Goal: Task Accomplishment & Management: Manage account settings

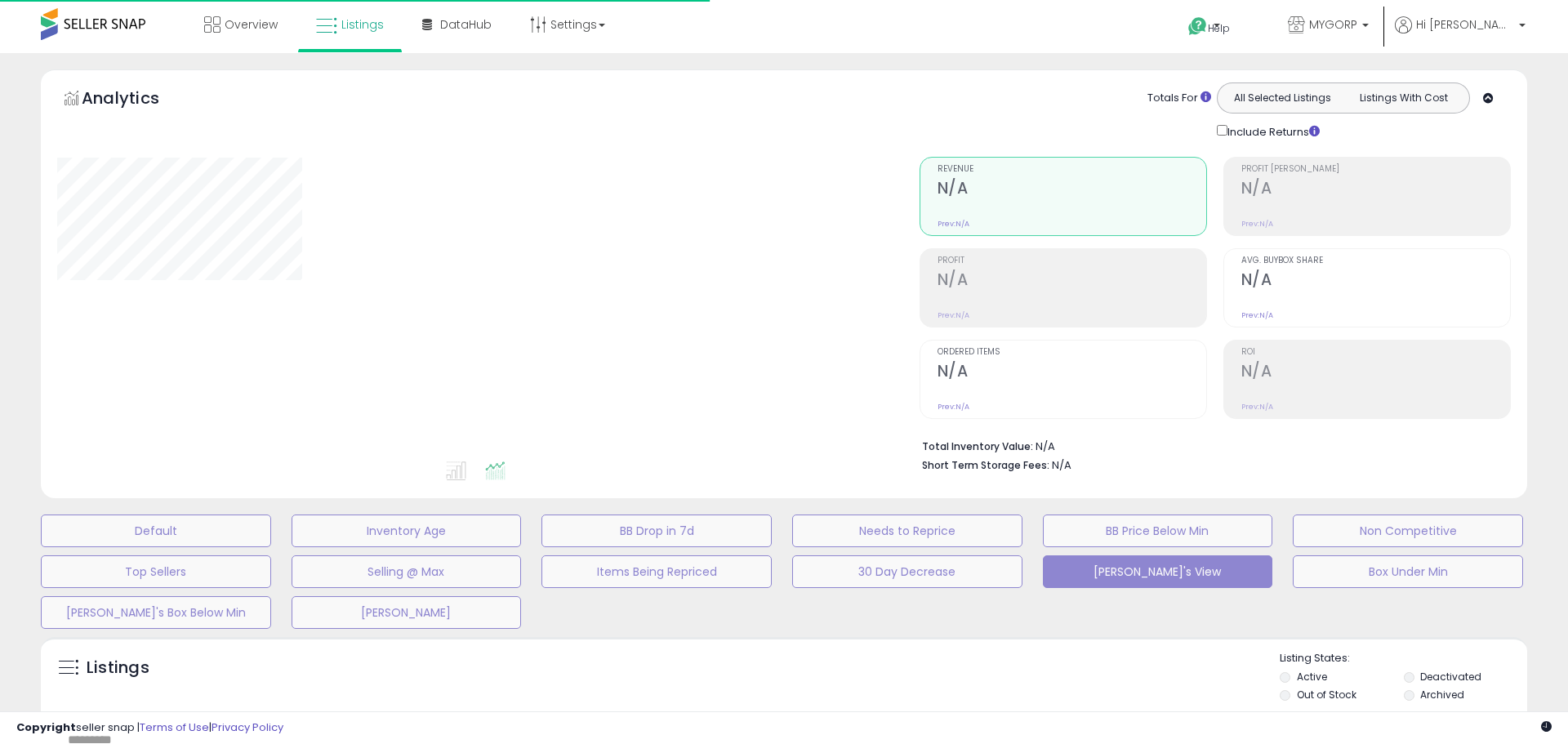
type input "****"
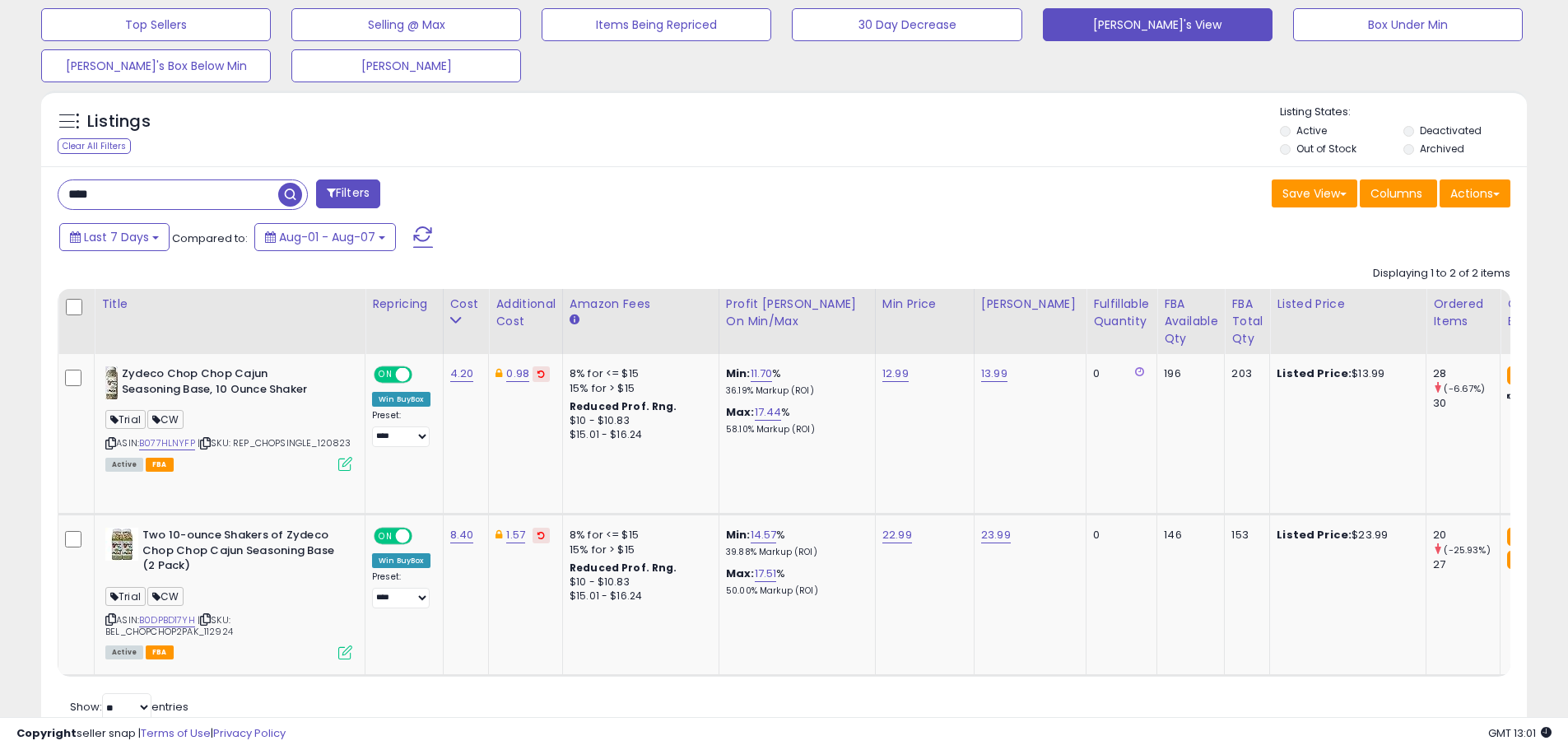
scroll to position [576, 0]
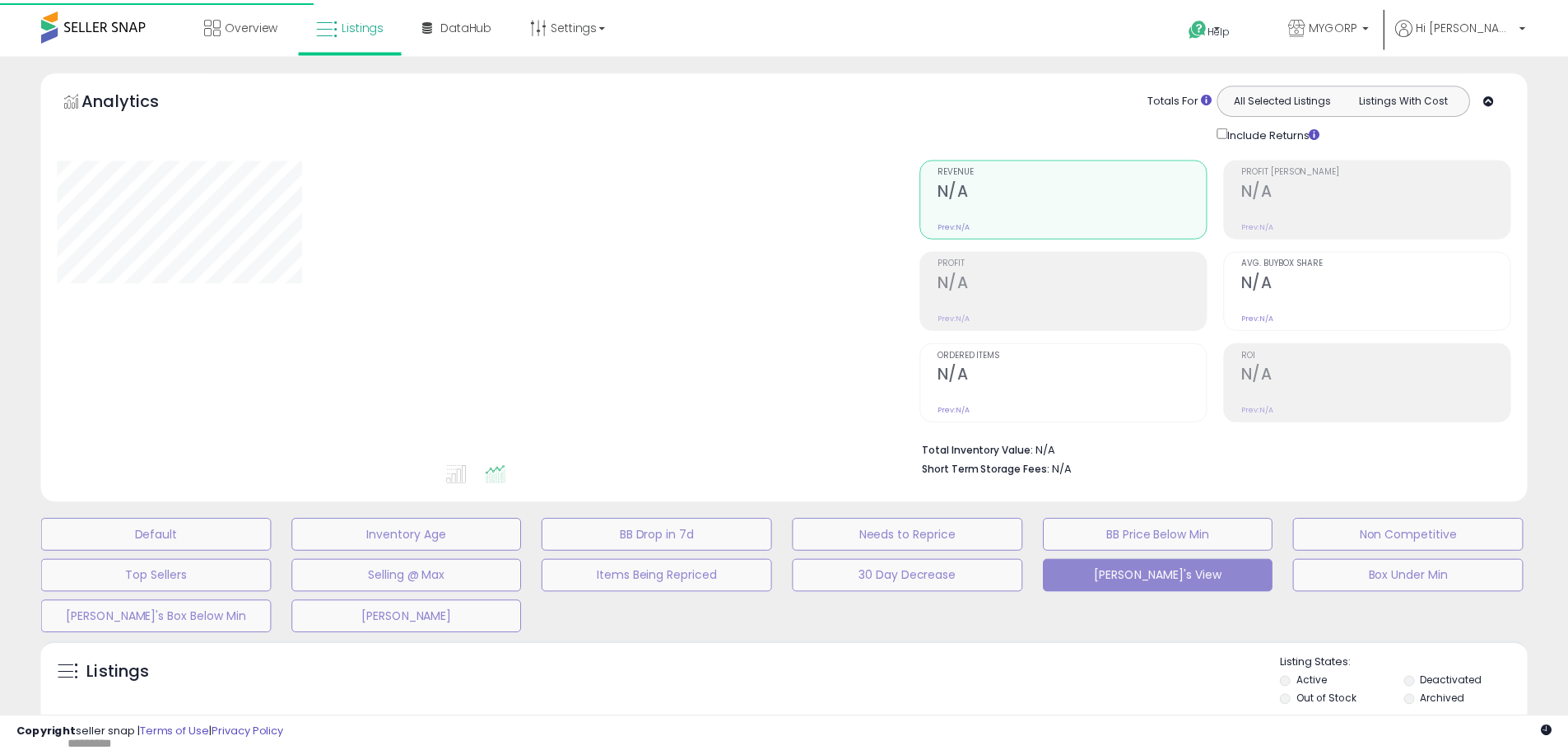
scroll to position [313, 0]
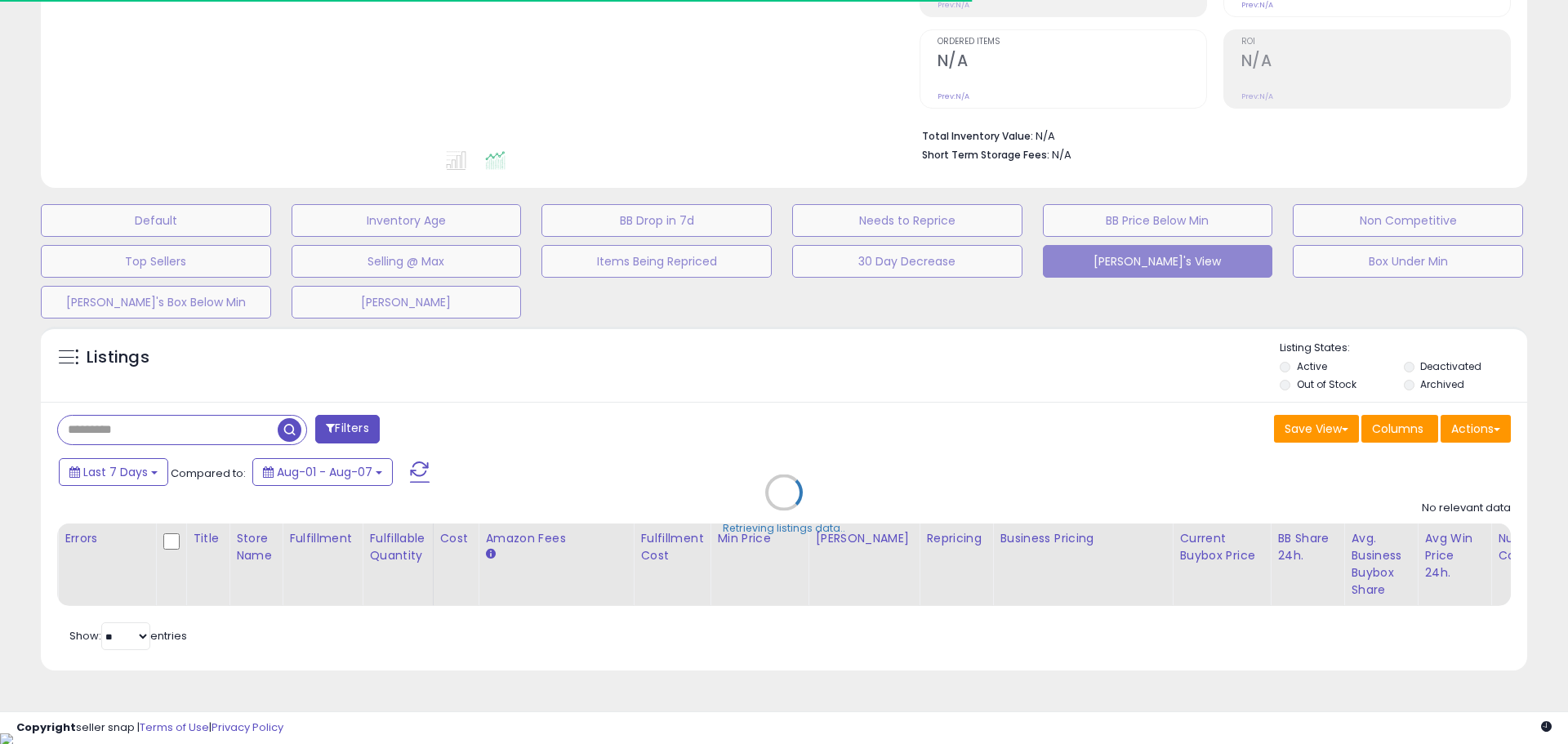
type input "****"
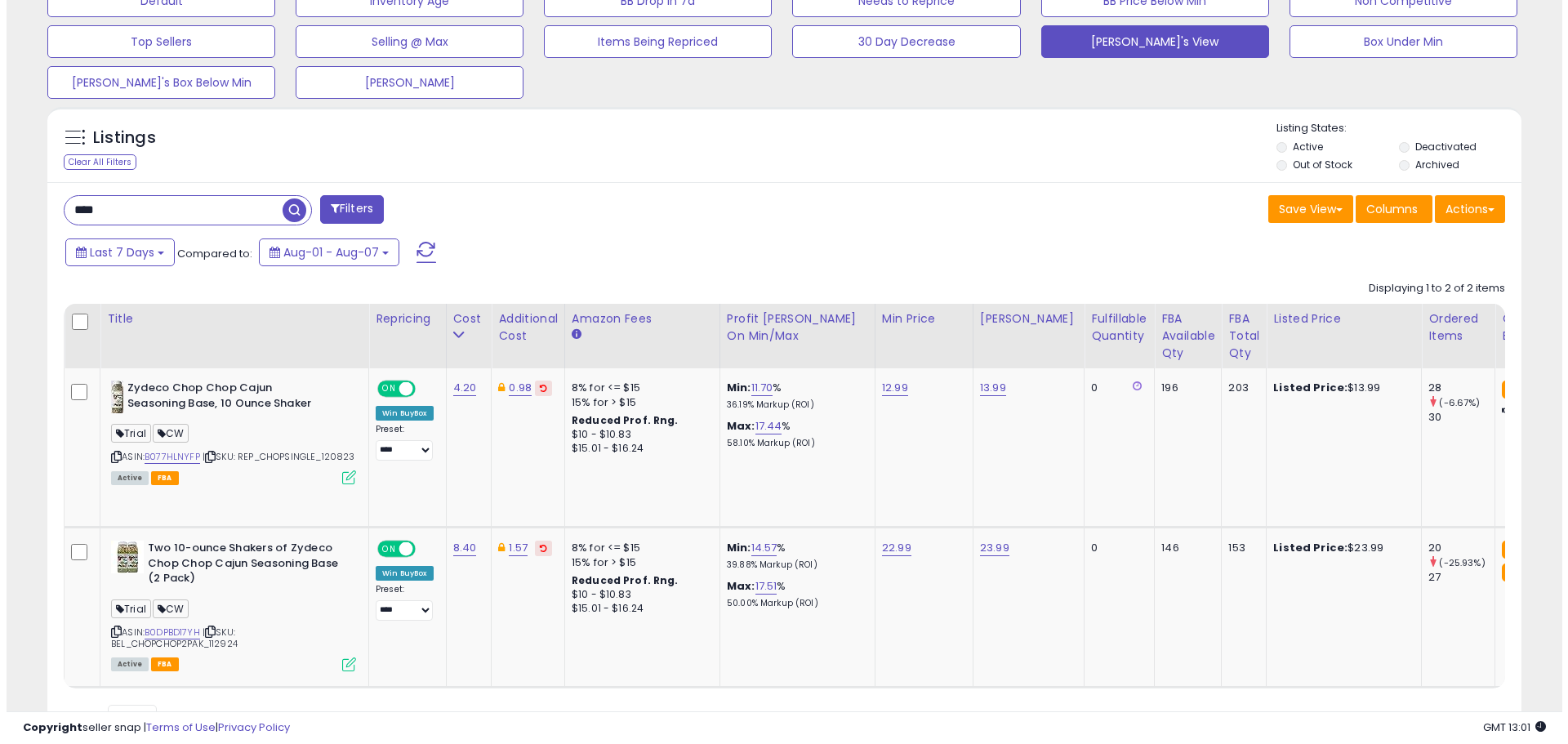
scroll to position [556, 0]
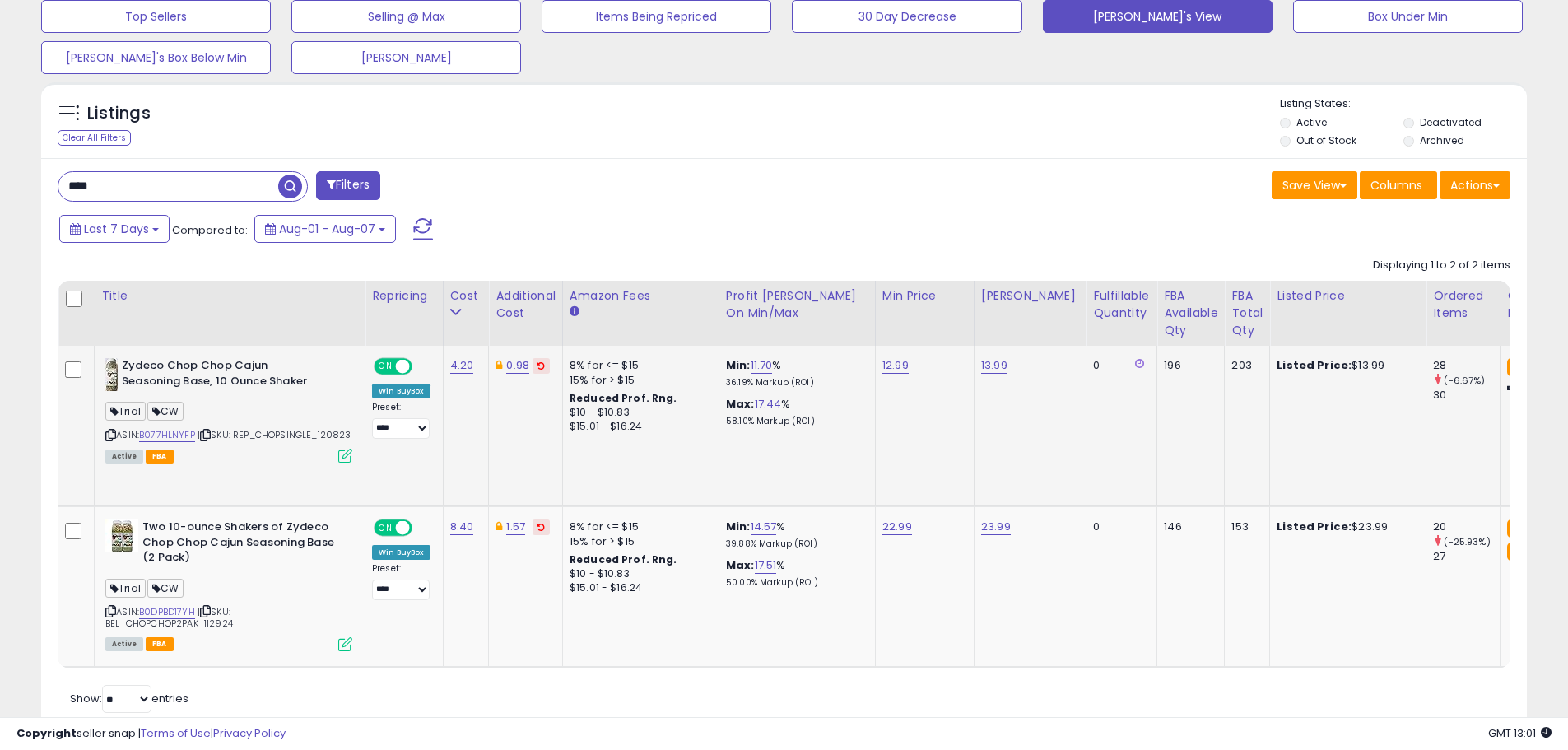
click at [344, 454] on icon at bounding box center [345, 455] width 14 height 14
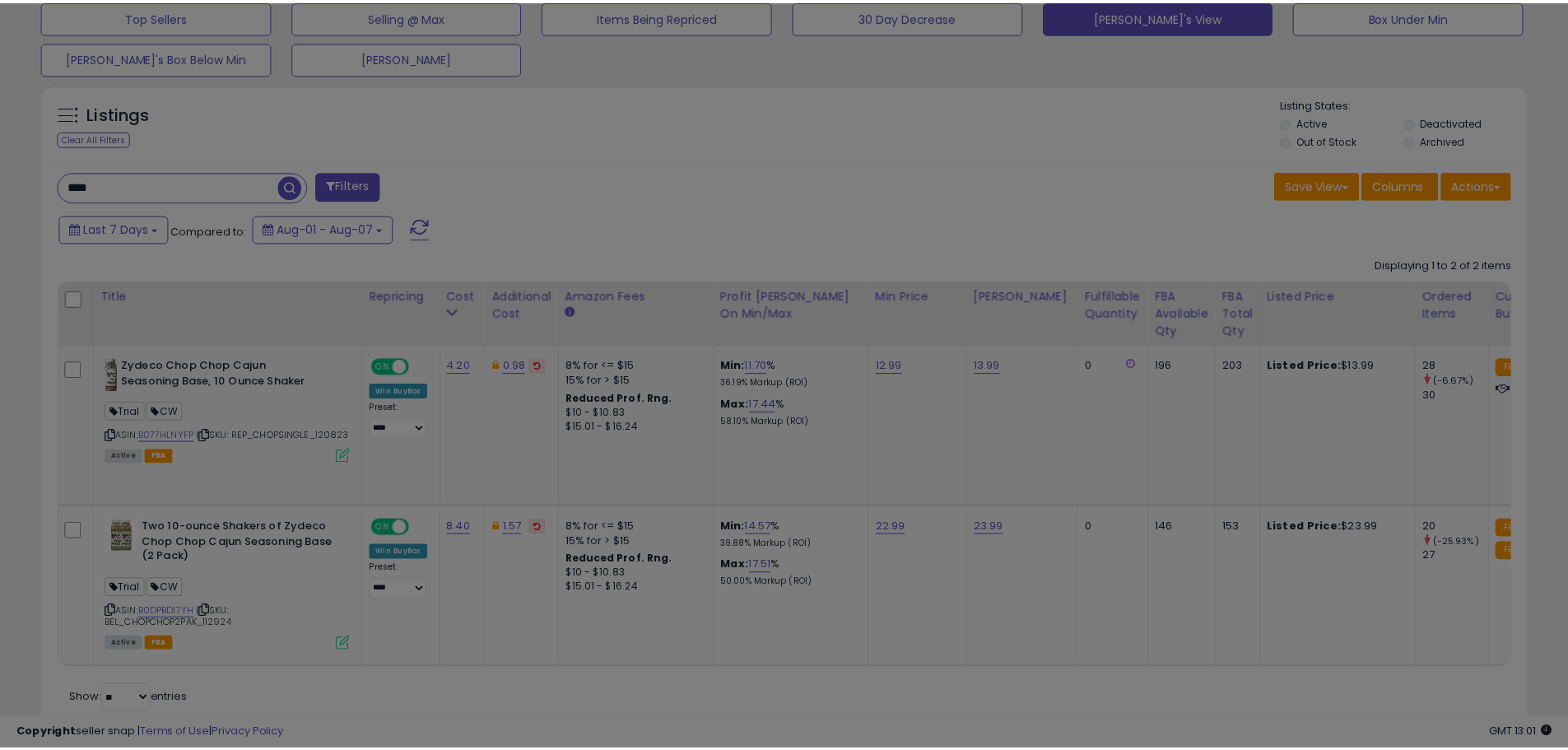
scroll to position [337, 869]
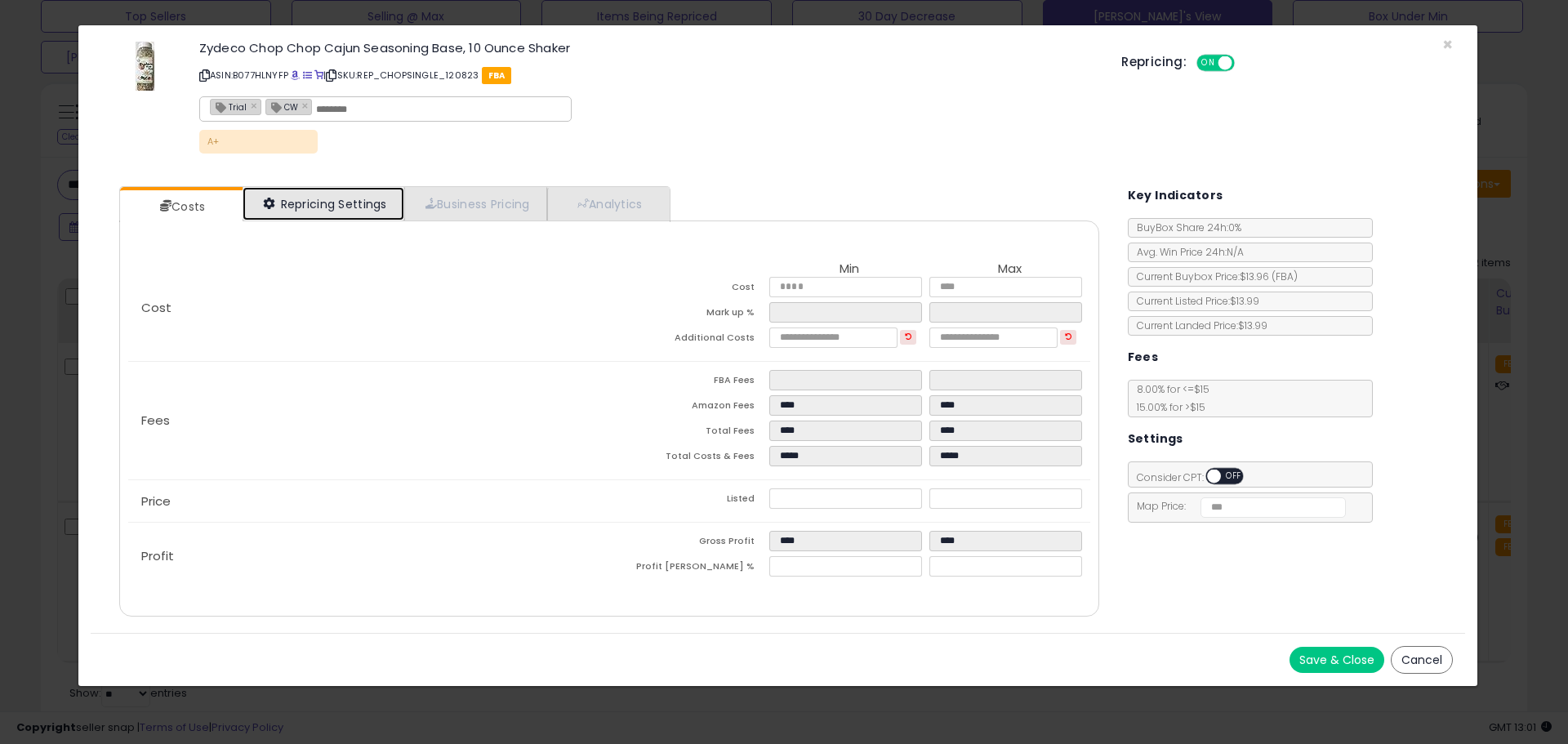
click at [320, 208] on link "Repricing Settings" at bounding box center [323, 204] width 161 height 34
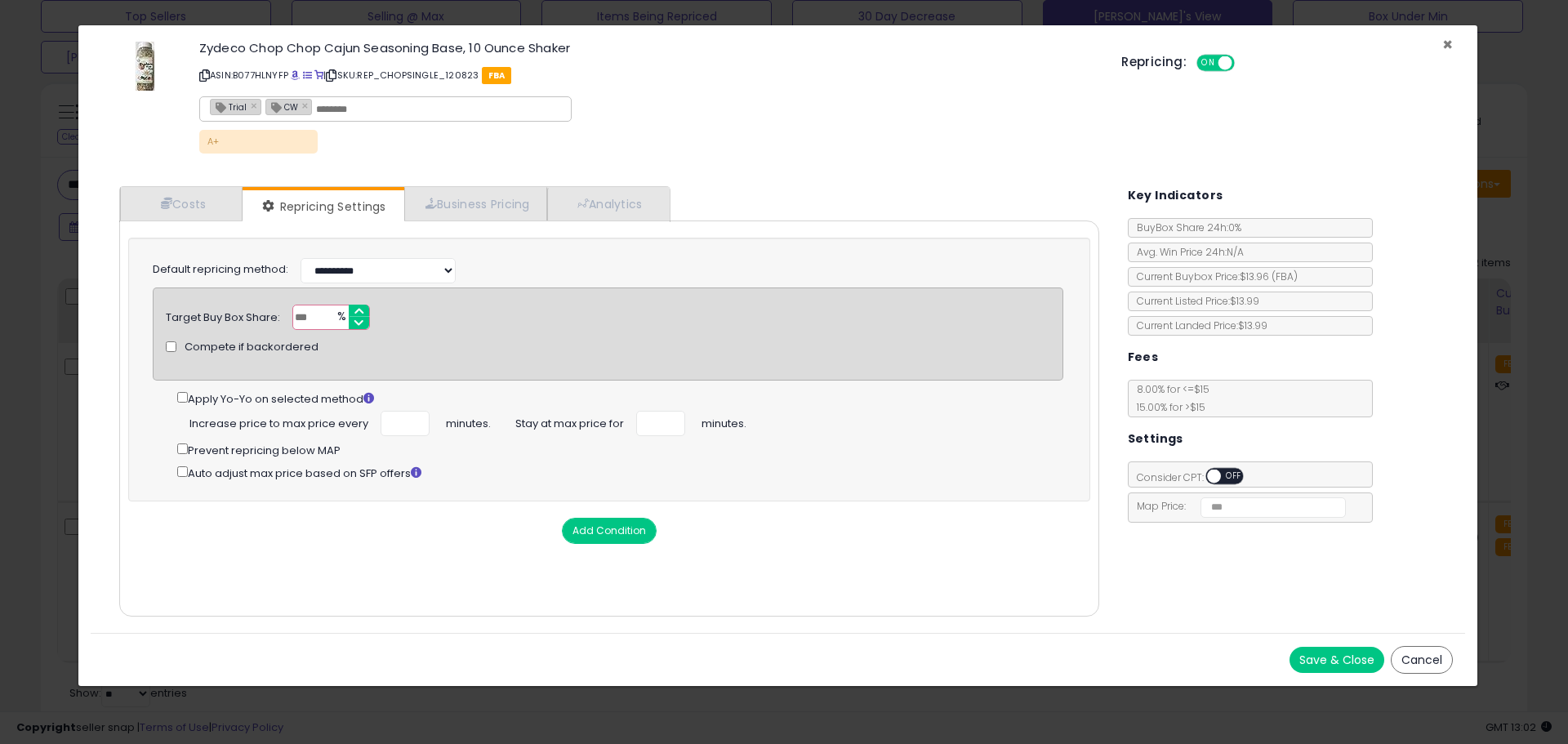
click at [1447, 43] on span "×" at bounding box center [1447, 44] width 10 height 23
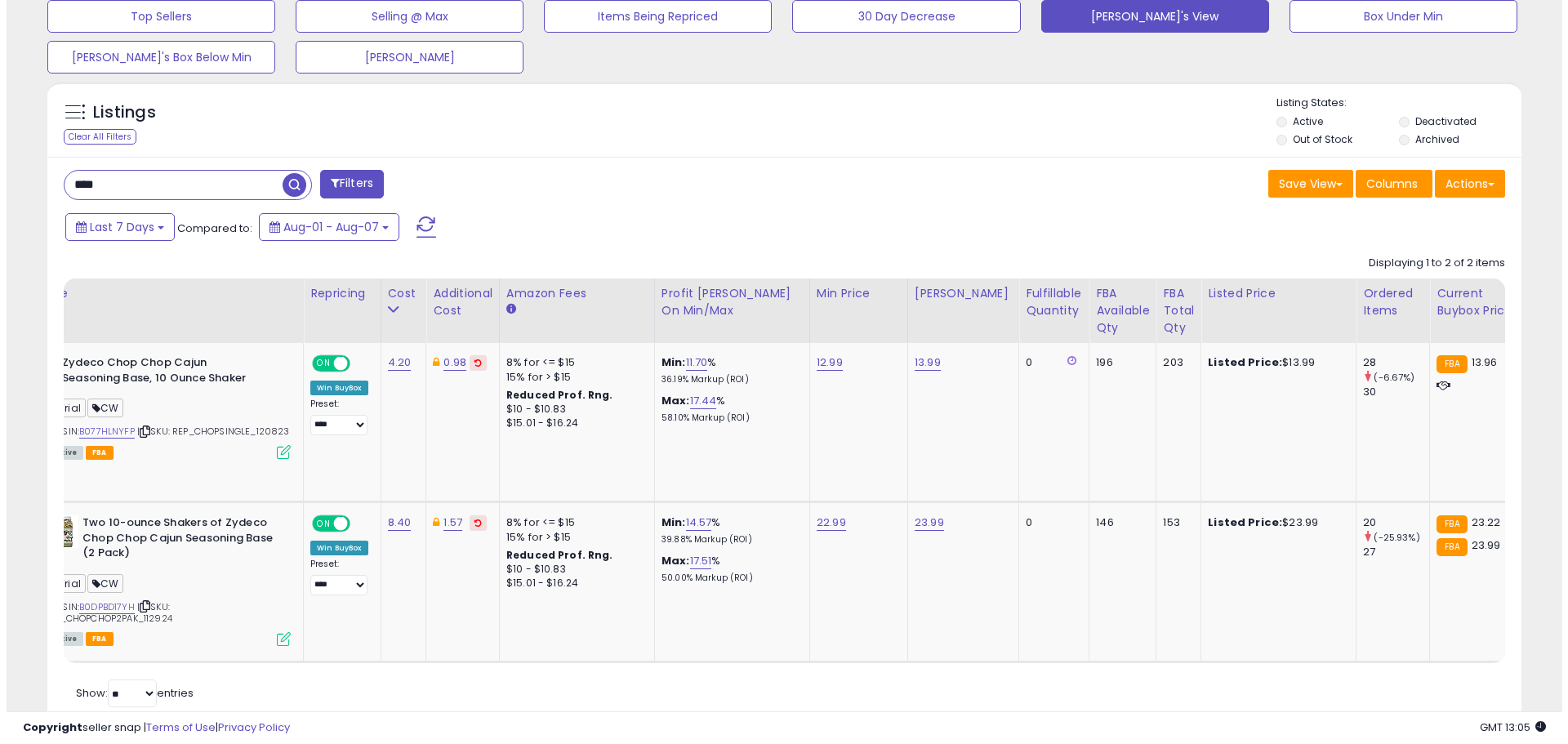
scroll to position [0, 0]
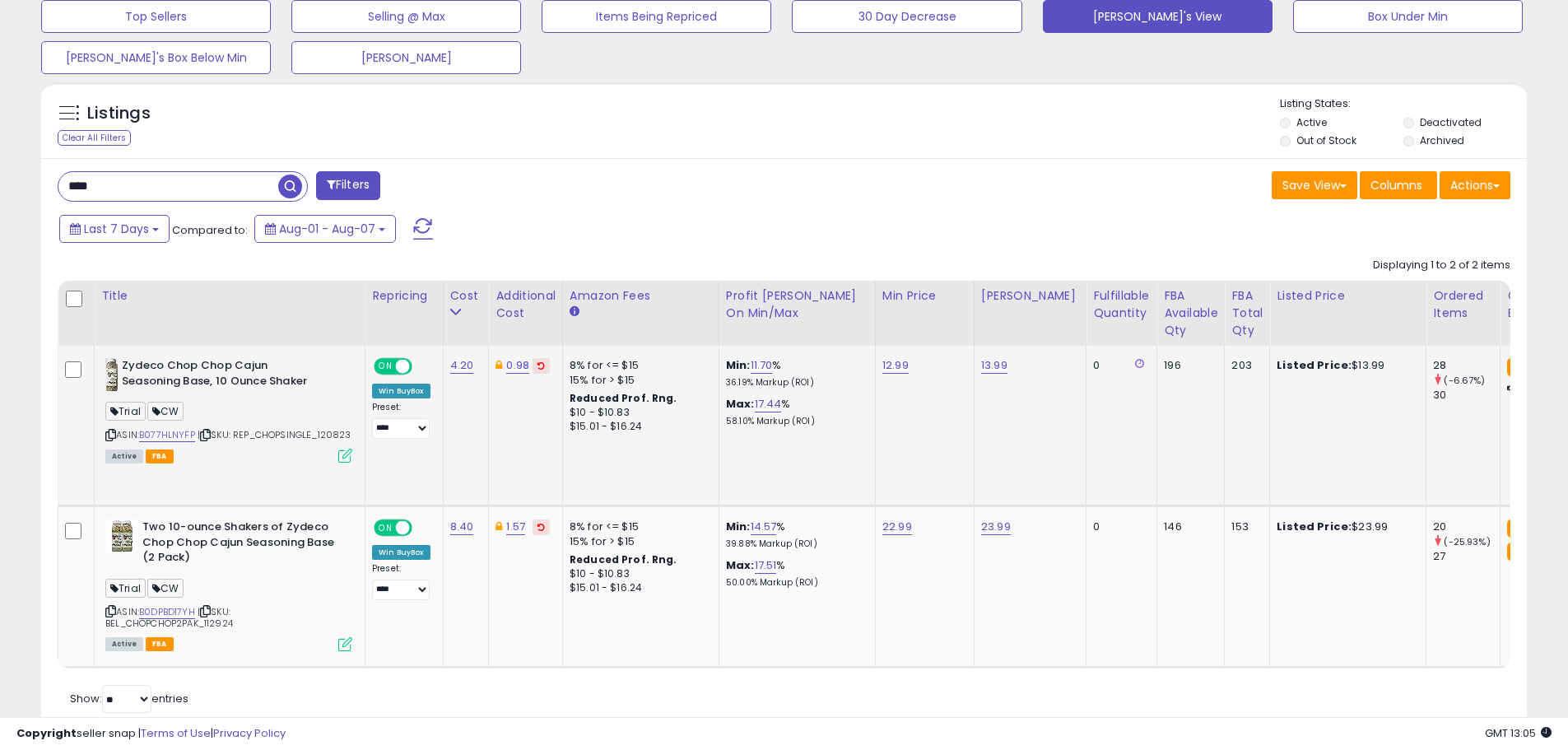
click at [342, 455] on icon at bounding box center [345, 455] width 14 height 14
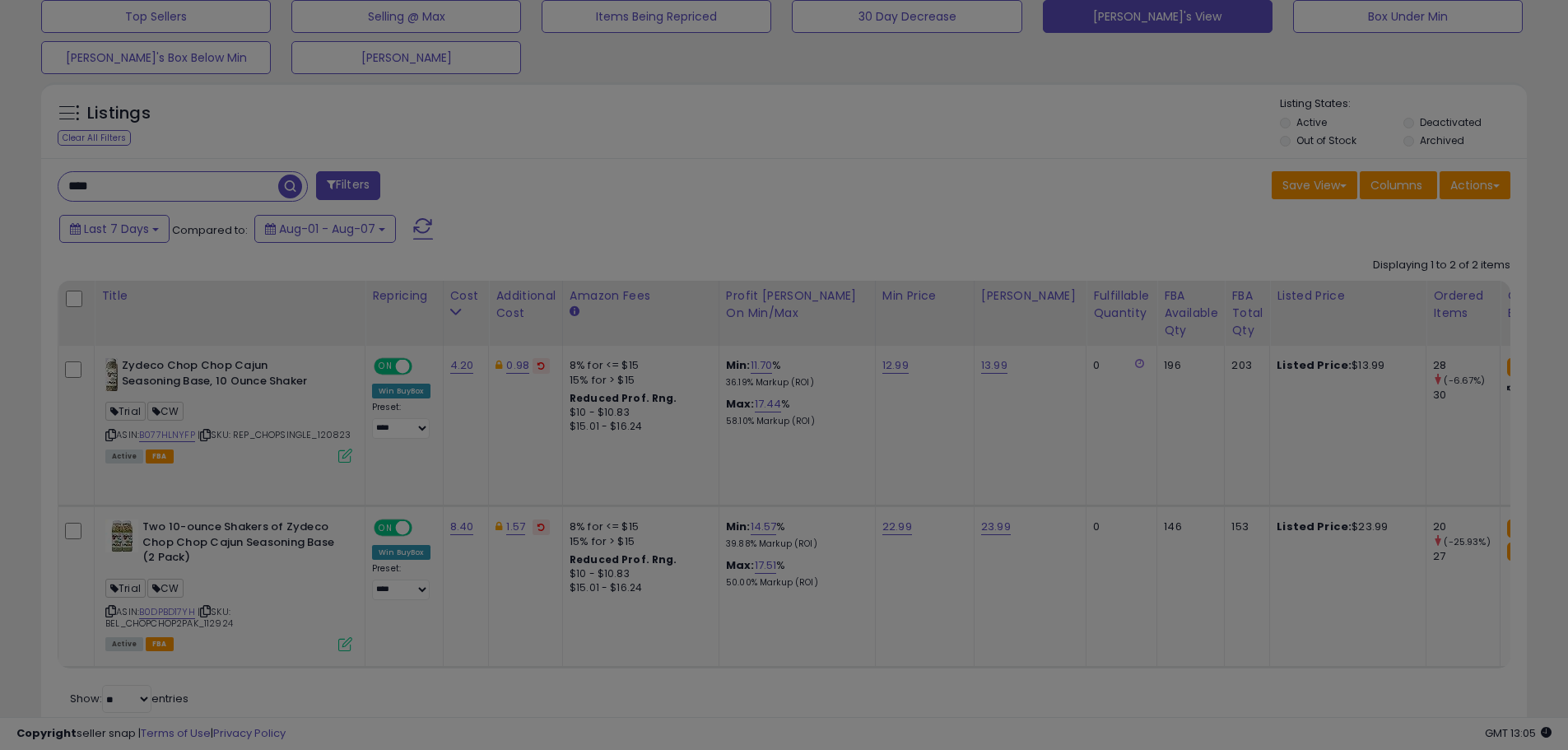
scroll to position [337, 869]
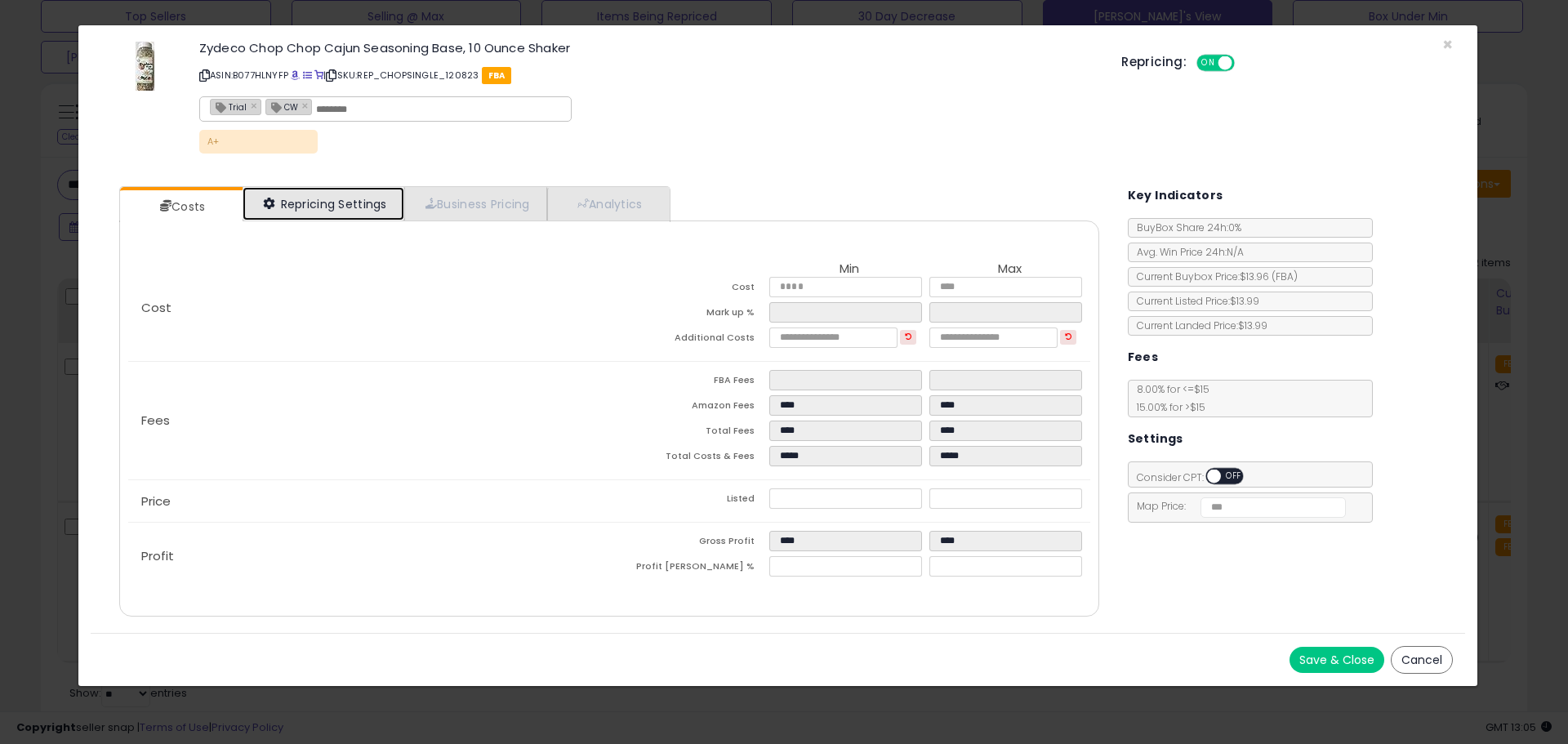
click at [323, 212] on link "Repricing Settings" at bounding box center [323, 204] width 161 height 34
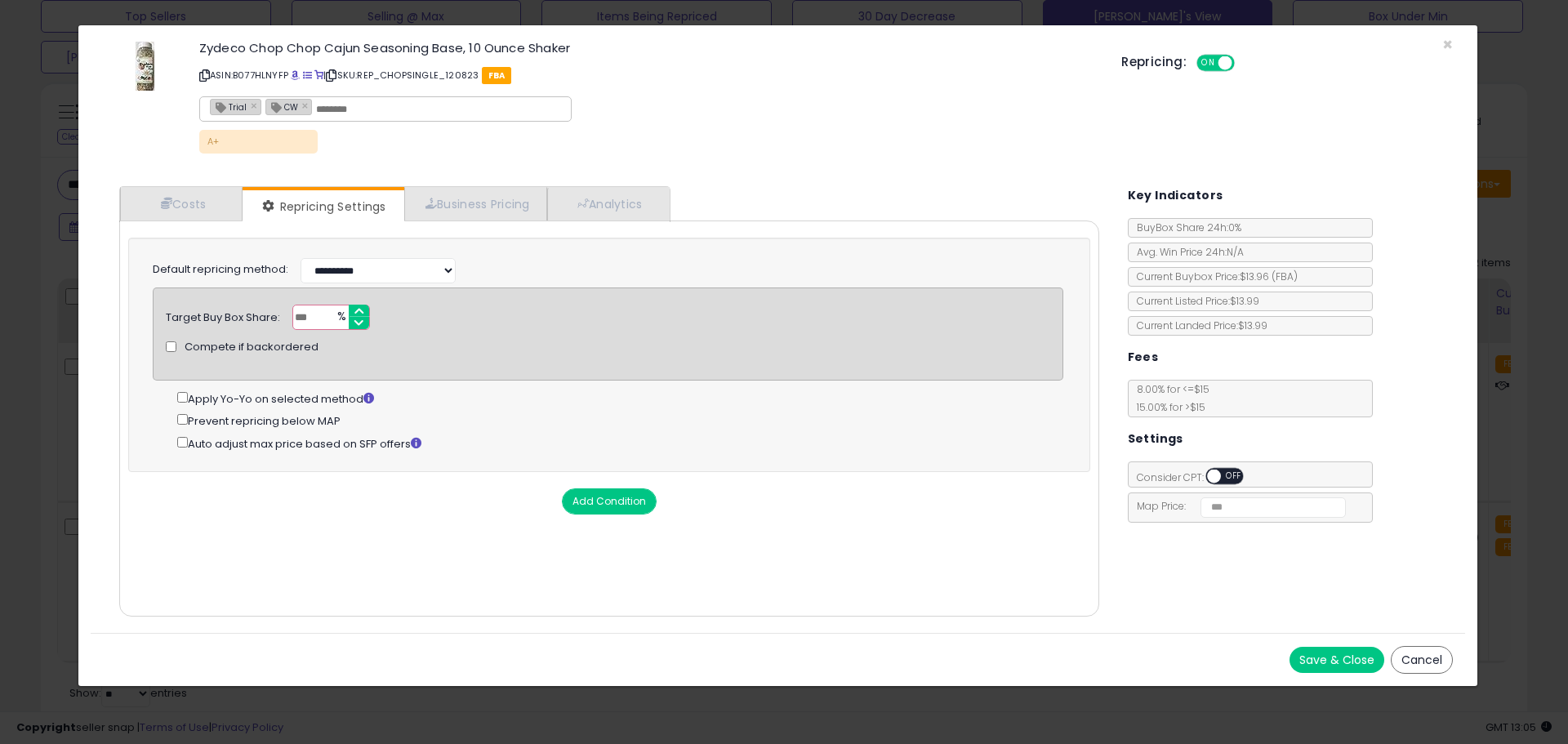
click at [1330, 650] on button "Save & Close" at bounding box center [1337, 660] width 95 height 26
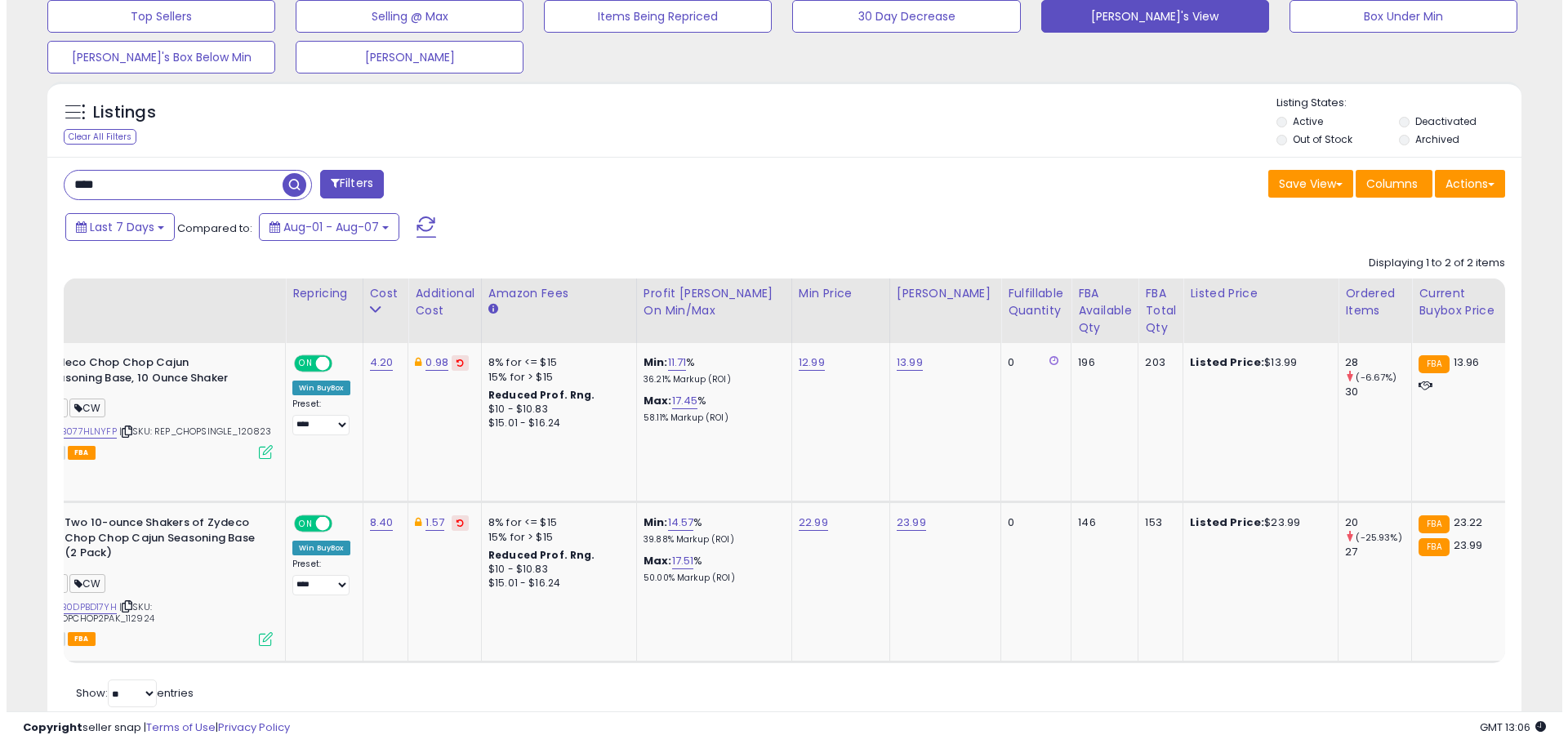
scroll to position [0, 0]
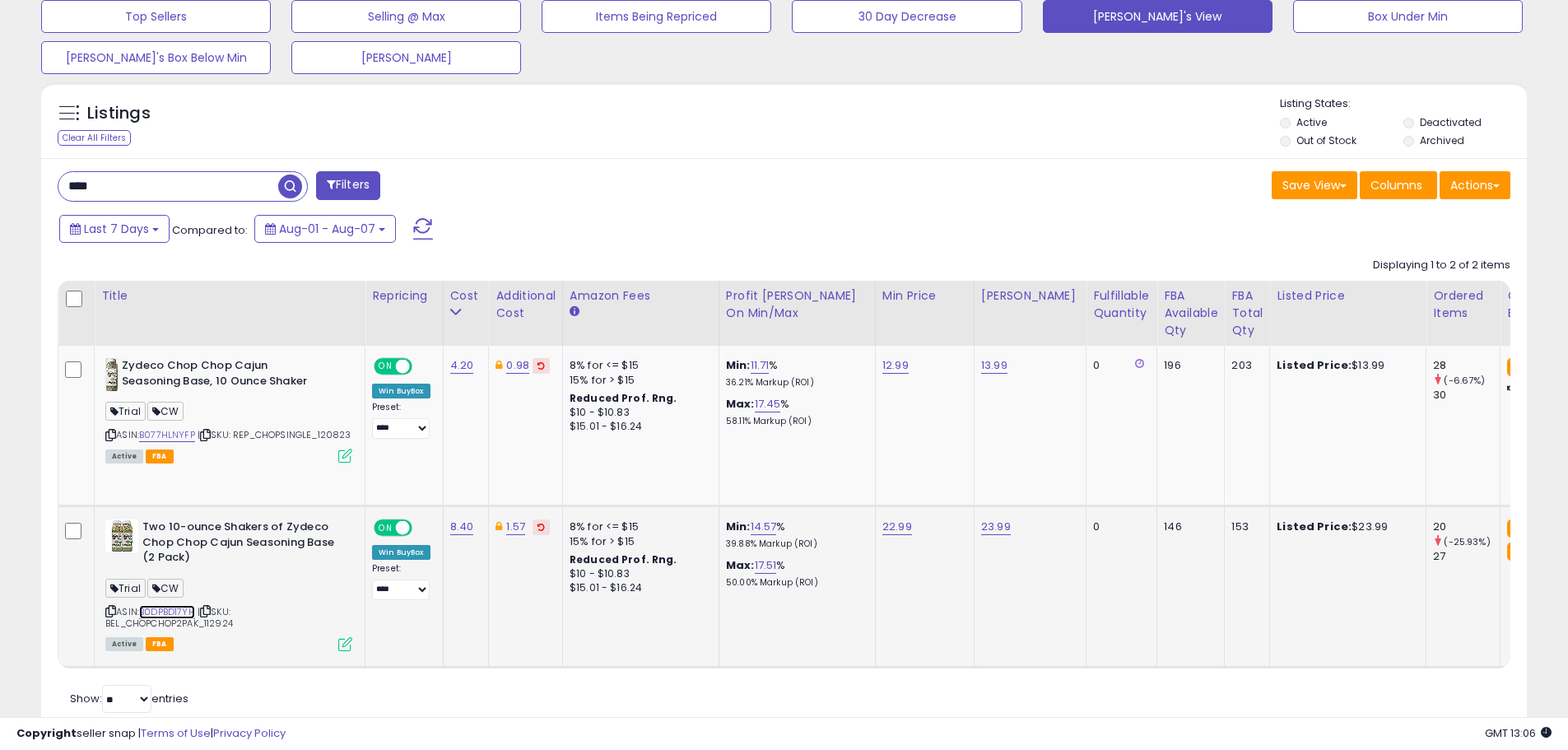
click at [150, 609] on link "B0DPBD17YH" at bounding box center [167, 612] width 56 height 14
click at [342, 641] on icon at bounding box center [345, 644] width 14 height 14
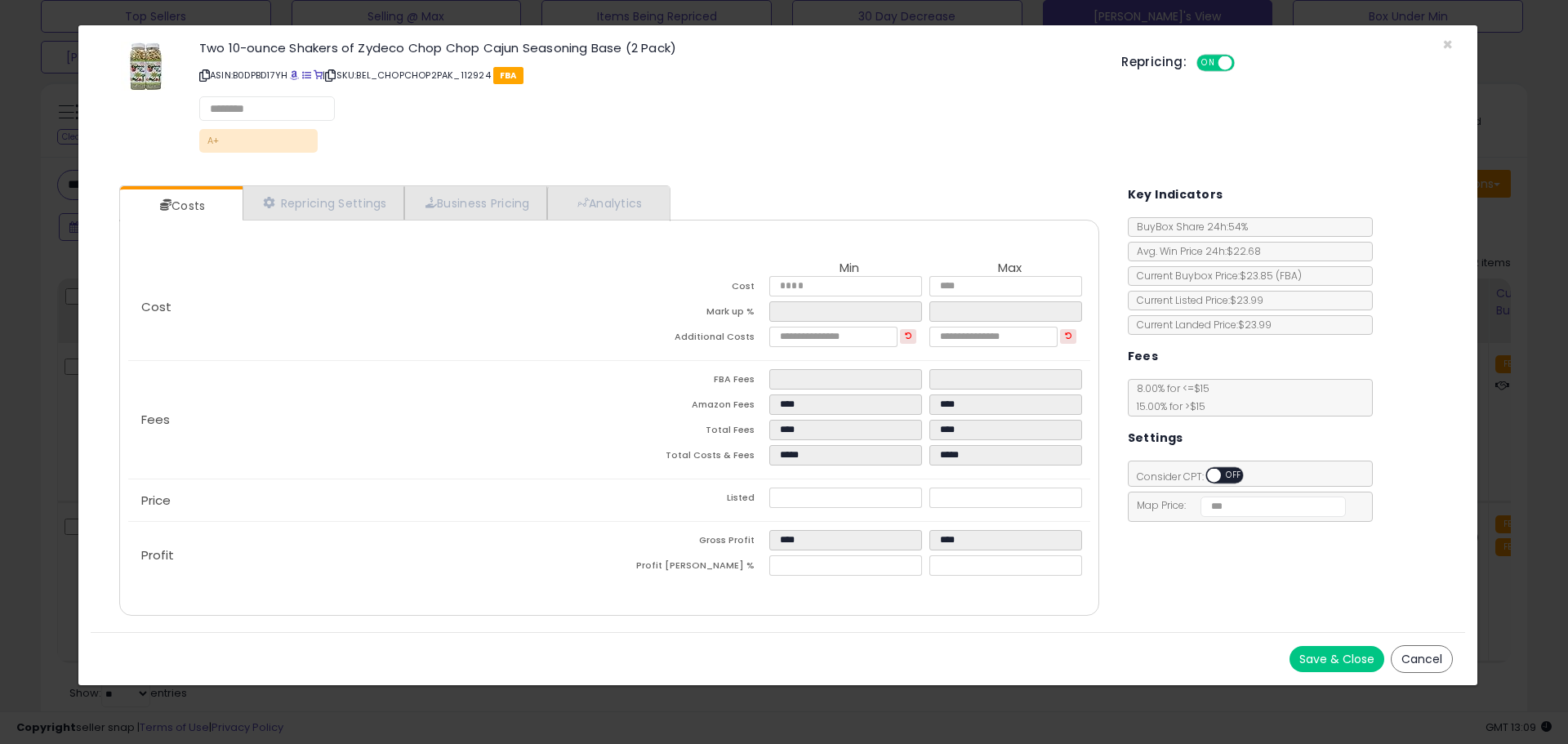
select select "******"
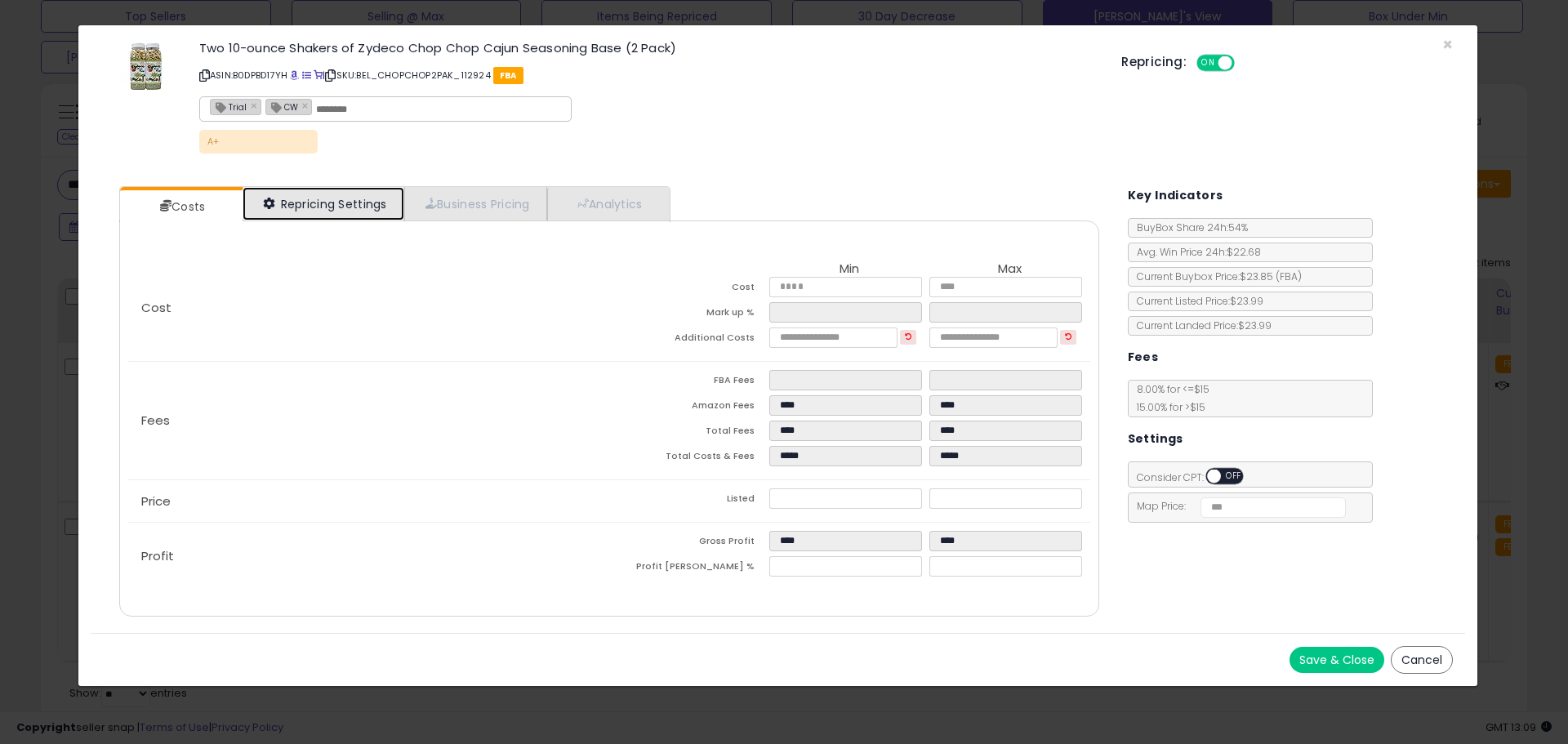
click at [340, 205] on link "Repricing Settings" at bounding box center [323, 204] width 161 height 34
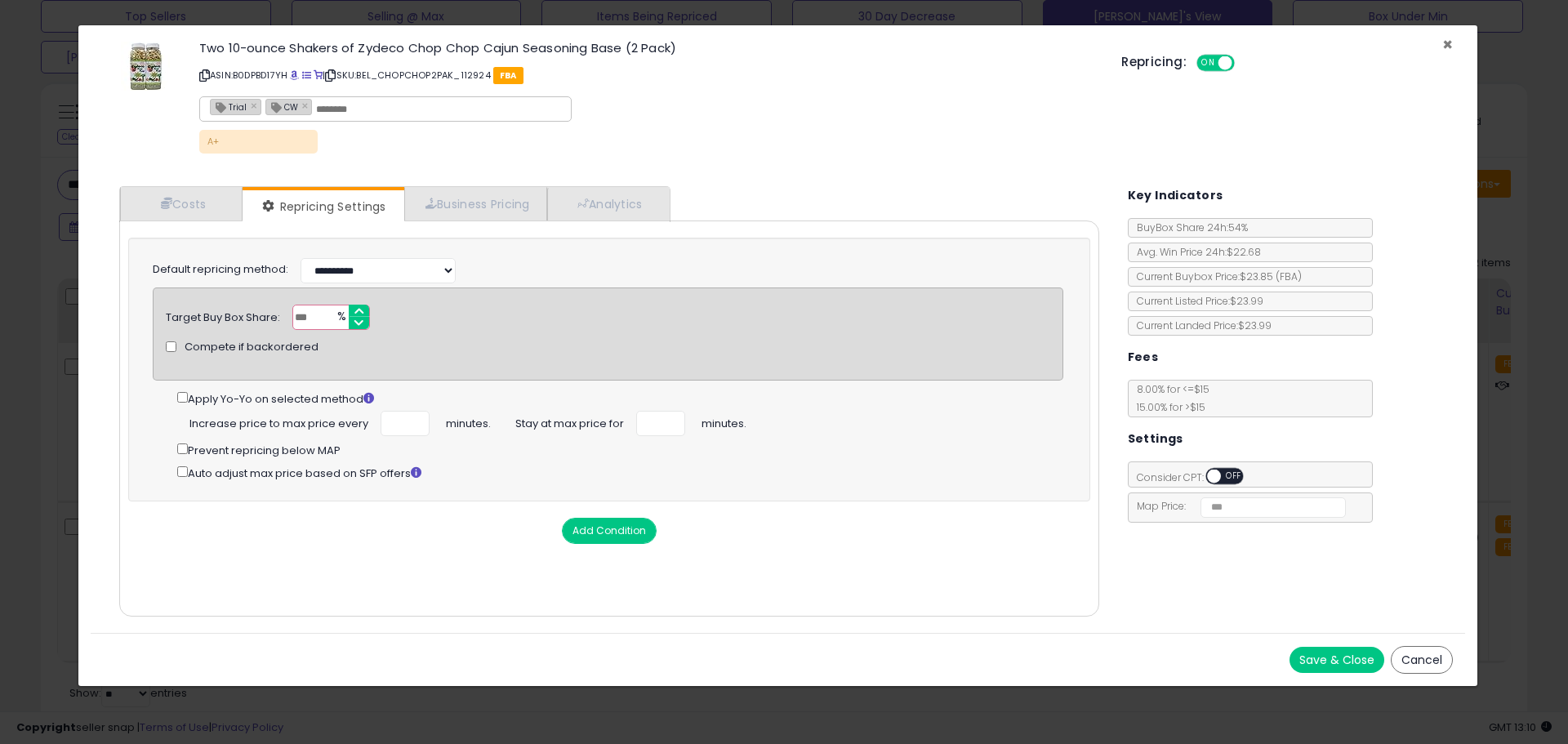
click at [1444, 43] on span "×" at bounding box center [1447, 44] width 10 height 23
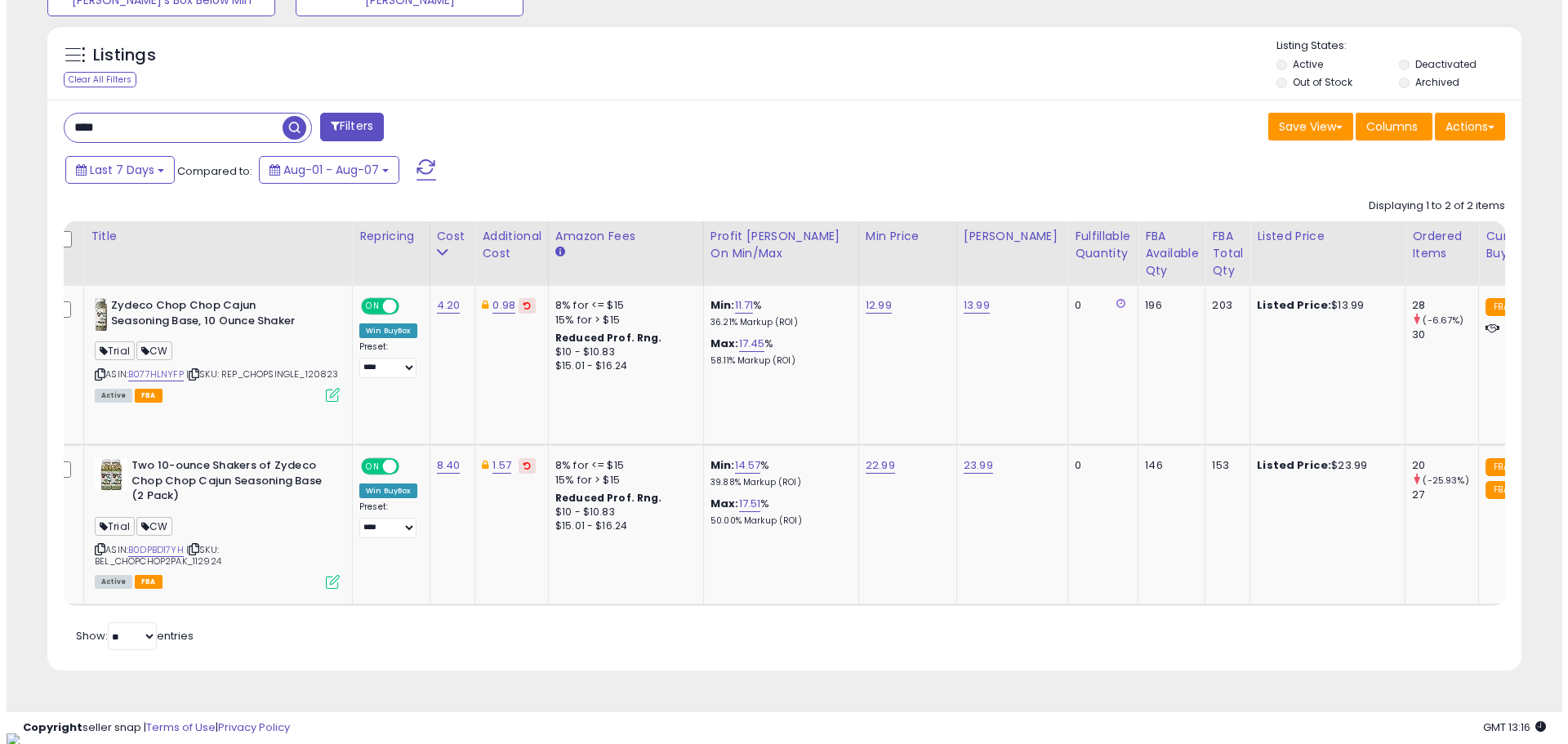
scroll to position [0, 0]
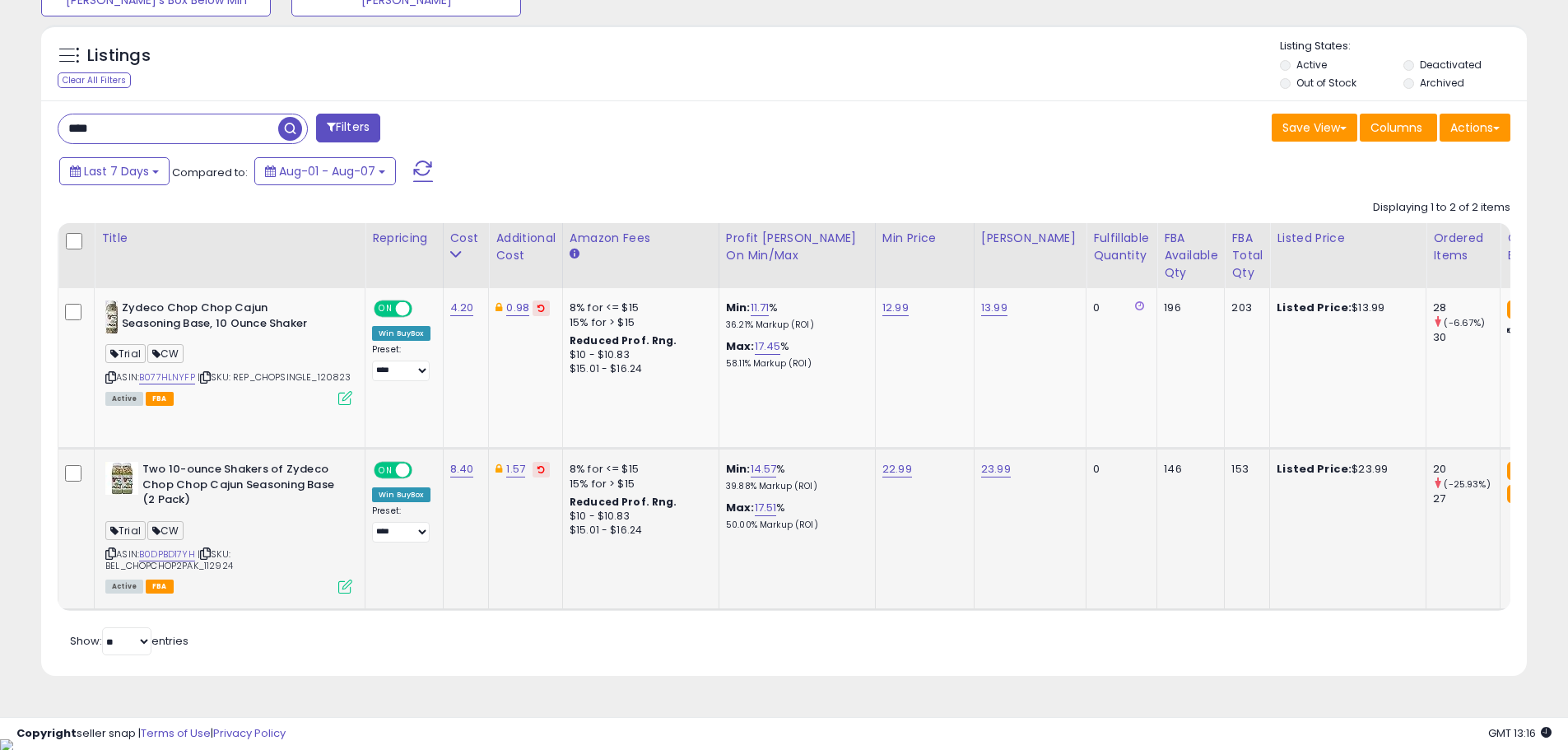
click at [342, 584] on icon at bounding box center [345, 586] width 14 height 14
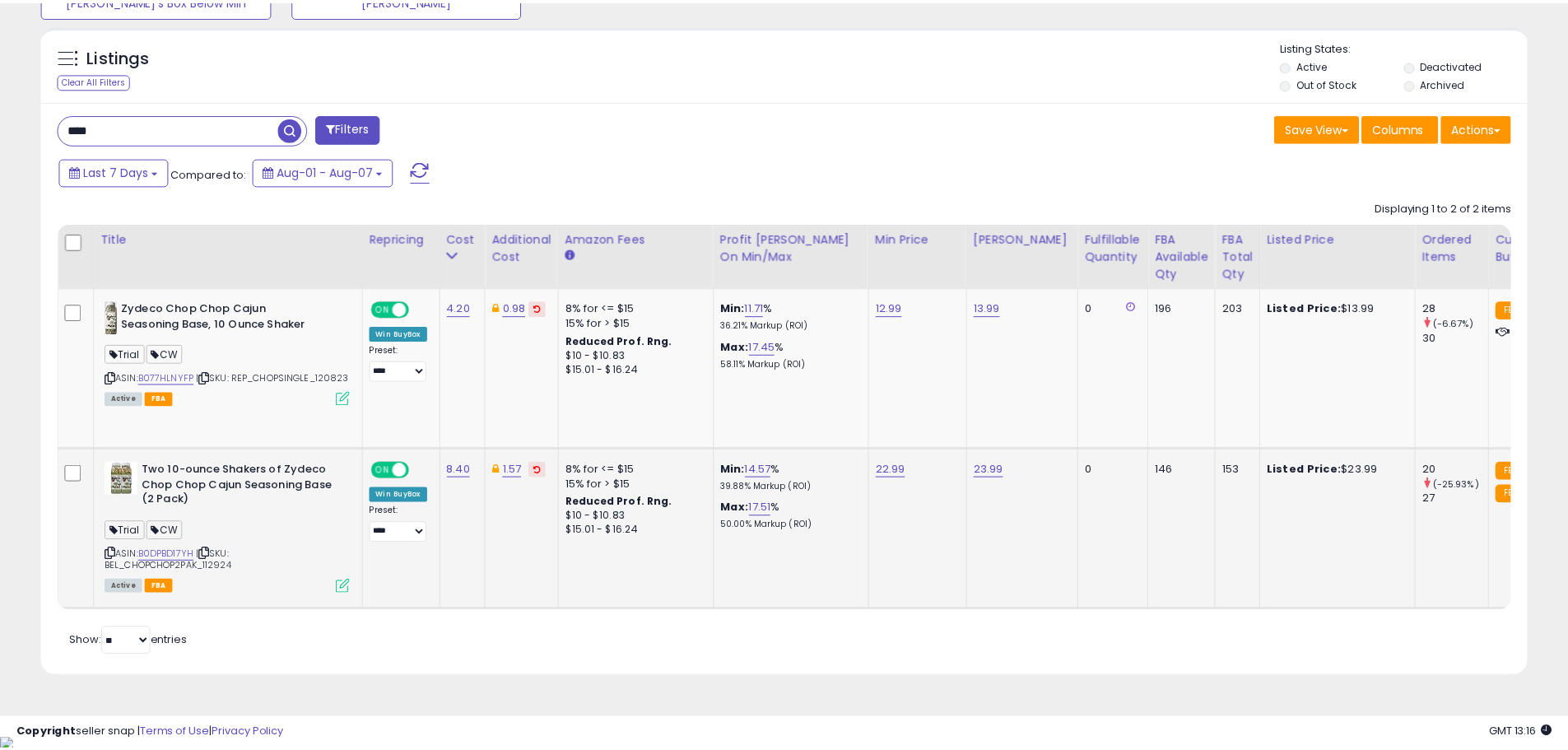
scroll to position [337, 869]
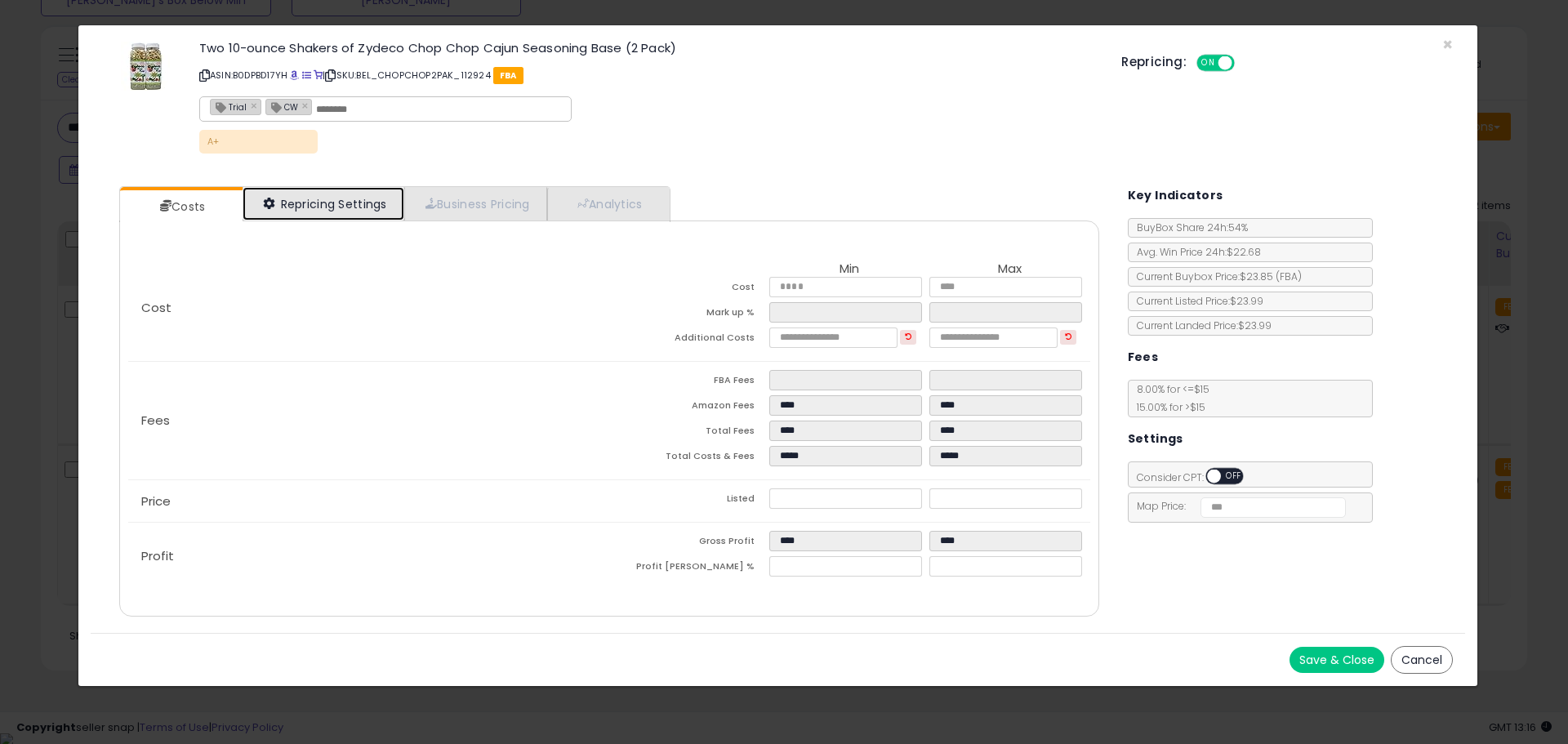
click at [346, 205] on link "Repricing Settings" at bounding box center [323, 204] width 161 height 34
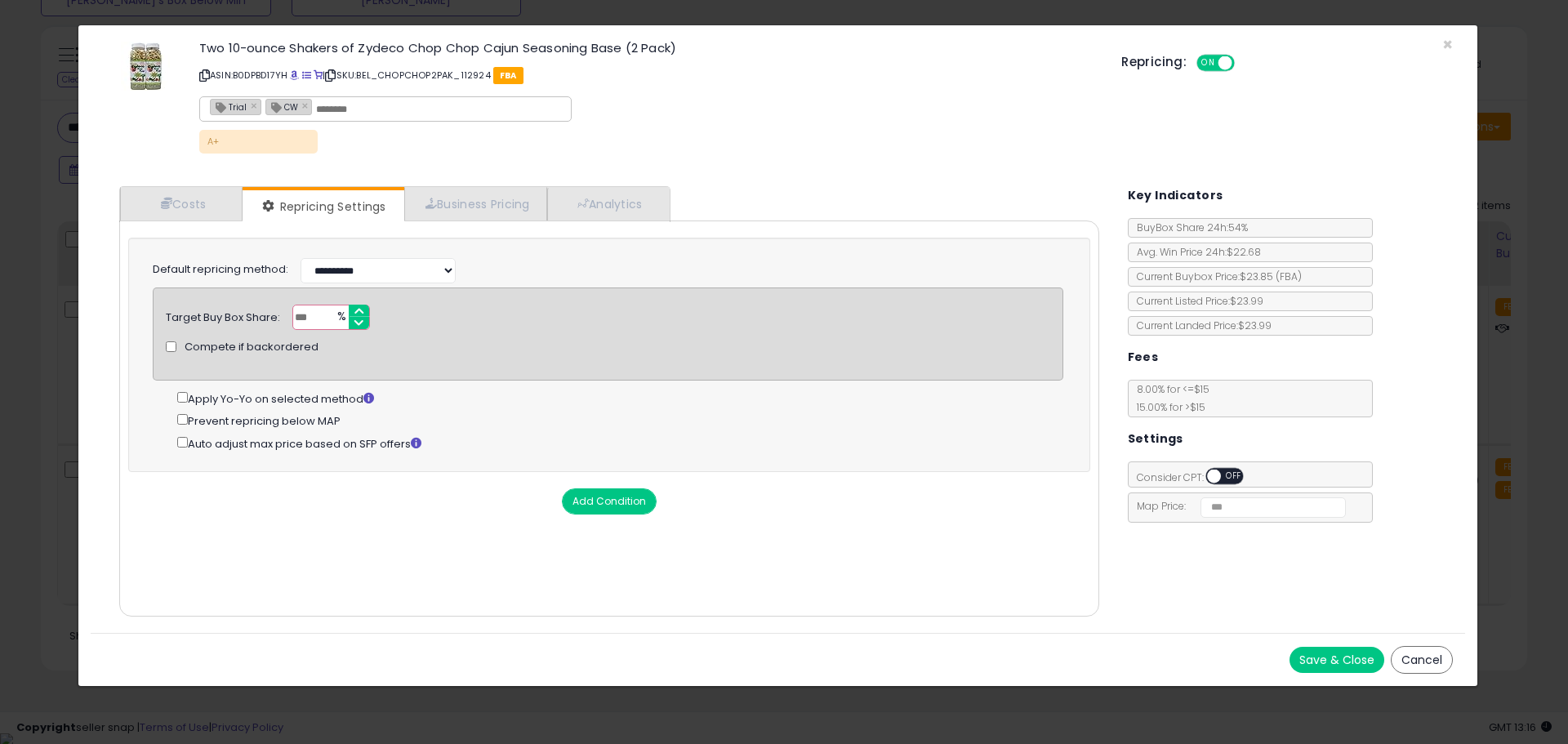
click at [1327, 655] on button "Save & Close" at bounding box center [1337, 660] width 95 height 26
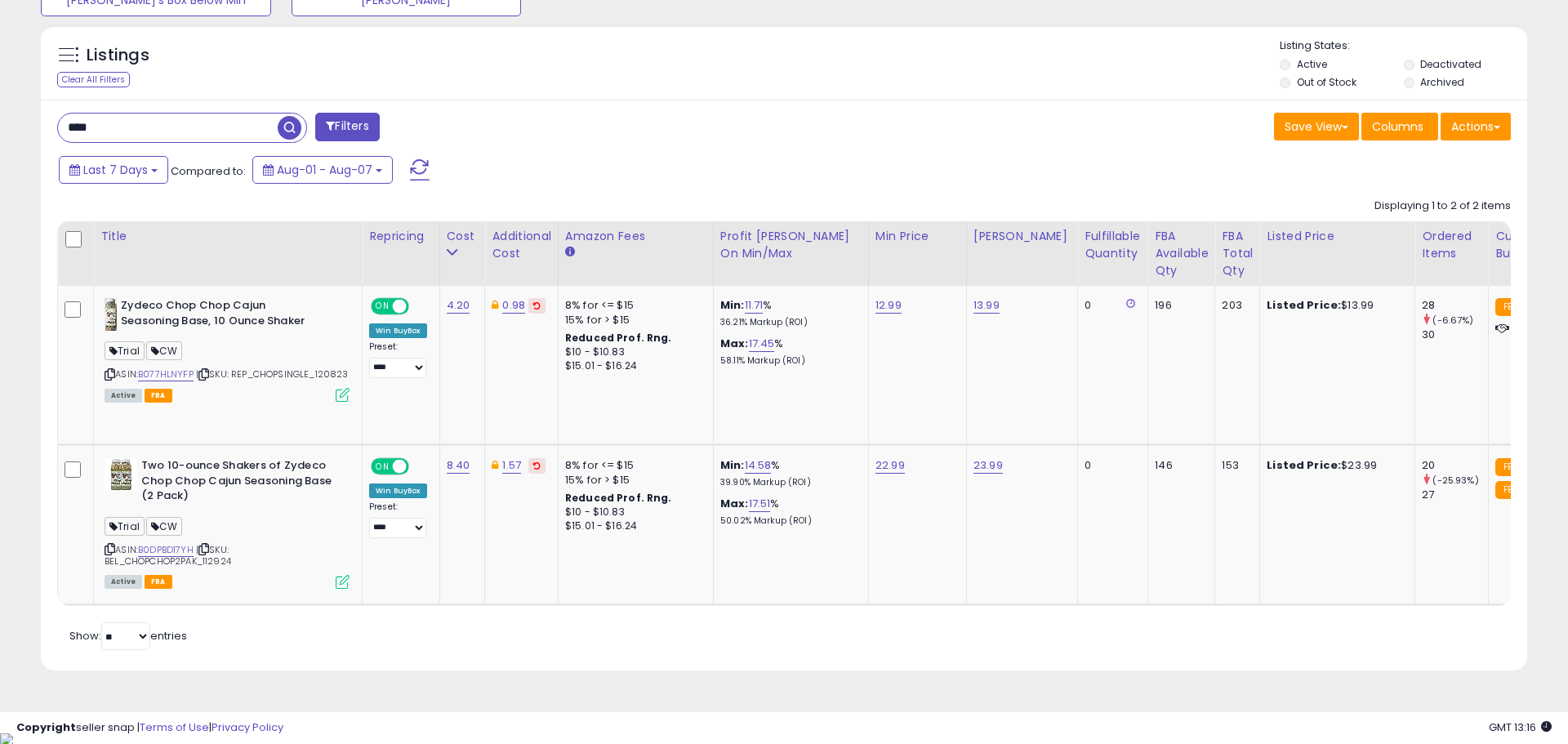
scroll to position [816424, 815810]
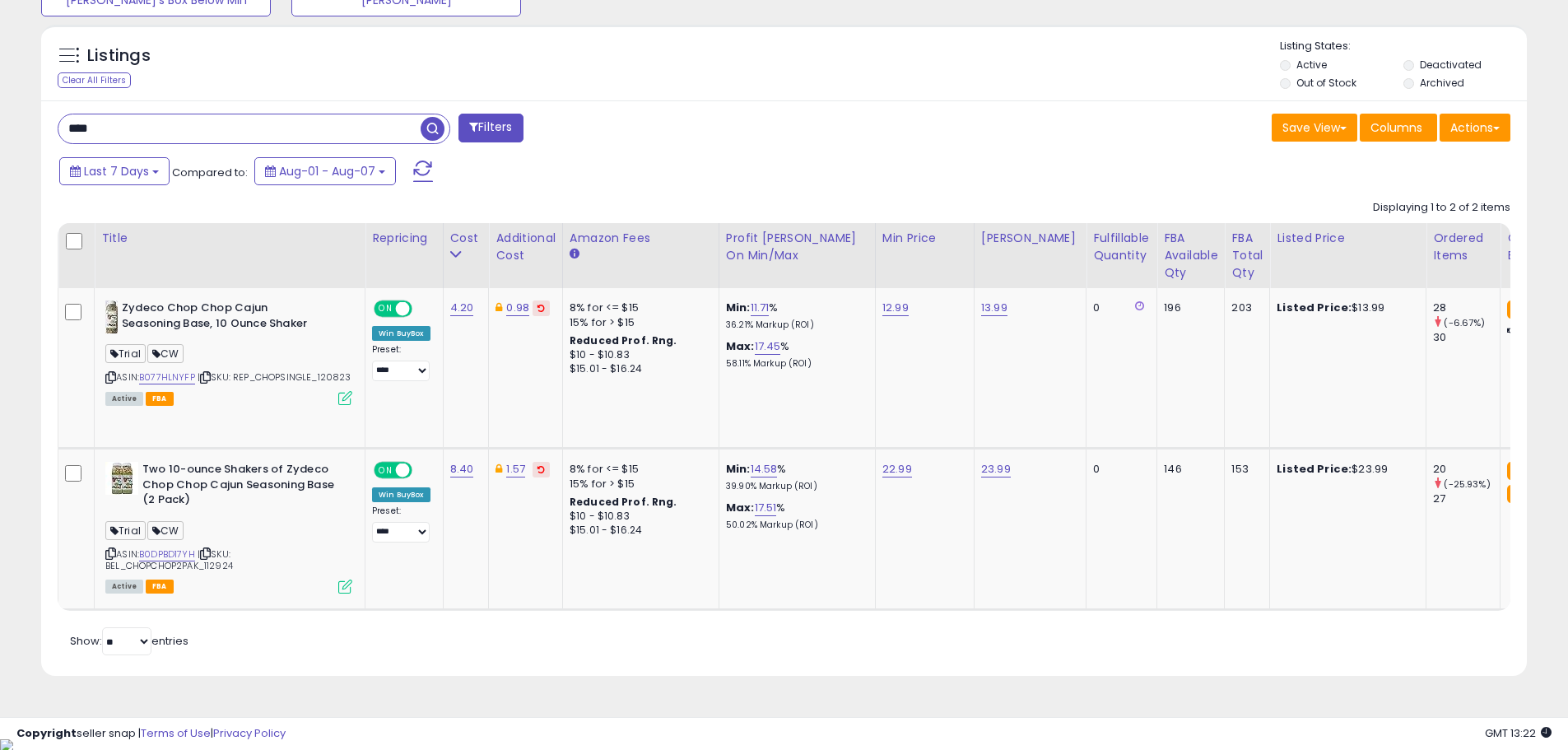
drag, startPoint x: 116, startPoint y: 130, endPoint x: 50, endPoint y: 127, distance: 66.1
click at [55, 130] on div "**** Filters" at bounding box center [414, 130] width 739 height 33
click at [492, 130] on button "Filters" at bounding box center [490, 128] width 64 height 29
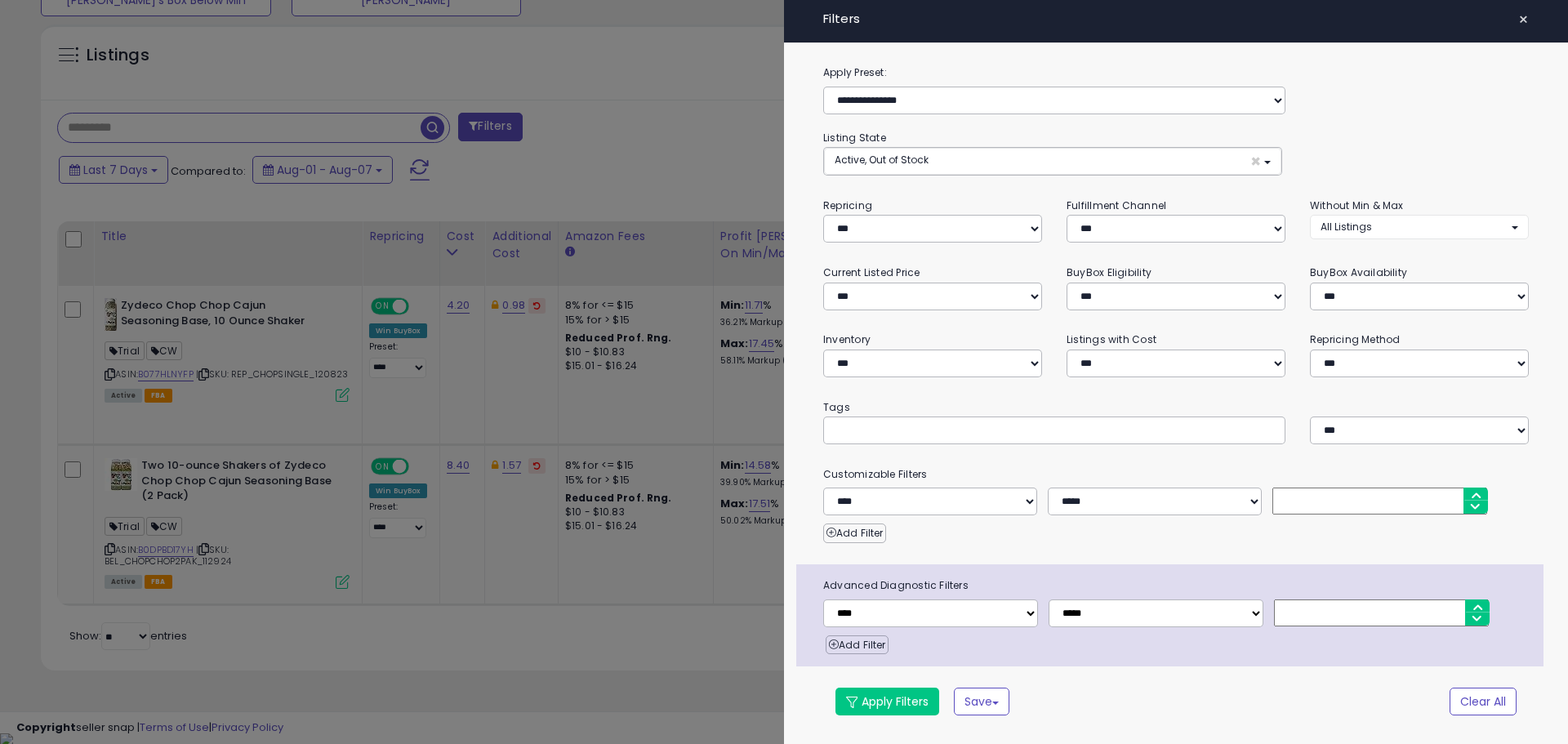
scroll to position [335, 862]
click at [869, 424] on input "text" at bounding box center [956, 430] width 245 height 17
type input "****"
click at [901, 701] on button "Apply Filters" at bounding box center [887, 702] width 103 height 28
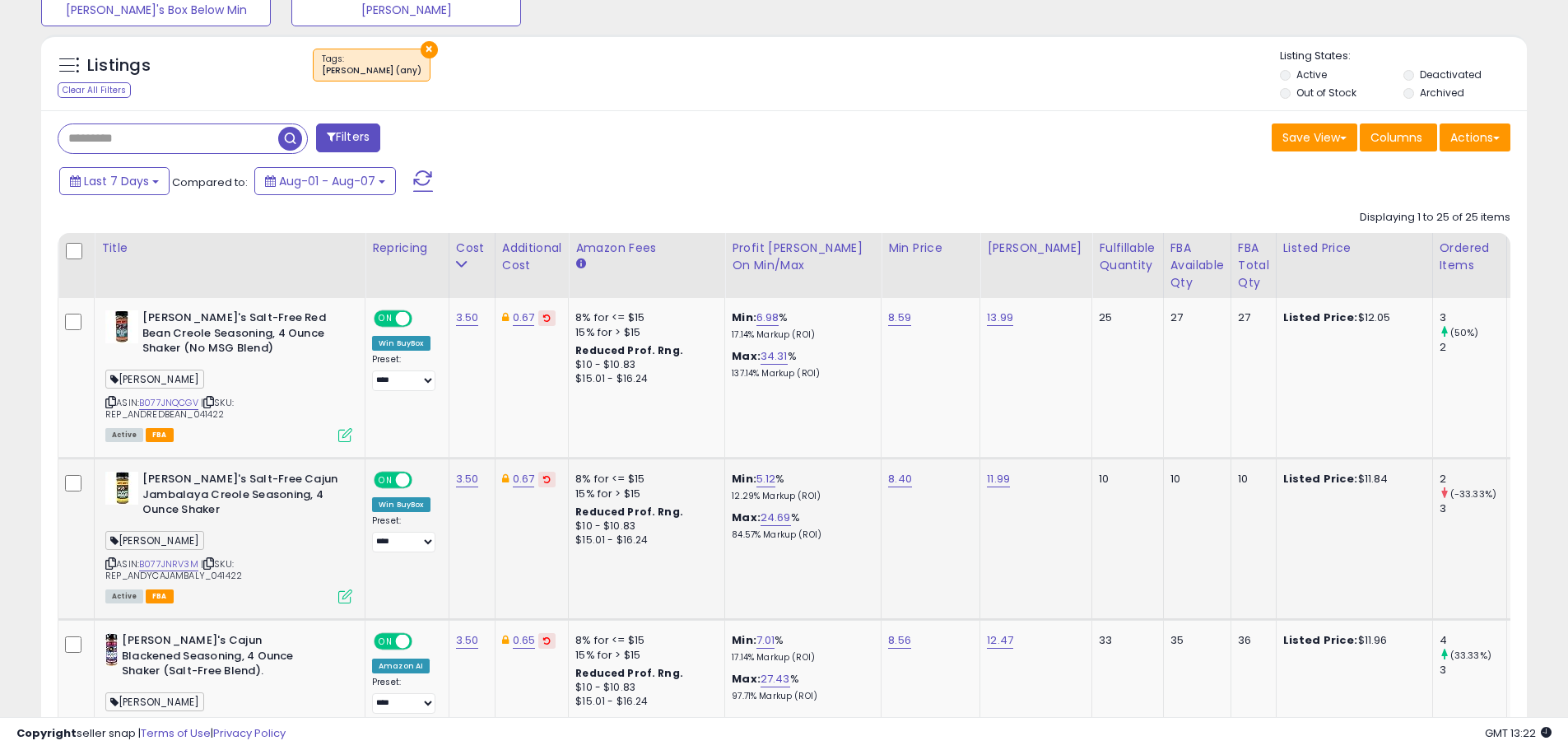
scroll to position [625, 0]
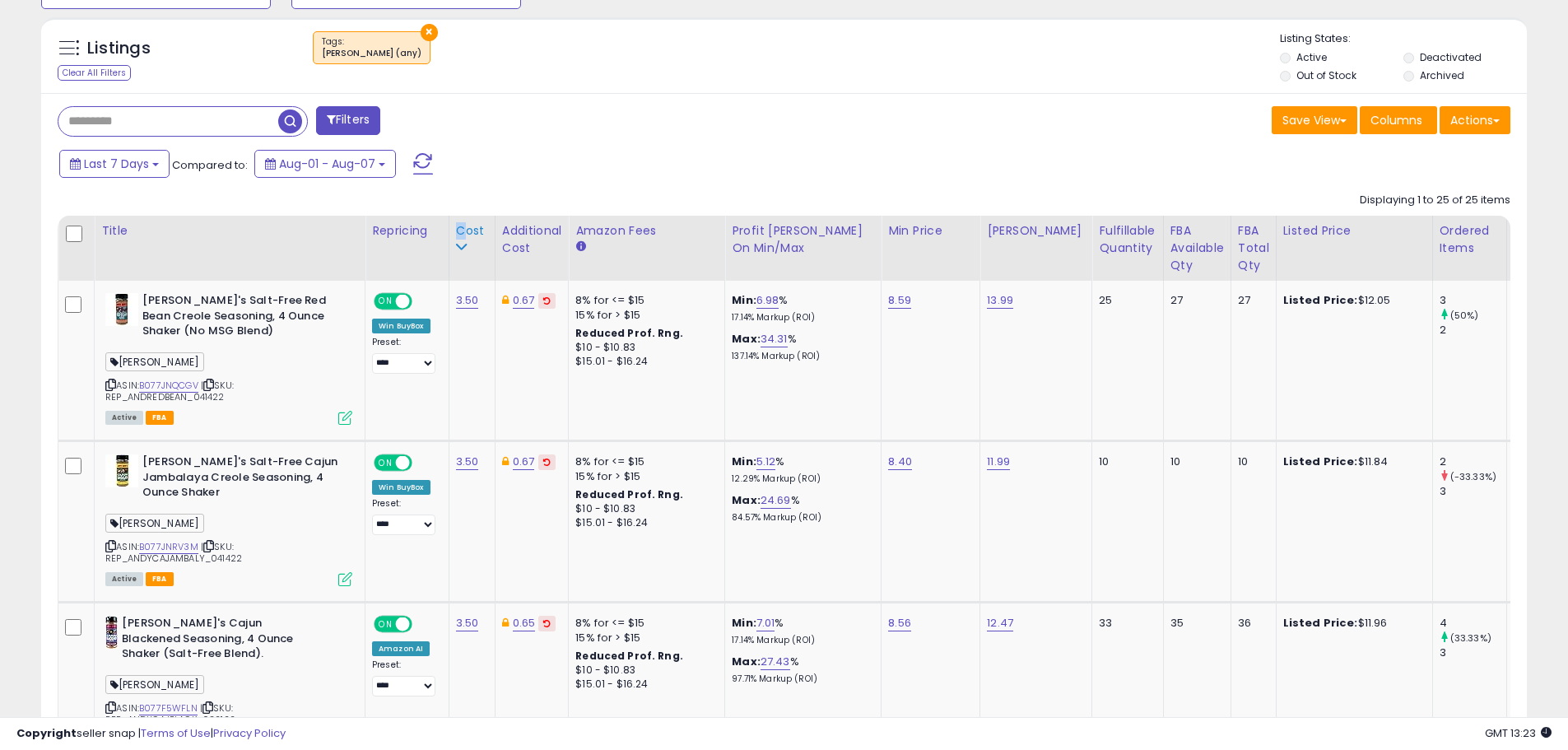
click at [460, 231] on div "Cost" at bounding box center [472, 231] width 32 height 17
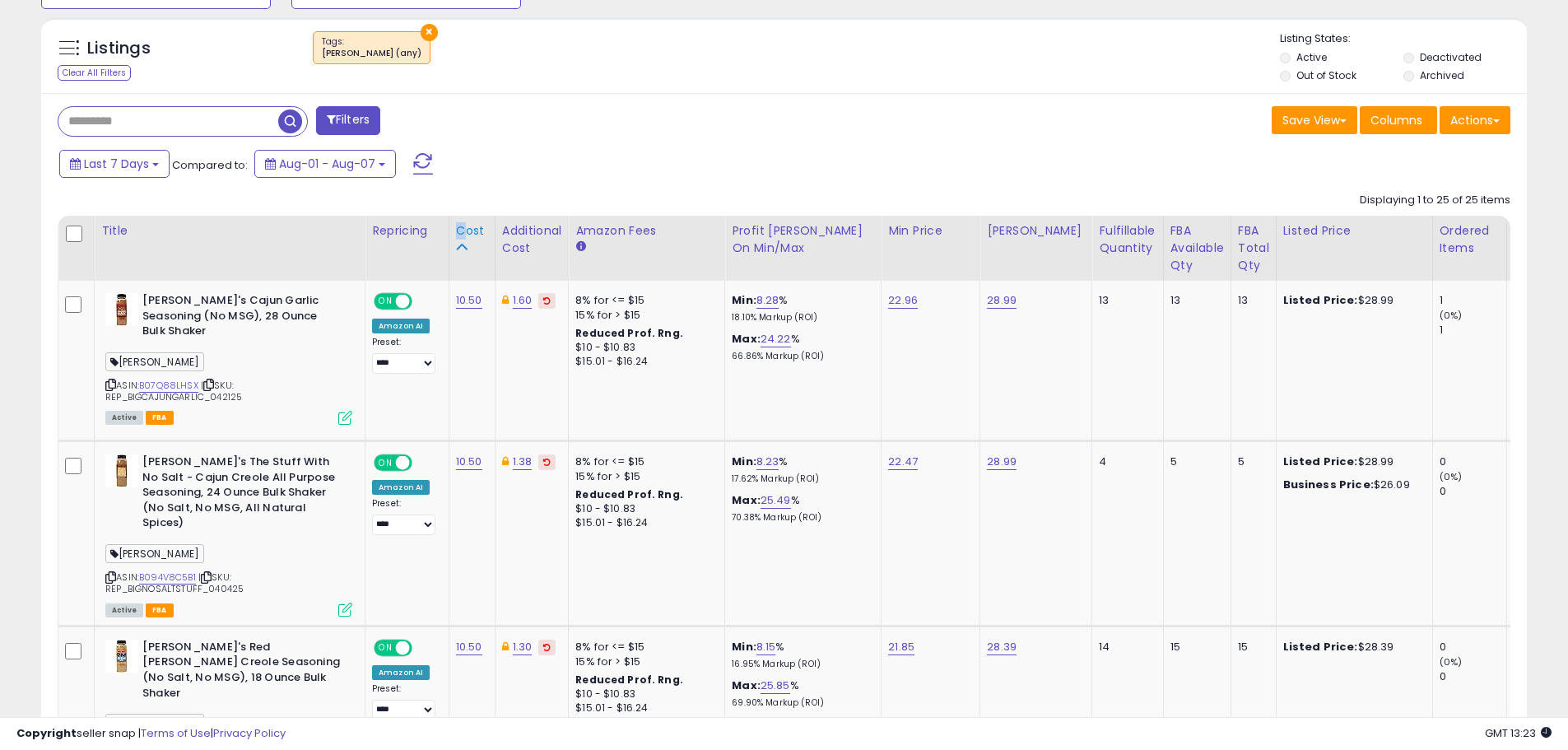
click at [467, 227] on div "Cost" at bounding box center [472, 231] width 32 height 17
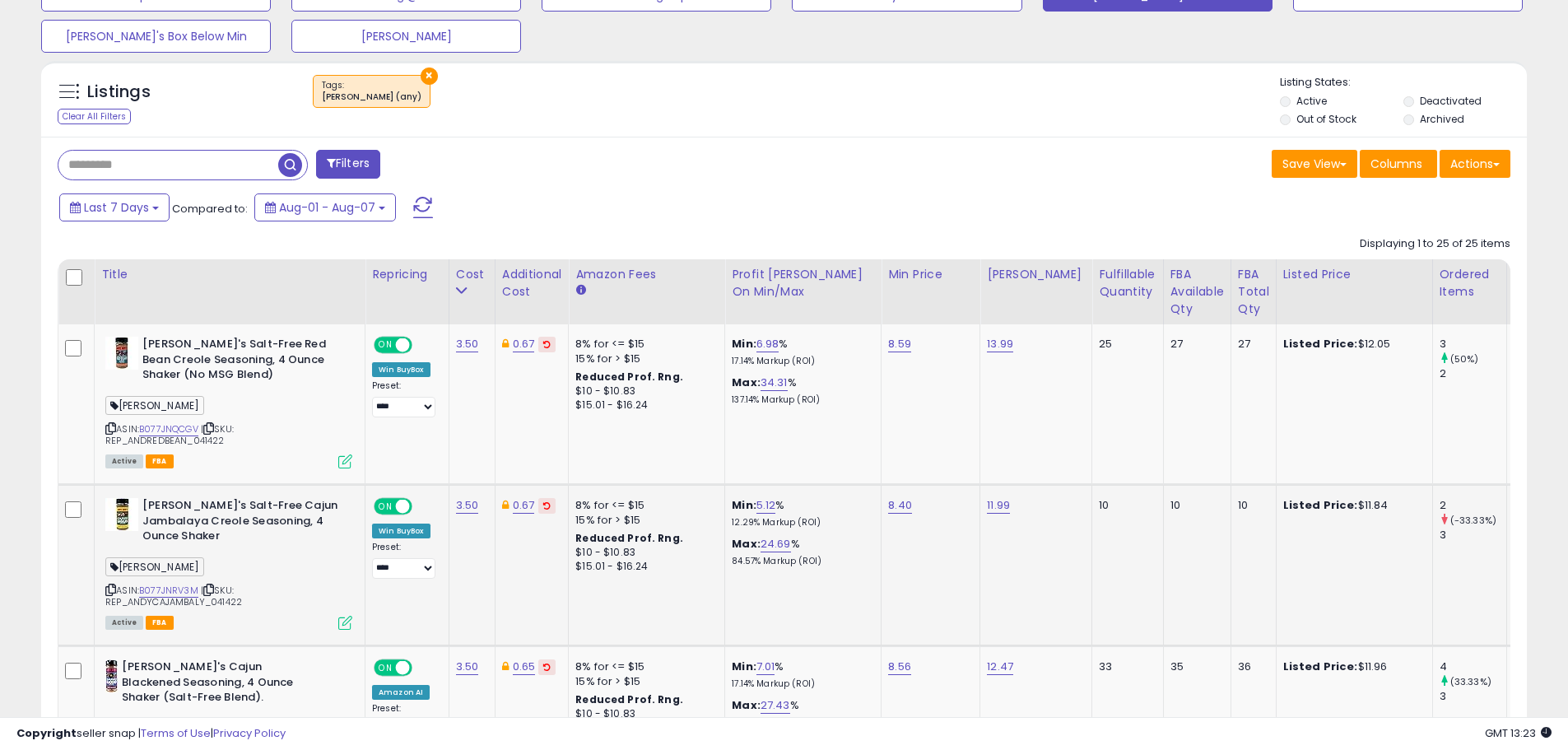
scroll to position [542, 0]
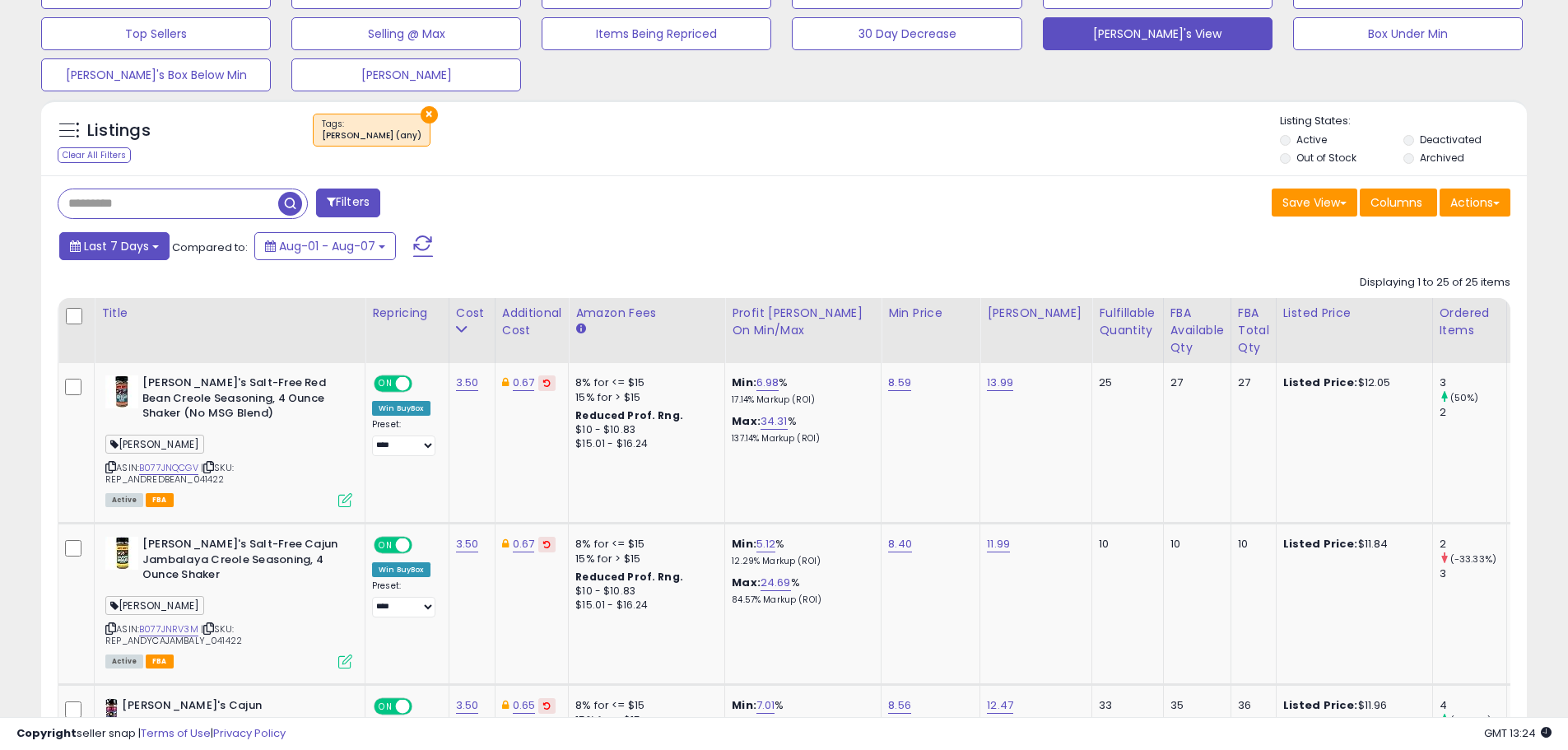
click at [155, 243] on button "Last 7 Days" at bounding box center [114, 246] width 110 height 28
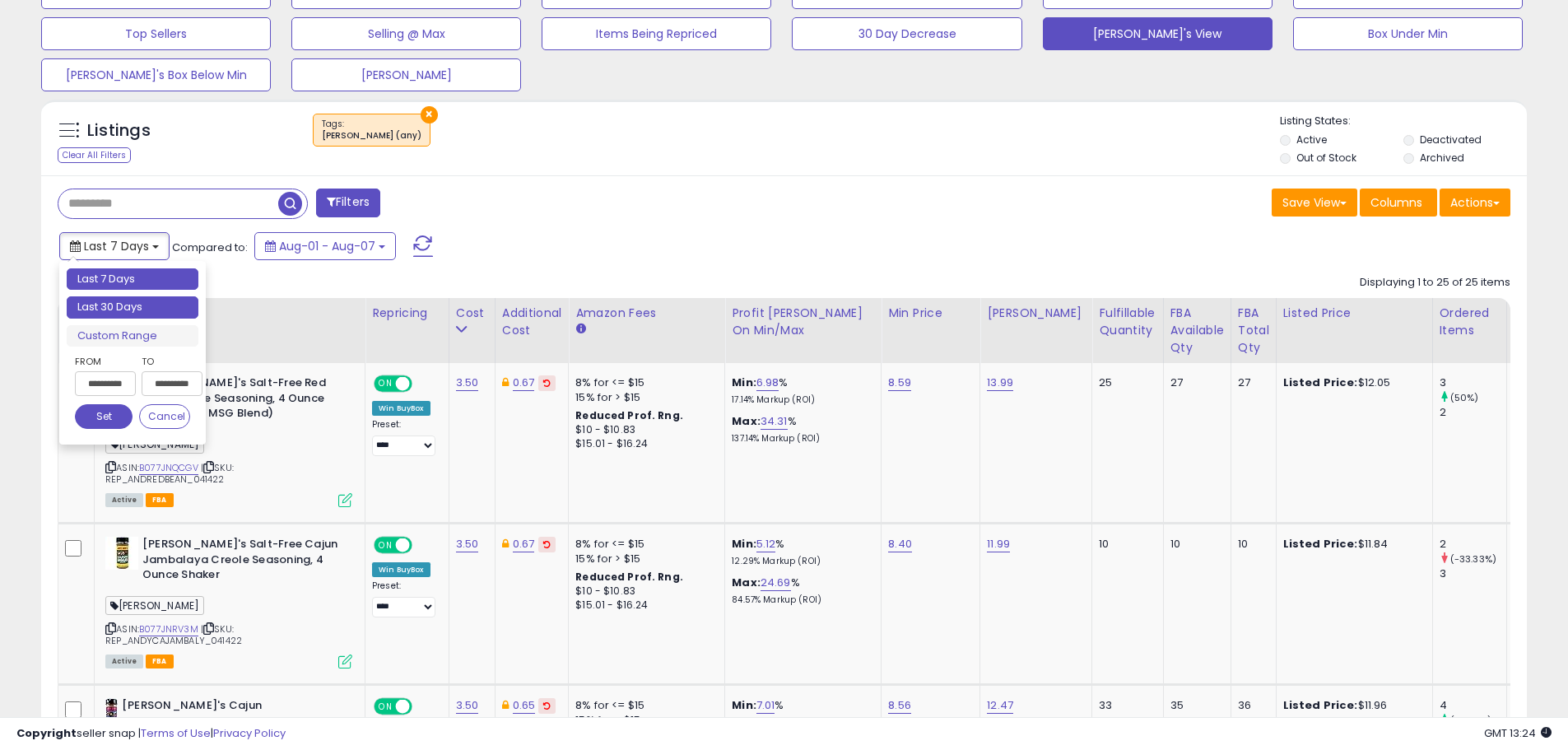
type input "**********"
click at [139, 303] on li "Last 30 Days" at bounding box center [132, 307] width 132 height 23
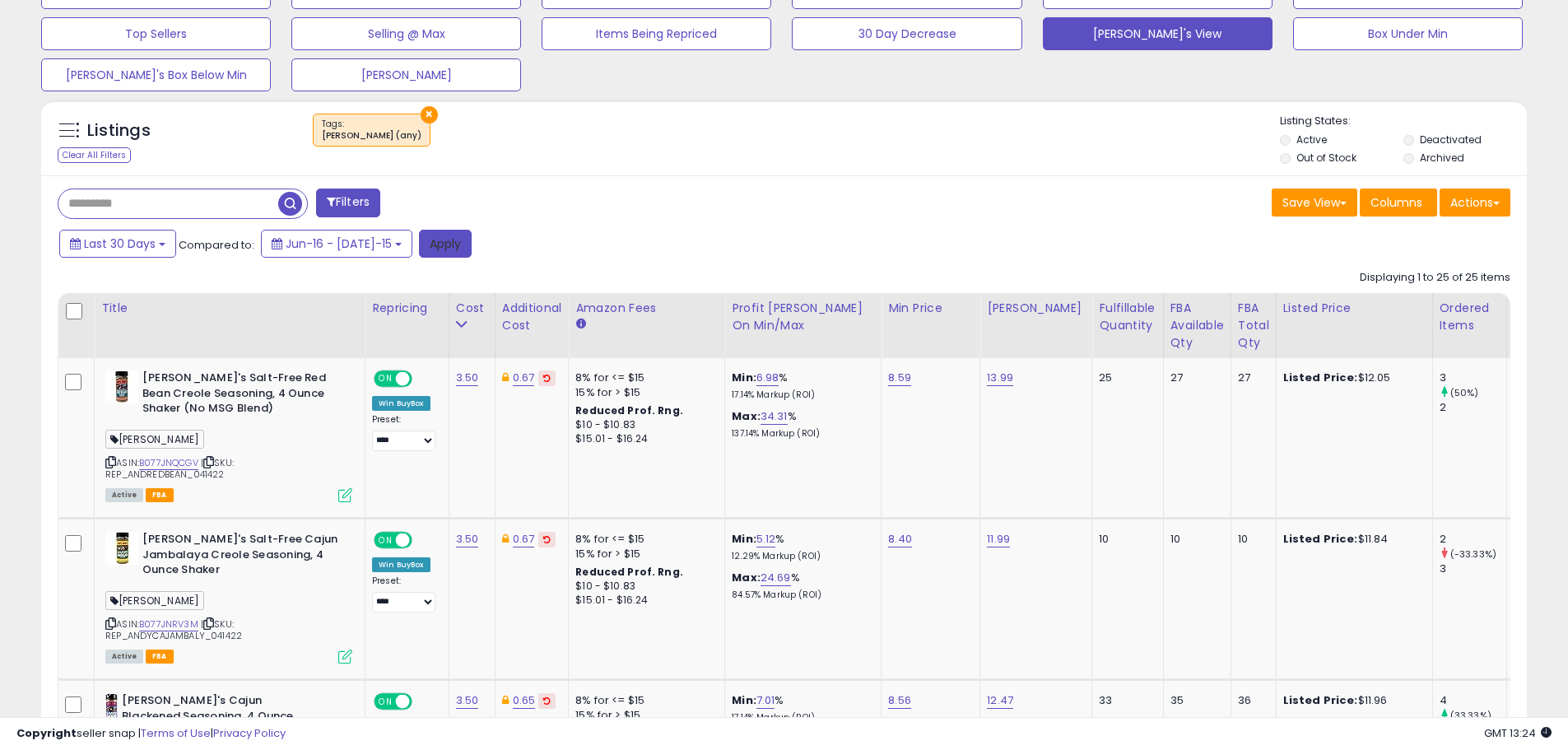
click at [428, 246] on button "Apply" at bounding box center [445, 243] width 53 height 28
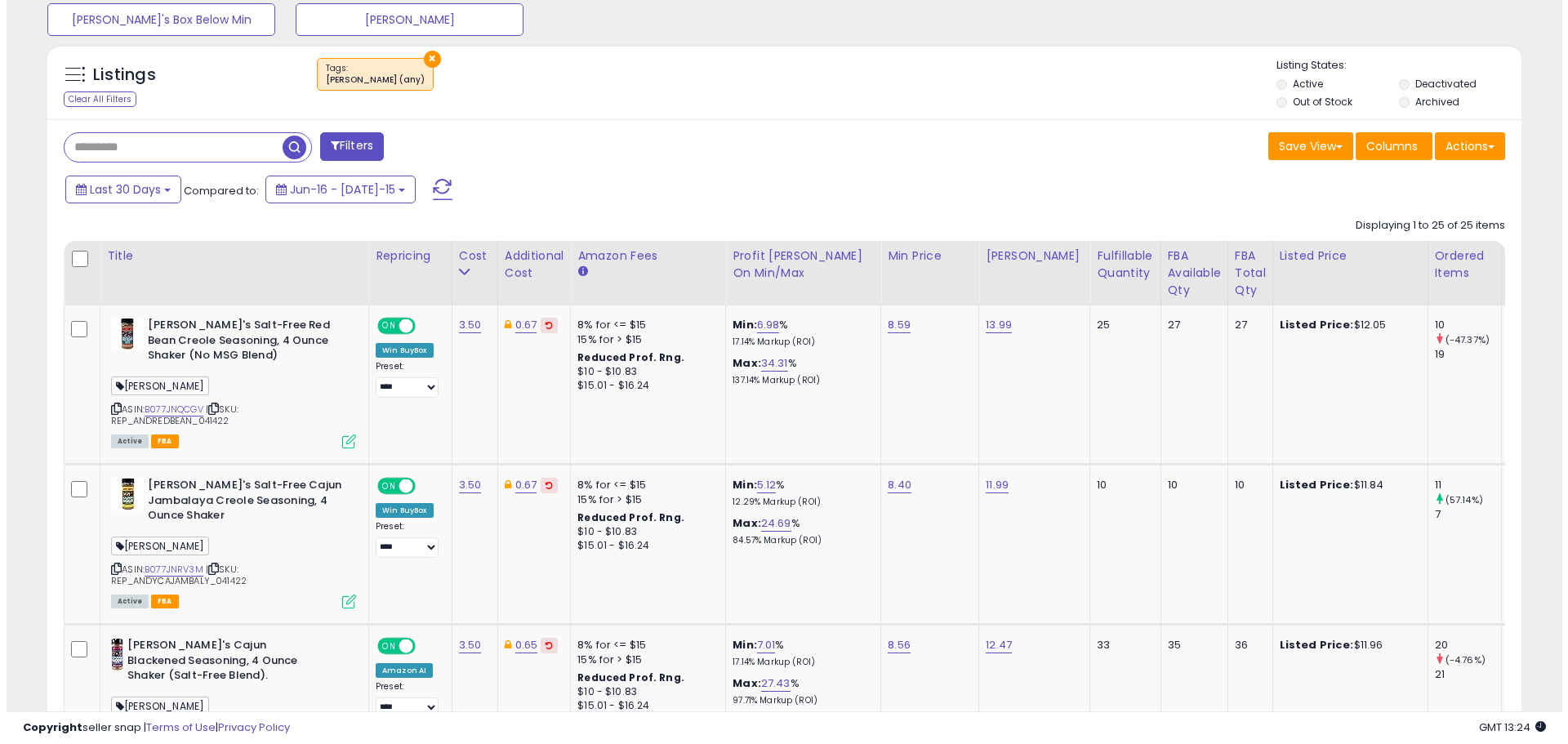
scroll to position [620, 0]
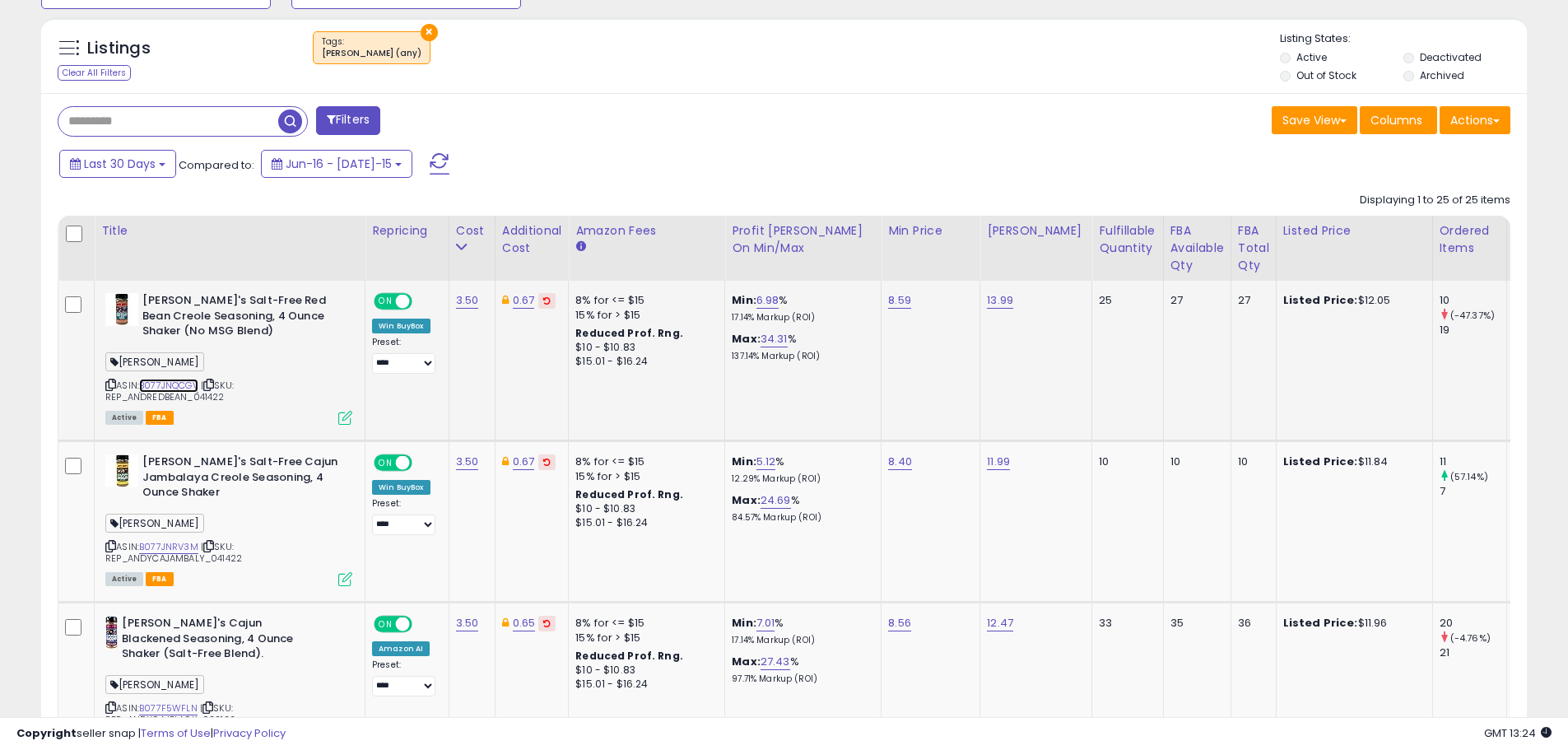
click at [169, 380] on link "B077JNQCGV" at bounding box center [168, 385] width 59 height 14
click at [344, 420] on icon at bounding box center [345, 417] width 14 height 14
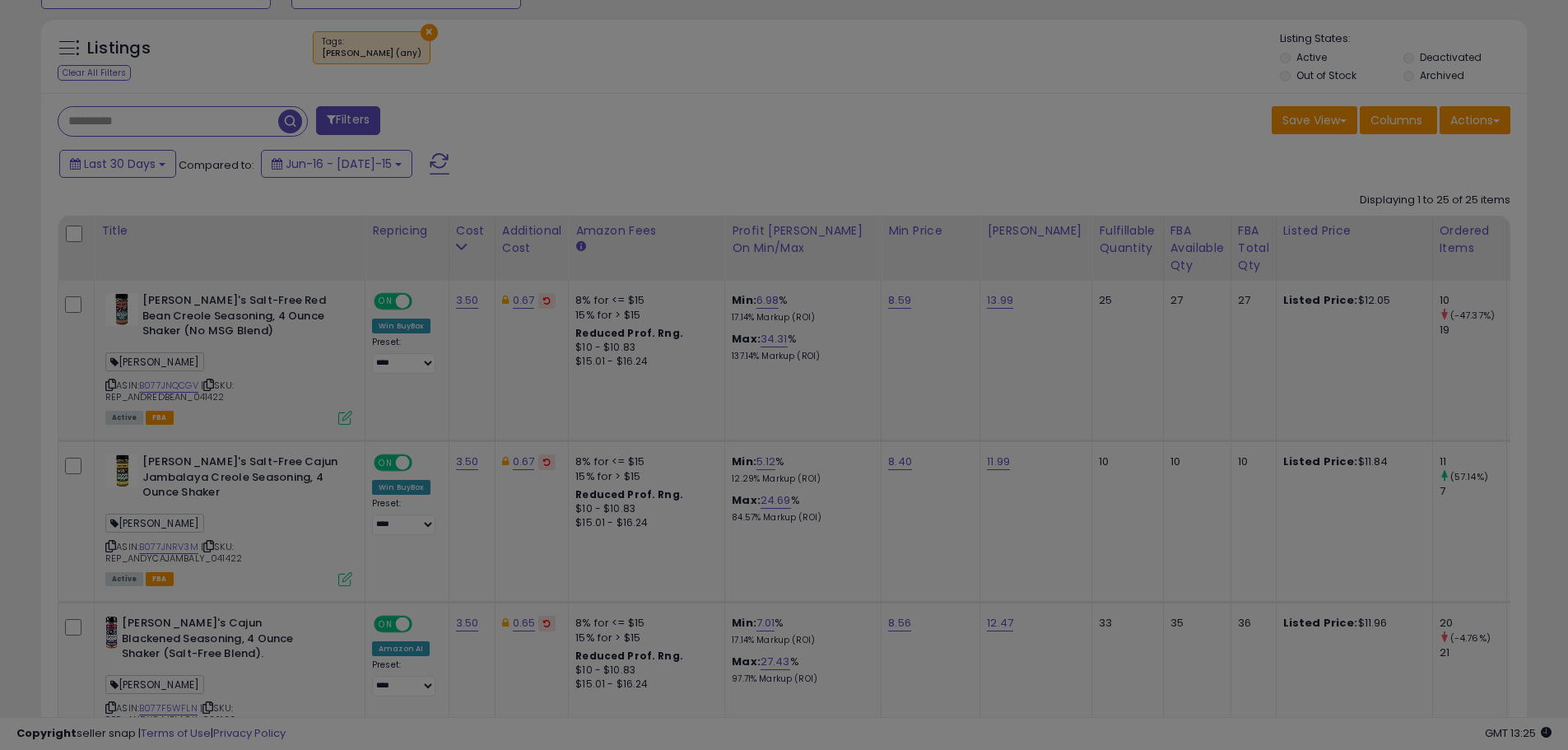
scroll to position [337, 869]
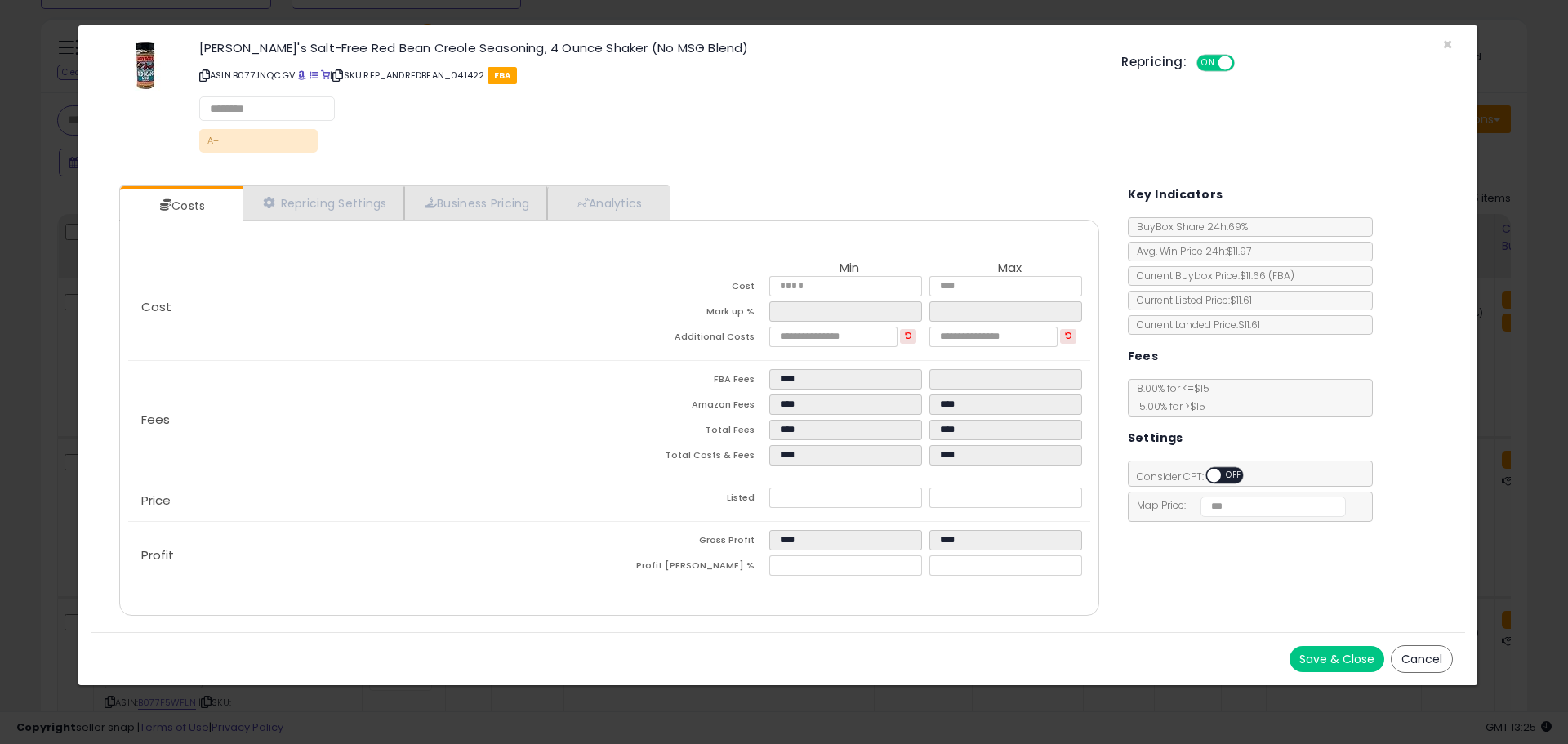
select select "******"
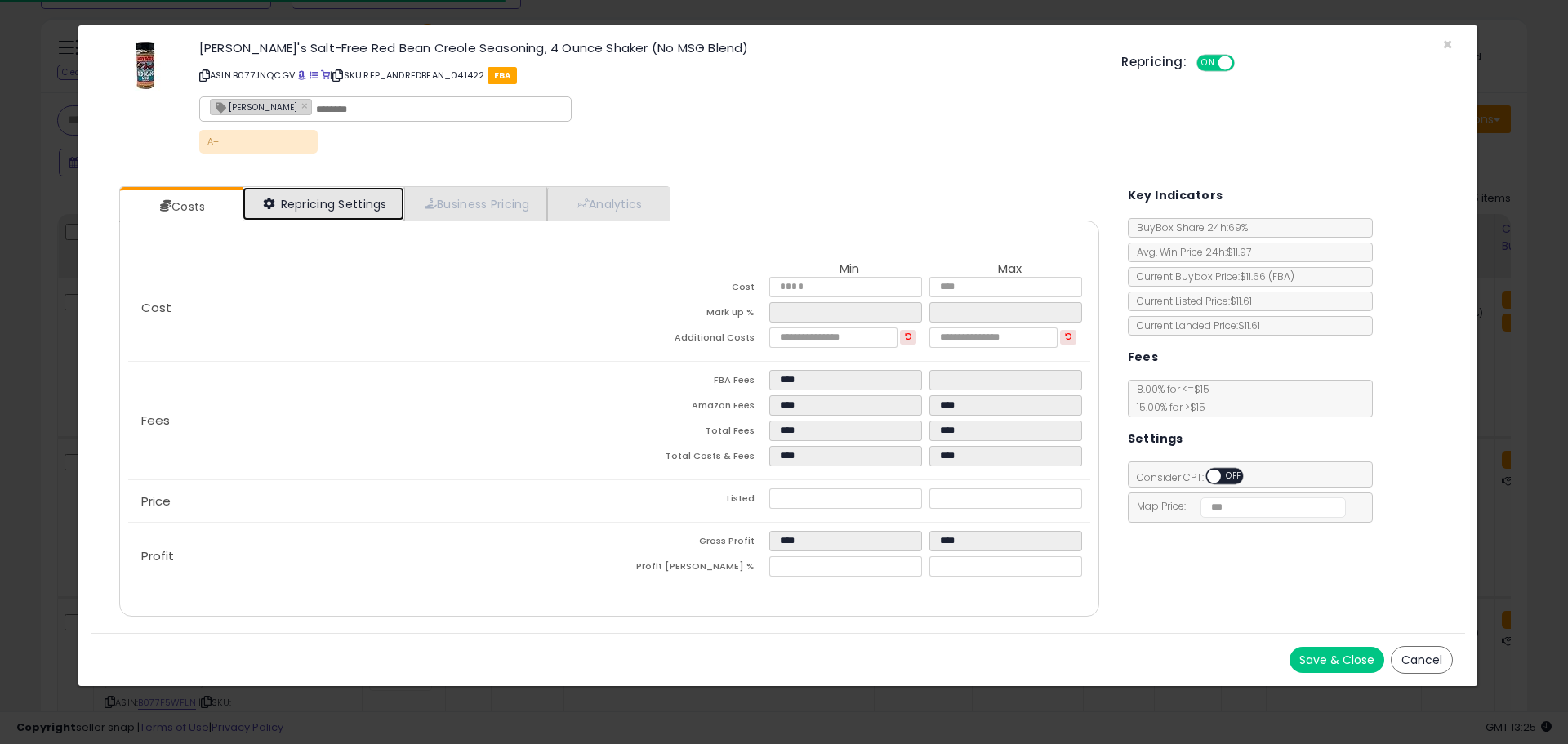
click at [328, 194] on link "Repricing Settings" at bounding box center [323, 204] width 161 height 34
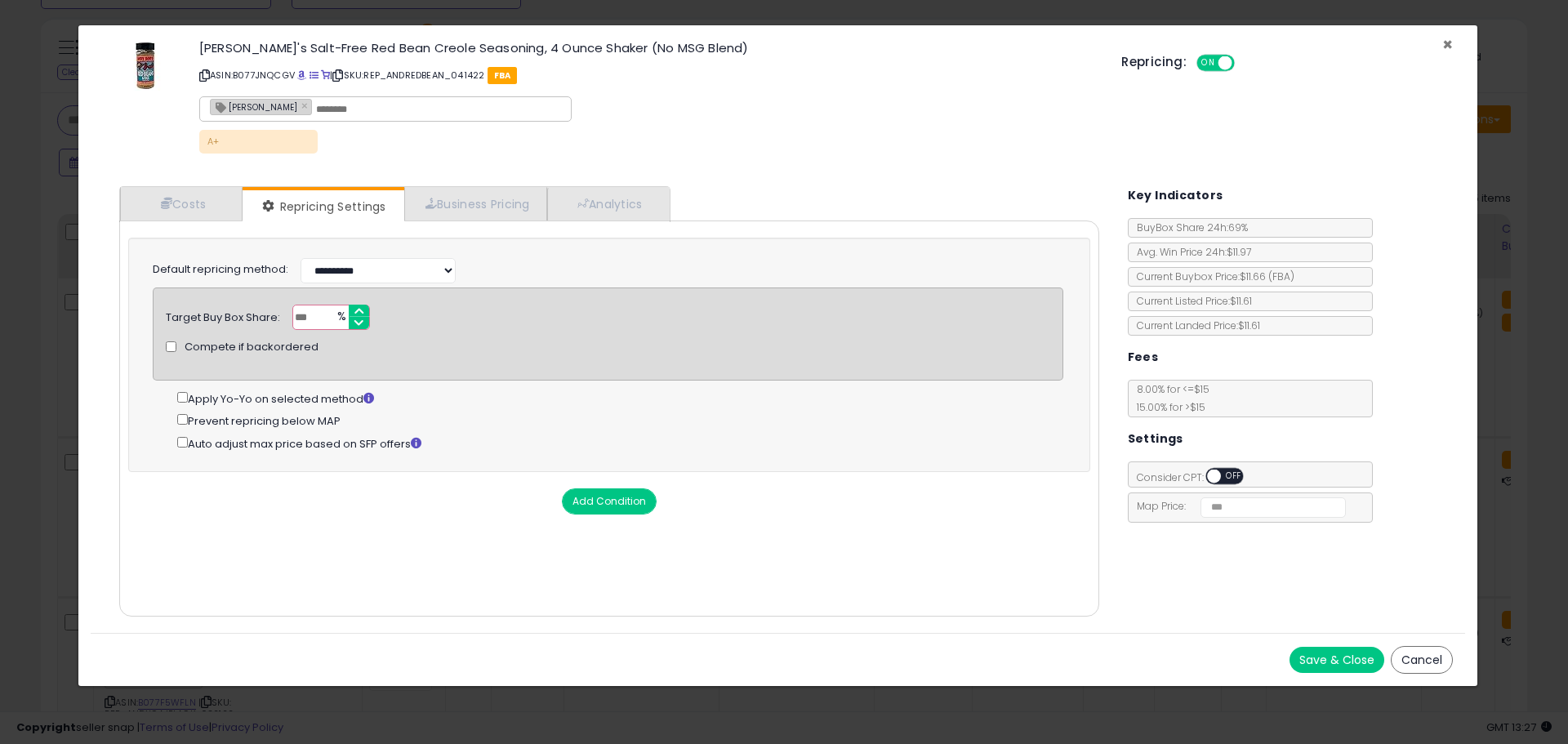
click at [1446, 43] on span "×" at bounding box center [1447, 44] width 10 height 23
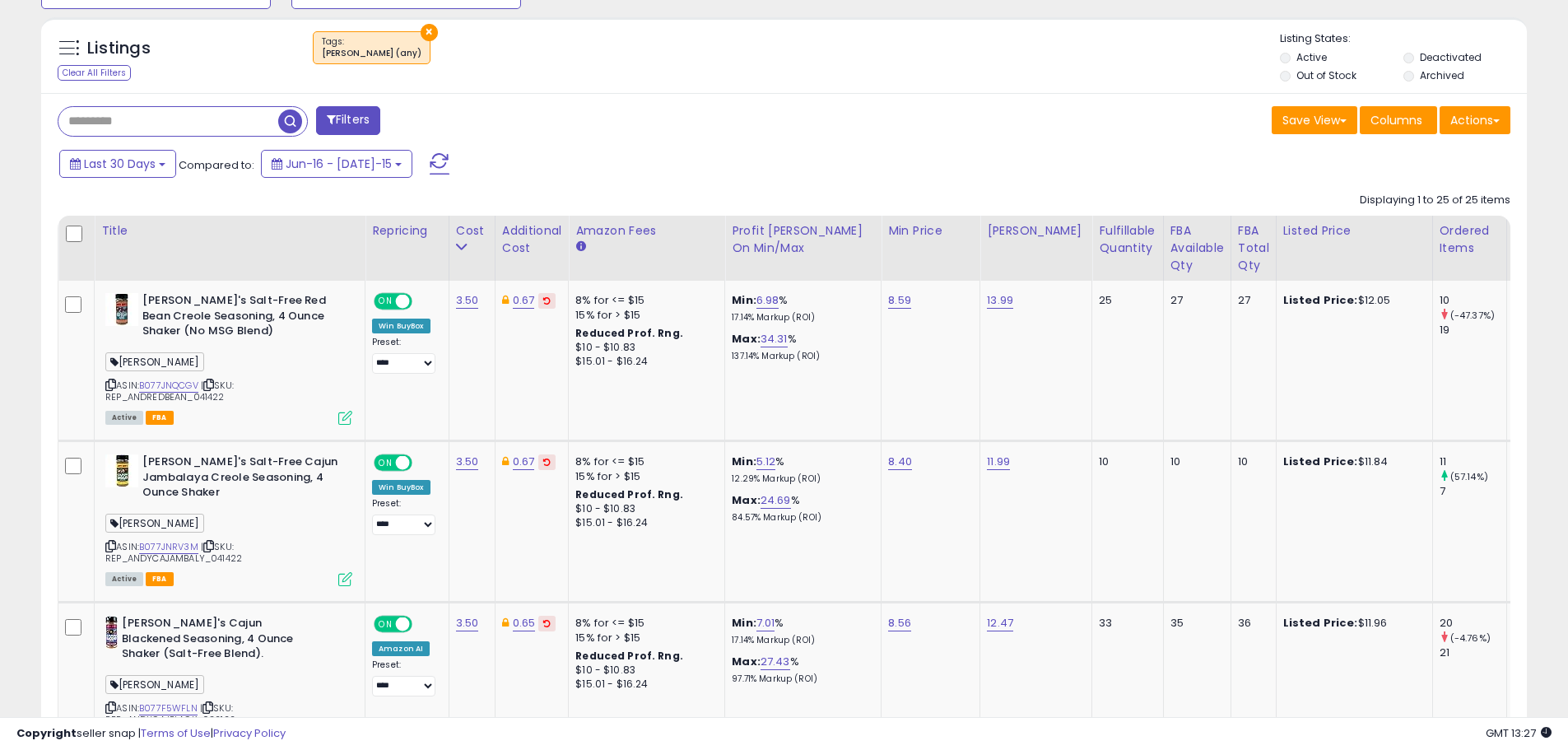
scroll to position [823008, 822165]
click at [156, 164] on button "Last 30 Days" at bounding box center [117, 164] width 116 height 28
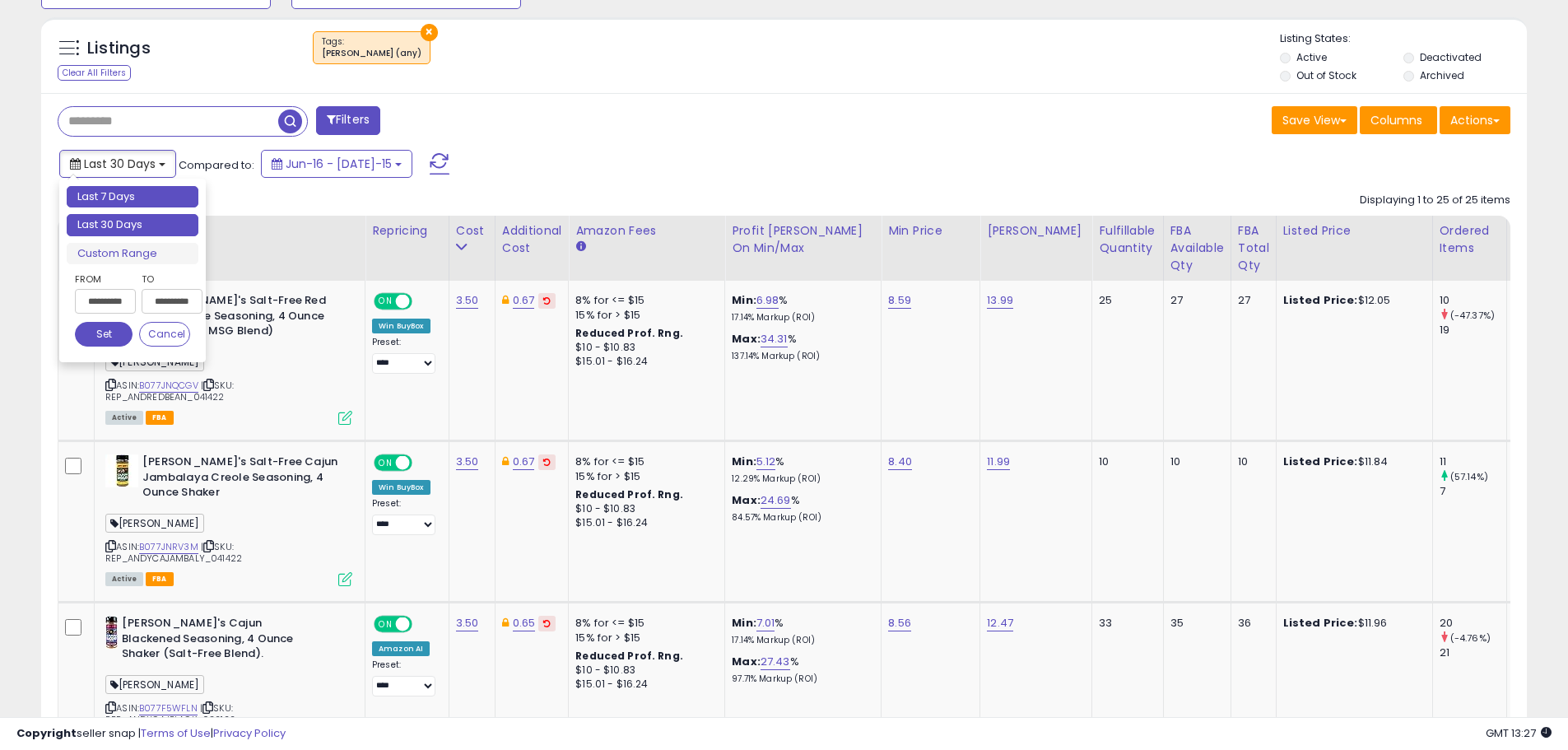
type input "**********"
click at [136, 198] on li "Last 7 Days" at bounding box center [132, 197] width 132 height 23
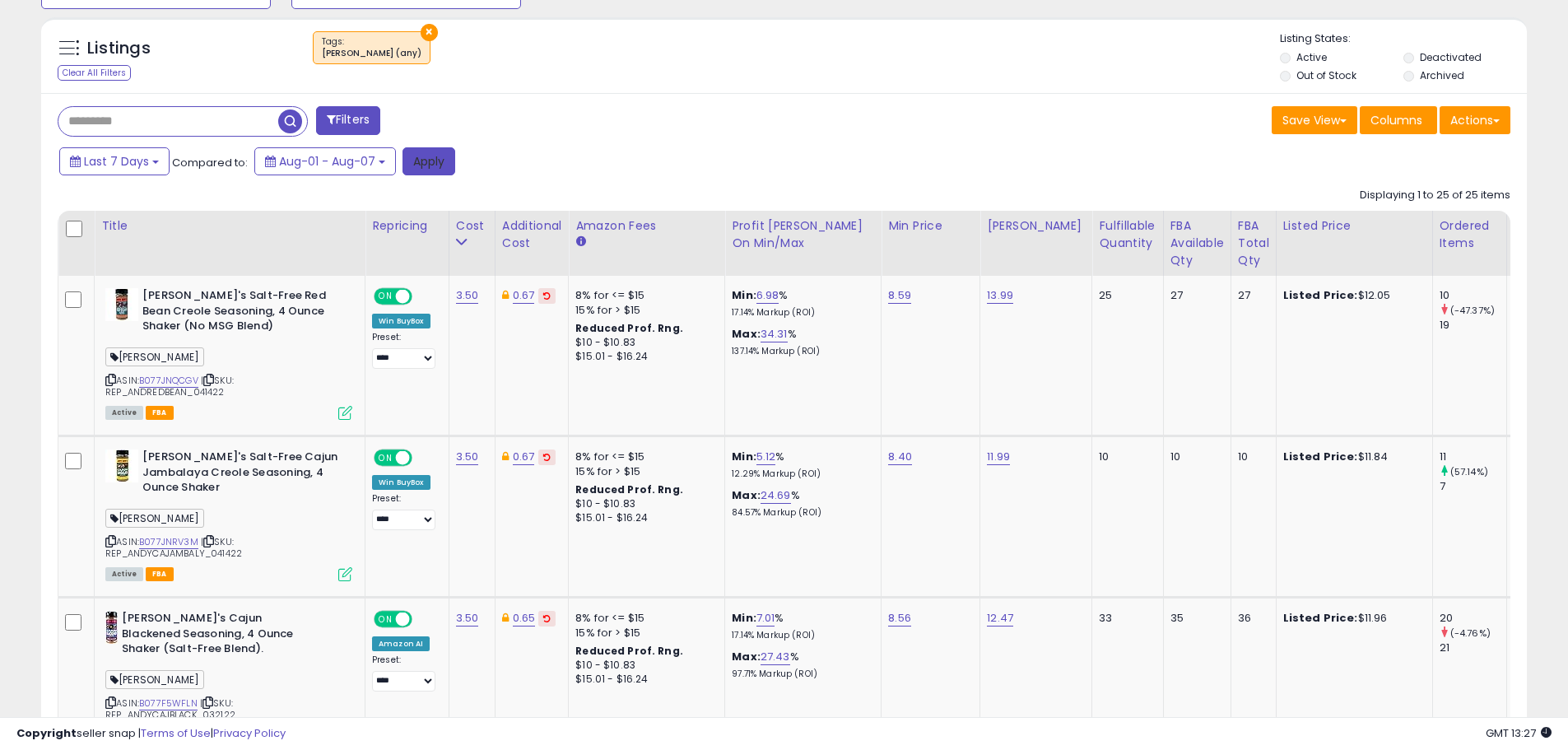
click at [419, 164] on button "Apply" at bounding box center [428, 162] width 53 height 28
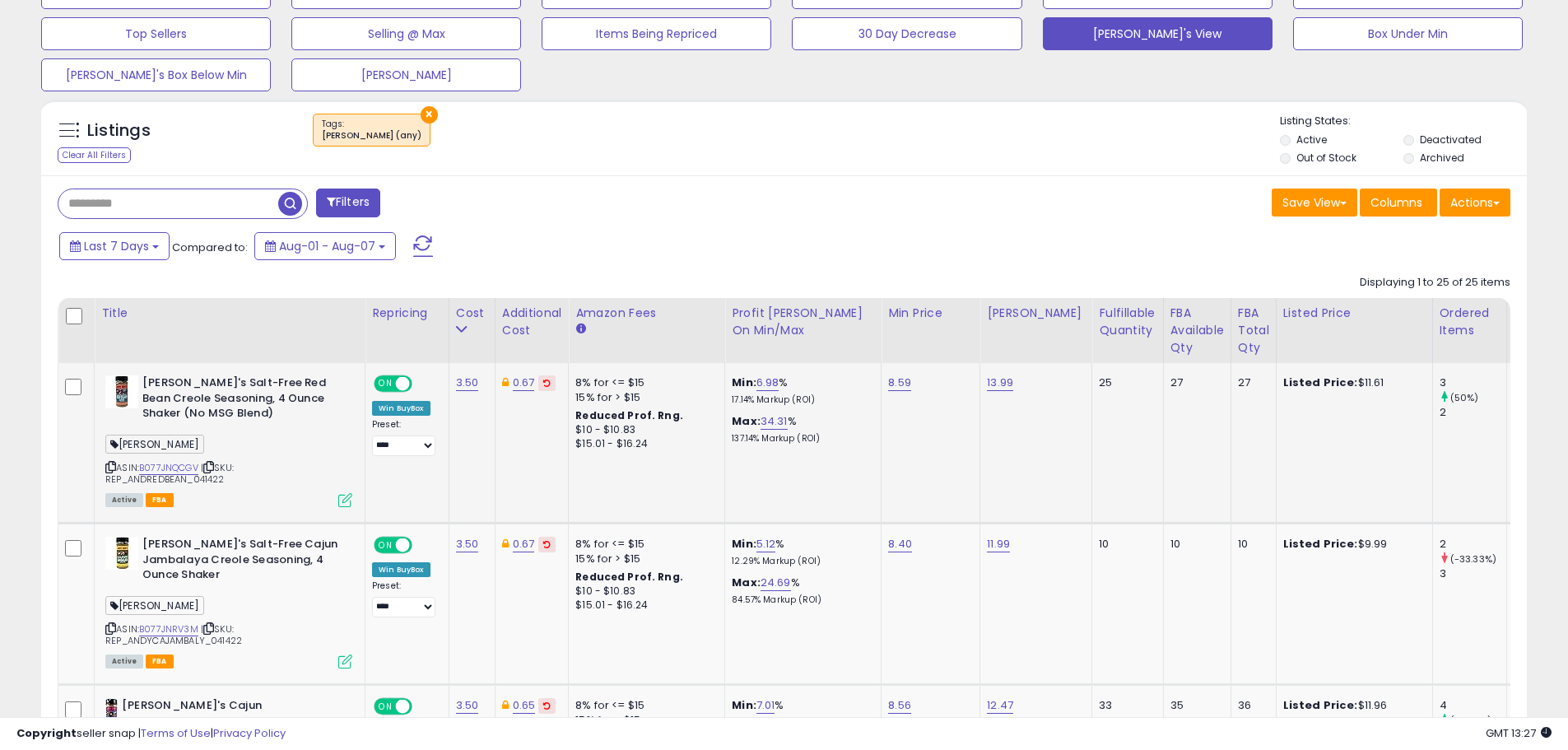
scroll to position [625, 0]
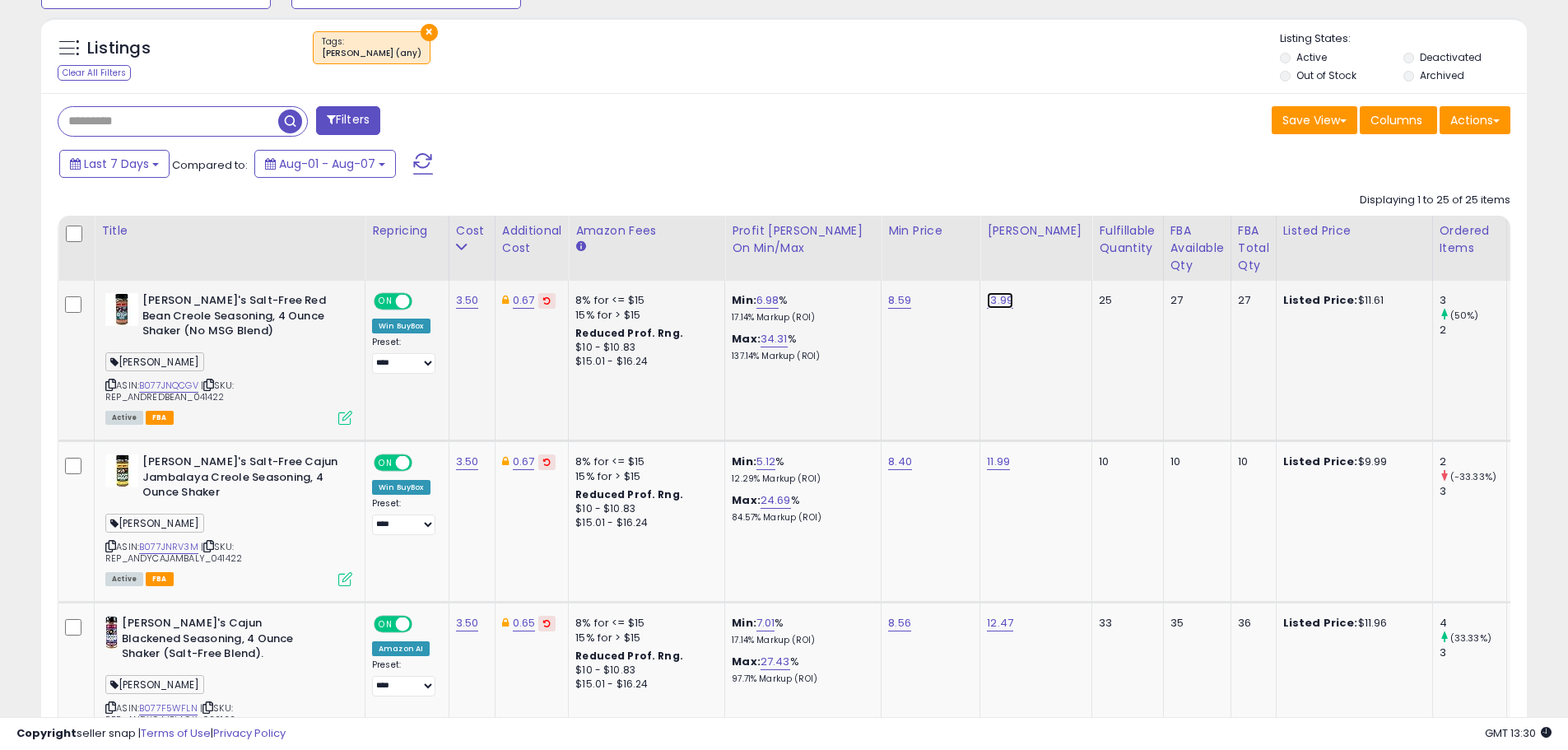
click at [999, 299] on link "13.99" at bounding box center [1000, 301] width 26 height 17
click at [1024, 262] on span at bounding box center [1017, 260] width 10 height 10
type input "*****"
click button "submit" at bounding box center [1048, 258] width 28 height 24
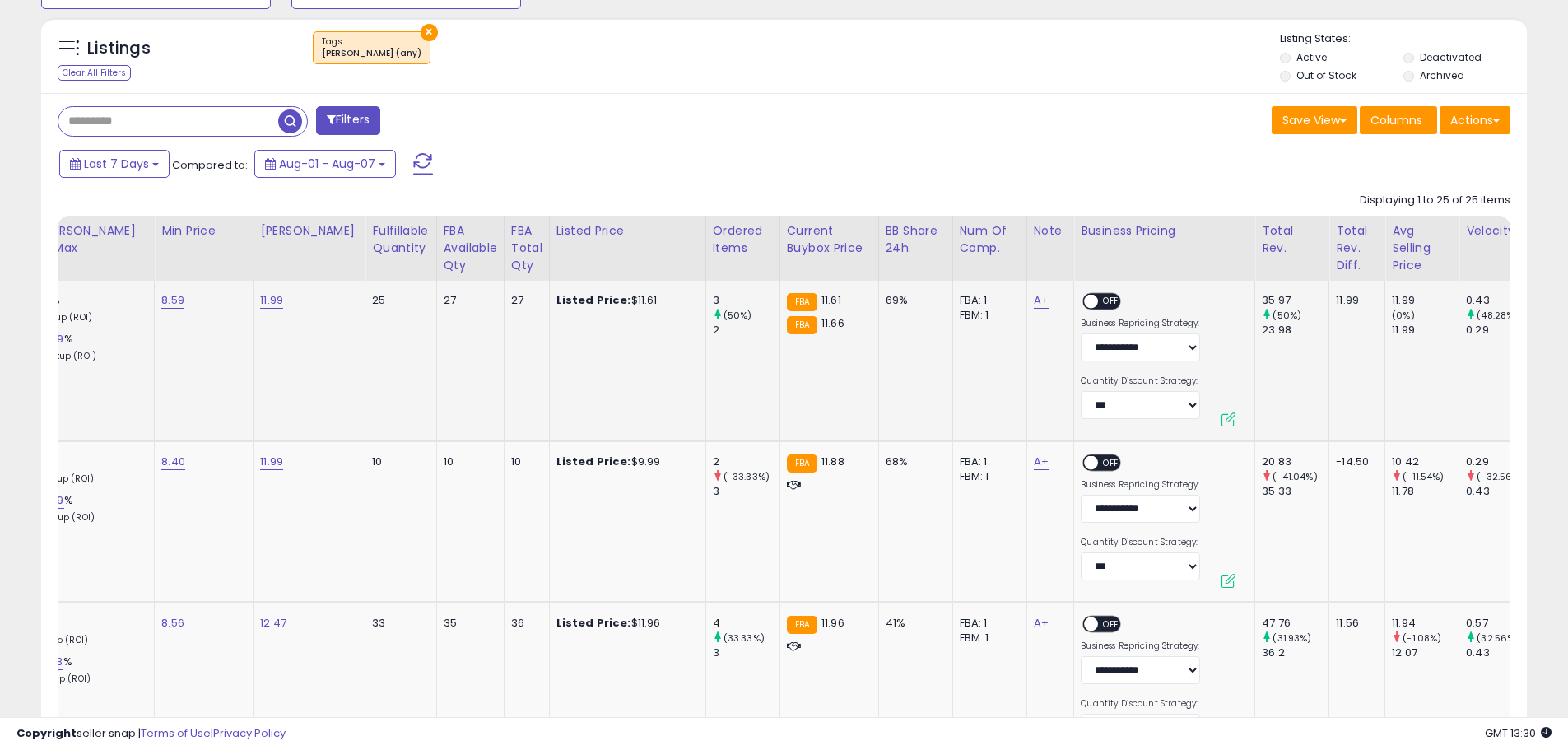
scroll to position [0, 702]
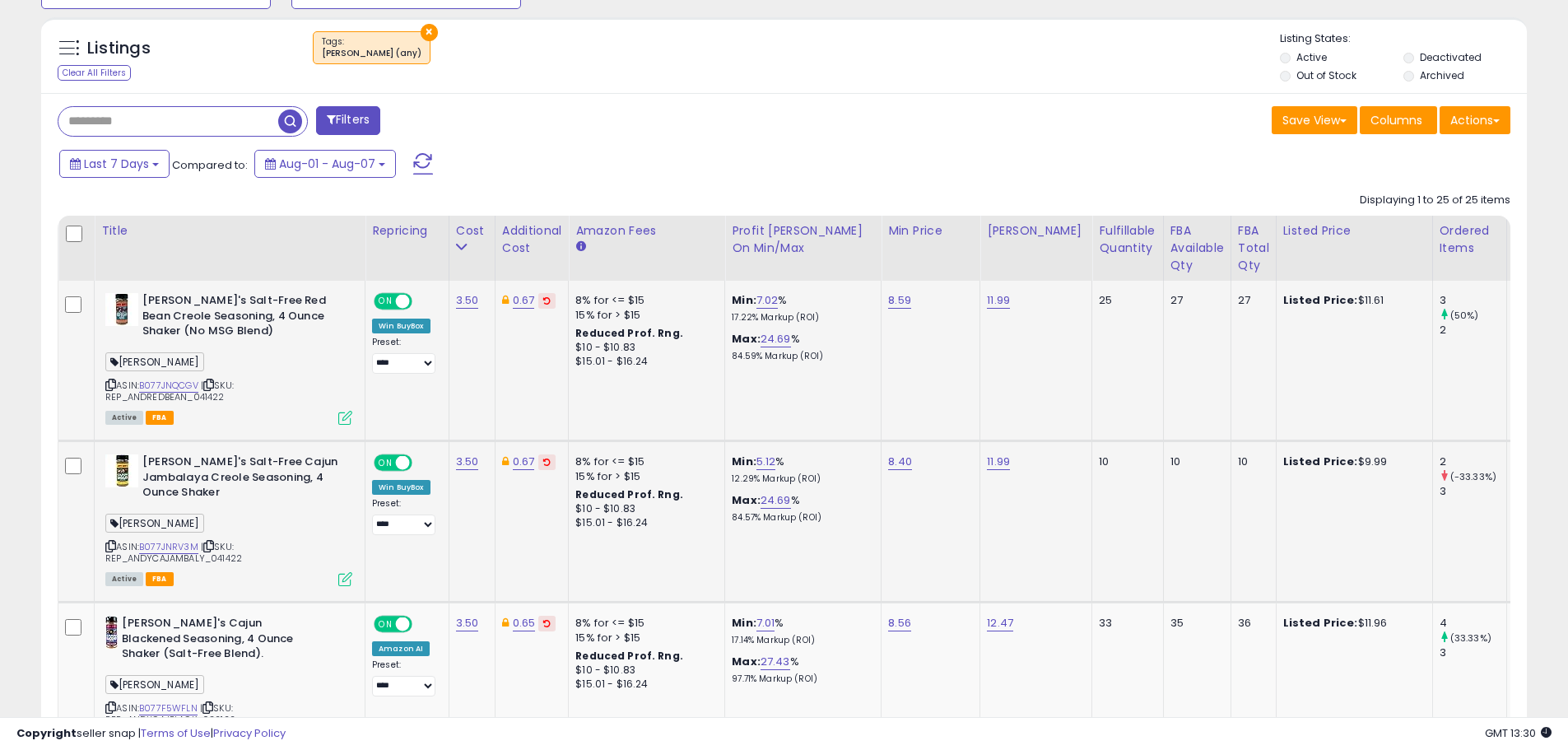
click at [342, 574] on icon at bounding box center [345, 579] width 14 height 14
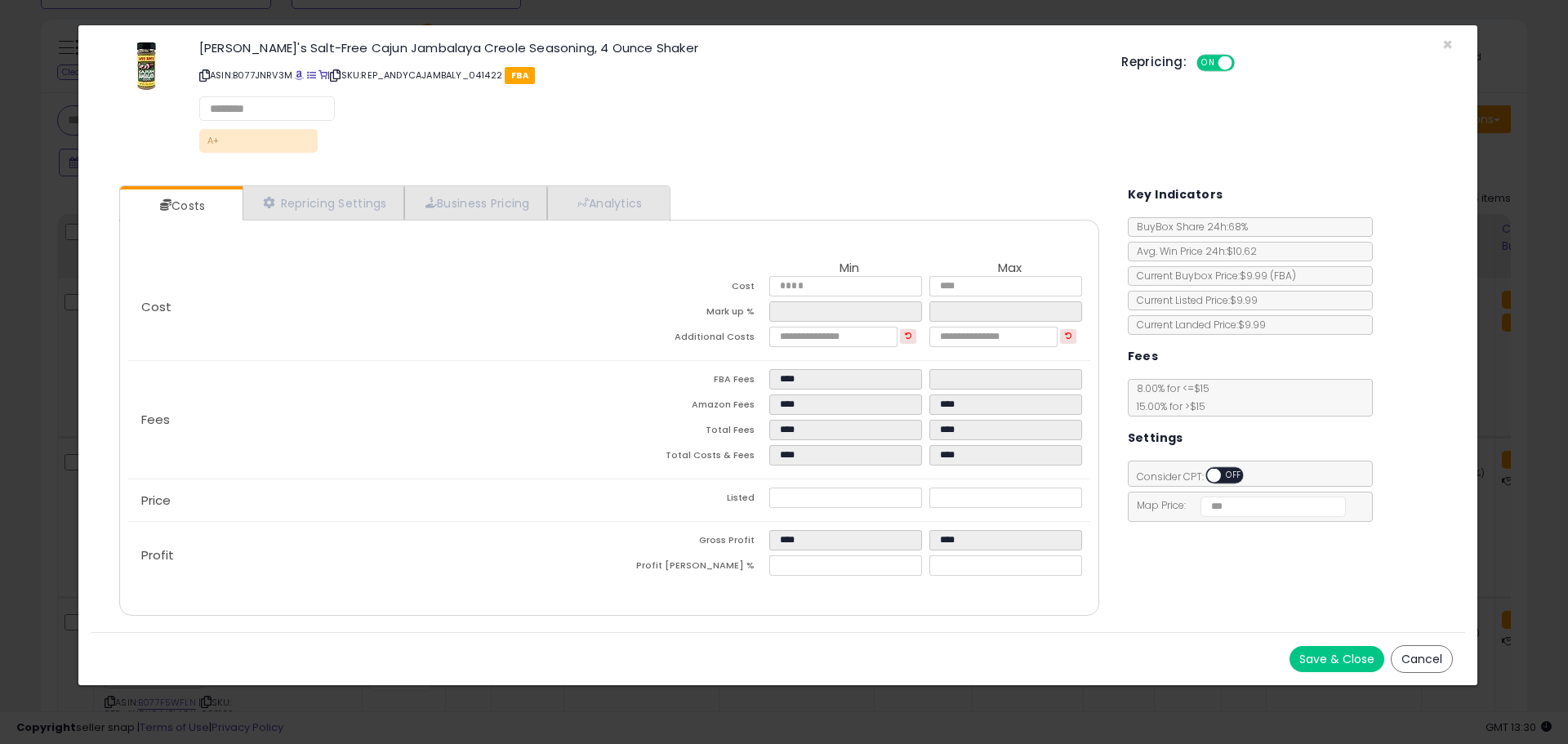
select select "******"
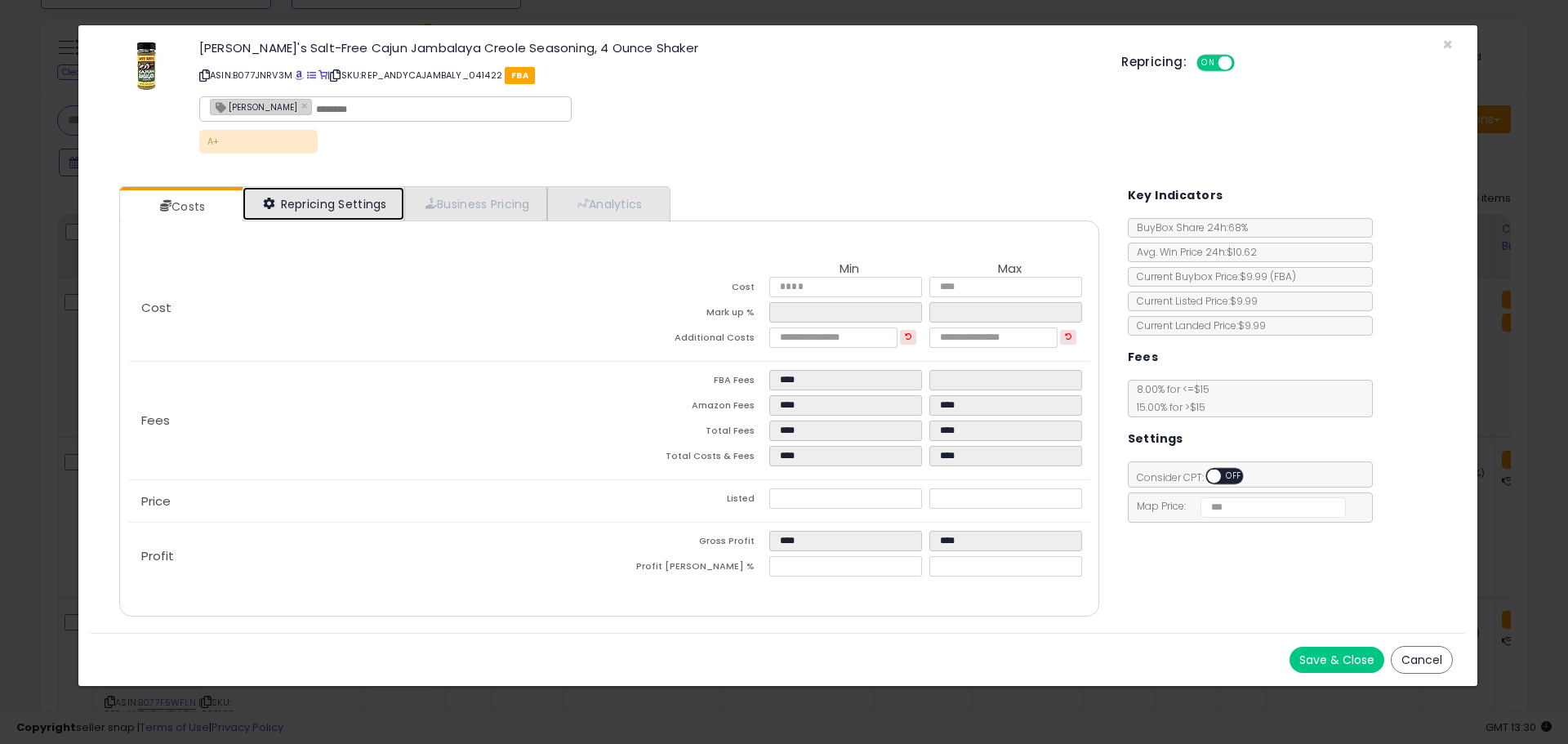
click at [330, 205] on link "Repricing Settings" at bounding box center [323, 204] width 161 height 34
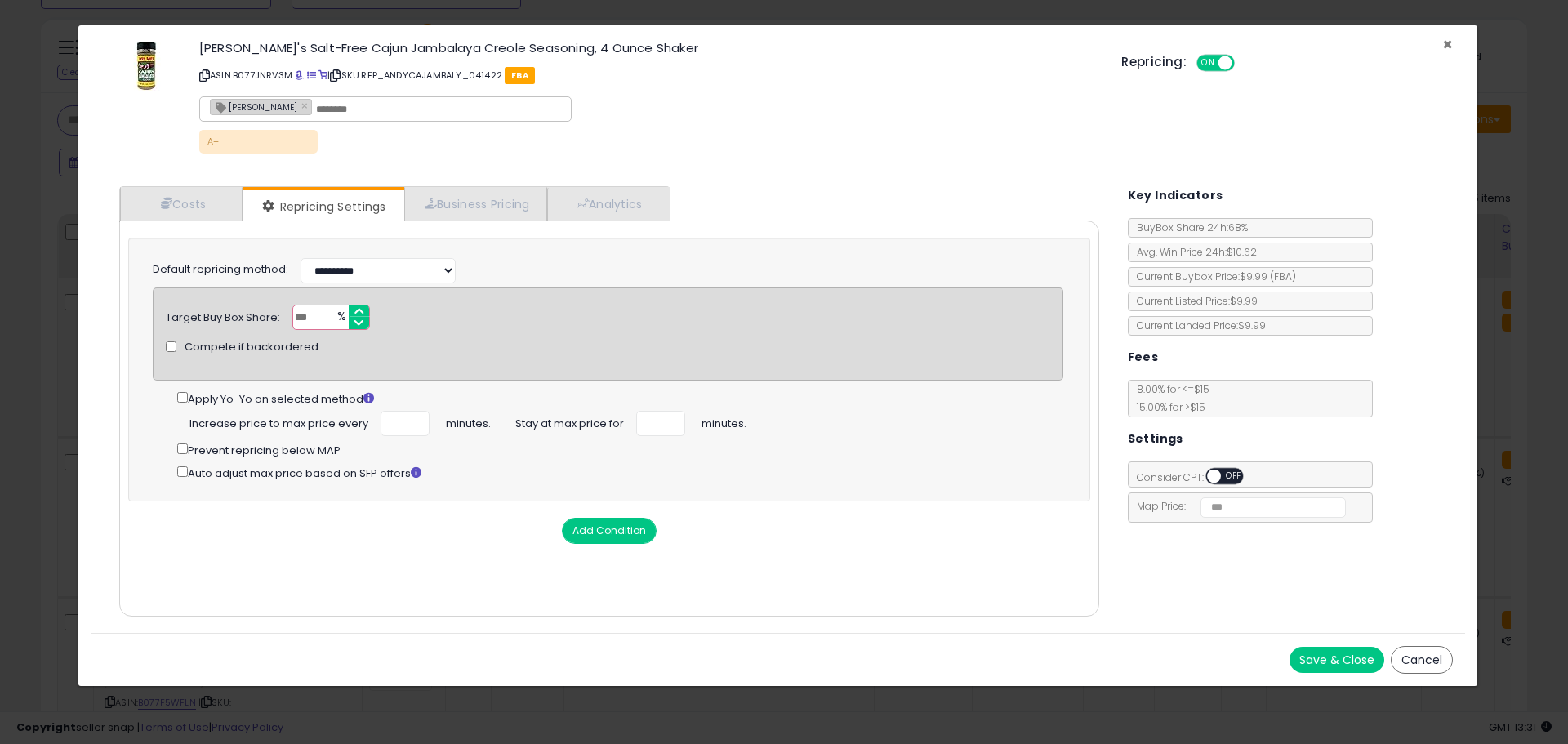
click at [1449, 38] on span "×" at bounding box center [1447, 44] width 10 height 23
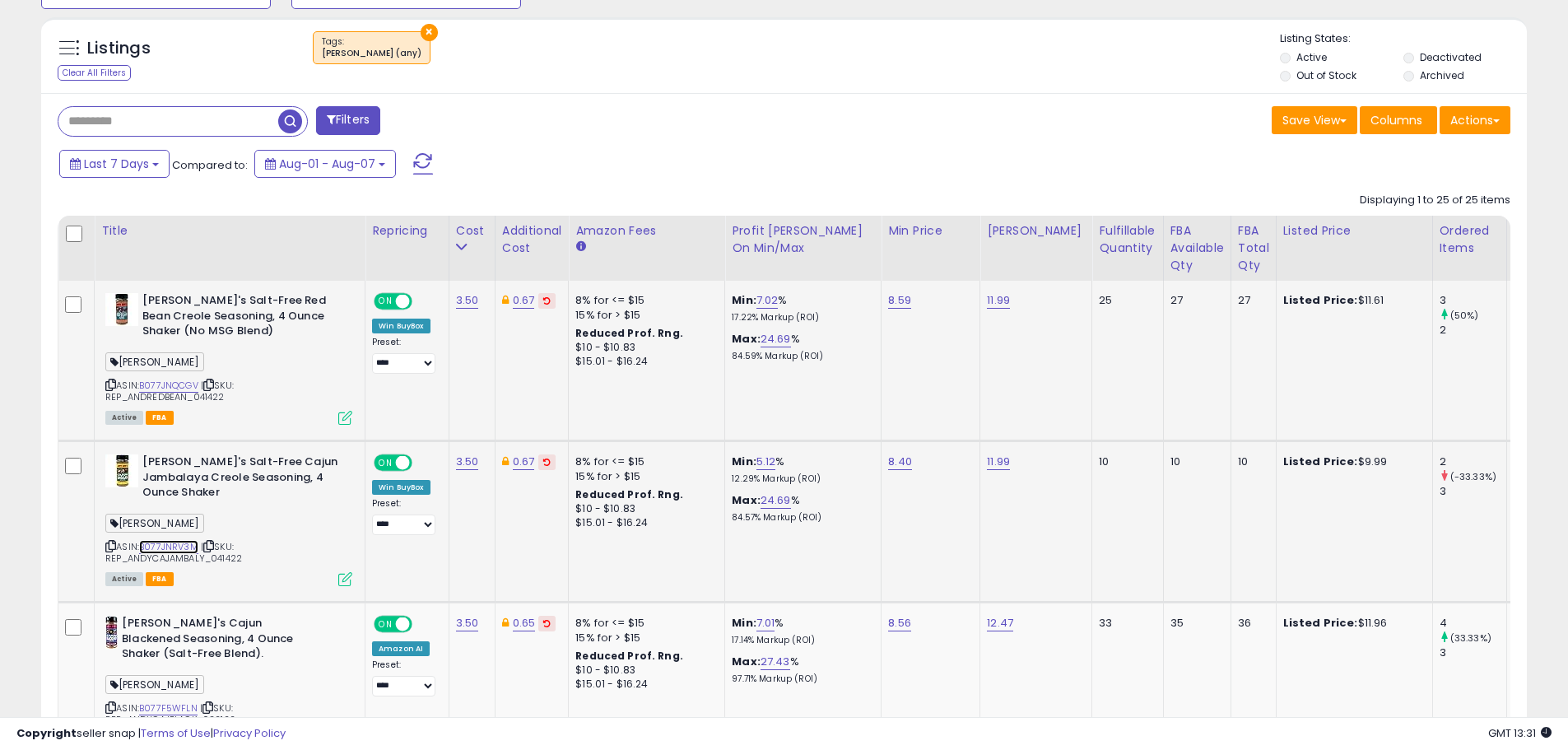
click at [174, 544] on link "B077JNRV3M" at bounding box center [168, 547] width 59 height 14
click at [342, 579] on icon at bounding box center [345, 579] width 14 height 14
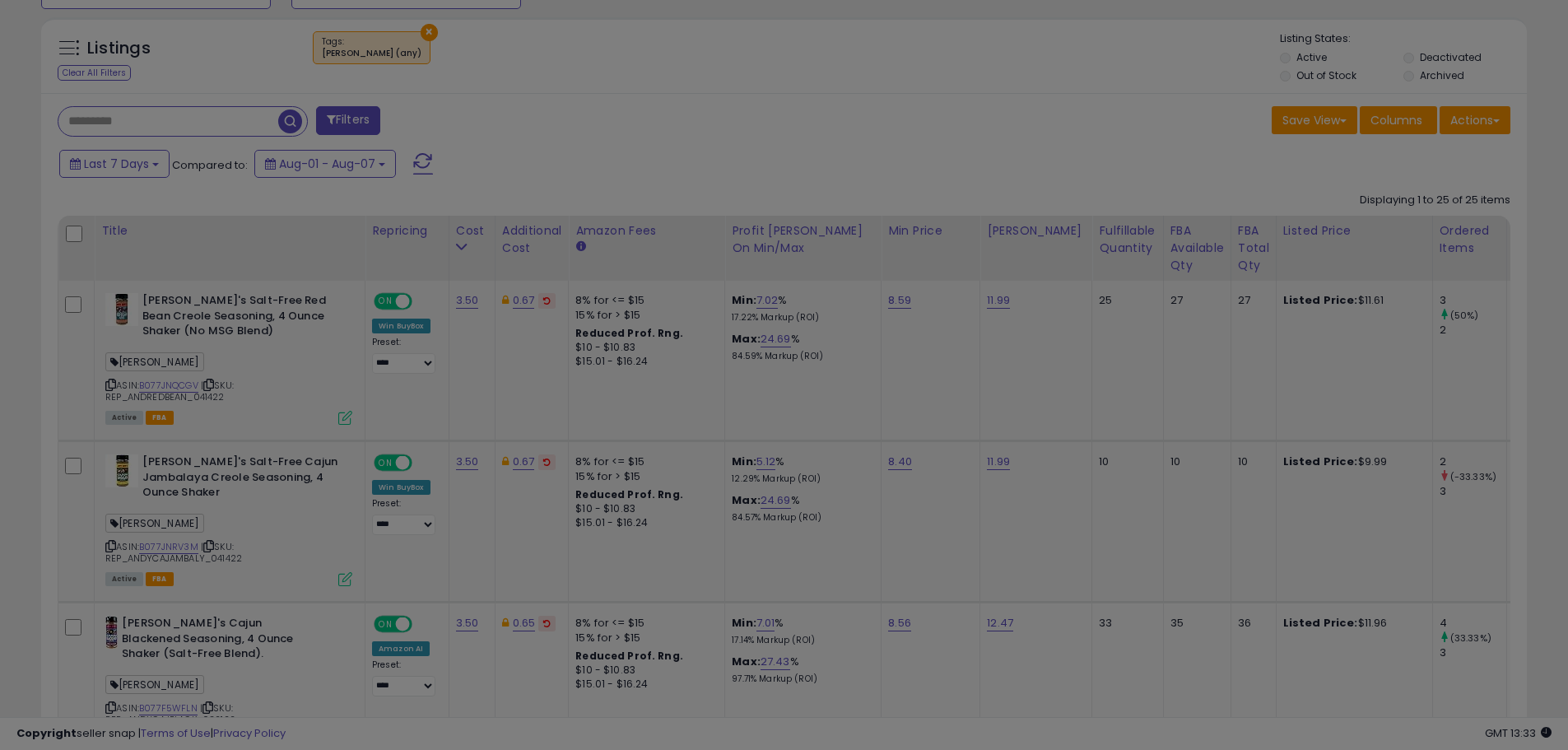
scroll to position [337, 869]
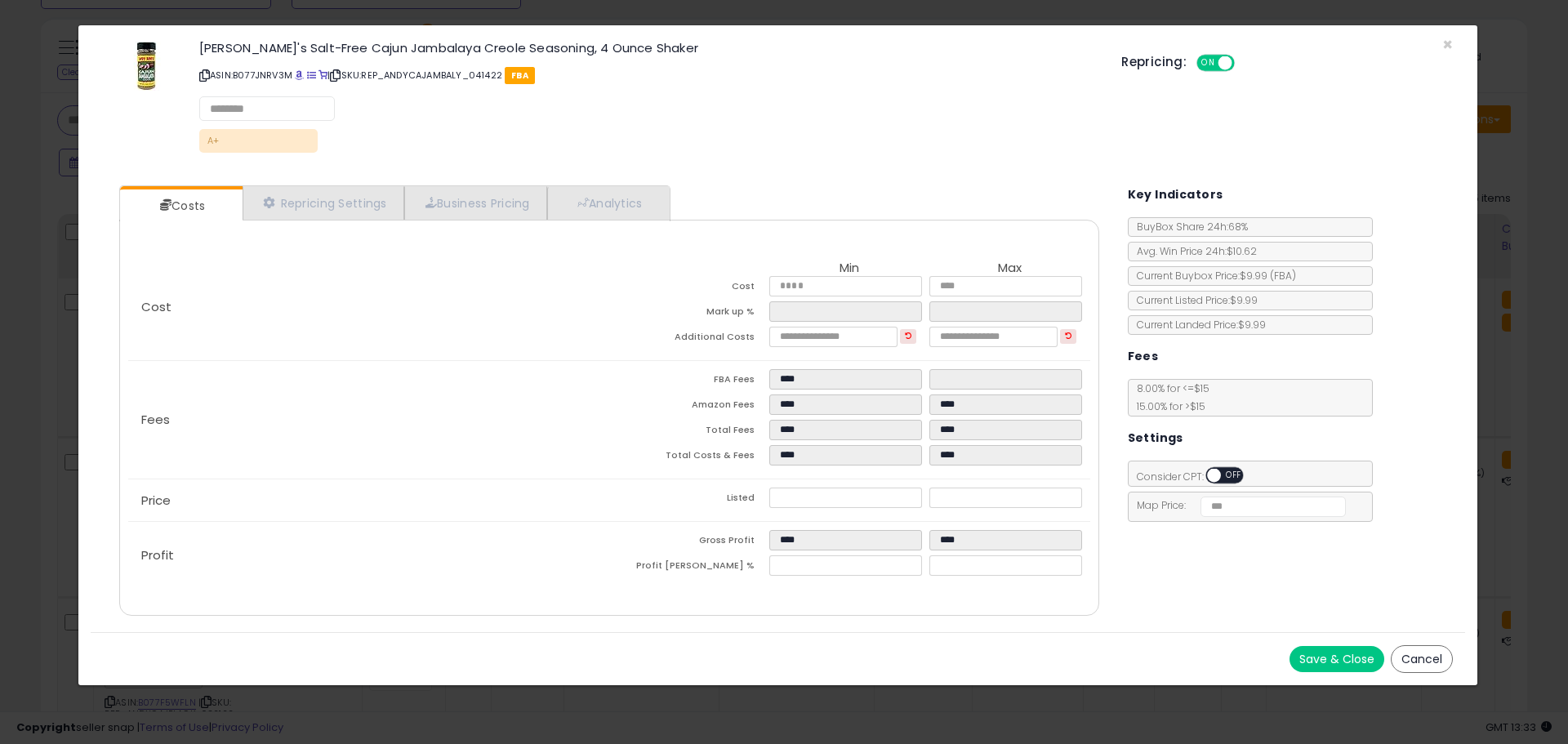
select select "******"
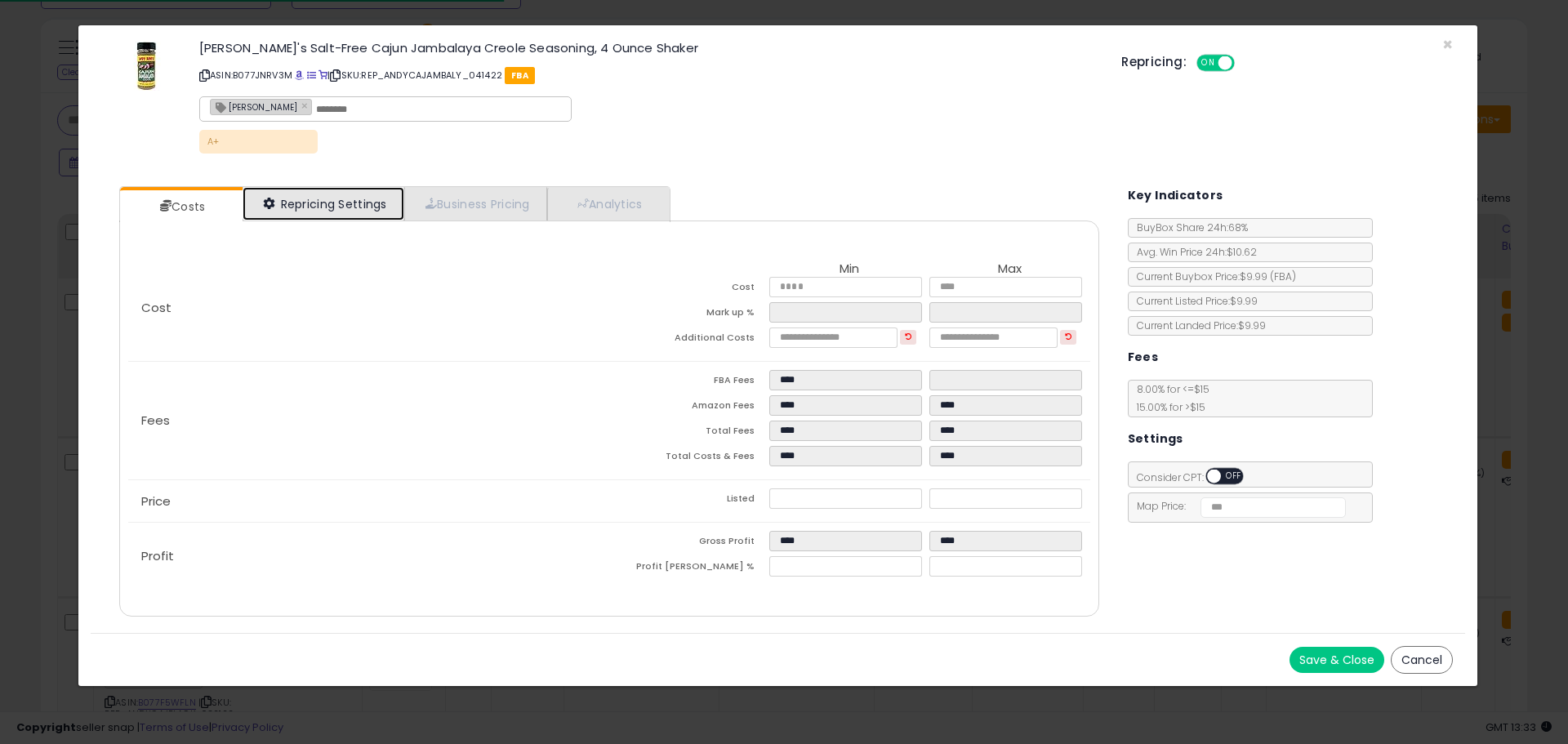
click at [335, 210] on link "Repricing Settings" at bounding box center [323, 204] width 161 height 34
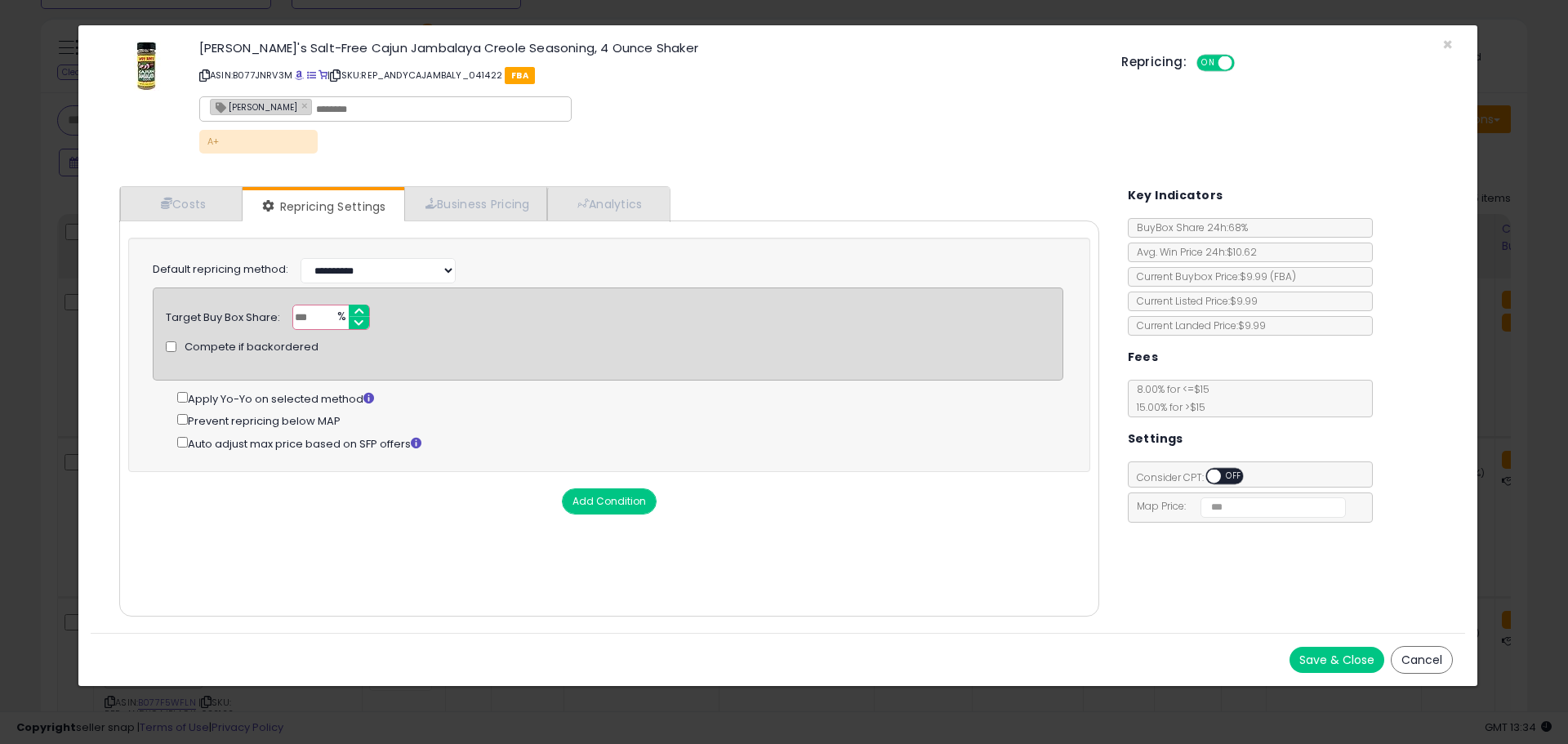
click at [1342, 656] on button "Save & Close" at bounding box center [1337, 660] width 95 height 26
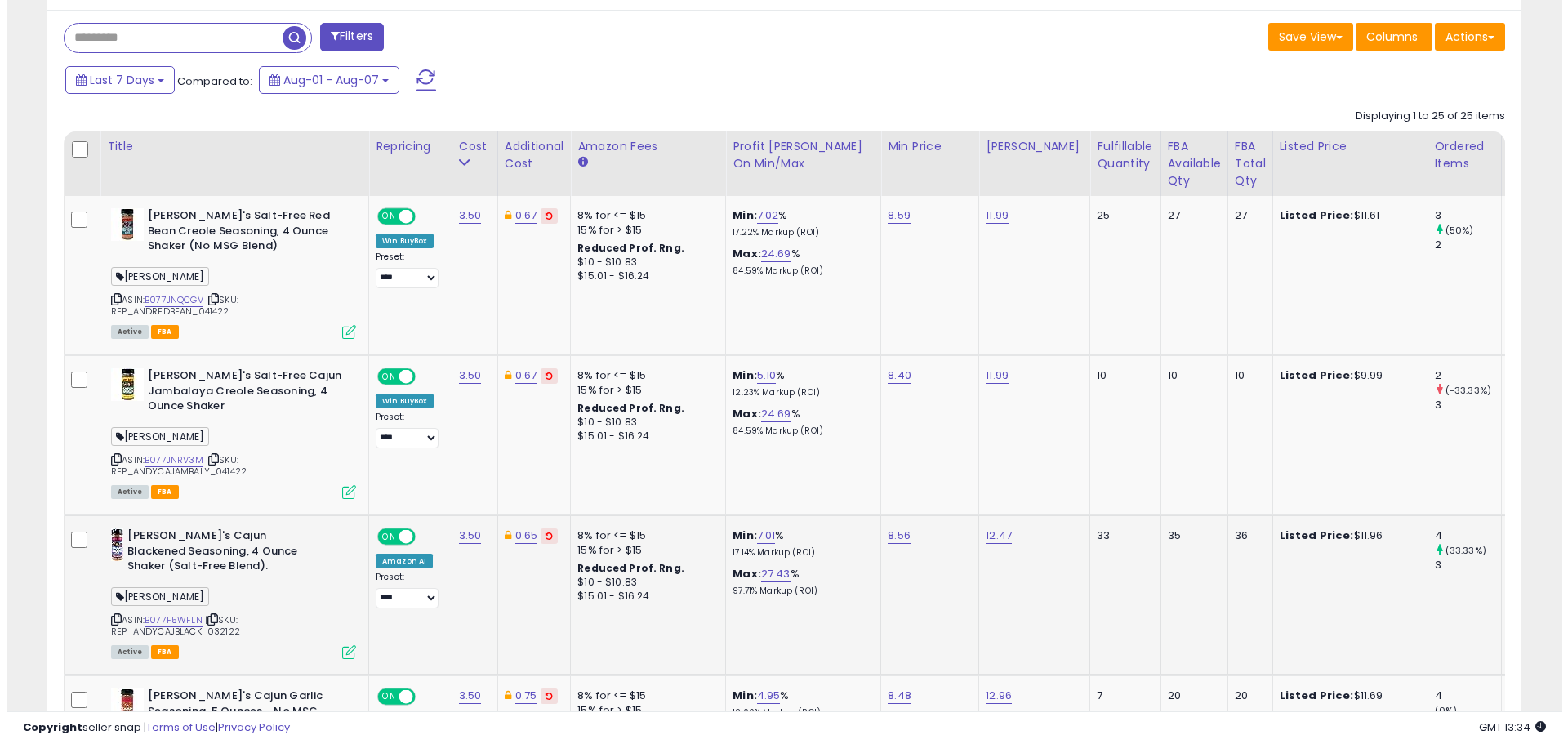
scroll to position [783, 0]
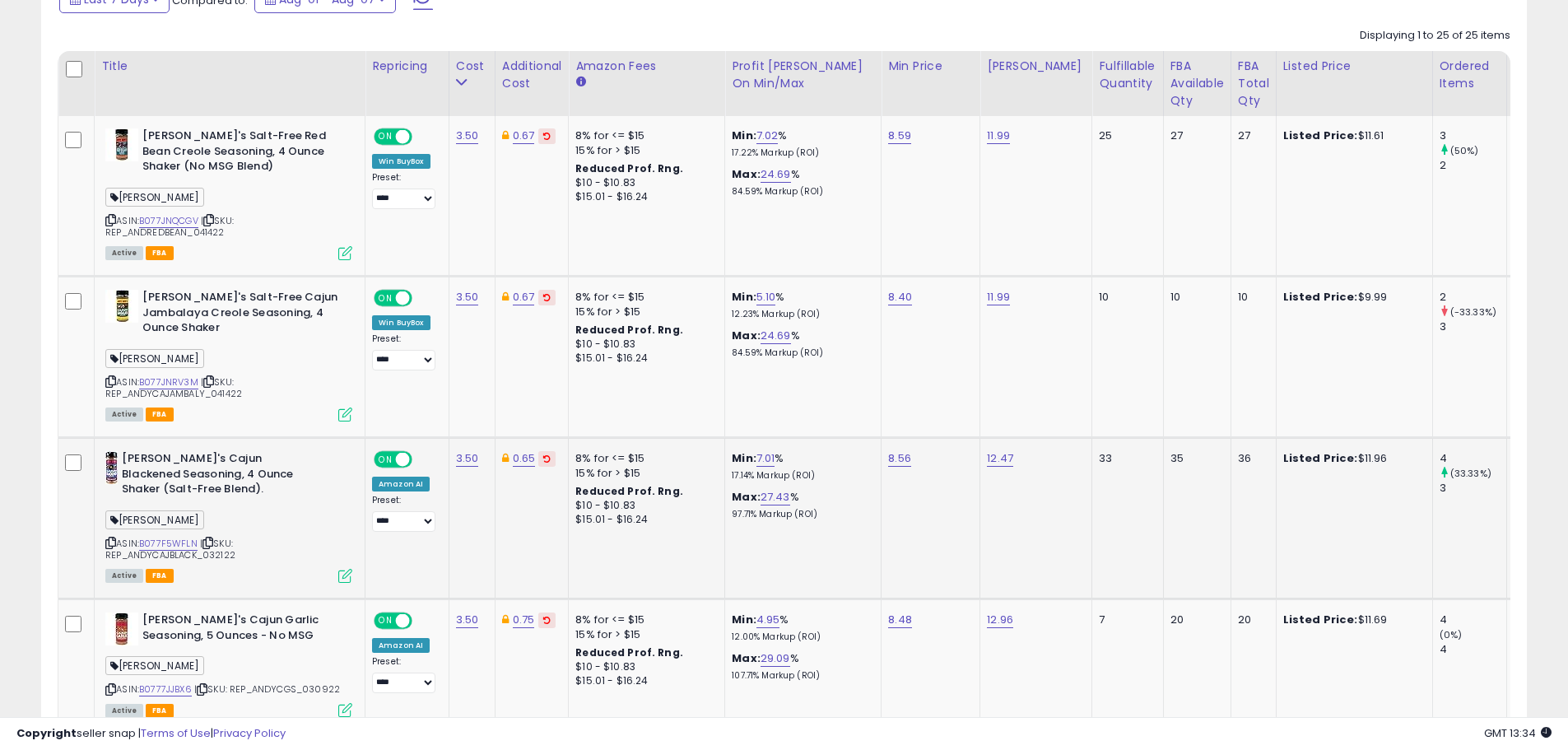
click at [342, 575] on icon at bounding box center [345, 575] width 14 height 14
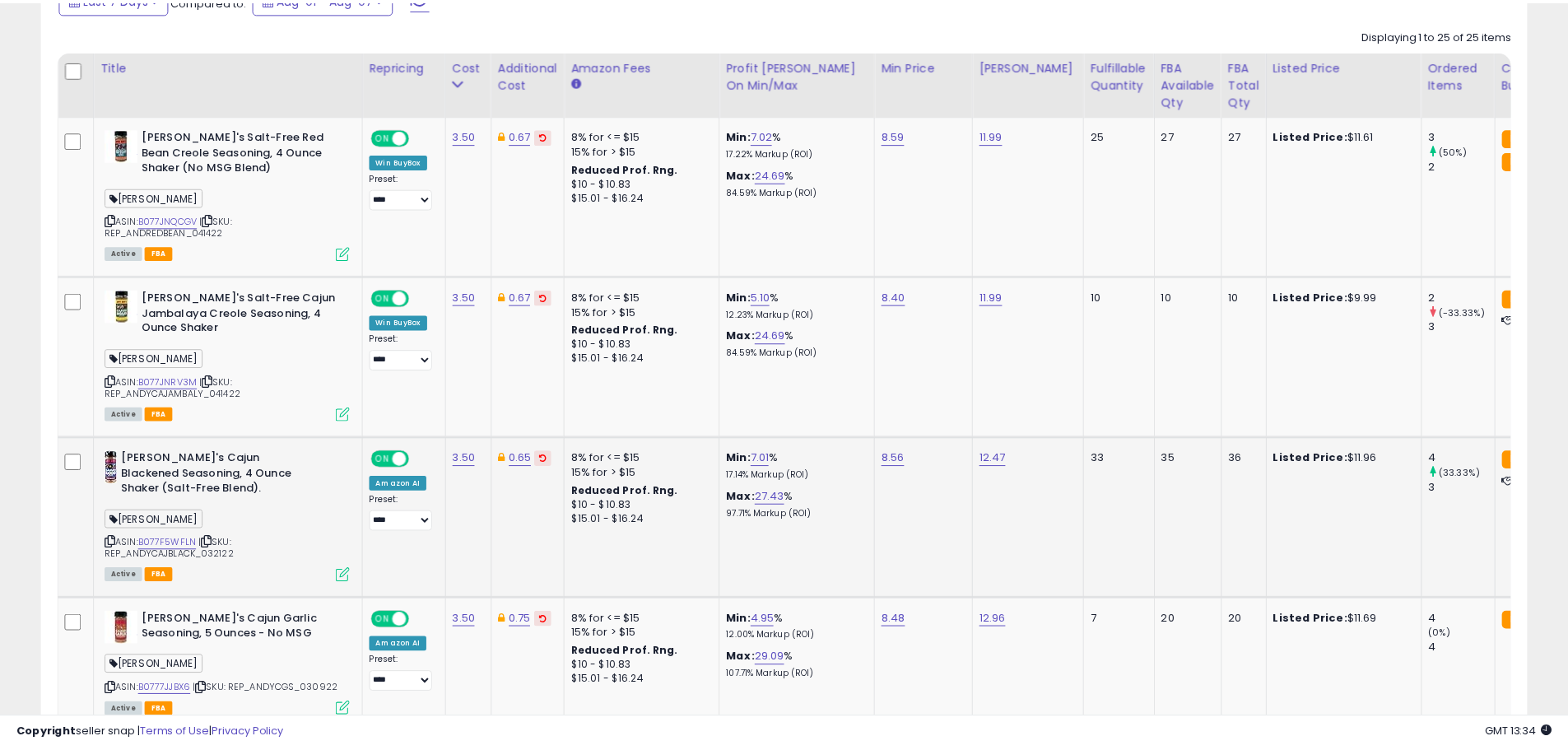
scroll to position [337, 869]
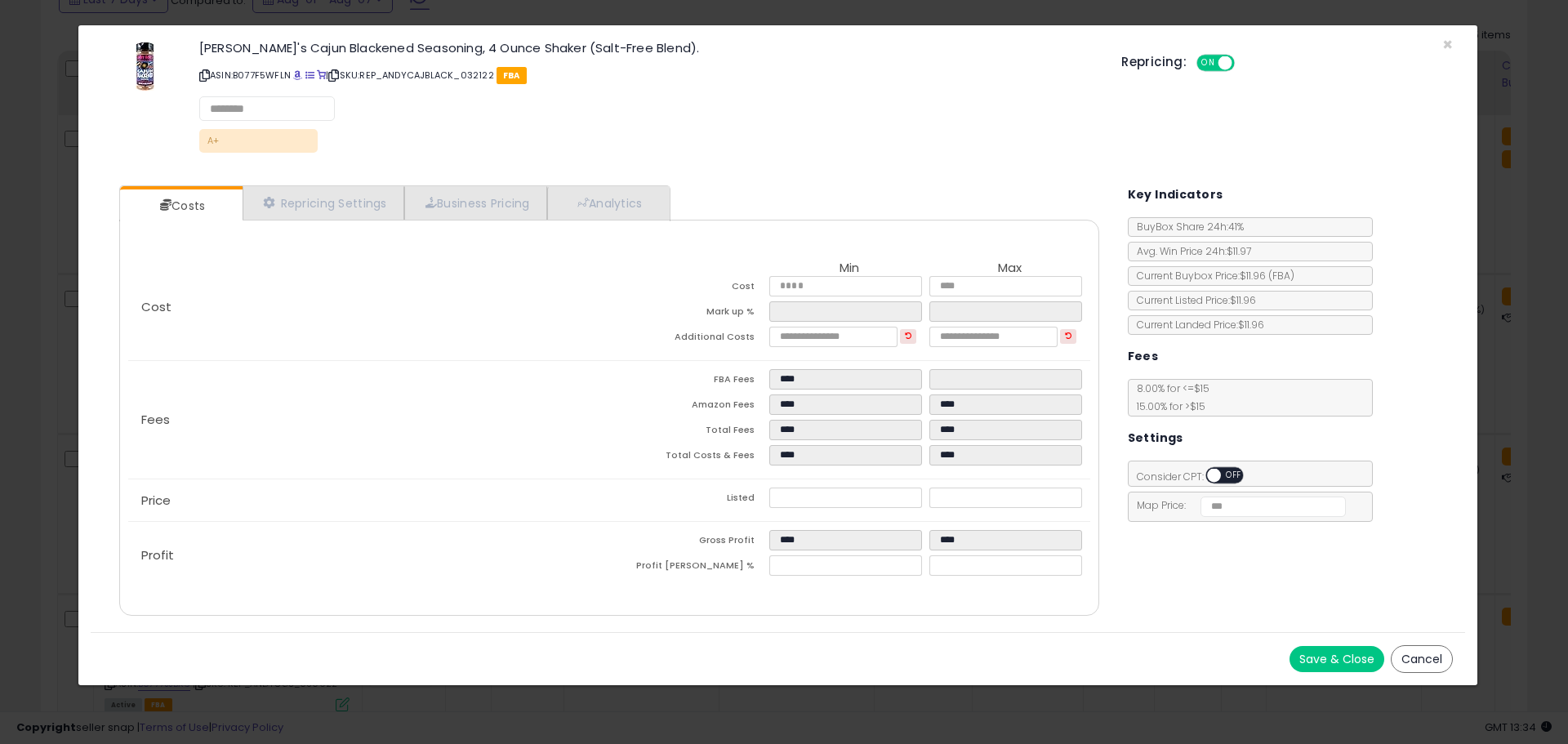
select select "*********"
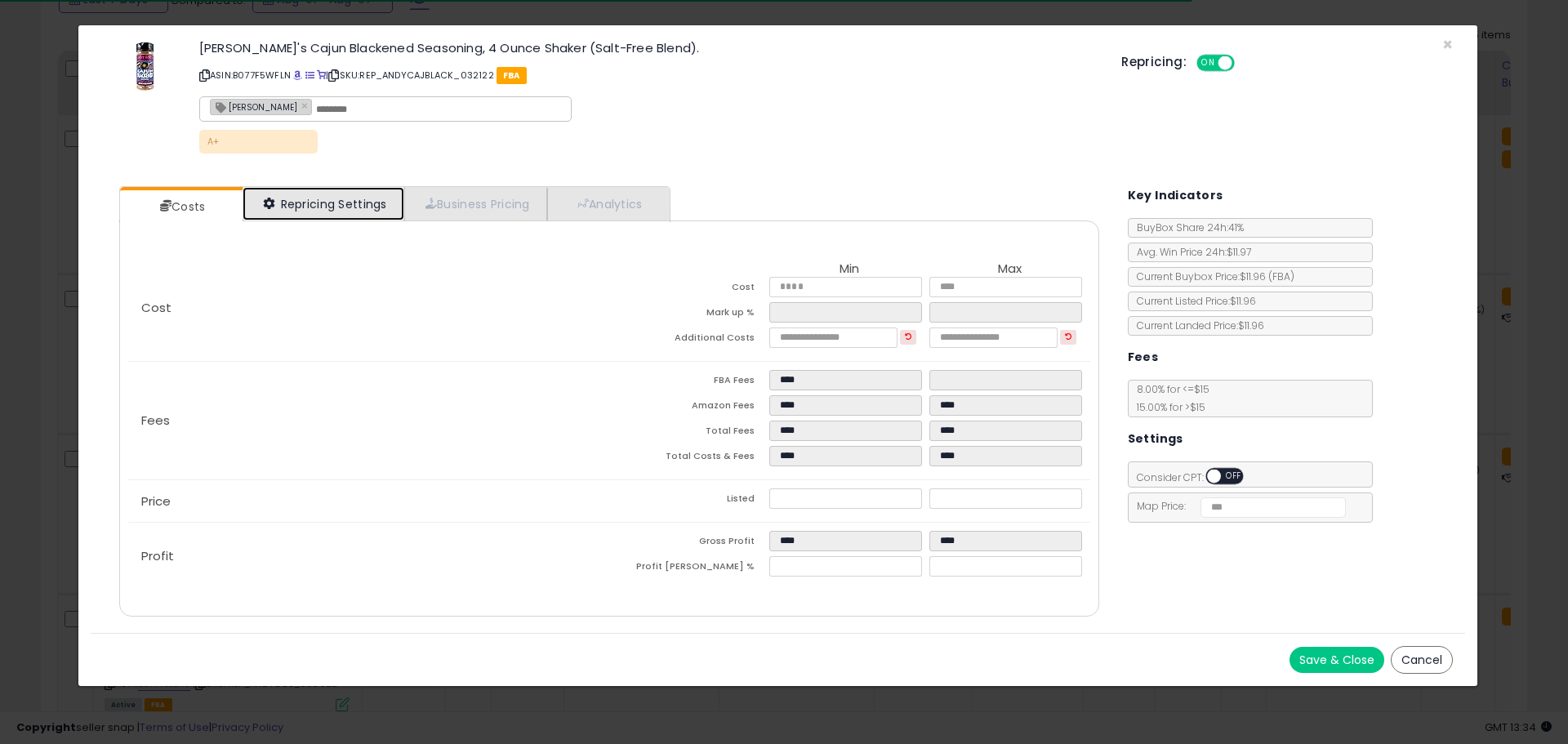
click at [342, 198] on link "Repricing Settings" at bounding box center [323, 204] width 161 height 34
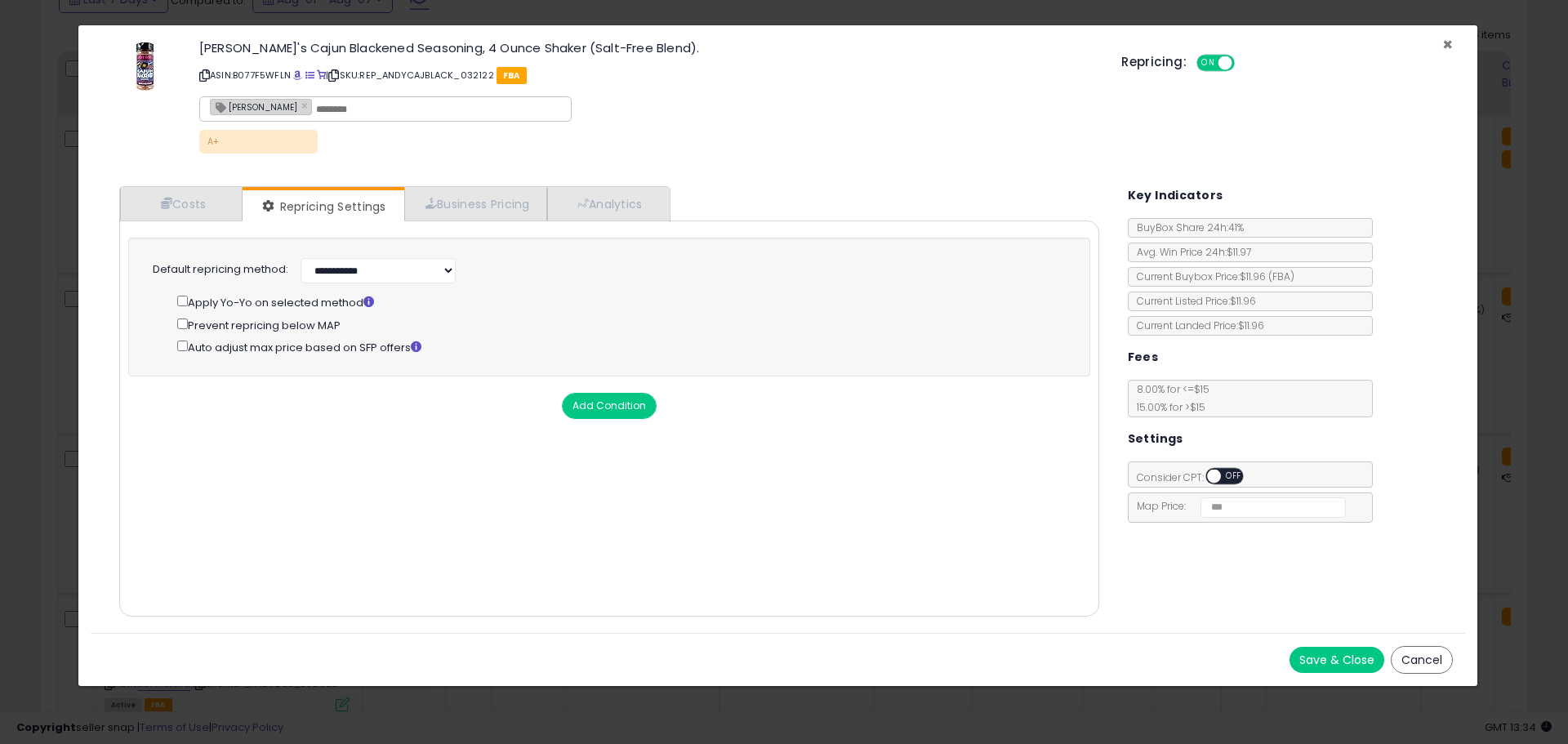
click at [1451, 43] on span "×" at bounding box center [1447, 44] width 10 height 23
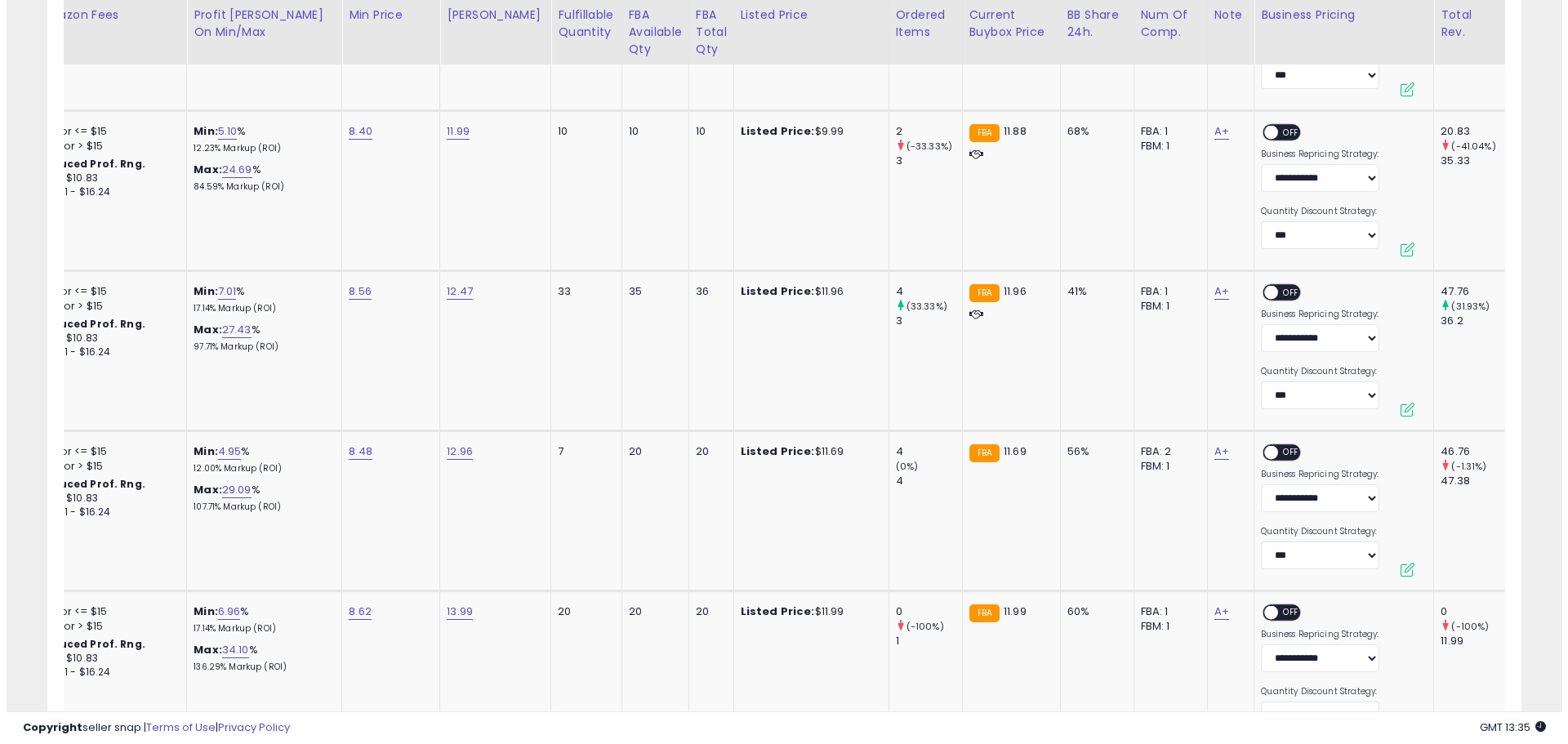
scroll to position [0, 0]
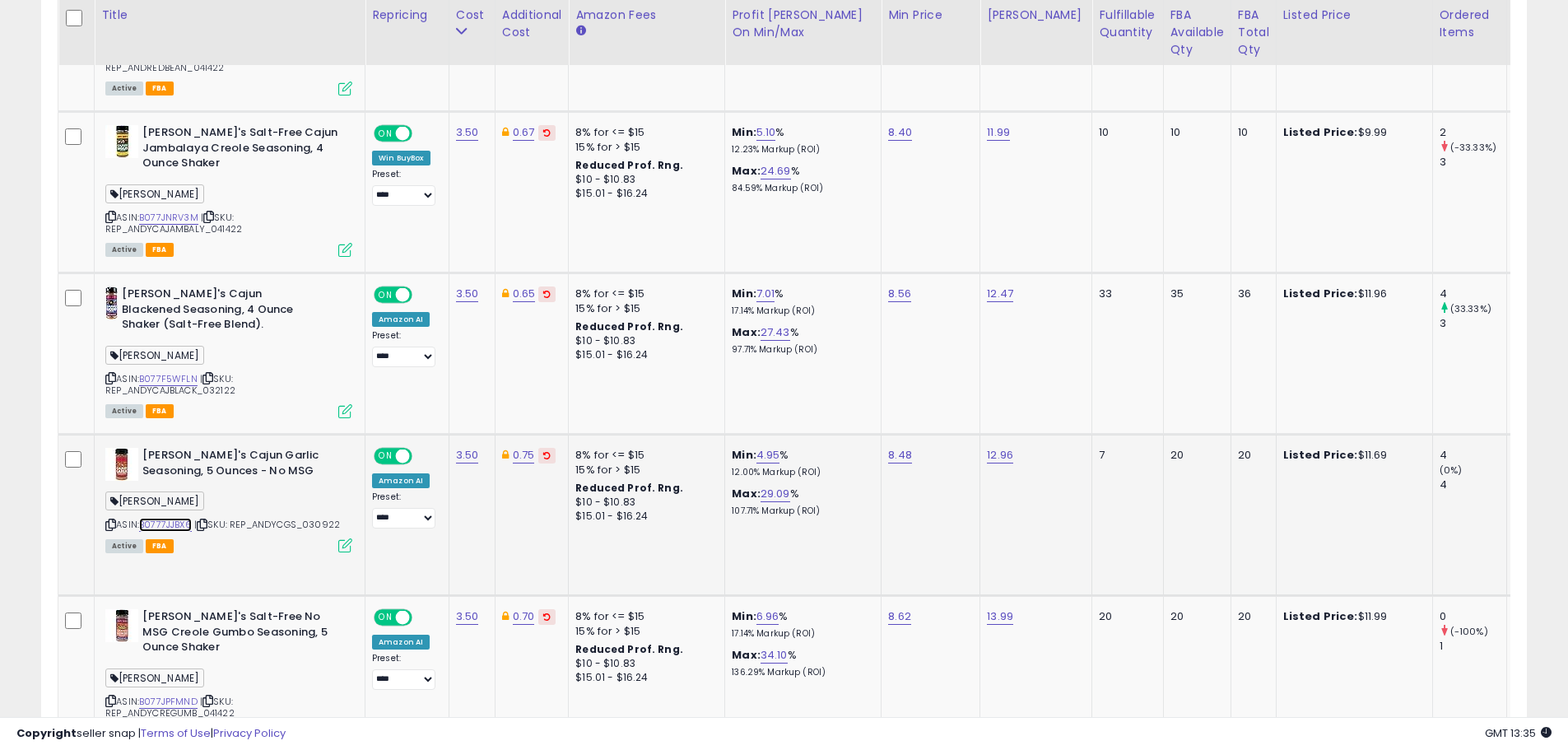
click at [179, 523] on link "B0777JJBX6" at bounding box center [165, 524] width 53 height 14
click at [346, 548] on icon at bounding box center [345, 545] width 14 height 14
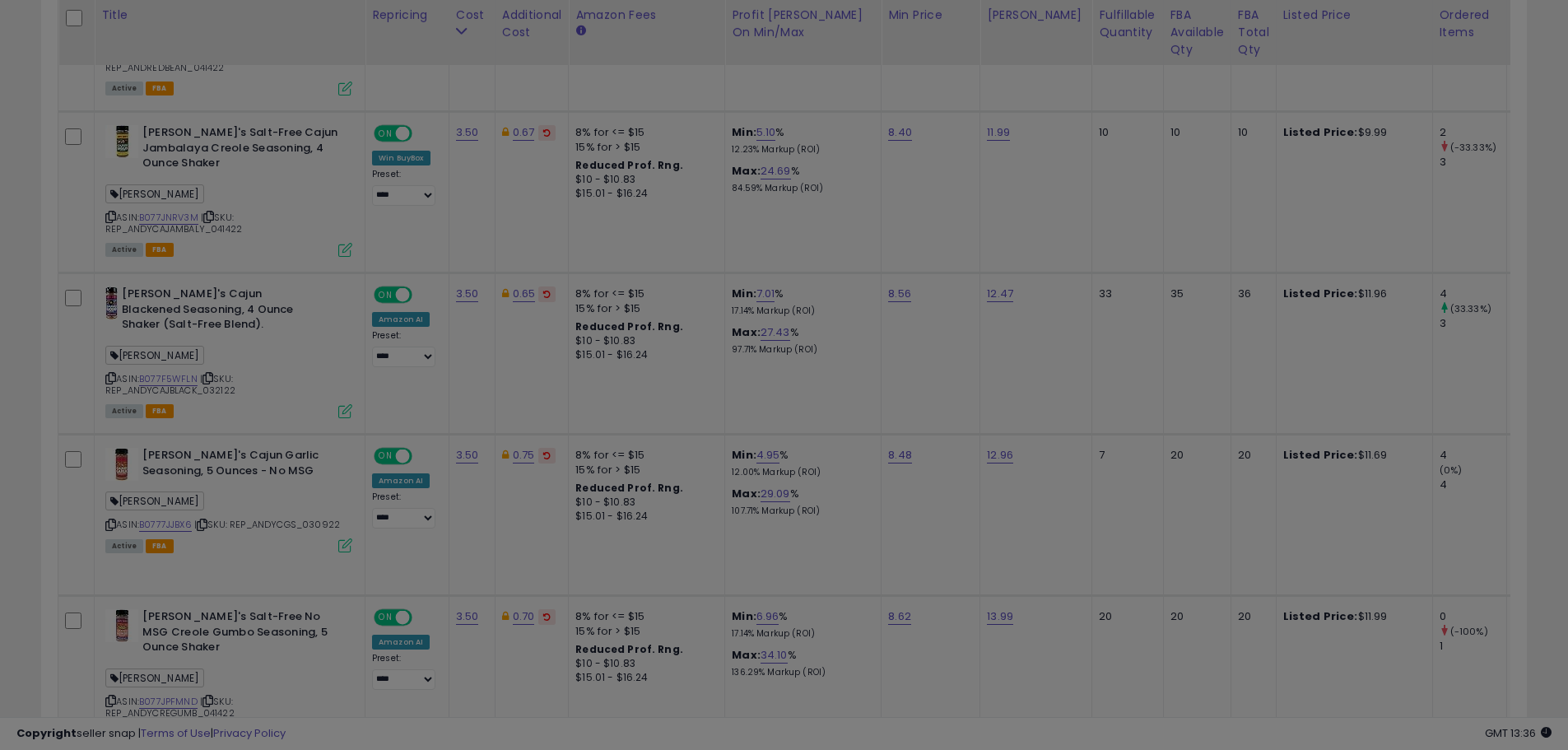
scroll to position [337, 869]
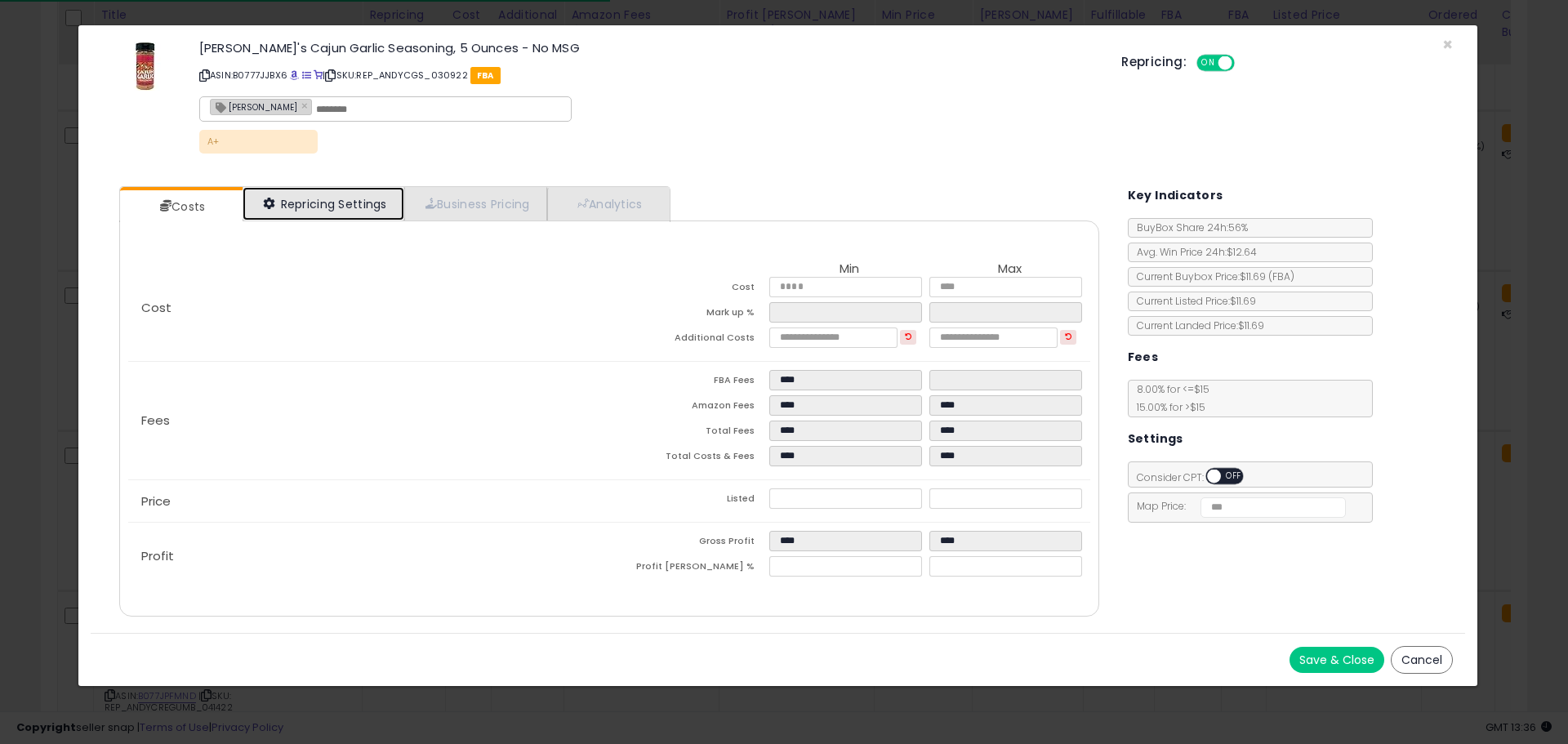
click at [359, 196] on link "Repricing Settings" at bounding box center [323, 204] width 161 height 34
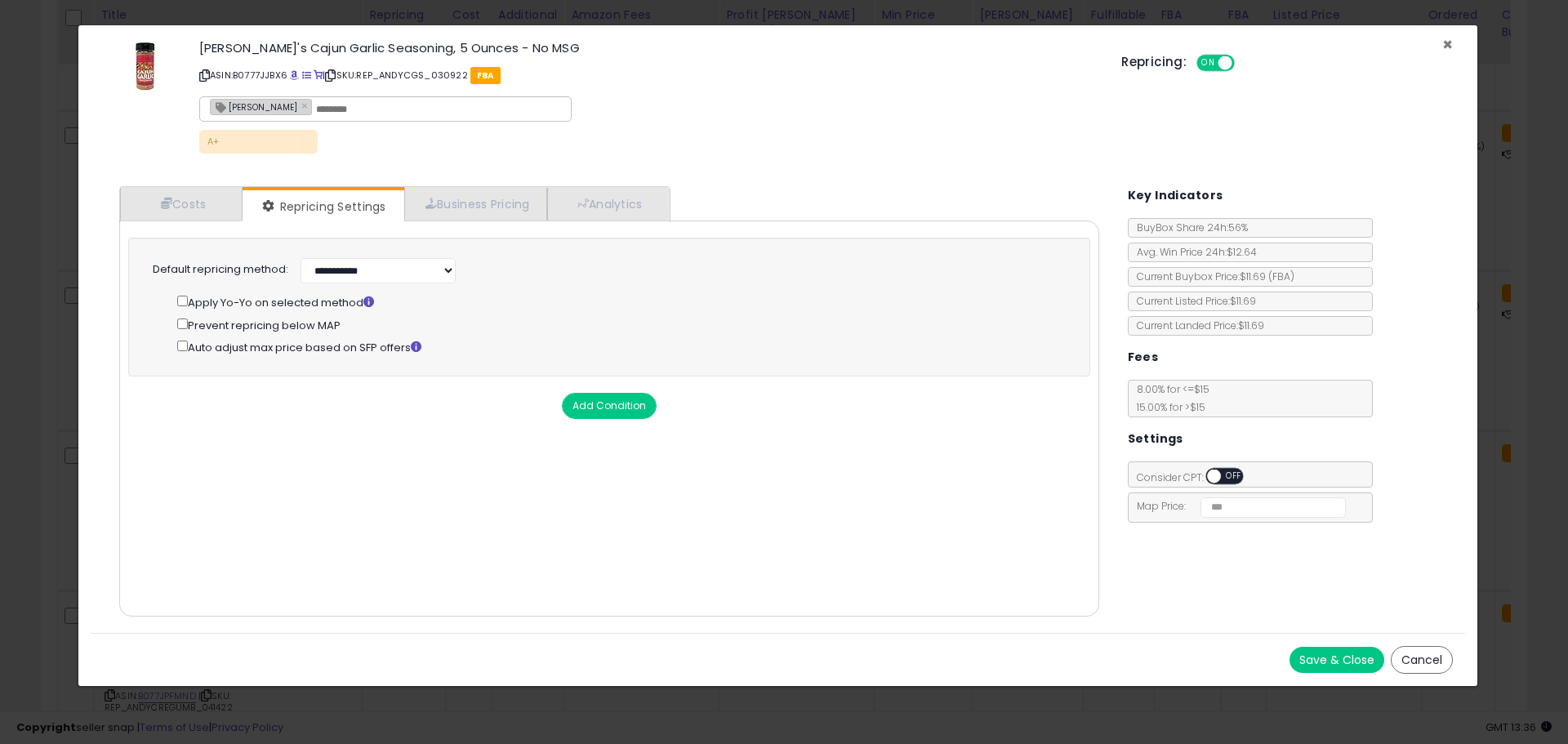
click at [1447, 43] on span "×" at bounding box center [1447, 44] width 10 height 23
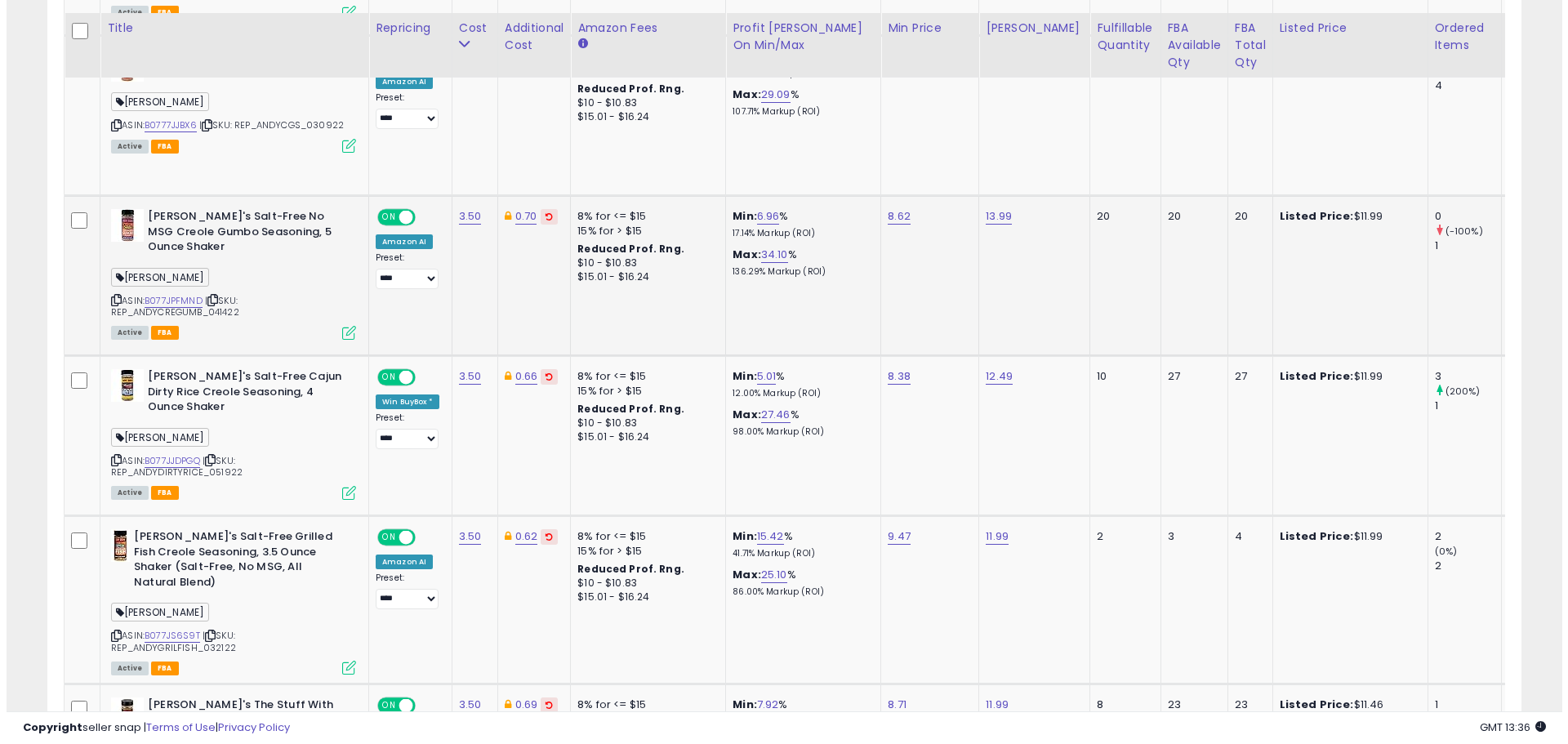
scroll to position [1355, 0]
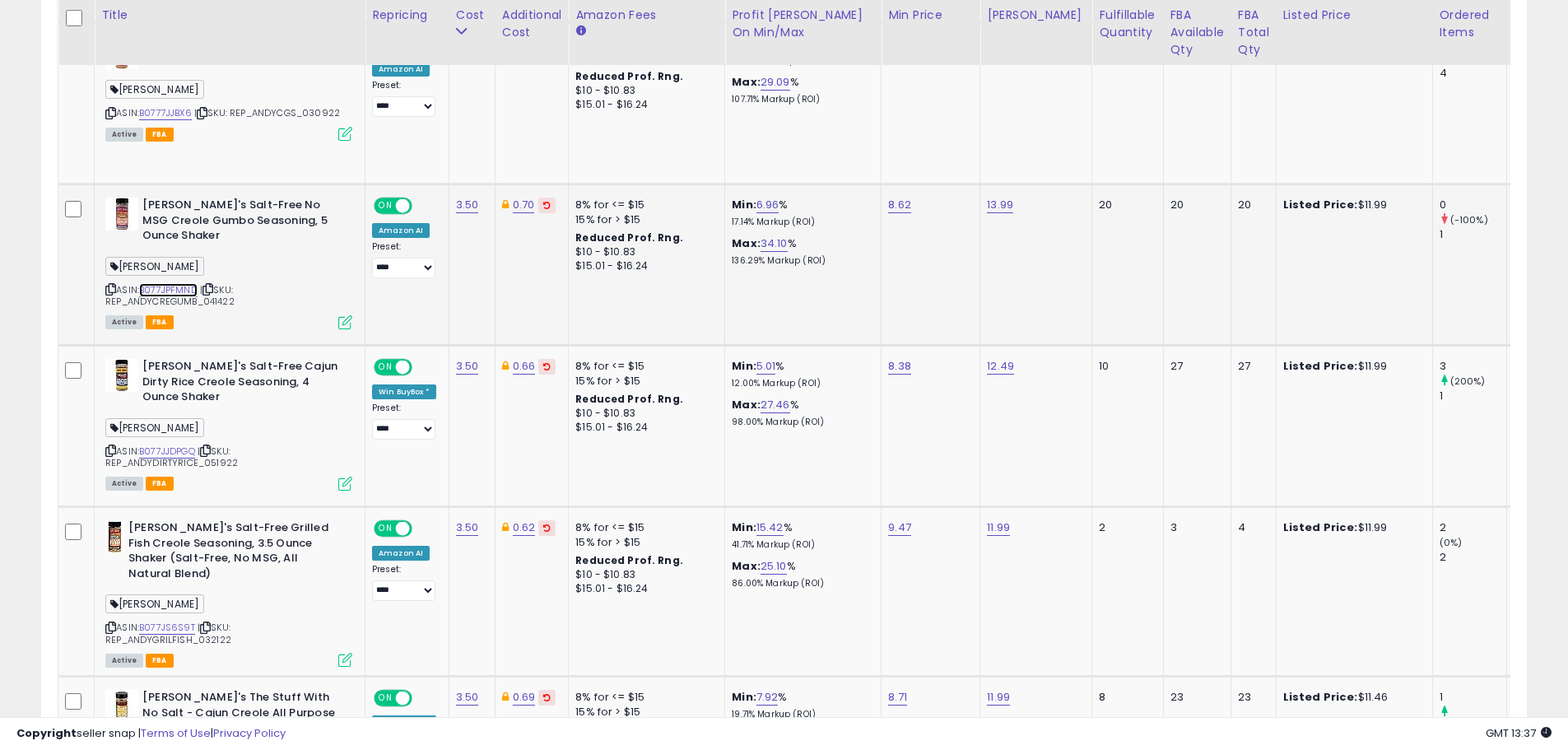
click at [161, 288] on link "B077JPFMND" at bounding box center [168, 289] width 58 height 14
click at [343, 320] on icon at bounding box center [345, 322] width 14 height 14
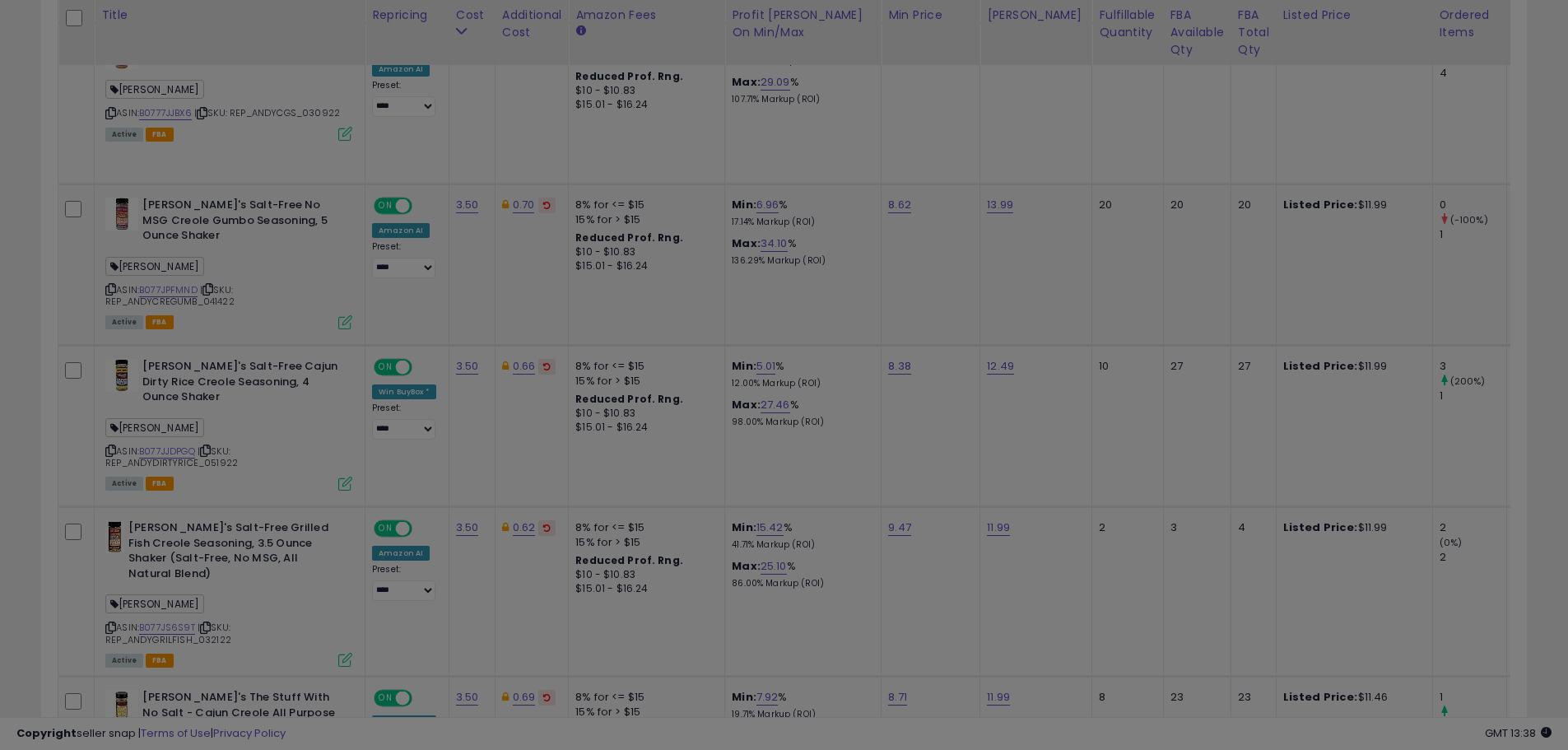
scroll to position [337, 869]
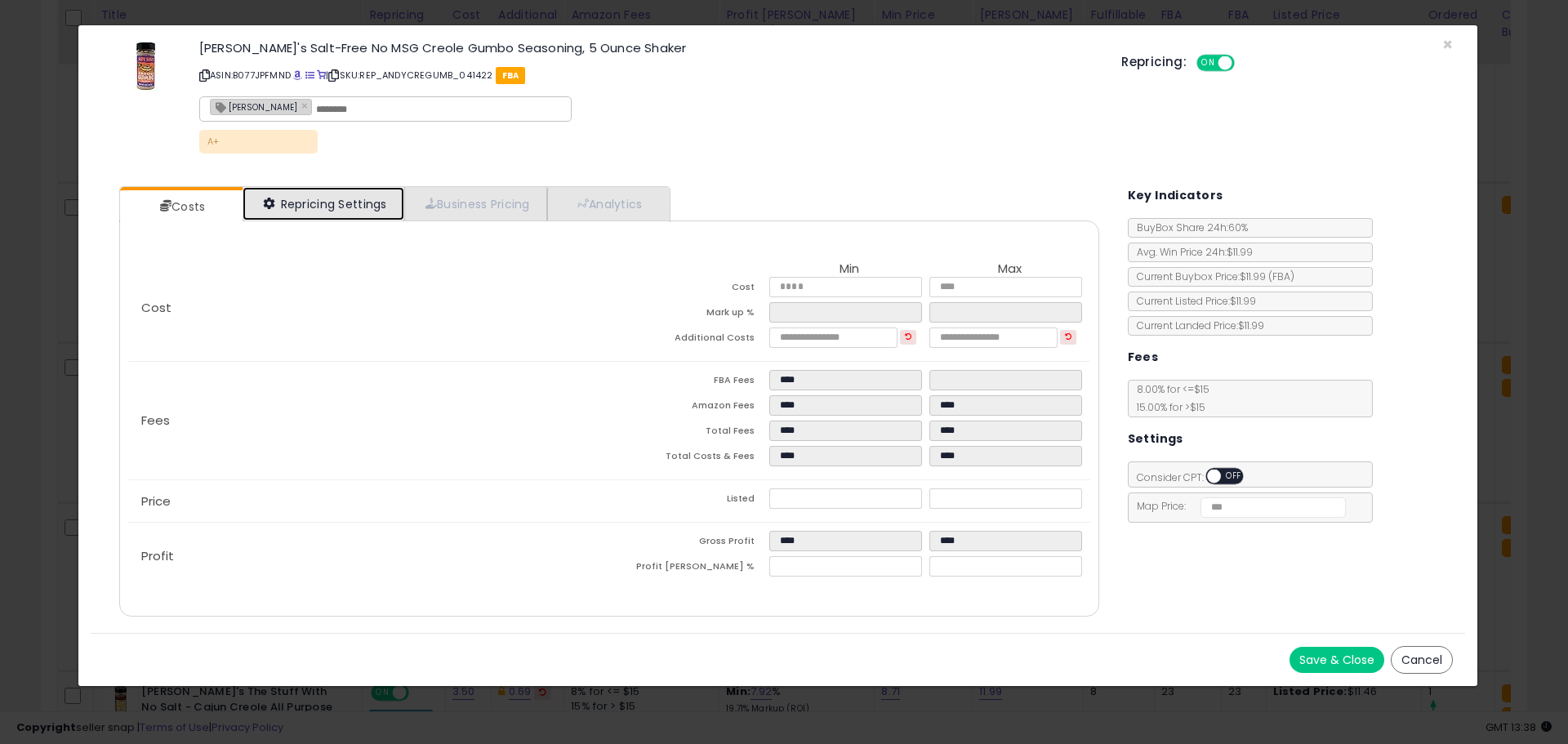
click at [339, 200] on link "Repricing Settings" at bounding box center [323, 204] width 161 height 34
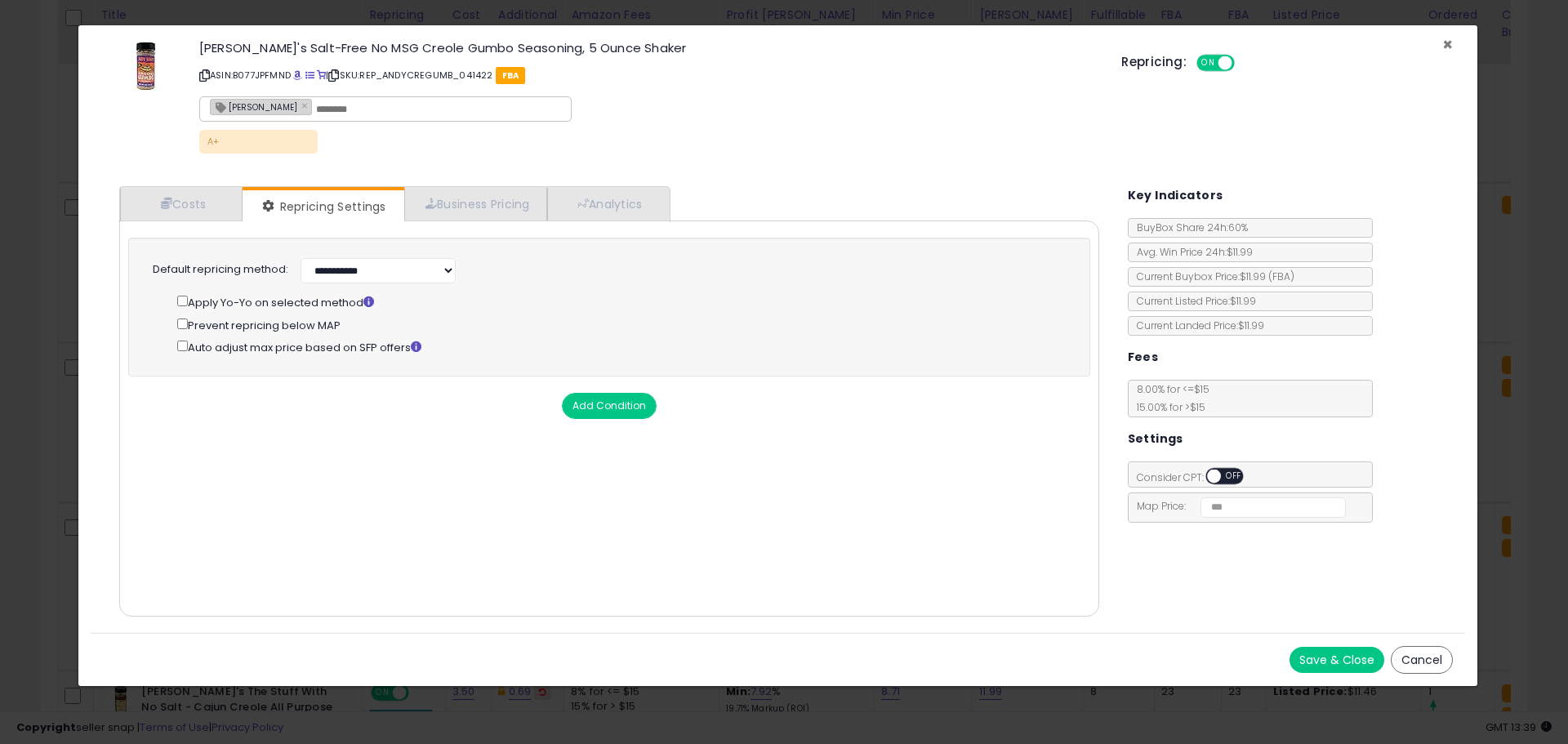
click at [1446, 43] on span "×" at bounding box center [1447, 44] width 10 height 23
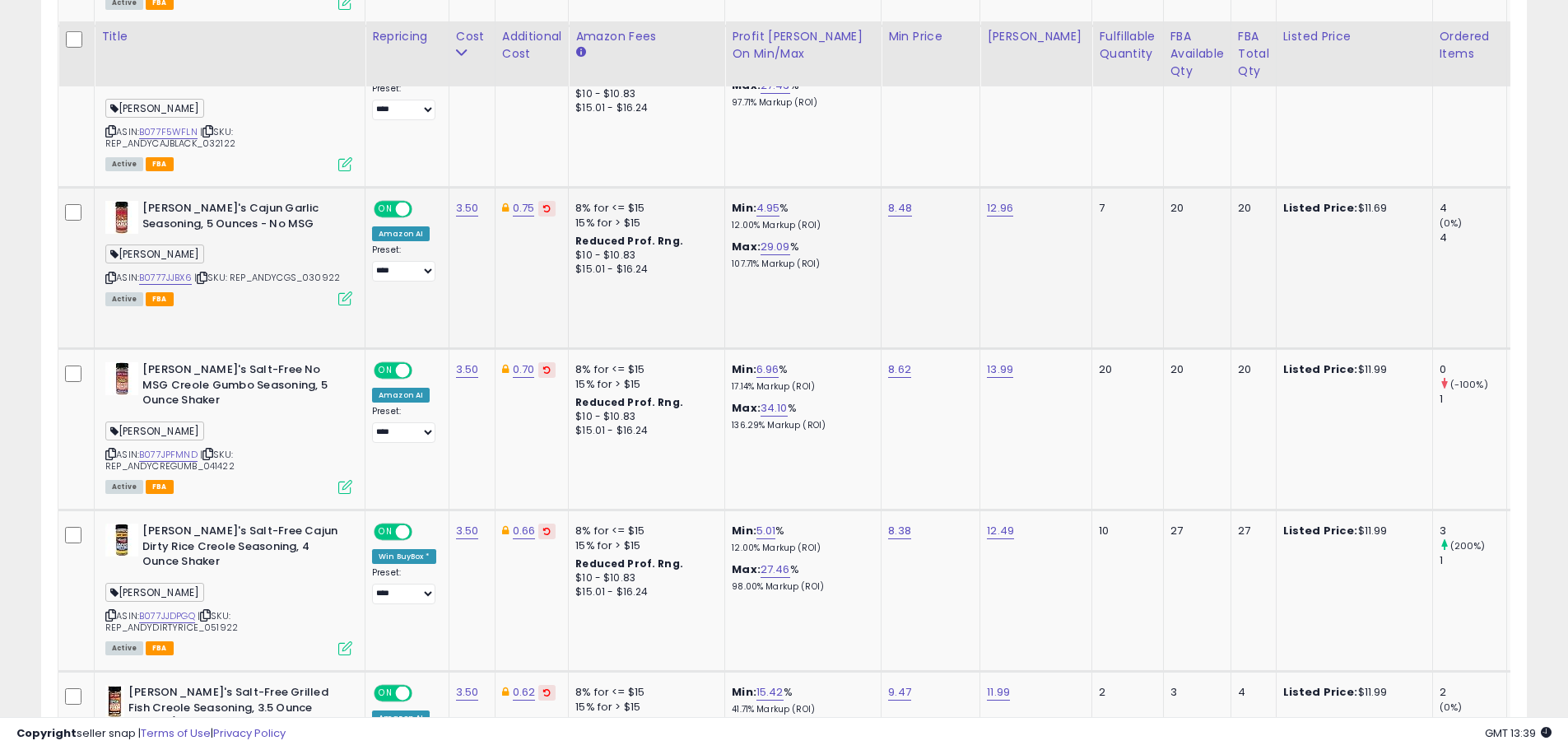
scroll to position [1284, 0]
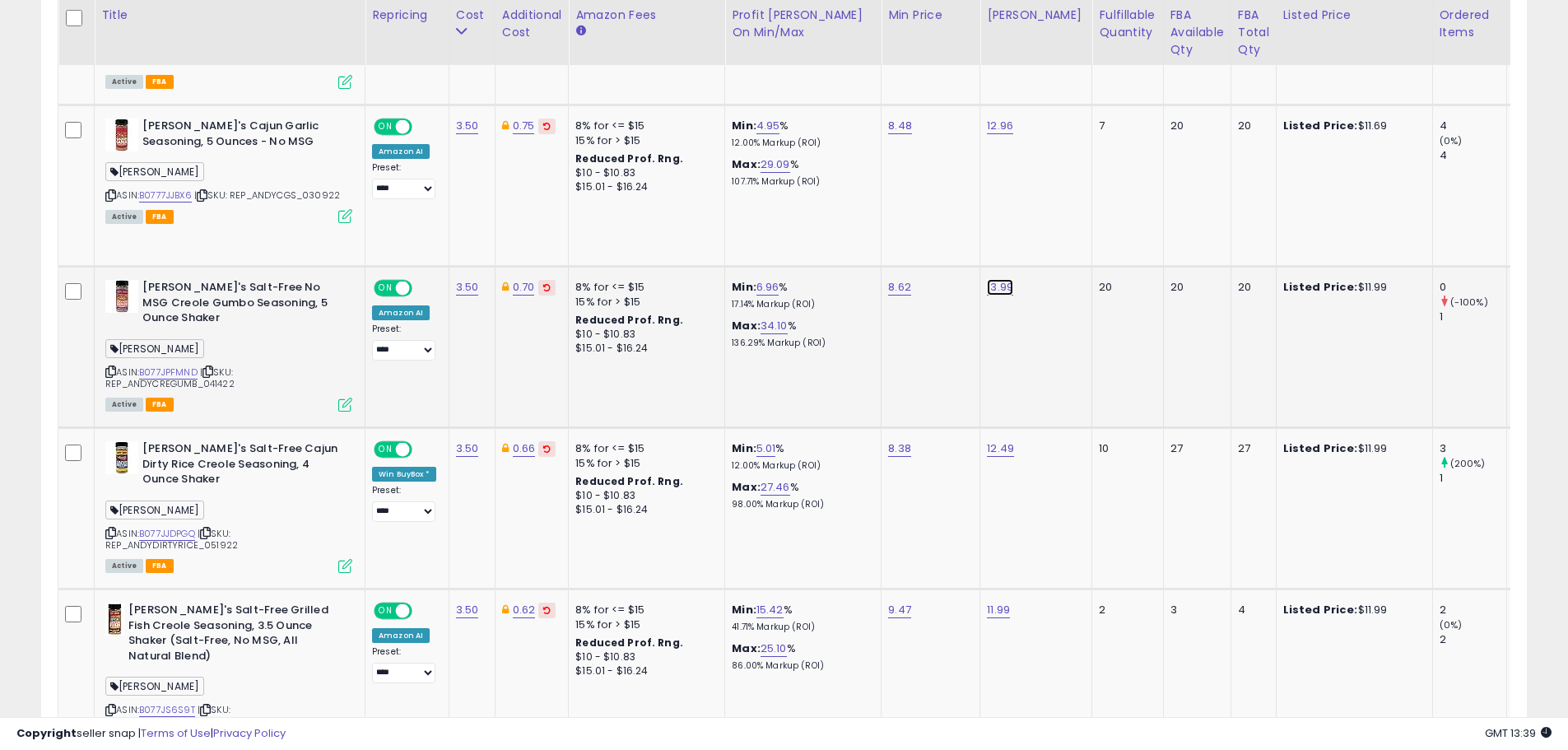
drag, startPoint x: 942, startPoint y: 246, endPoint x: 865, endPoint y: 243, distance: 77.1
click at [877, 245] on div "*****" at bounding box center [989, 247] width 237 height 43
type input "*****"
click at [1053, 243] on icon "submit" at bounding box center [1048, 244] width 10 height 10
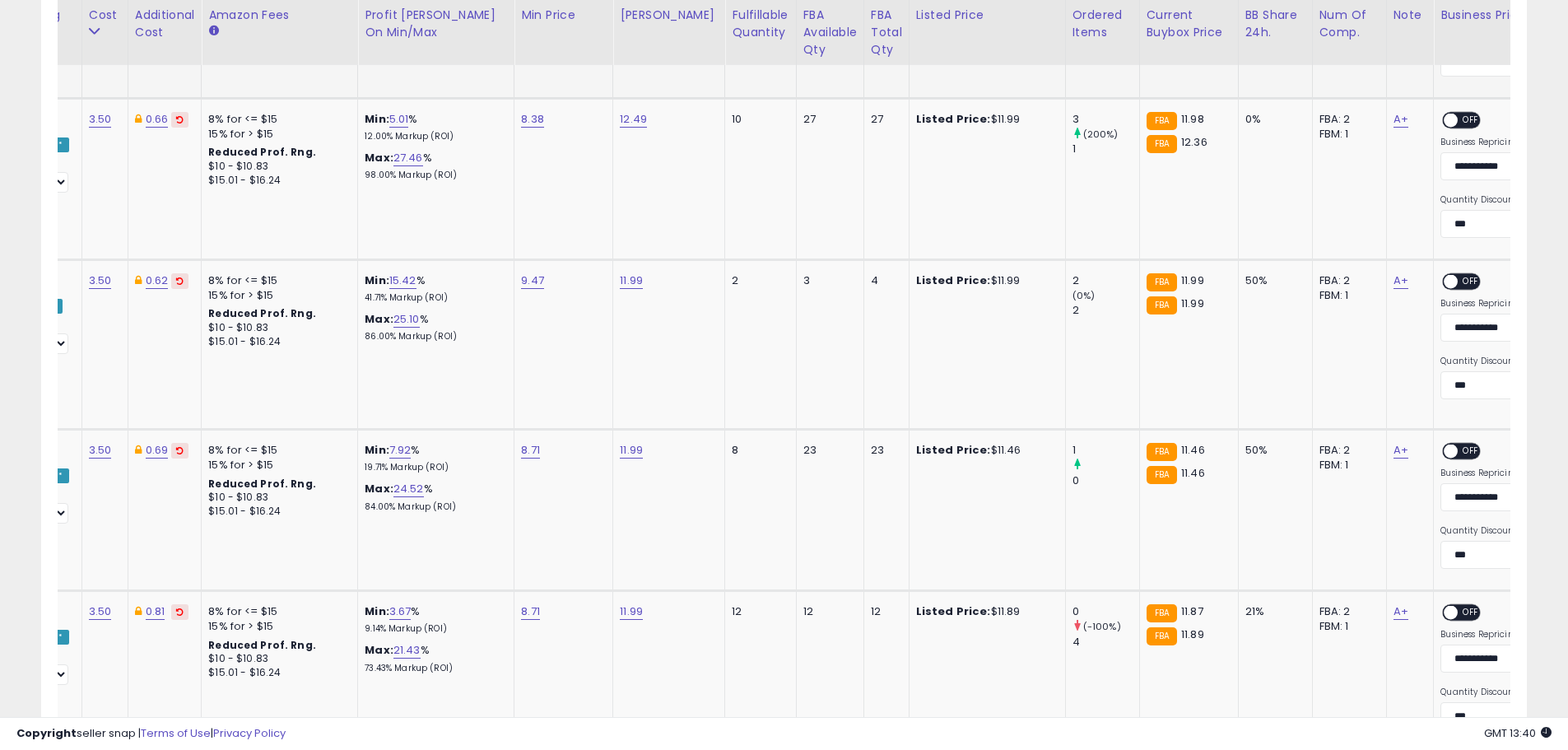
scroll to position [0, 322]
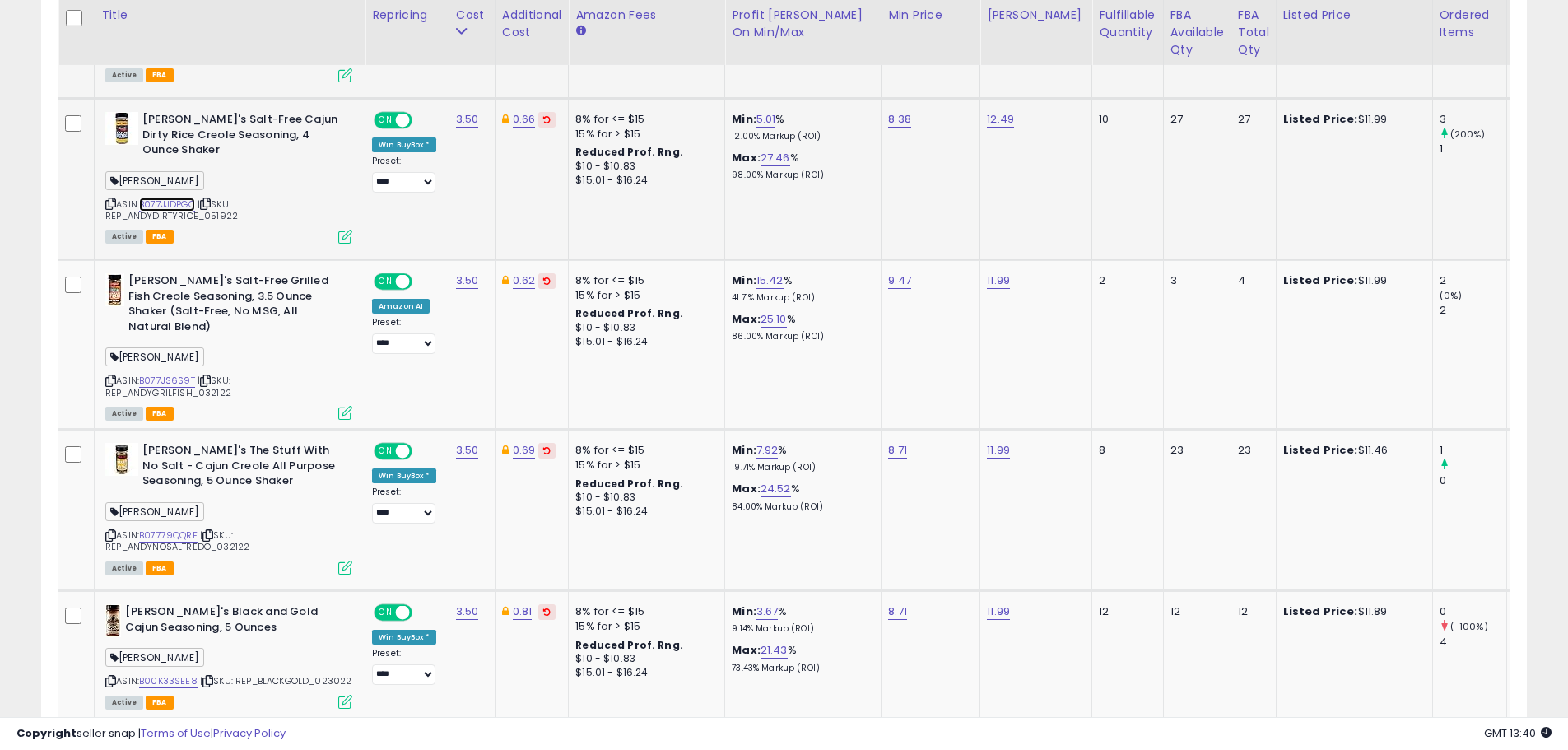
click at [172, 203] on link "B077JJDPGQ" at bounding box center [167, 204] width 56 height 14
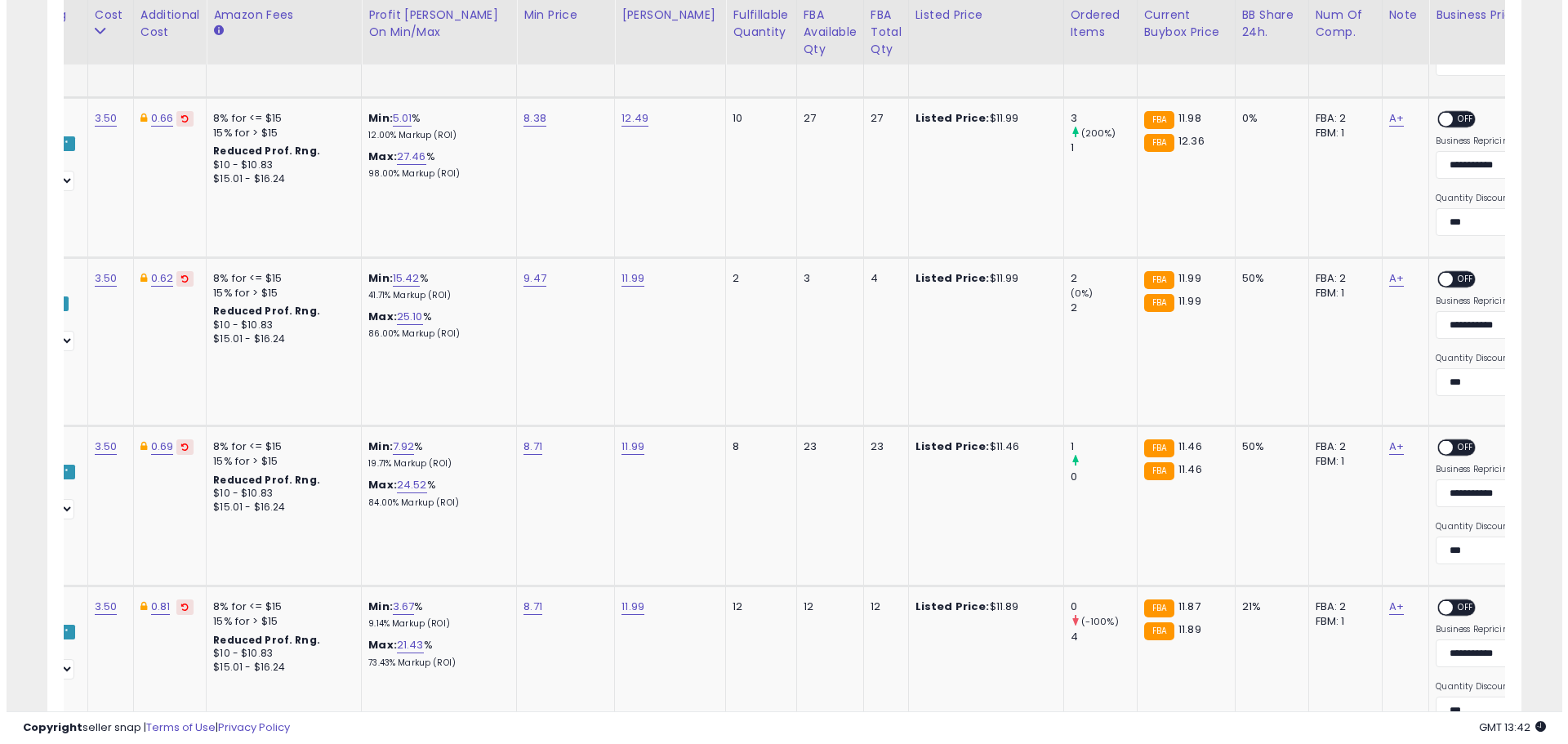
scroll to position [0, 0]
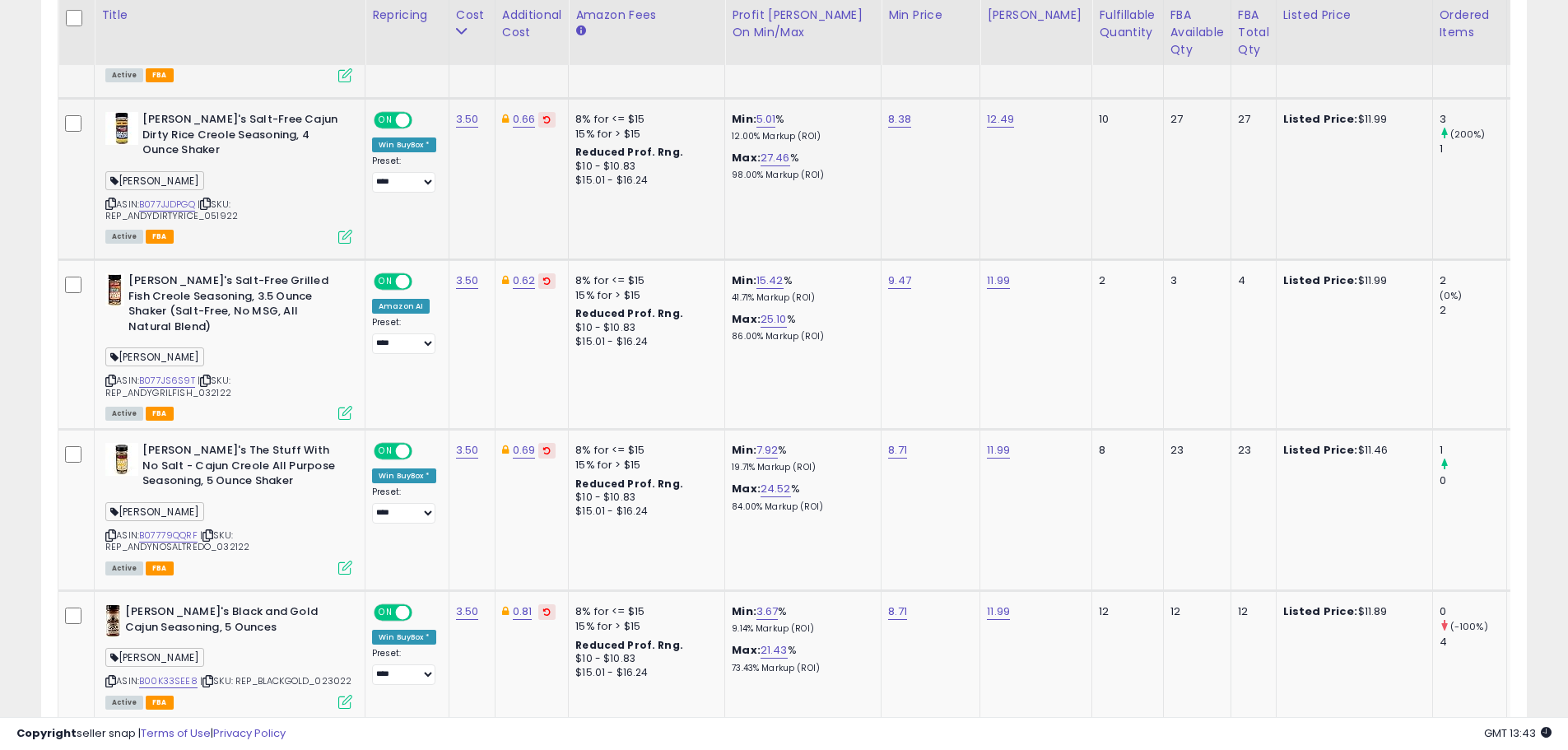
click at [348, 235] on icon at bounding box center [345, 236] width 14 height 14
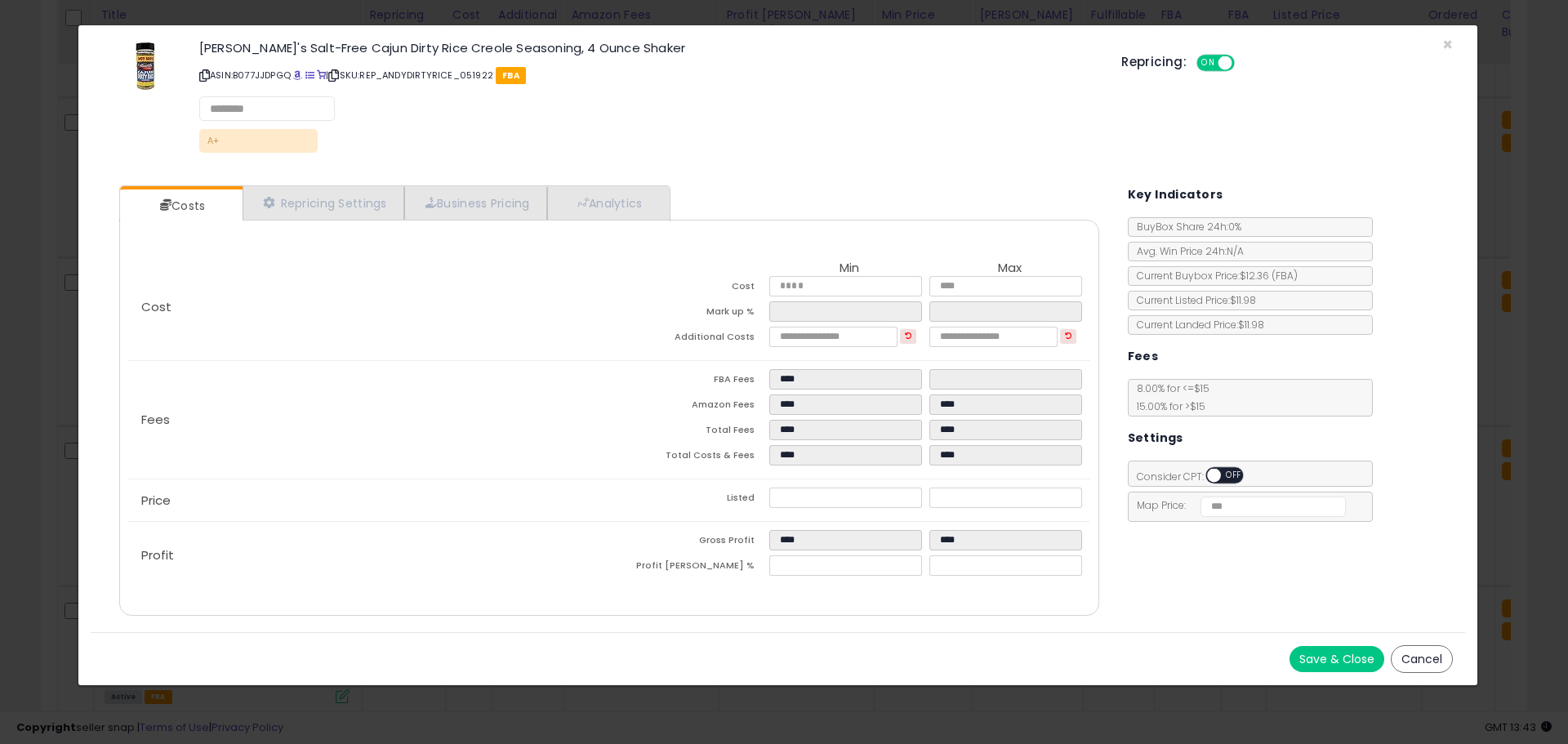
select select "******"
select select "**********"
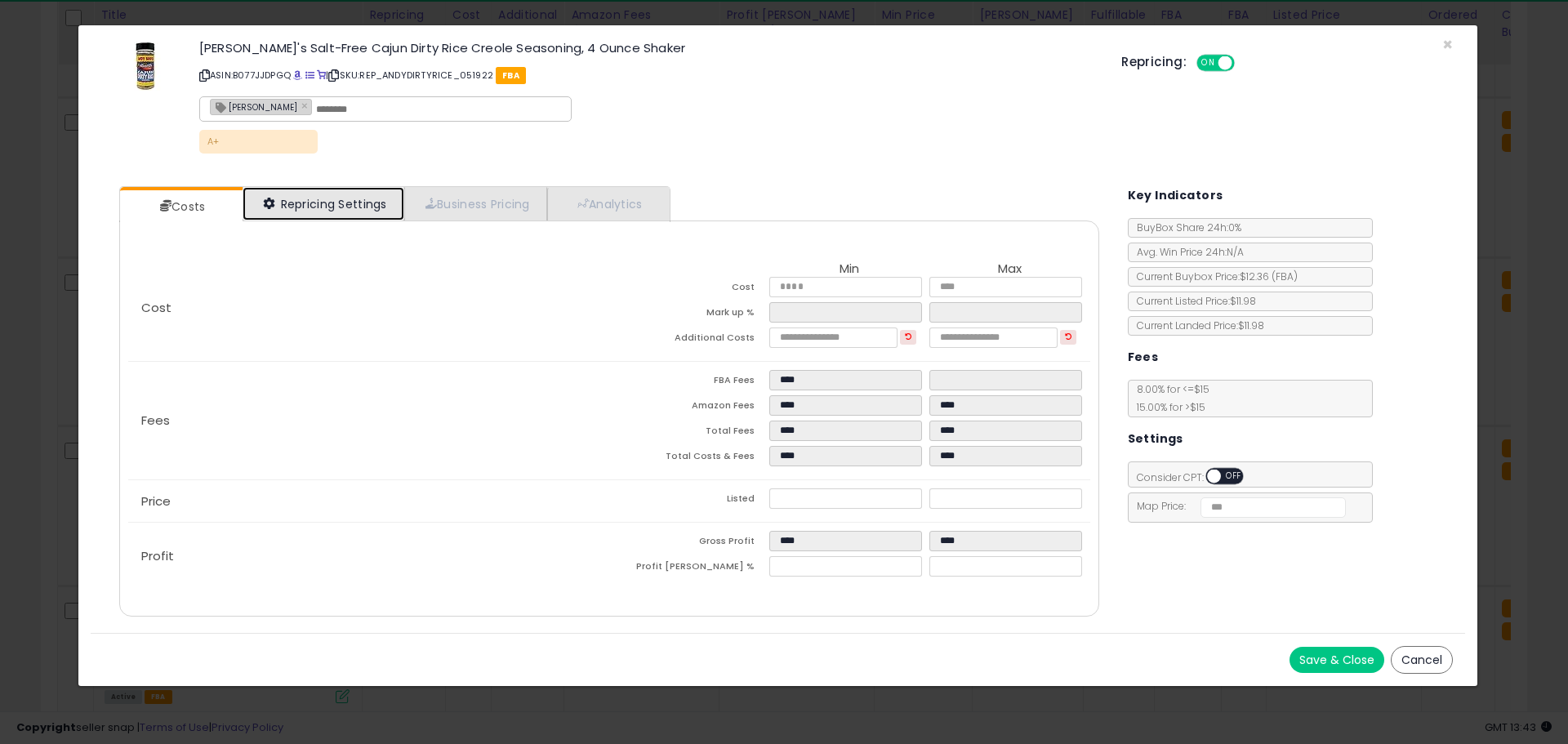
click at [326, 205] on link "Repricing Settings" at bounding box center [323, 204] width 161 height 34
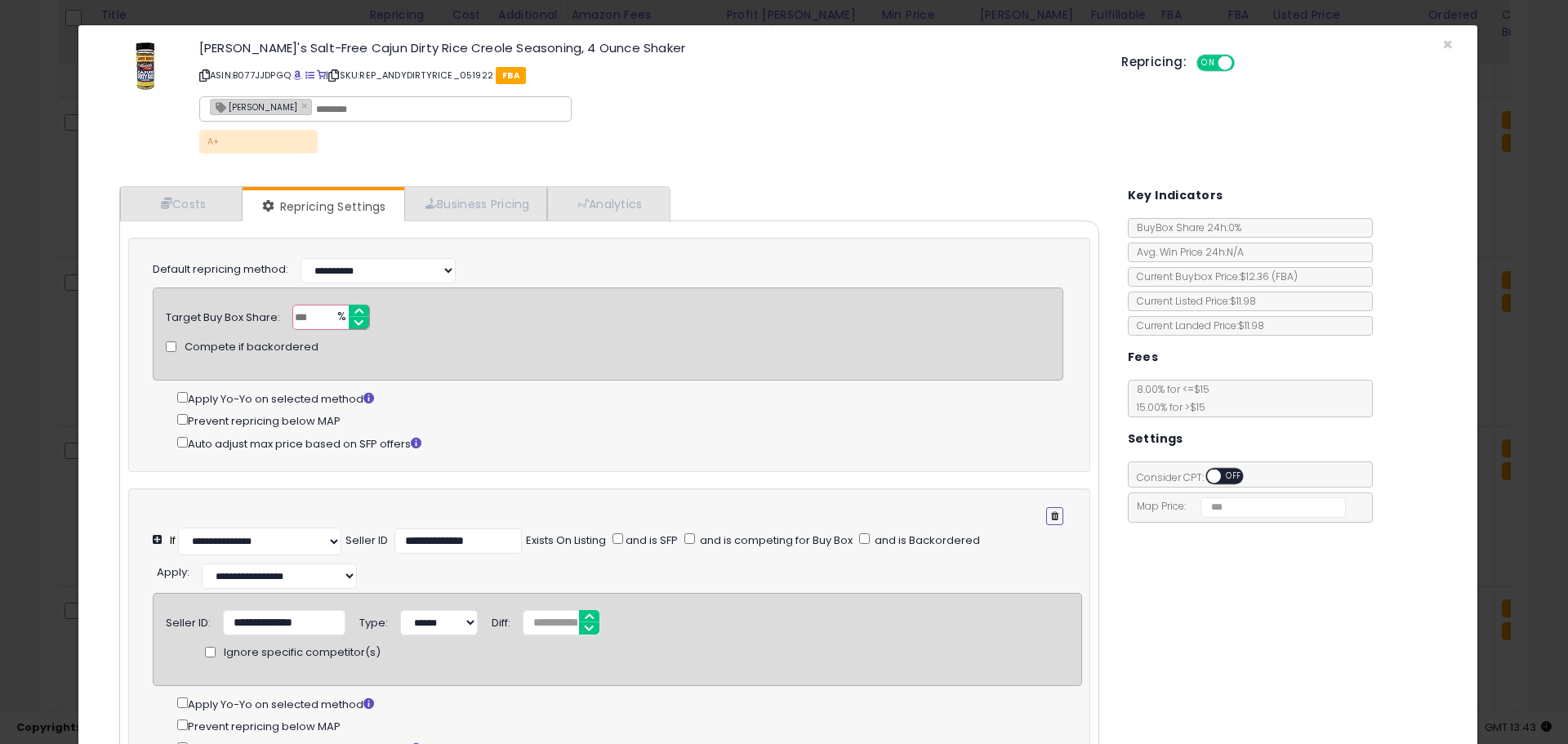
click at [1051, 513] on icon "button" at bounding box center [1054, 516] width 7 height 10
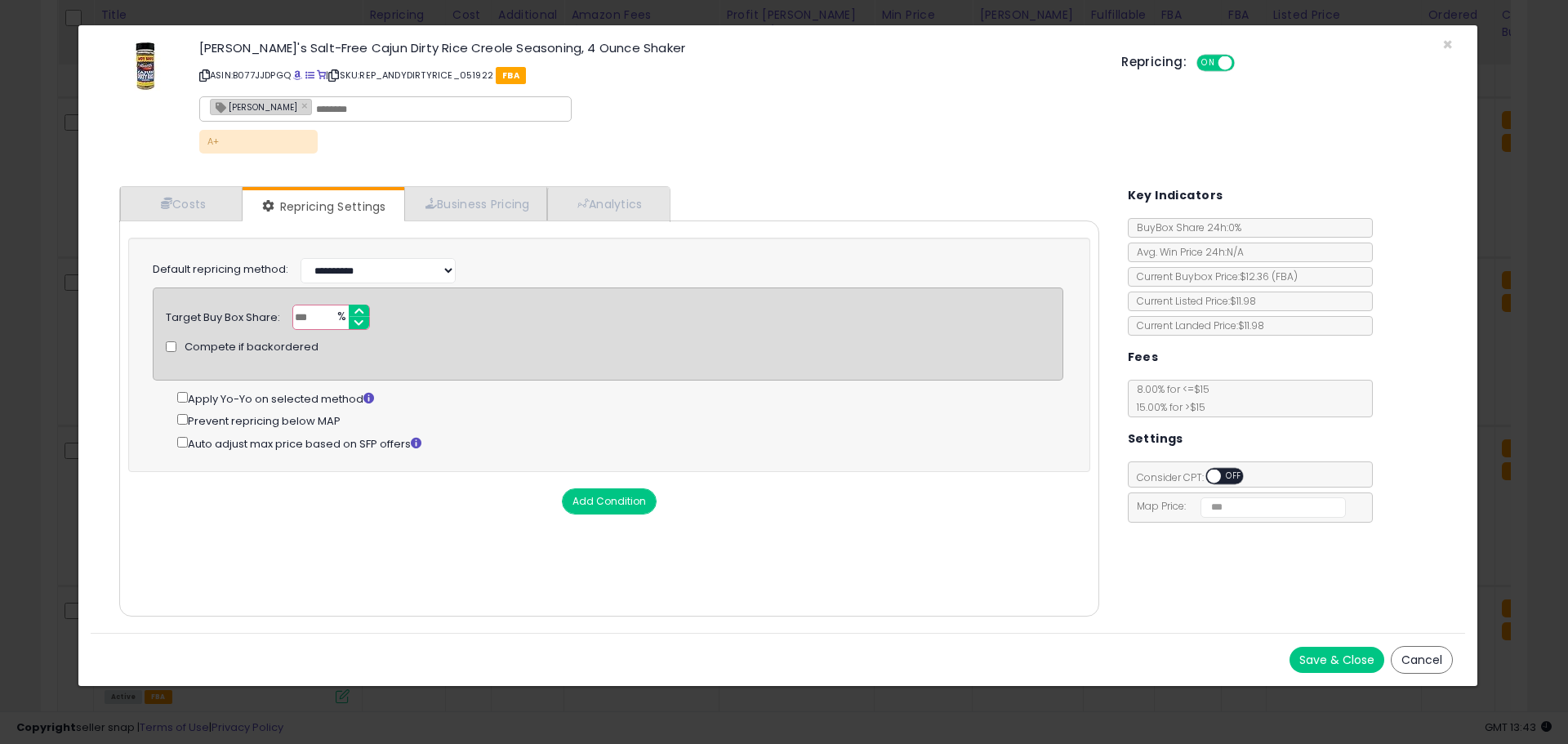
click at [1315, 654] on button "Save & Close" at bounding box center [1337, 660] width 95 height 26
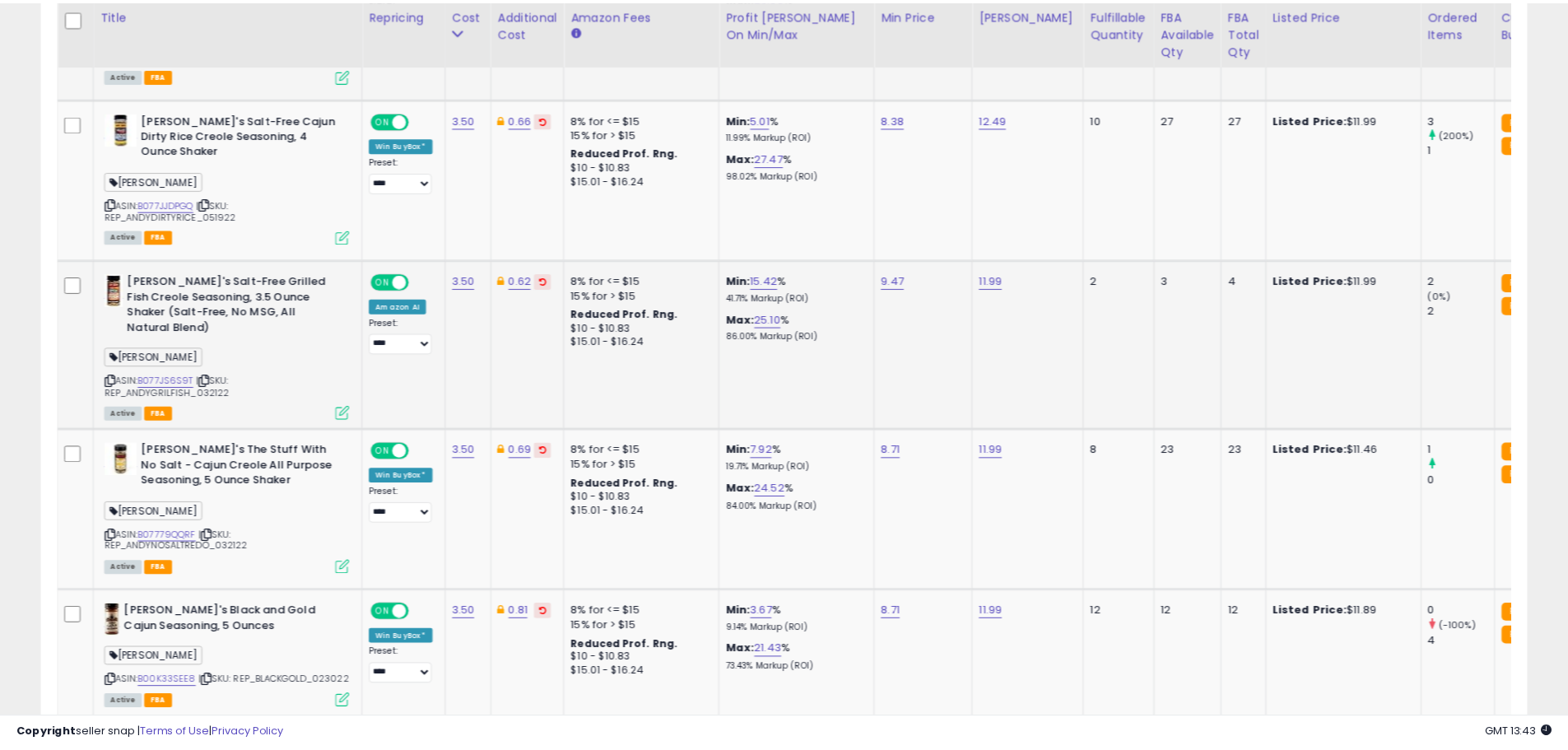
scroll to position [823008, 822165]
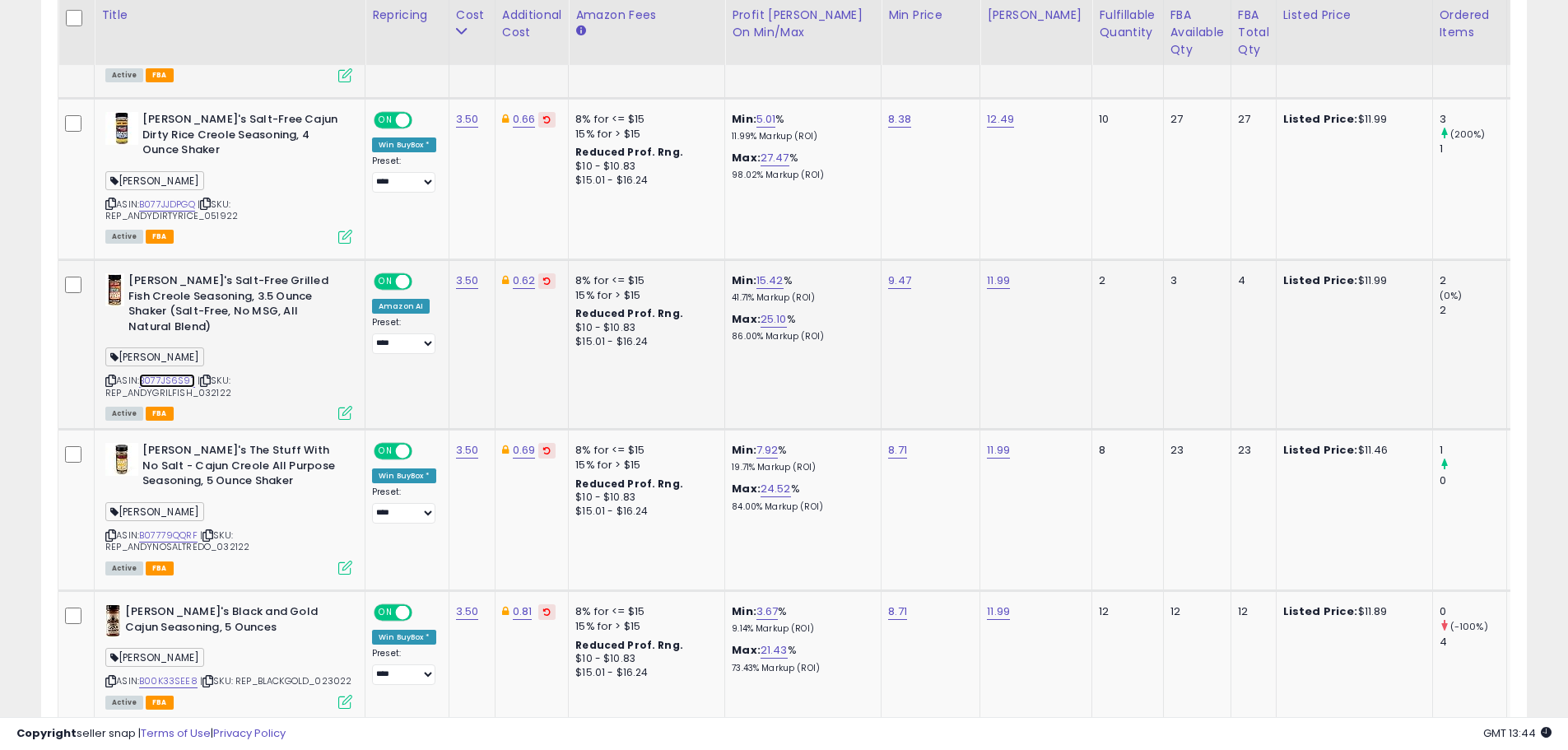
click at [163, 381] on link "B077JS6S9T" at bounding box center [167, 381] width 56 height 14
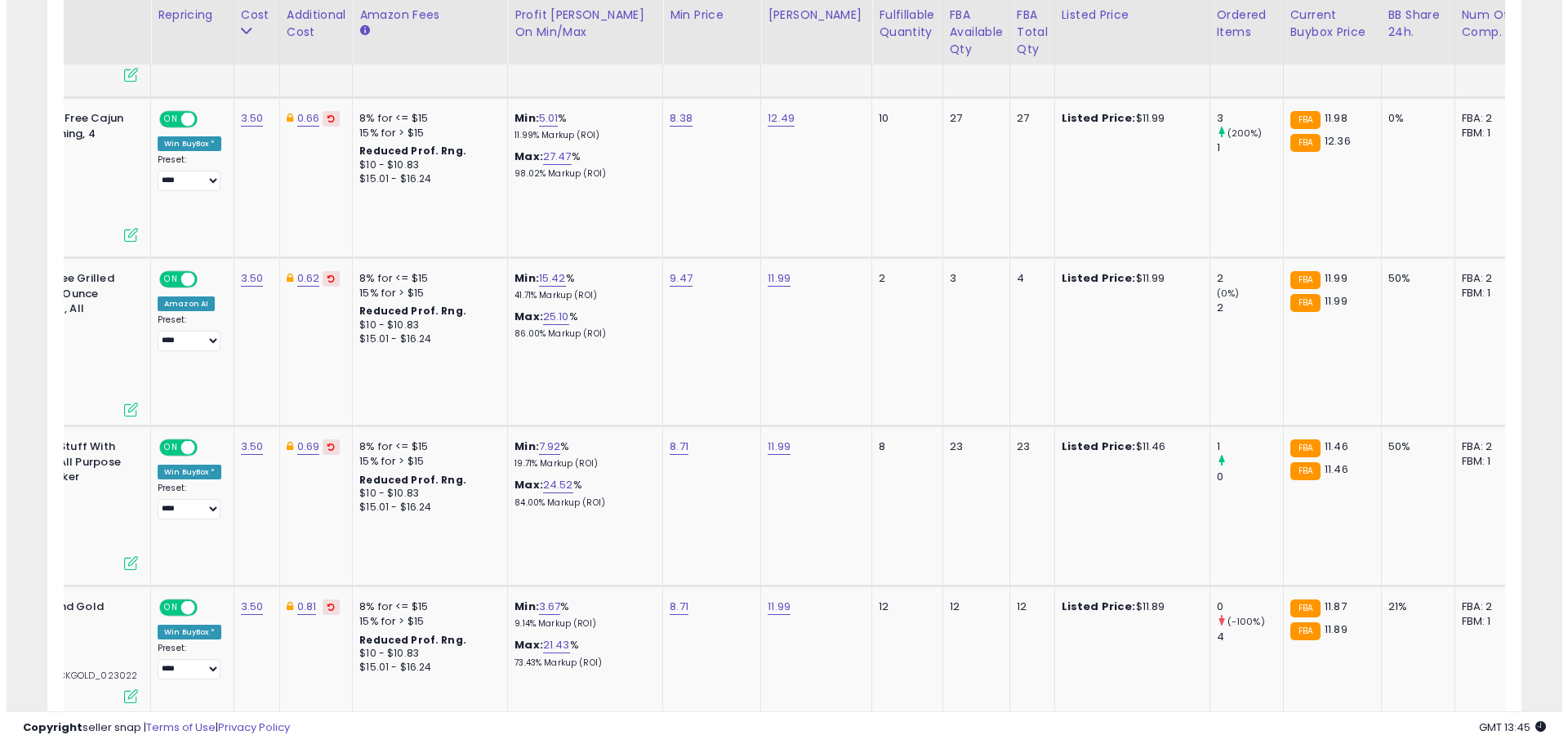
scroll to position [0, 0]
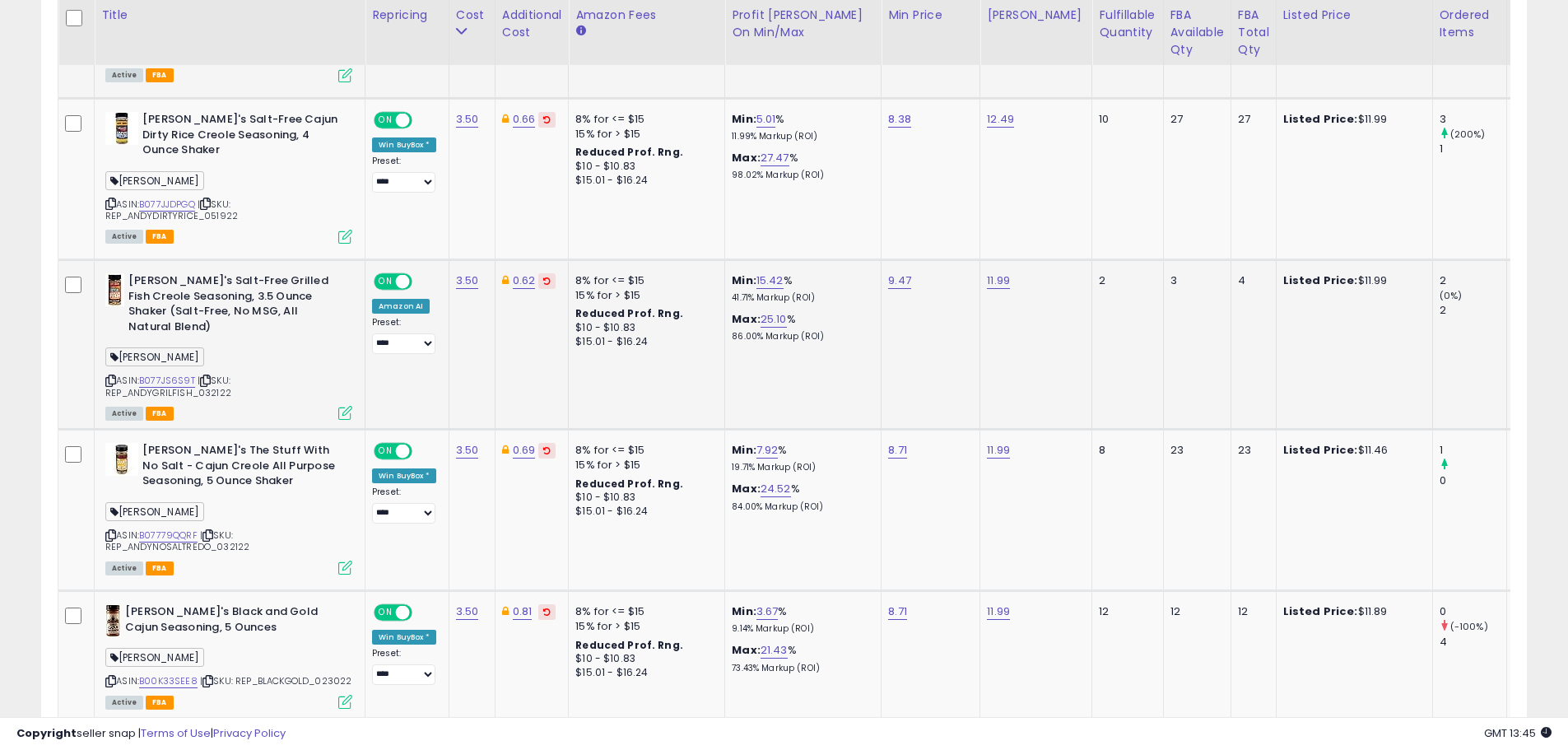
click at [344, 413] on icon at bounding box center [345, 413] width 14 height 14
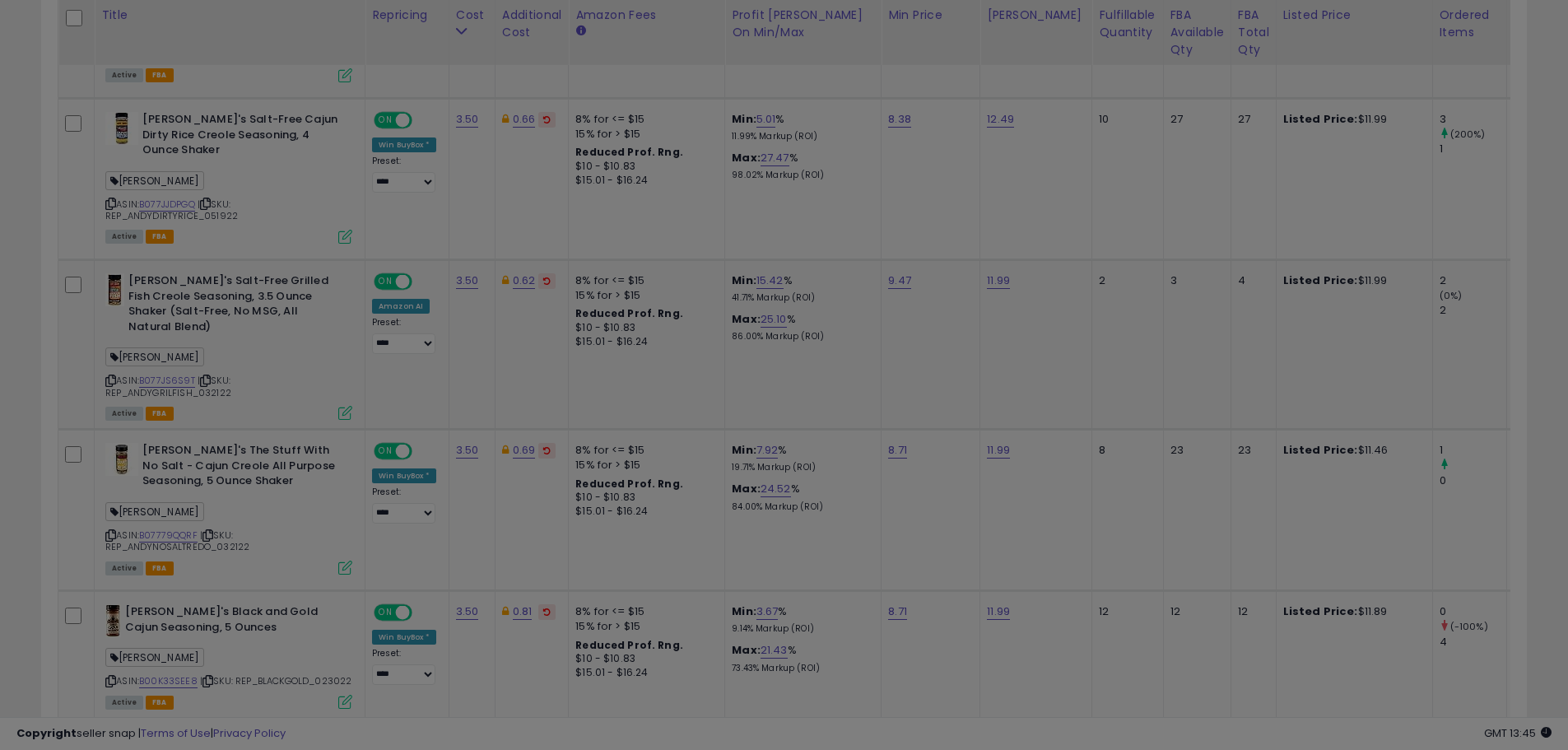
scroll to position [337, 869]
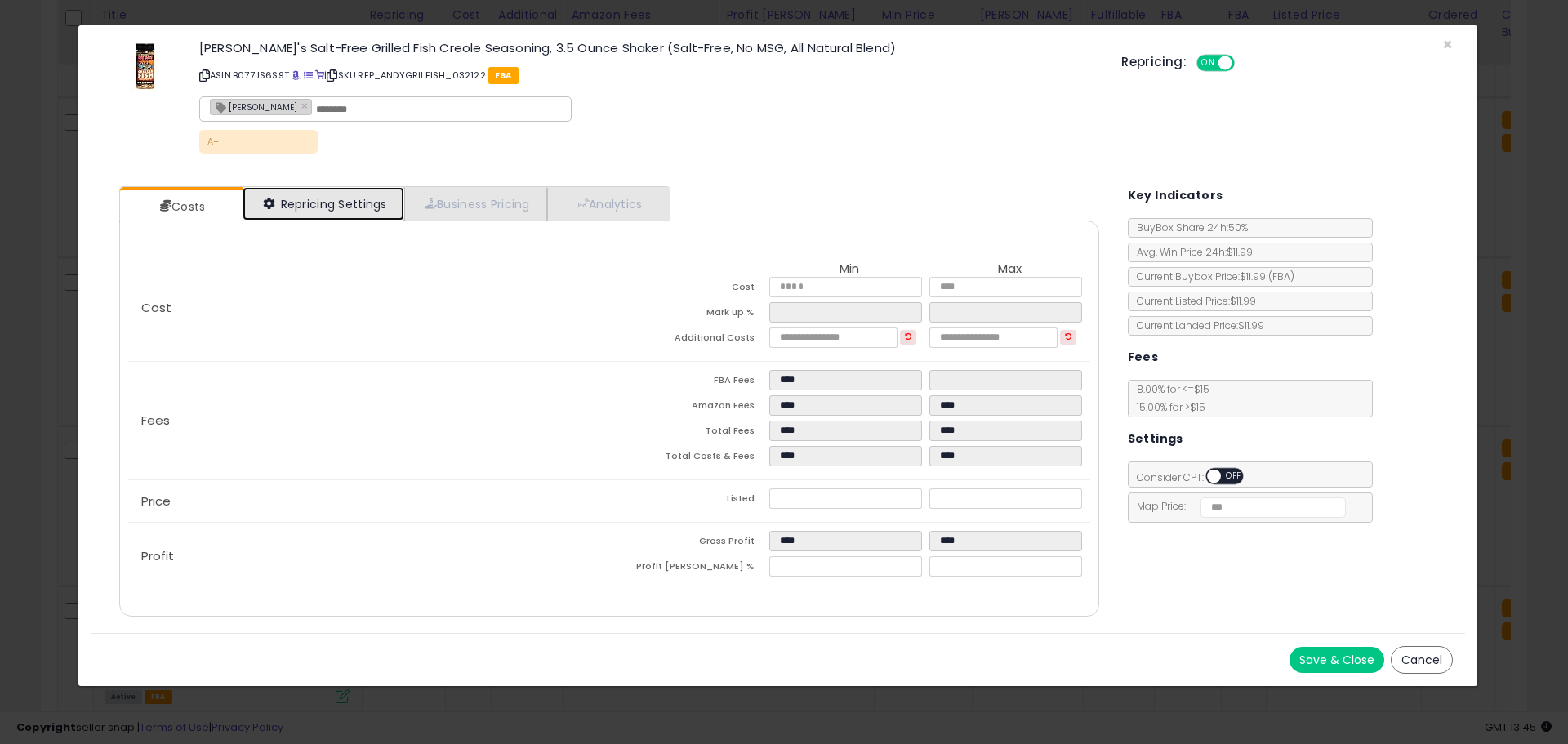
click at [335, 201] on link "Repricing Settings" at bounding box center [323, 204] width 161 height 34
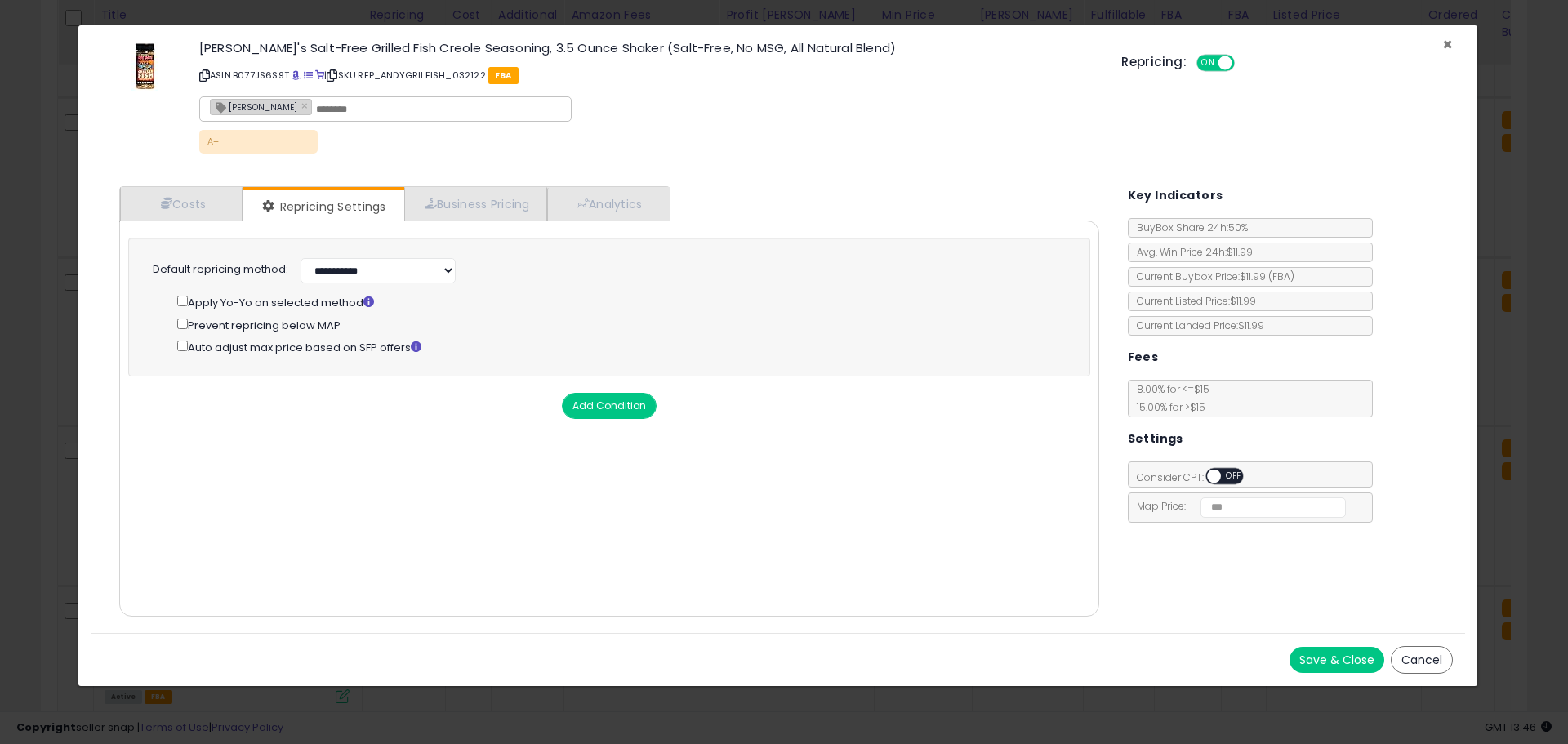
click at [1446, 42] on span "×" at bounding box center [1447, 44] width 10 height 23
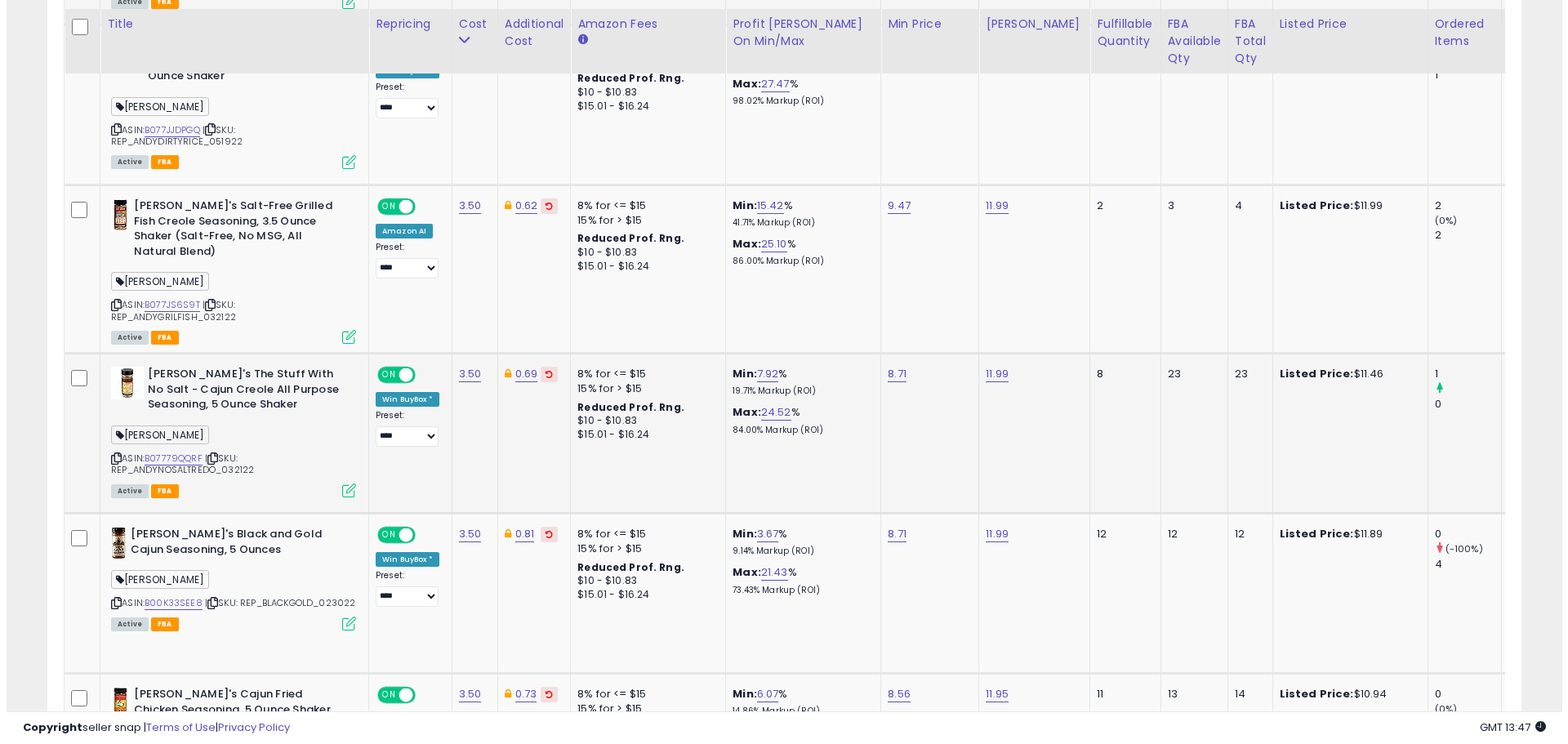
scroll to position [1682, 0]
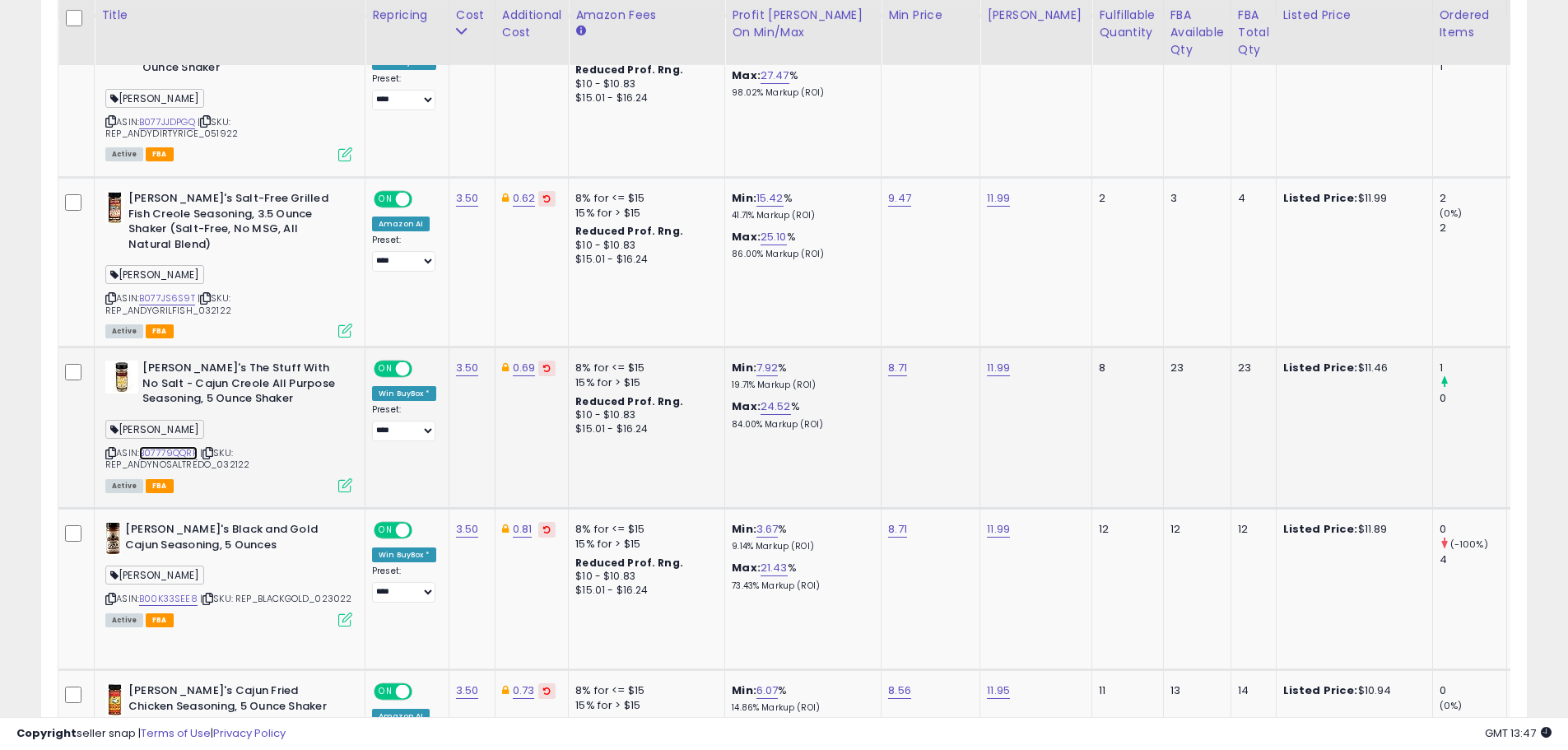
click at [171, 455] on link "B07779QQRF" at bounding box center [168, 453] width 58 height 14
click at [343, 486] on icon at bounding box center [345, 485] width 14 height 14
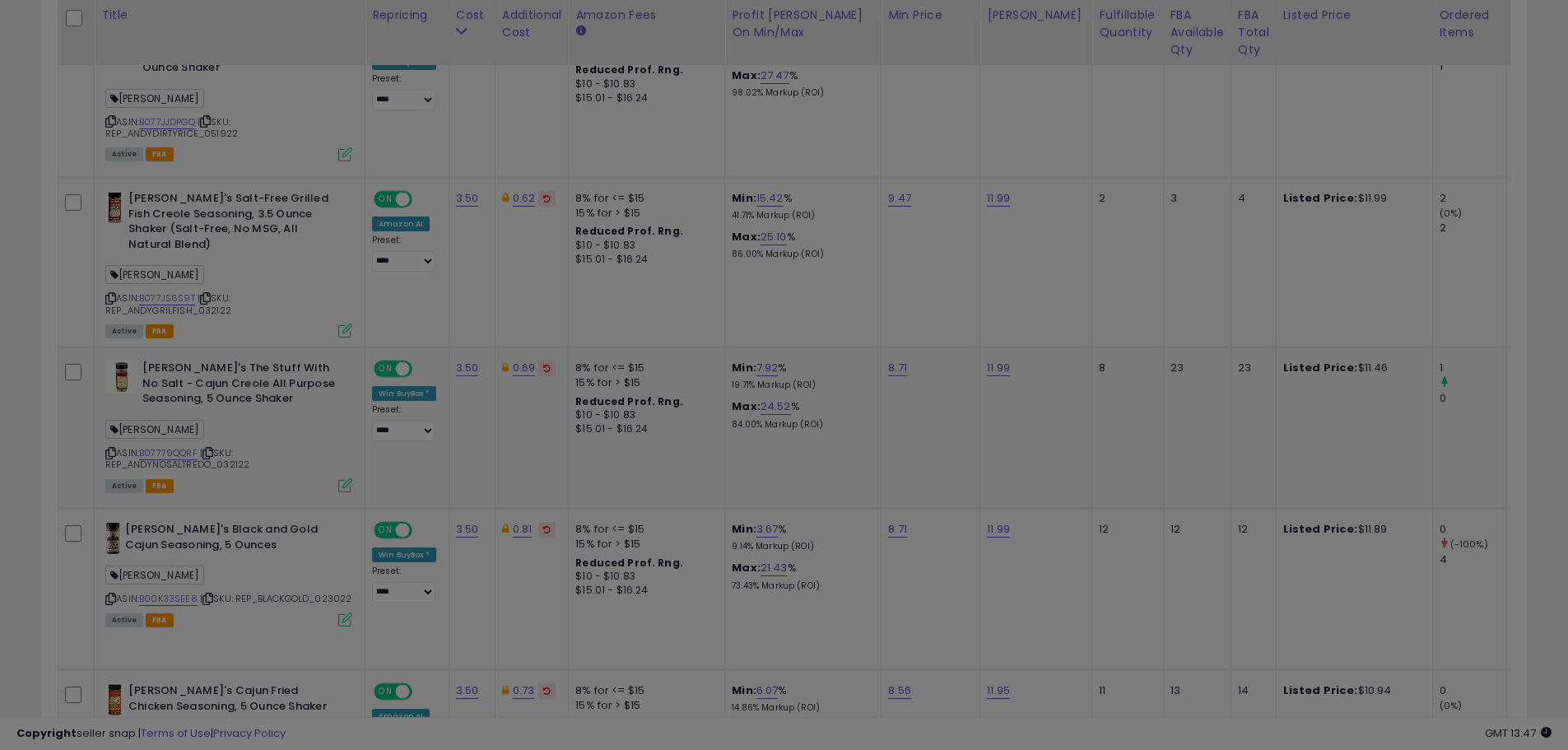
scroll to position [337, 869]
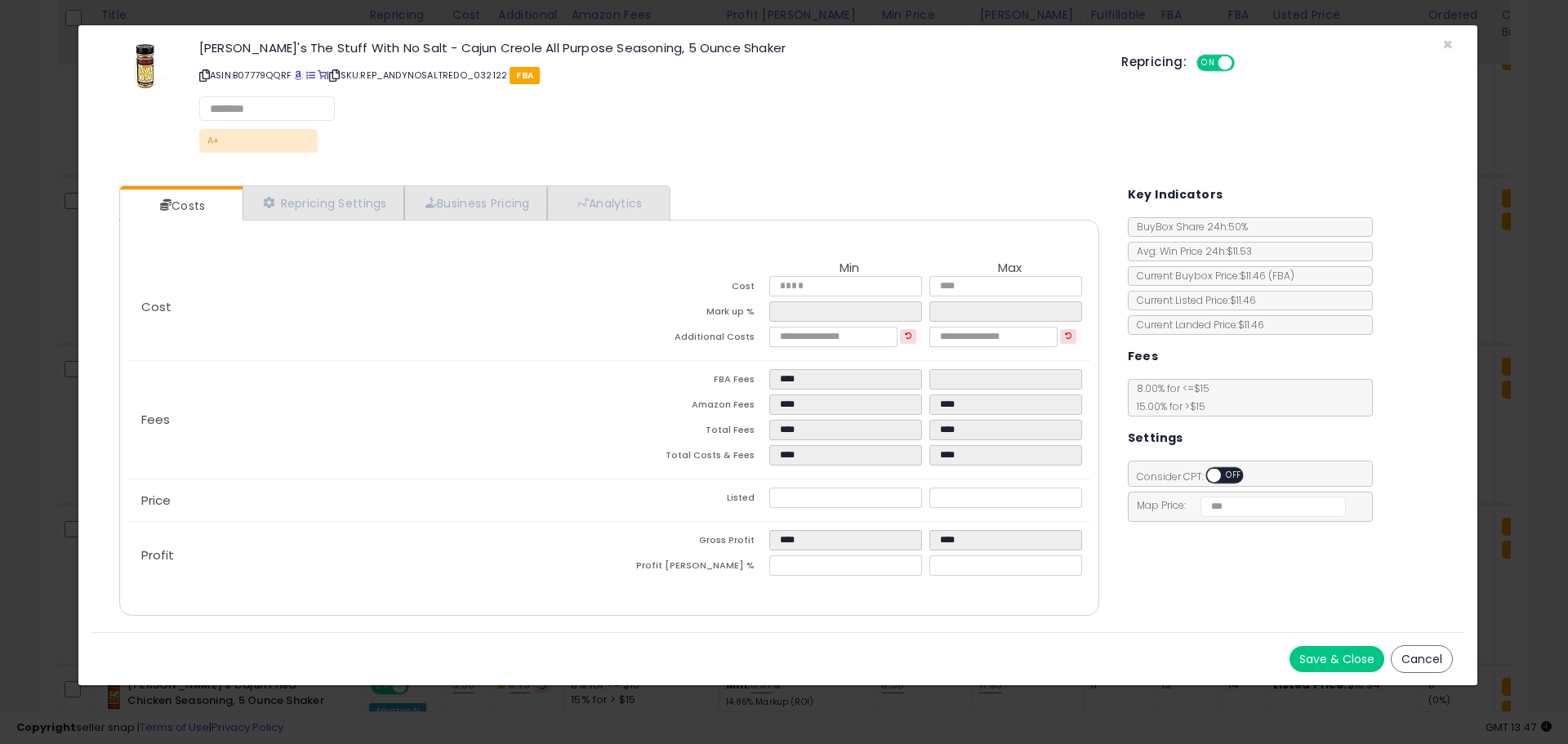
select select "******"
select select "**********"
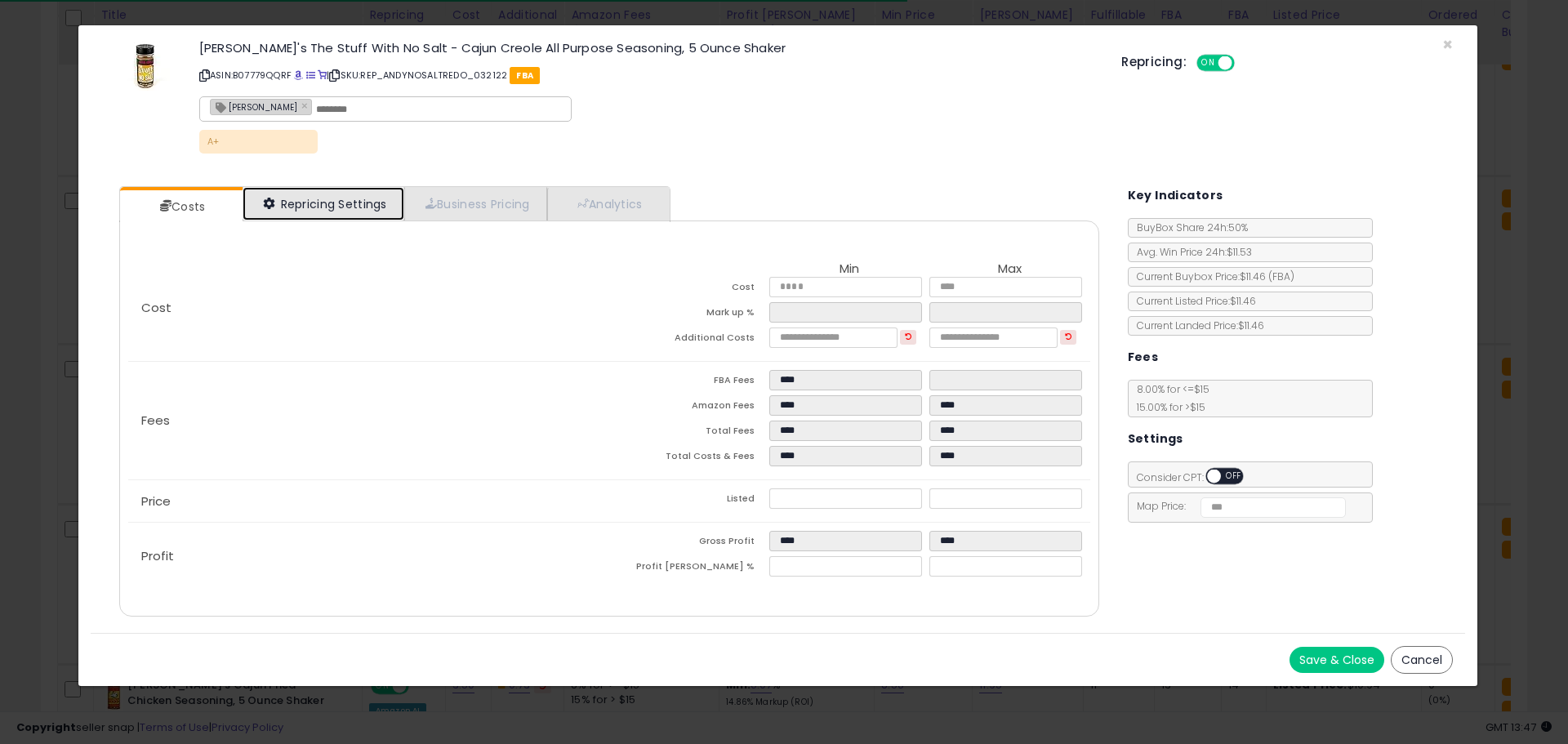
click at [336, 192] on link "Repricing Settings" at bounding box center [323, 204] width 161 height 34
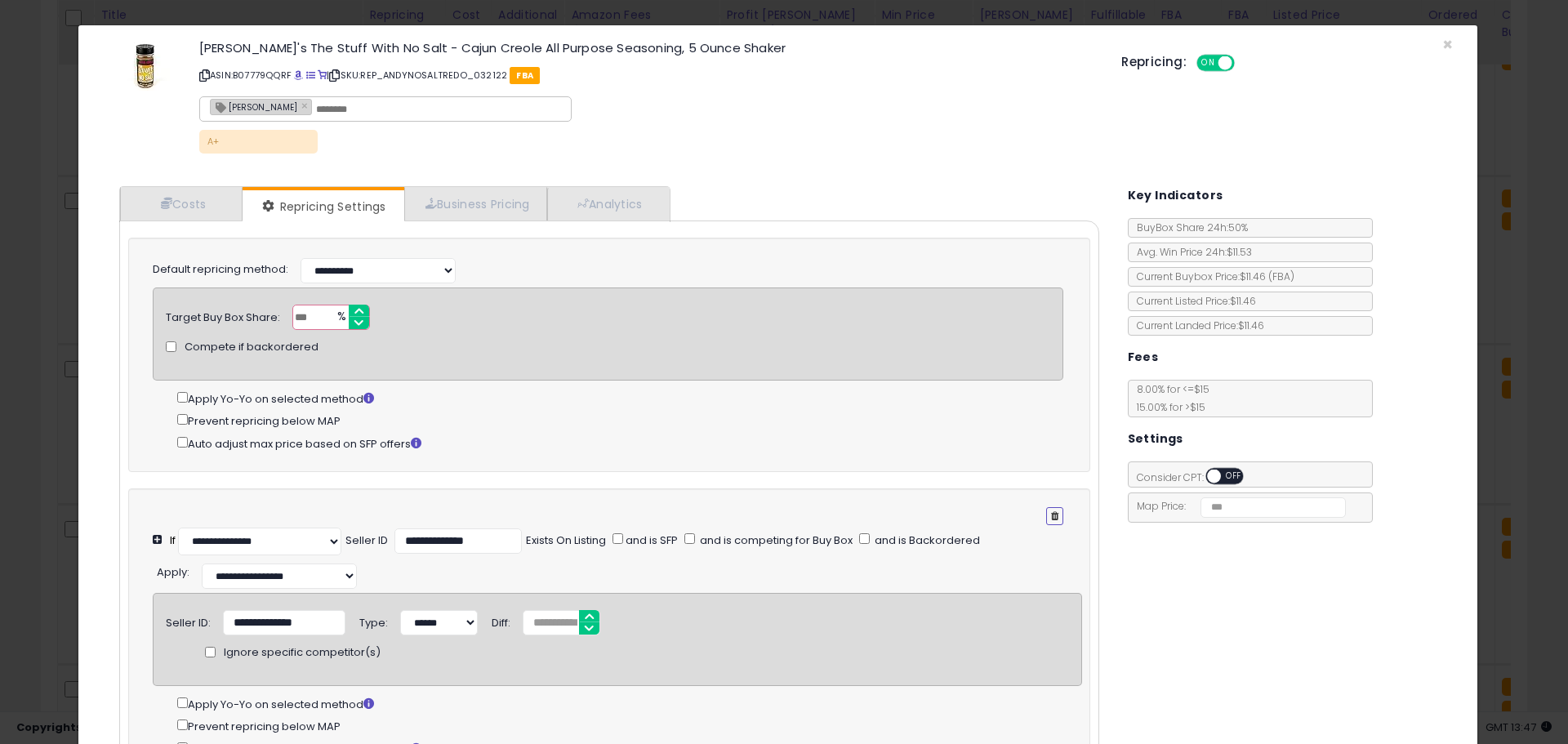
click at [1051, 515] on icon "button" at bounding box center [1054, 516] width 7 height 10
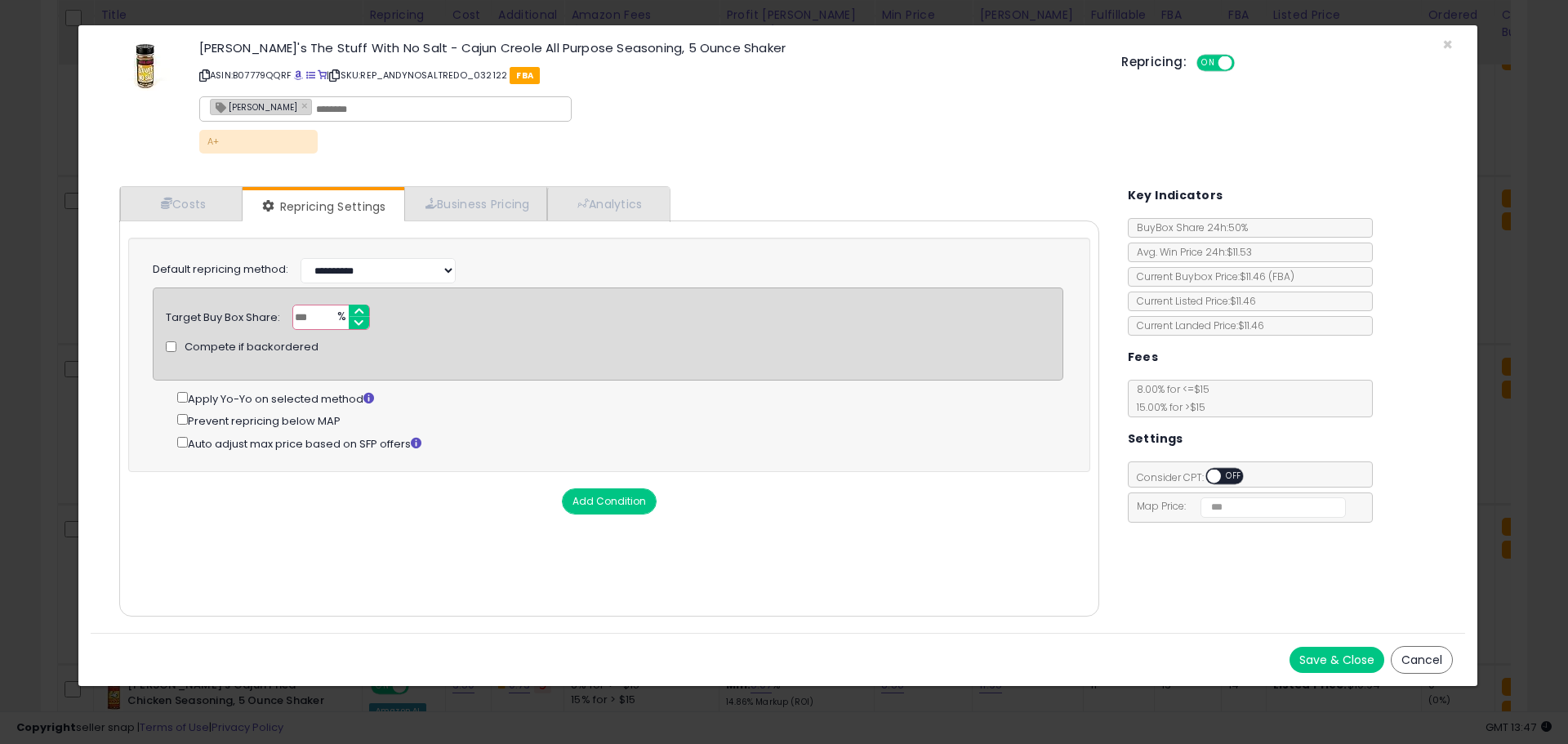
click at [1337, 654] on button "Save & Close" at bounding box center [1337, 660] width 95 height 26
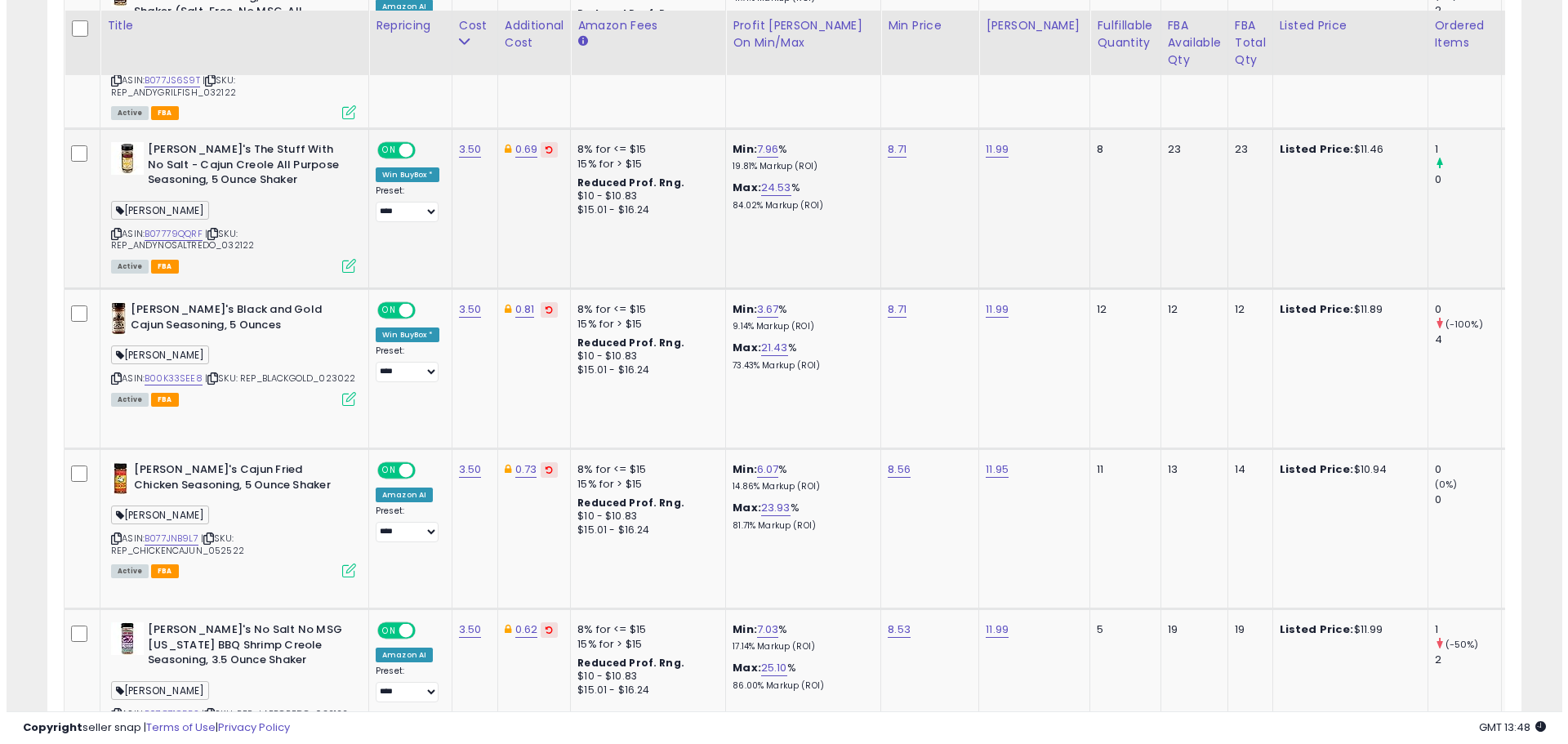
scroll to position [1927, 0]
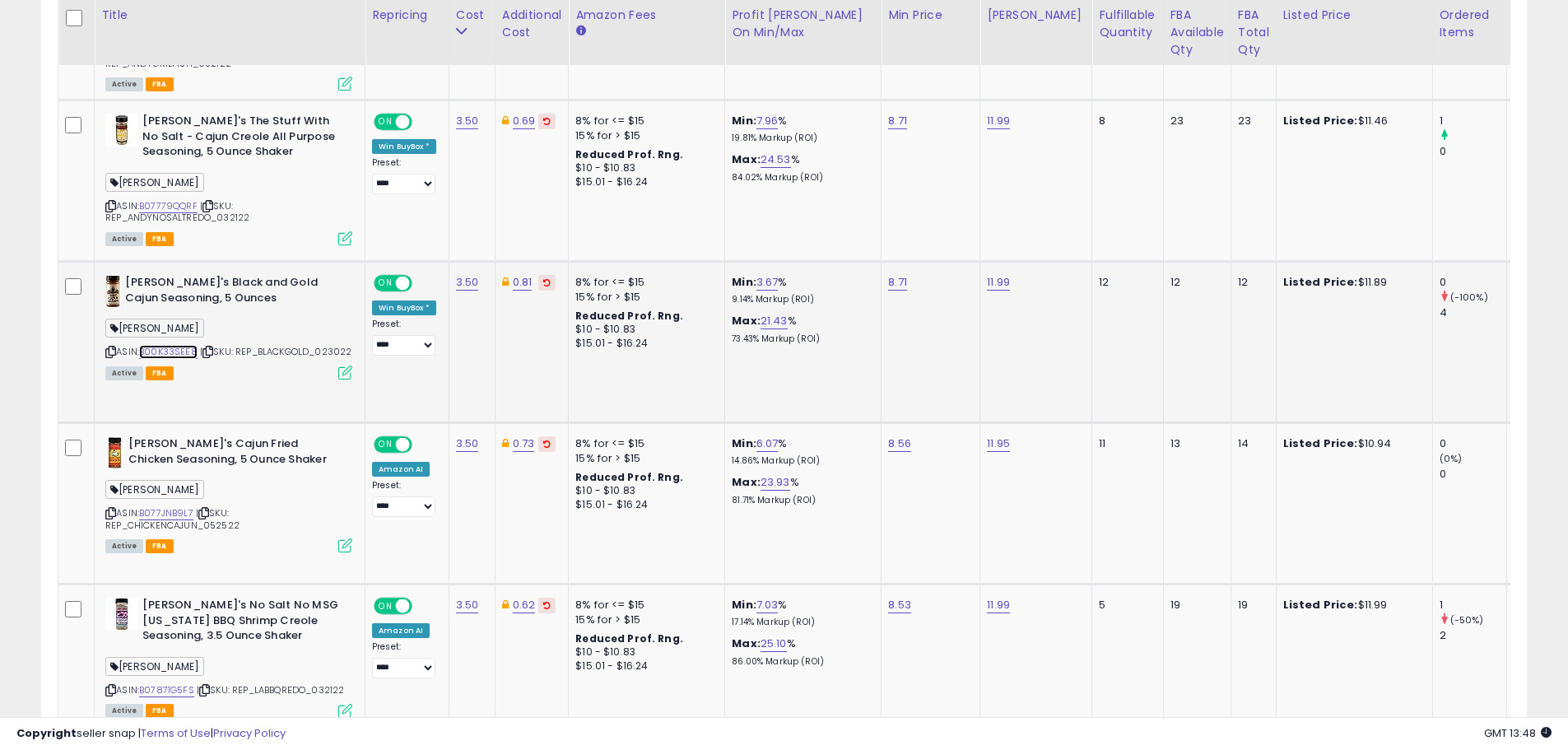
click at [159, 351] on link "B00K33SEE8" at bounding box center [168, 352] width 58 height 14
click at [346, 380] on icon at bounding box center [345, 372] width 14 height 14
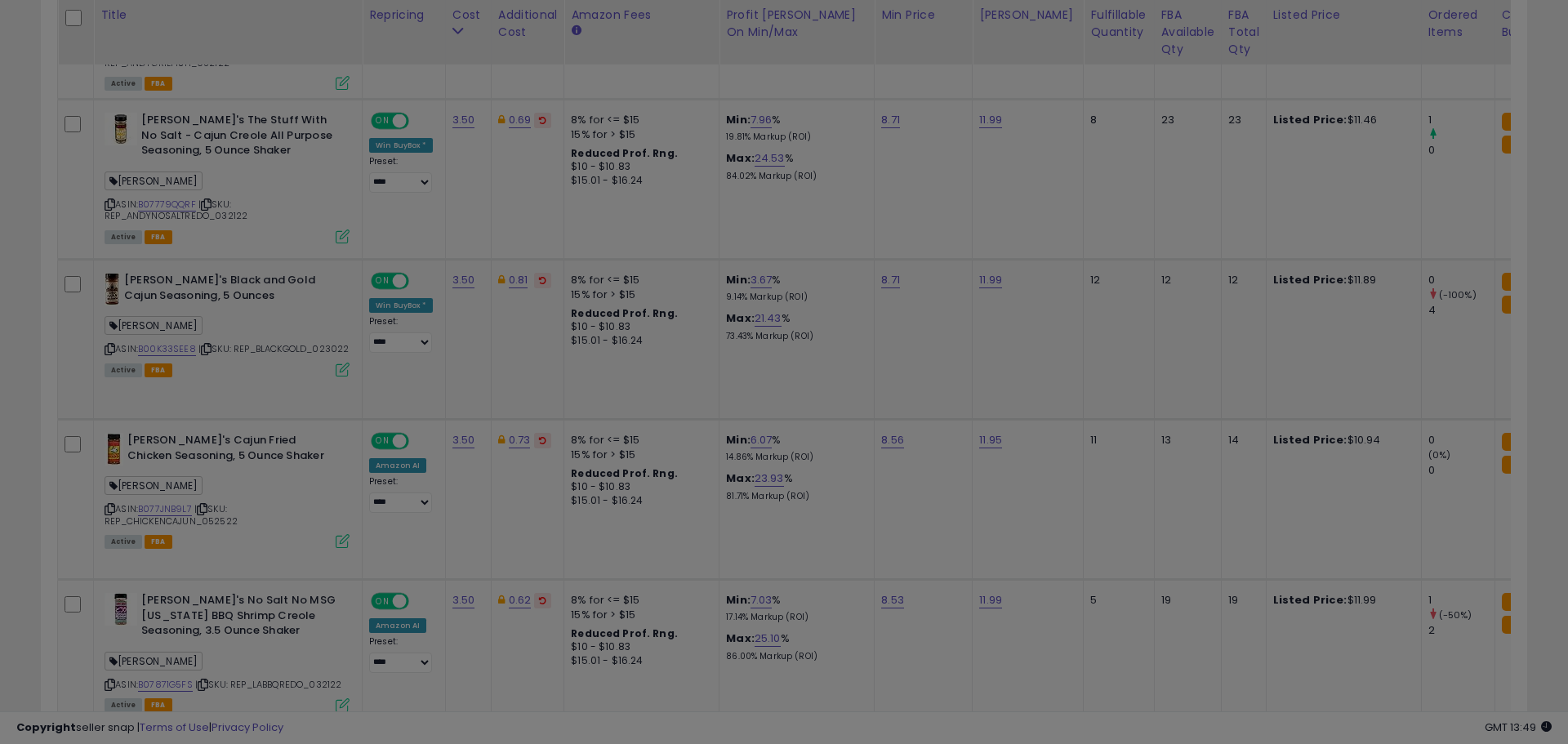
scroll to position [335, 862]
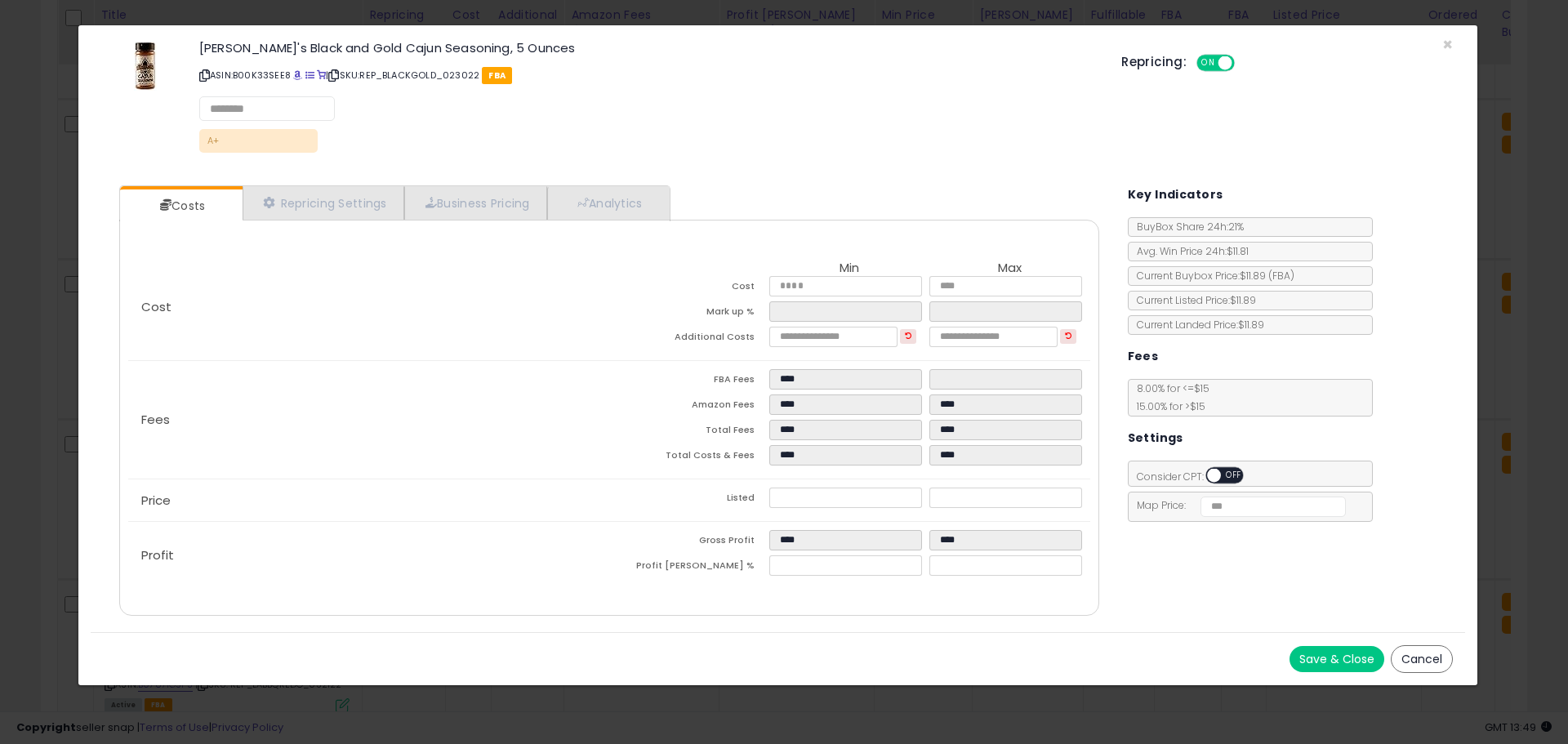
select select "**********"
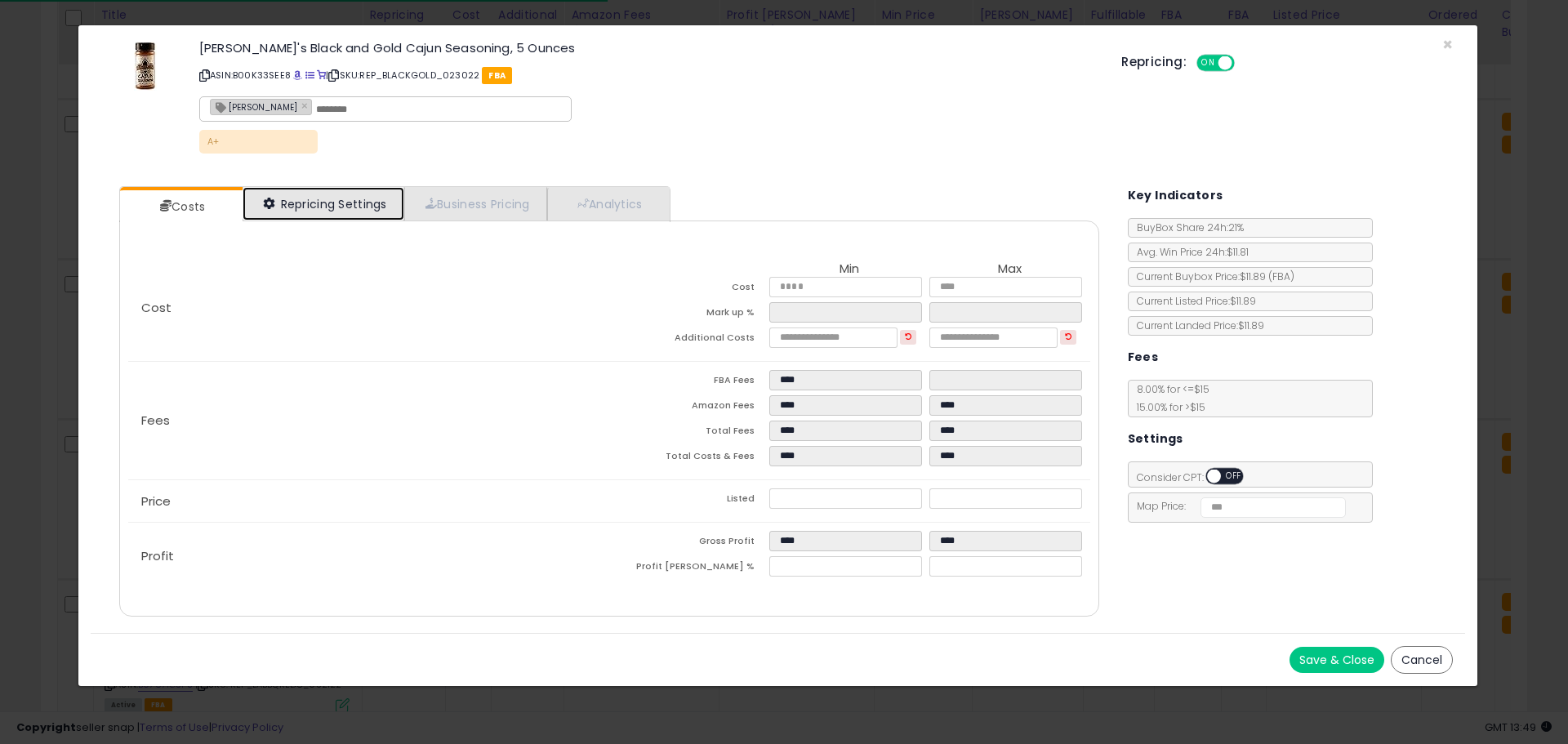
click at [335, 200] on link "Repricing Settings" at bounding box center [323, 204] width 161 height 34
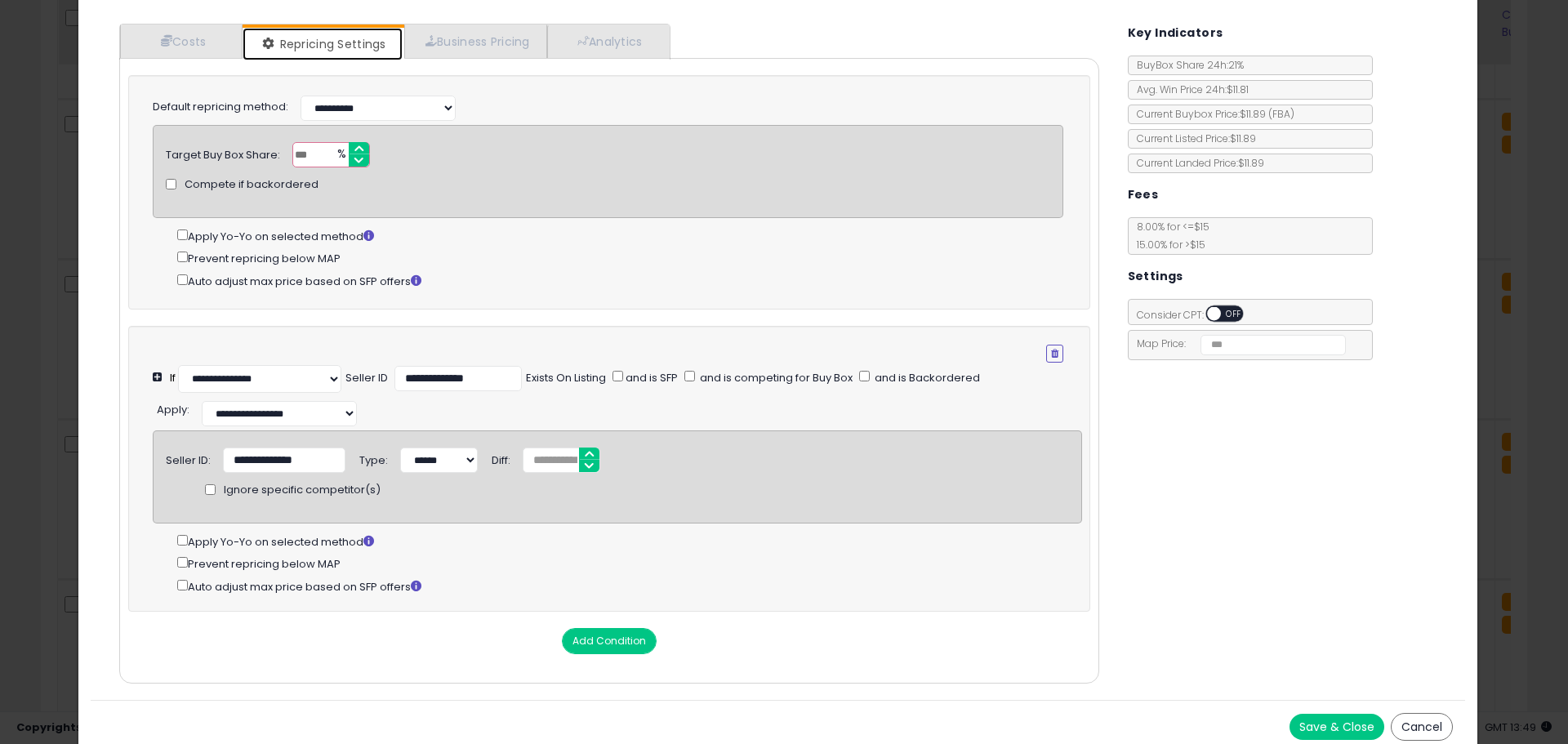
scroll to position [163, 0]
click at [1051, 352] on icon "button" at bounding box center [1054, 352] width 7 height 10
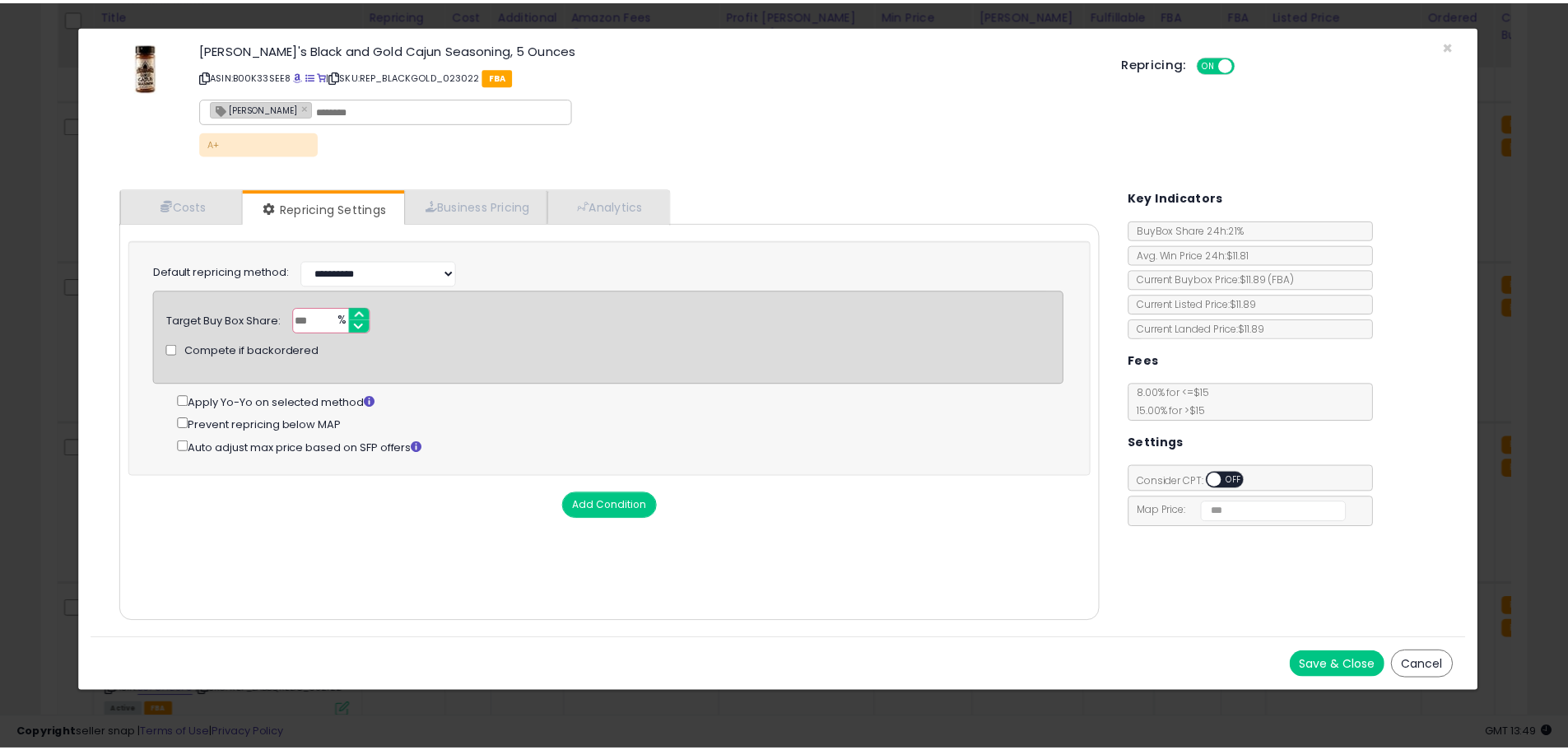
scroll to position [0, 0]
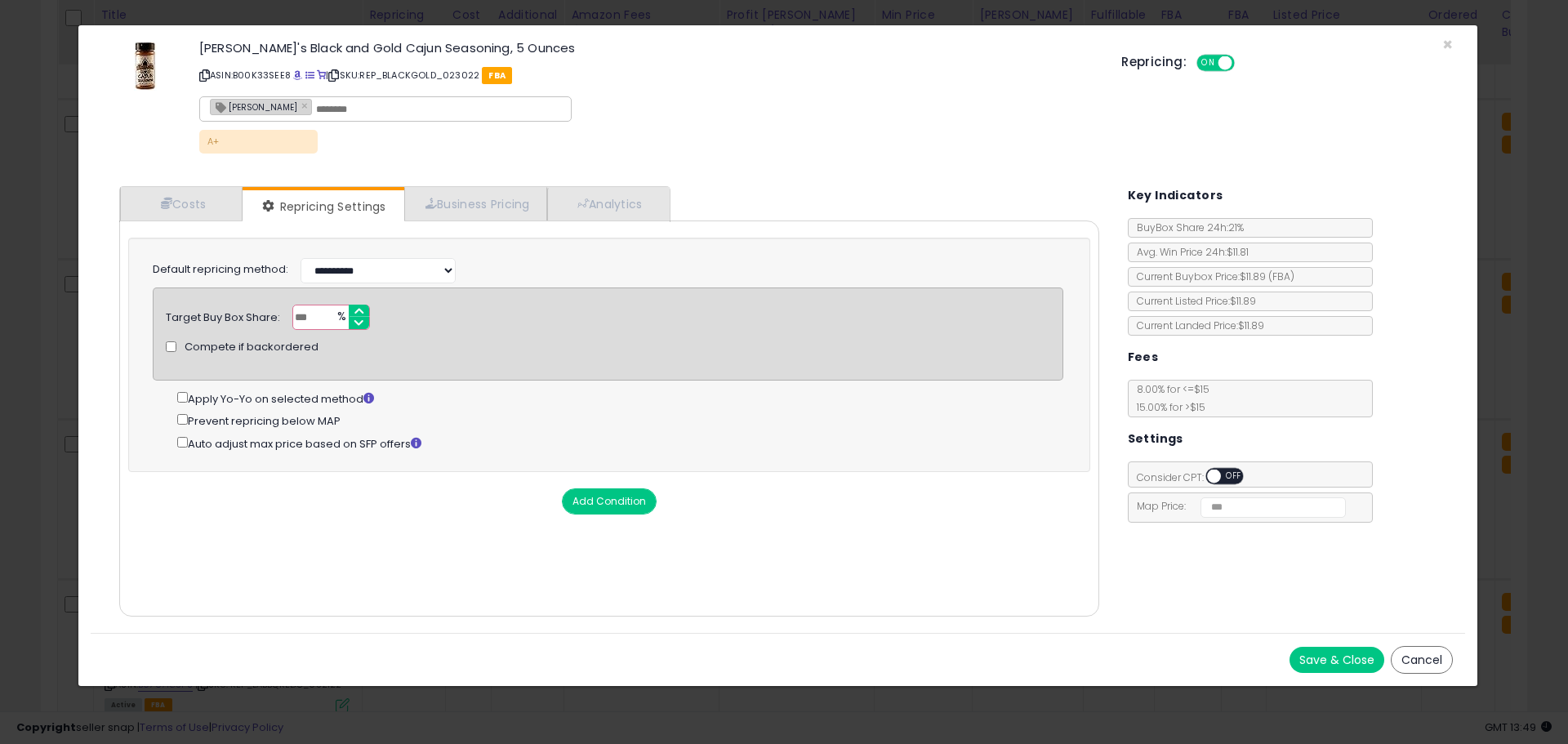
click at [1337, 662] on button "Save & Close" at bounding box center [1337, 660] width 95 height 26
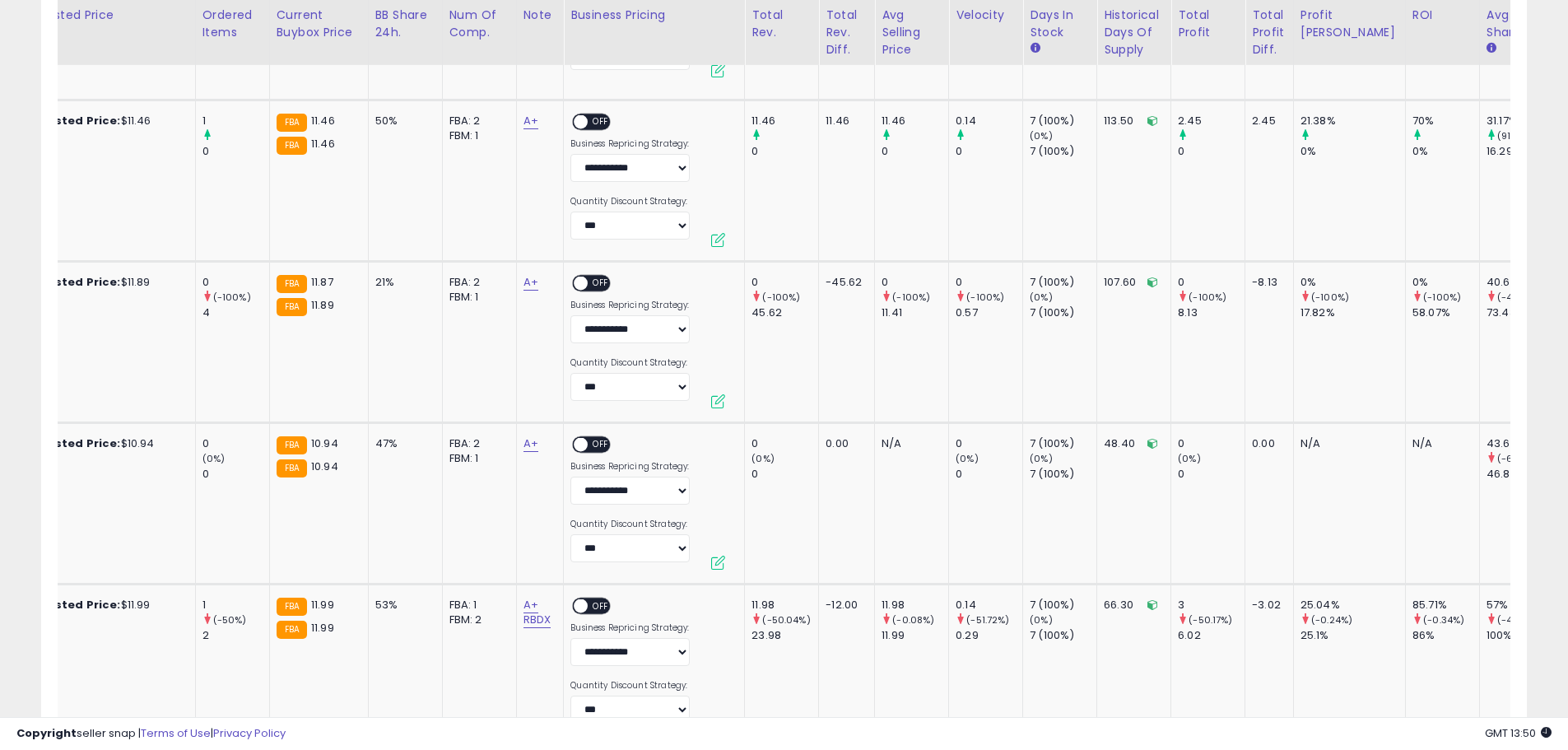
scroll to position [0, 1186]
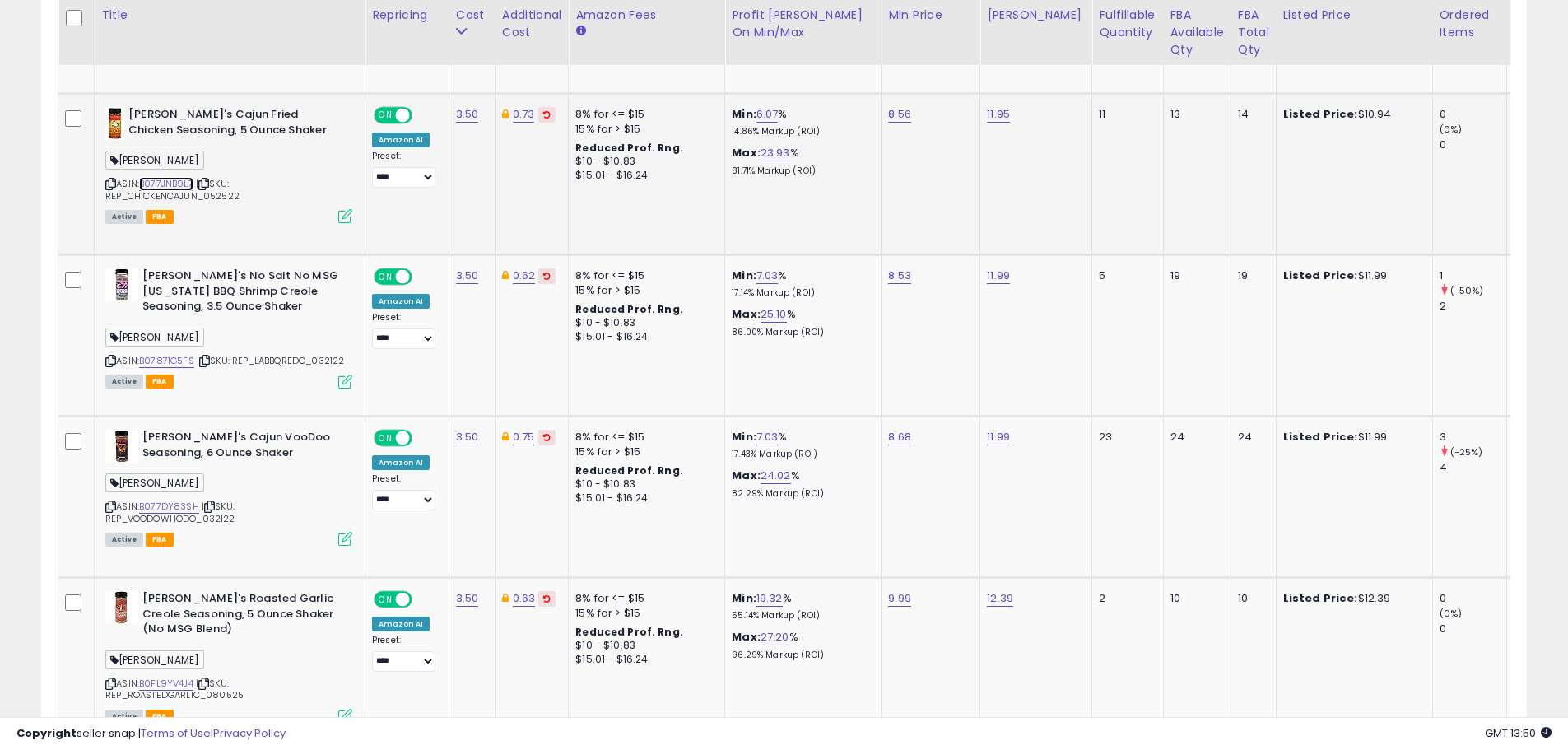
click at [169, 181] on link "B077JNB9L7" at bounding box center [166, 183] width 54 height 14
click at [343, 215] on icon at bounding box center [345, 216] width 14 height 14
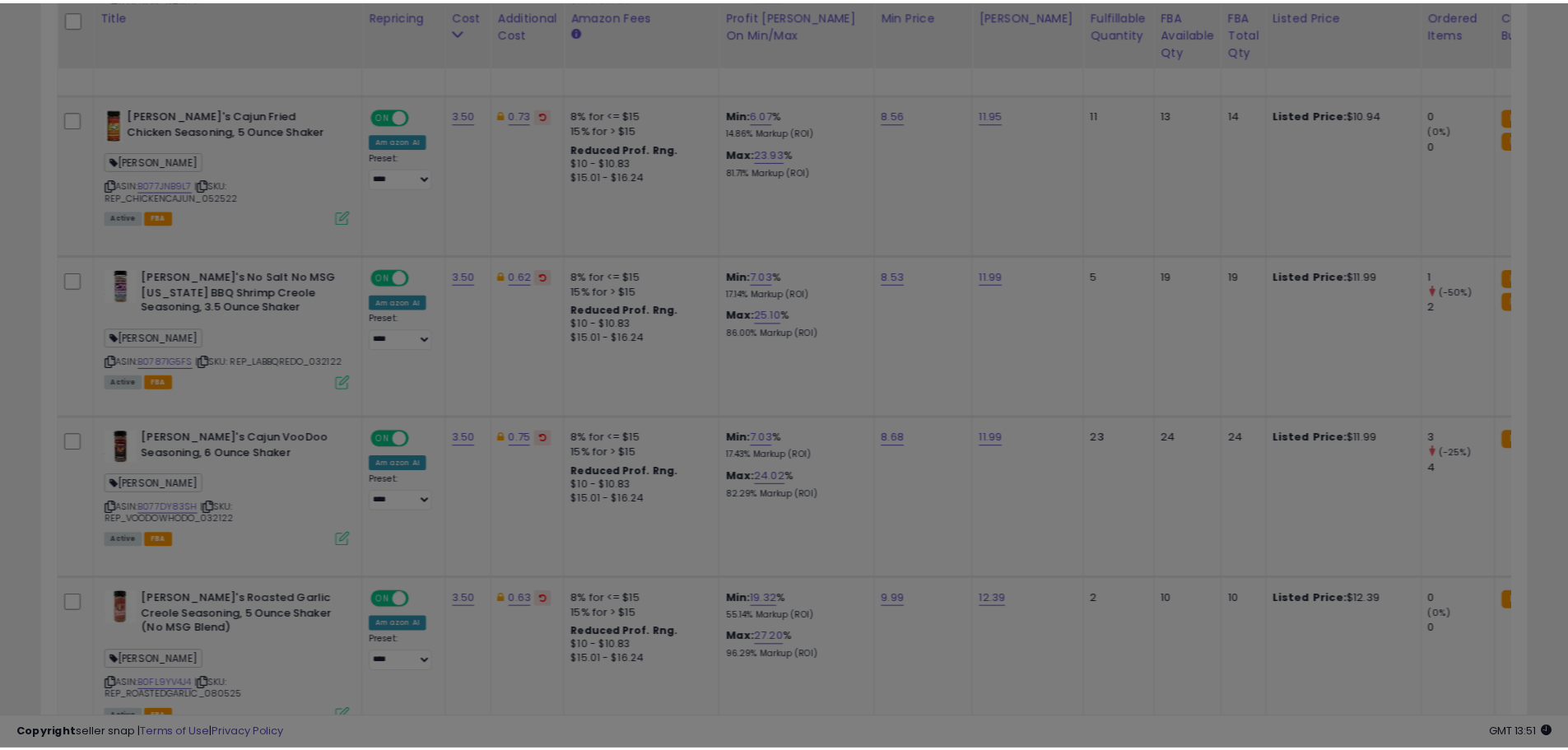
scroll to position [337, 869]
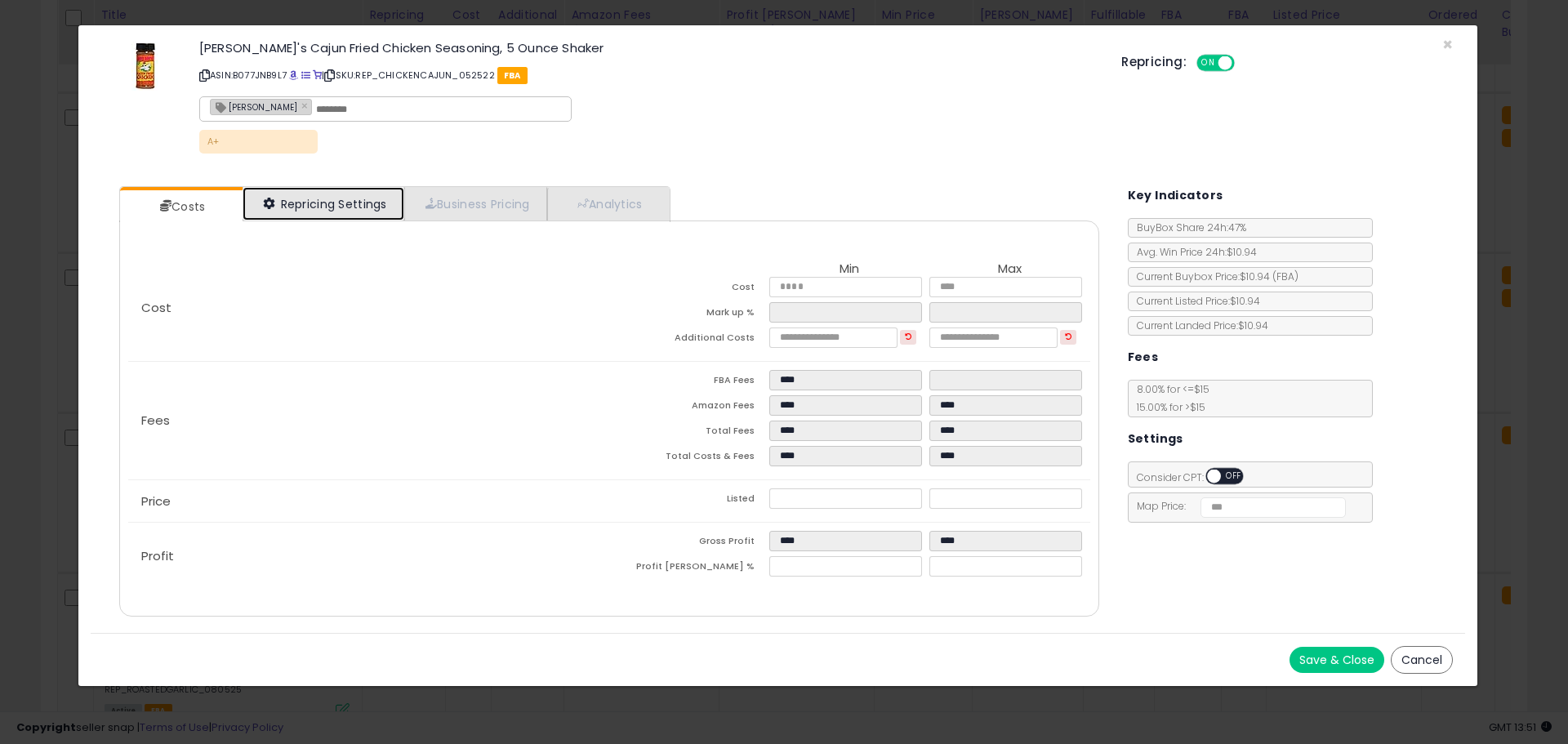
click at [339, 209] on link "Repricing Settings" at bounding box center [323, 204] width 161 height 34
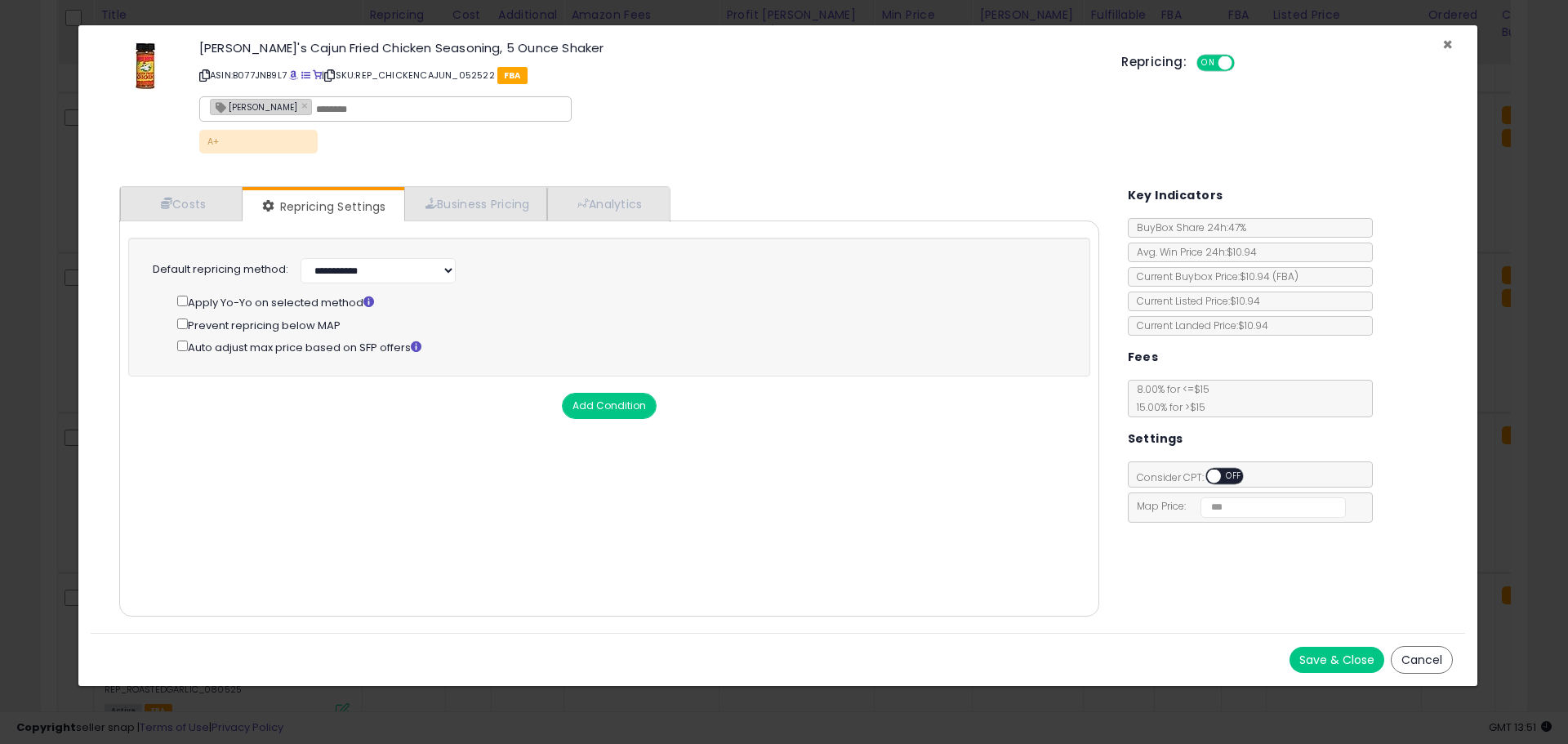
click at [1446, 44] on span "×" at bounding box center [1447, 44] width 10 height 23
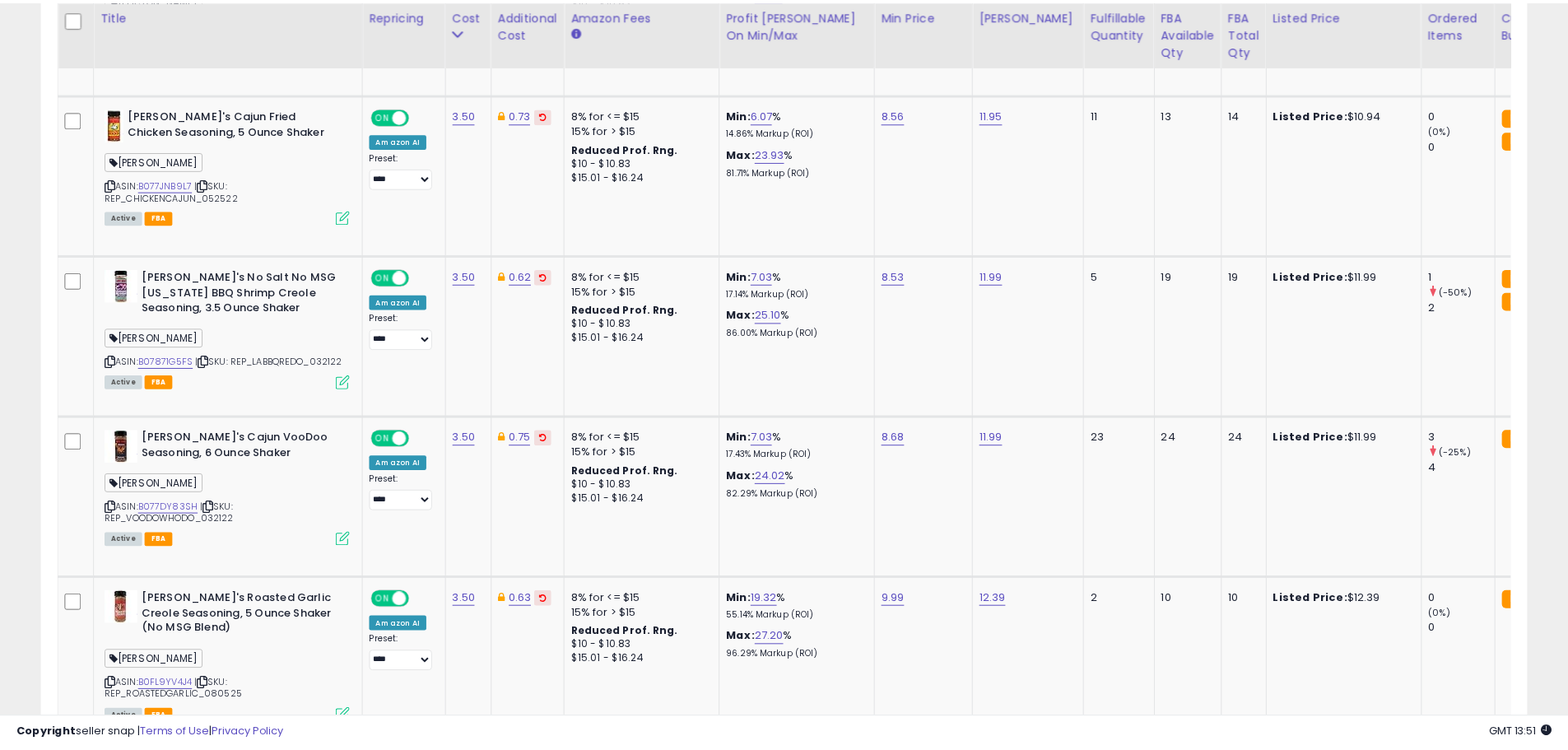
scroll to position [337, 862]
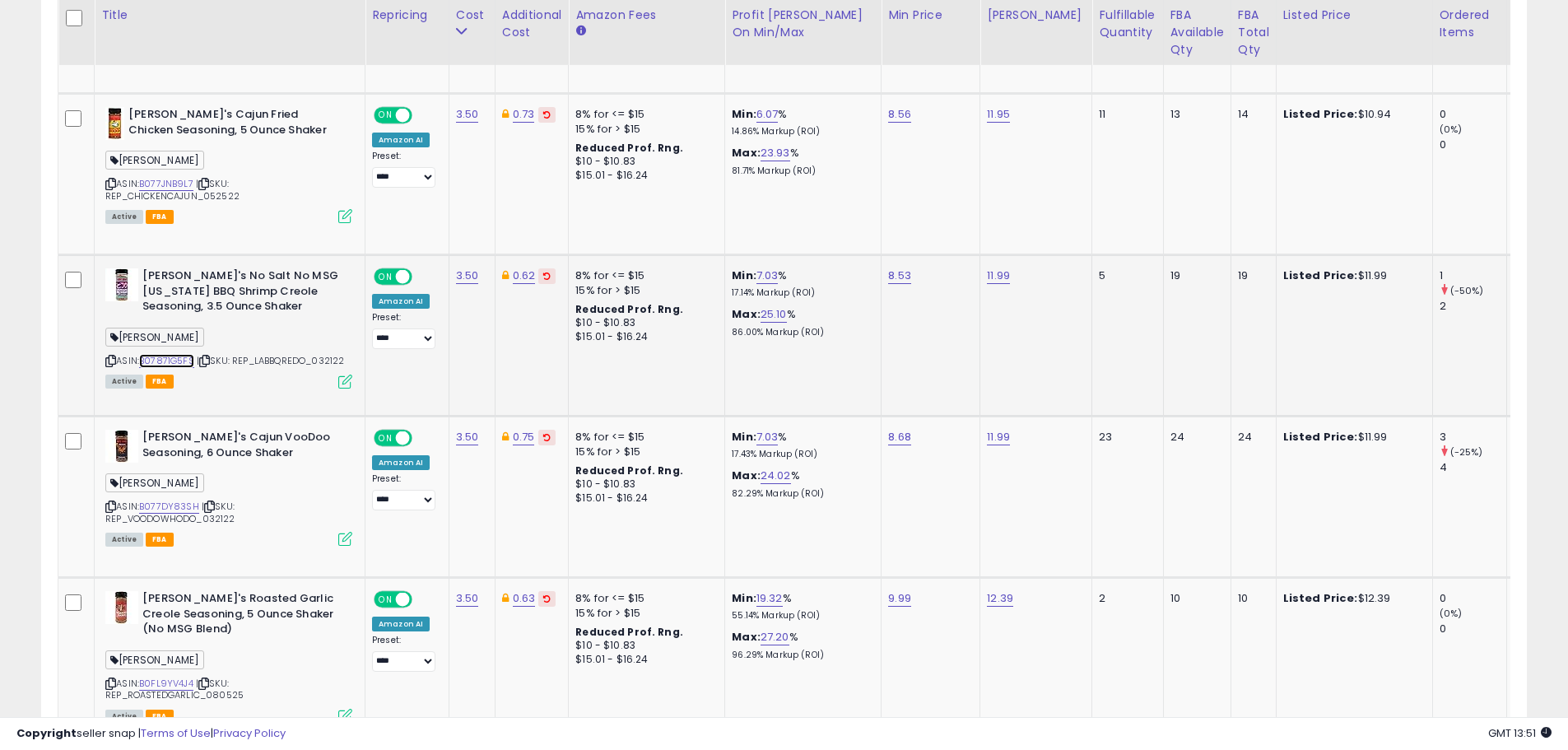
click at [175, 360] on link "B07871G5FS" at bounding box center [166, 361] width 55 height 14
click at [343, 380] on icon at bounding box center [345, 382] width 14 height 14
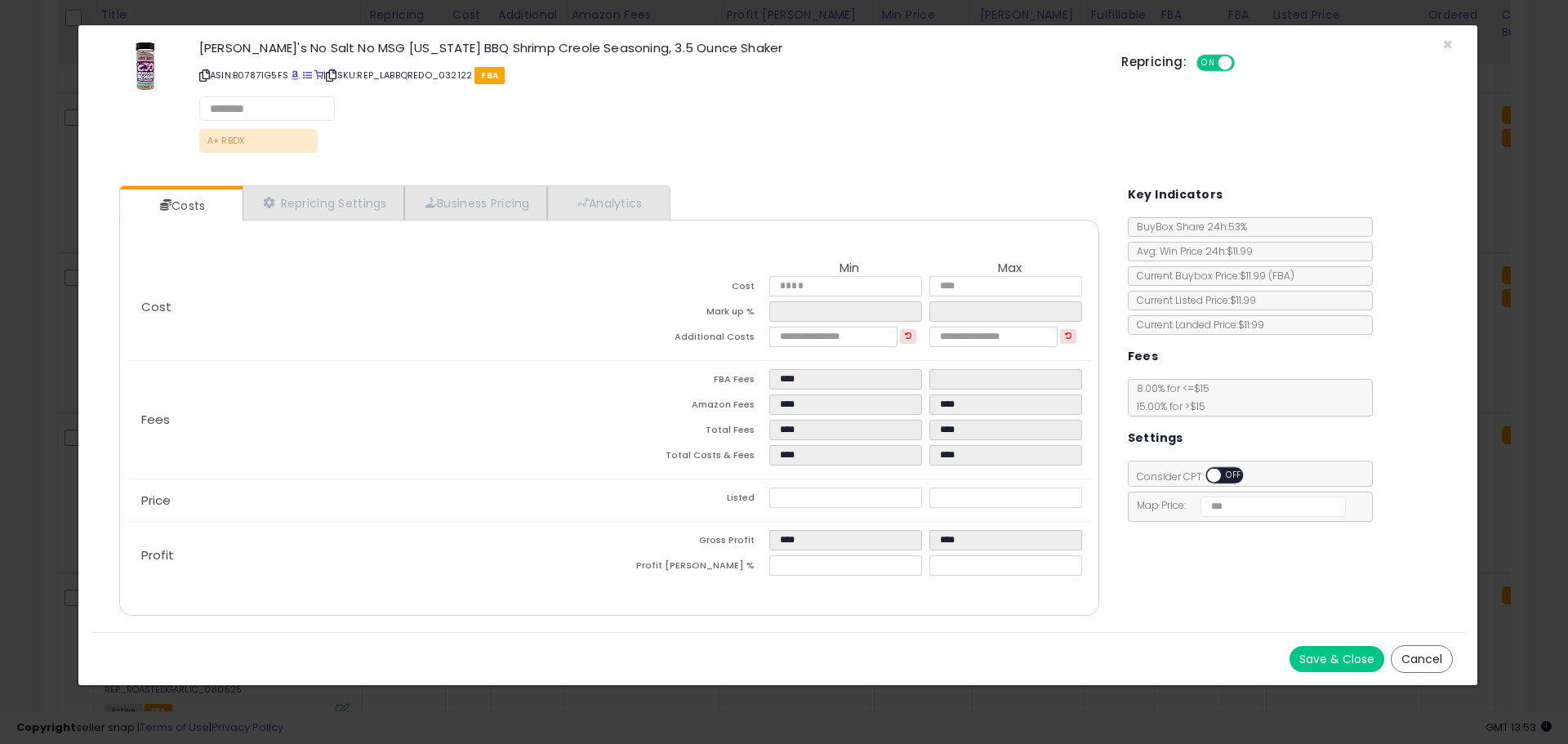
select select "*********"
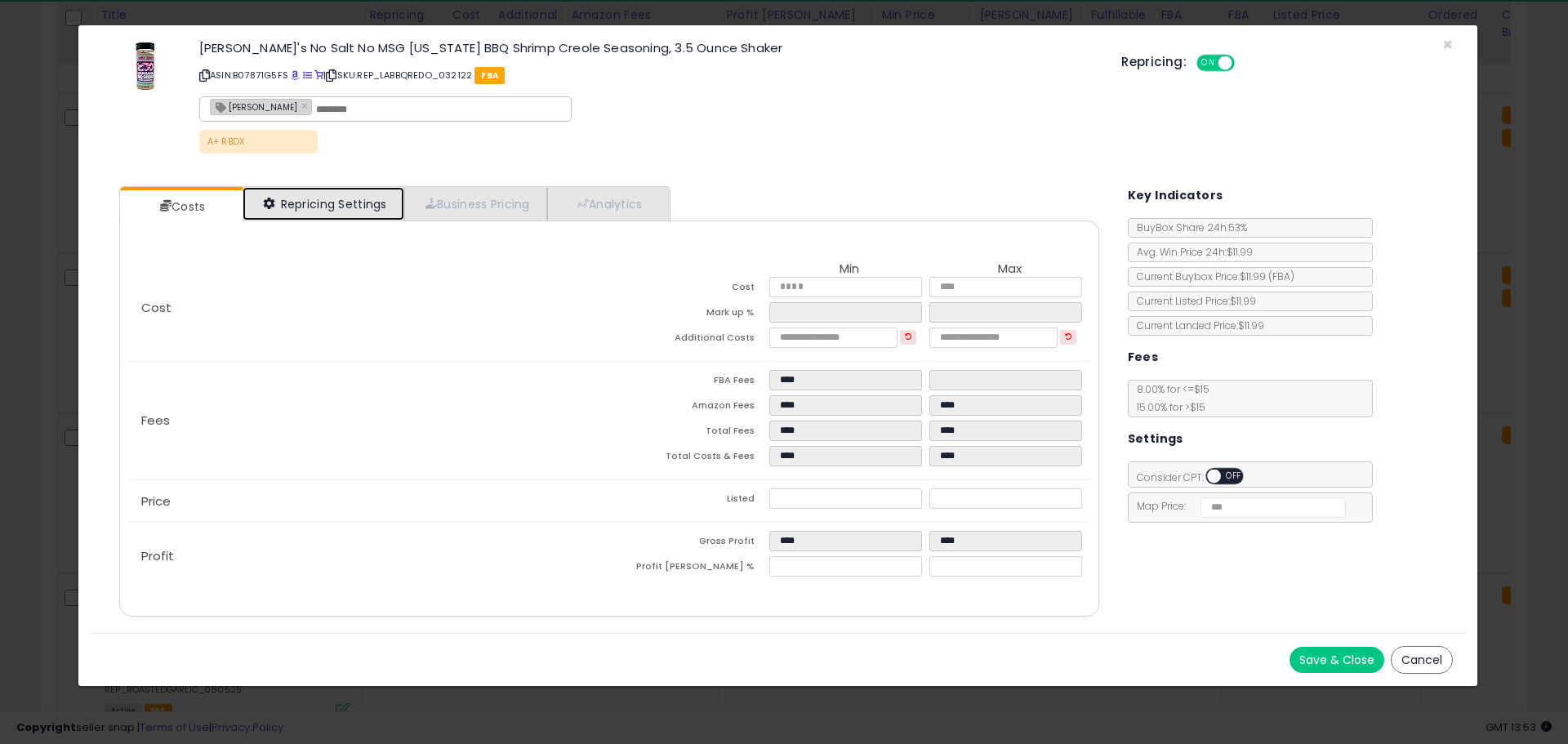
click at [325, 207] on link "Repricing Settings" at bounding box center [323, 204] width 161 height 34
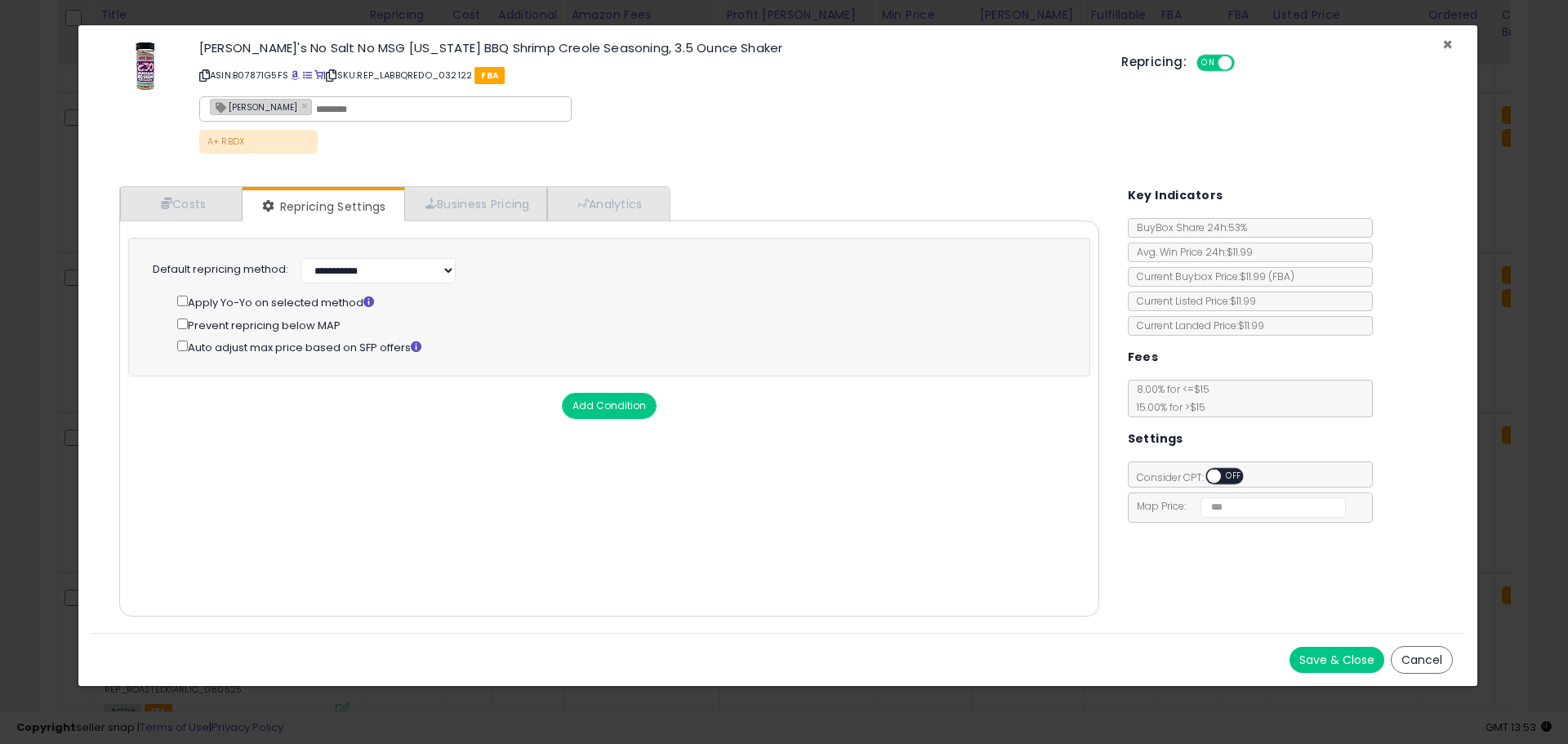
click at [1448, 42] on span "×" at bounding box center [1447, 44] width 10 height 23
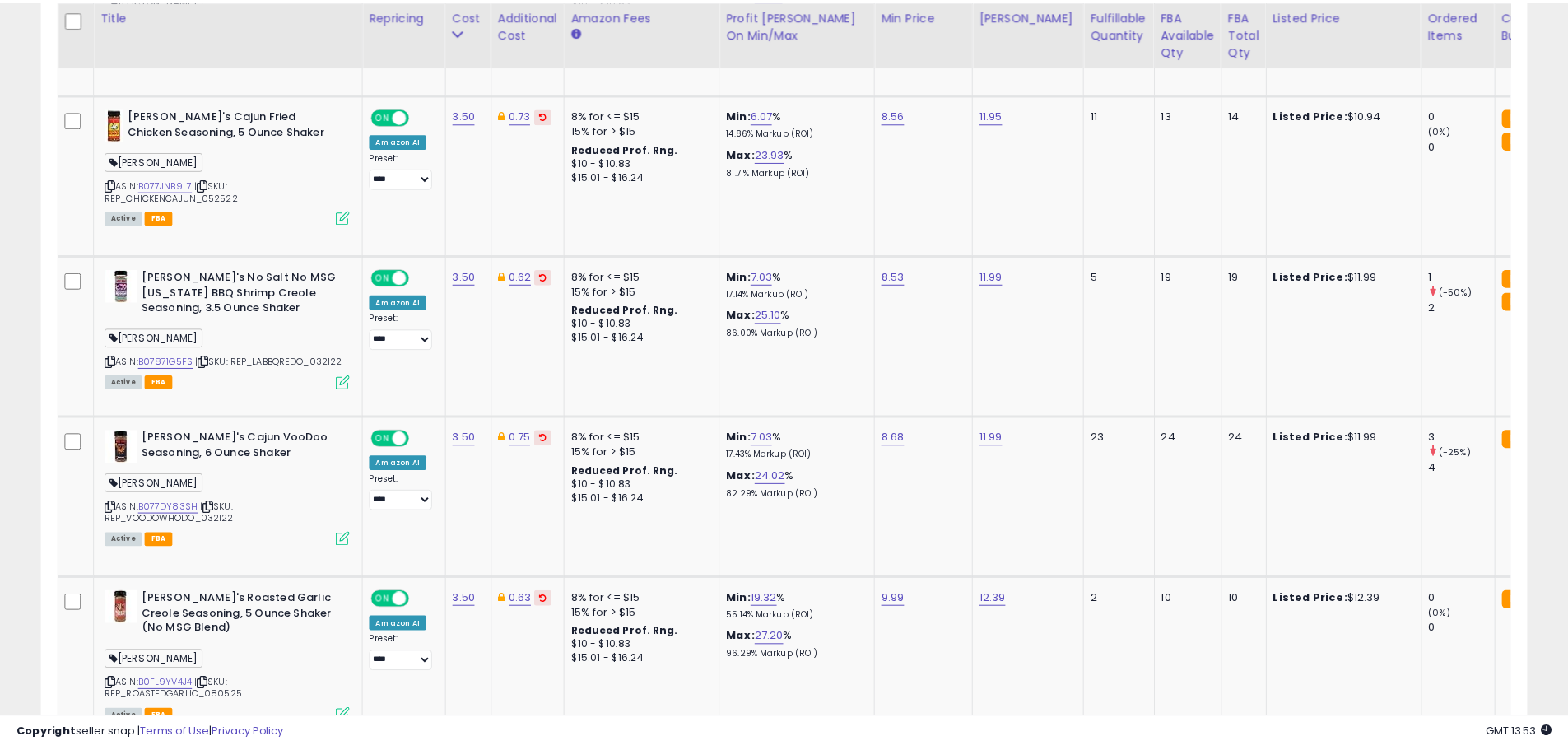
scroll to position [823008, 822165]
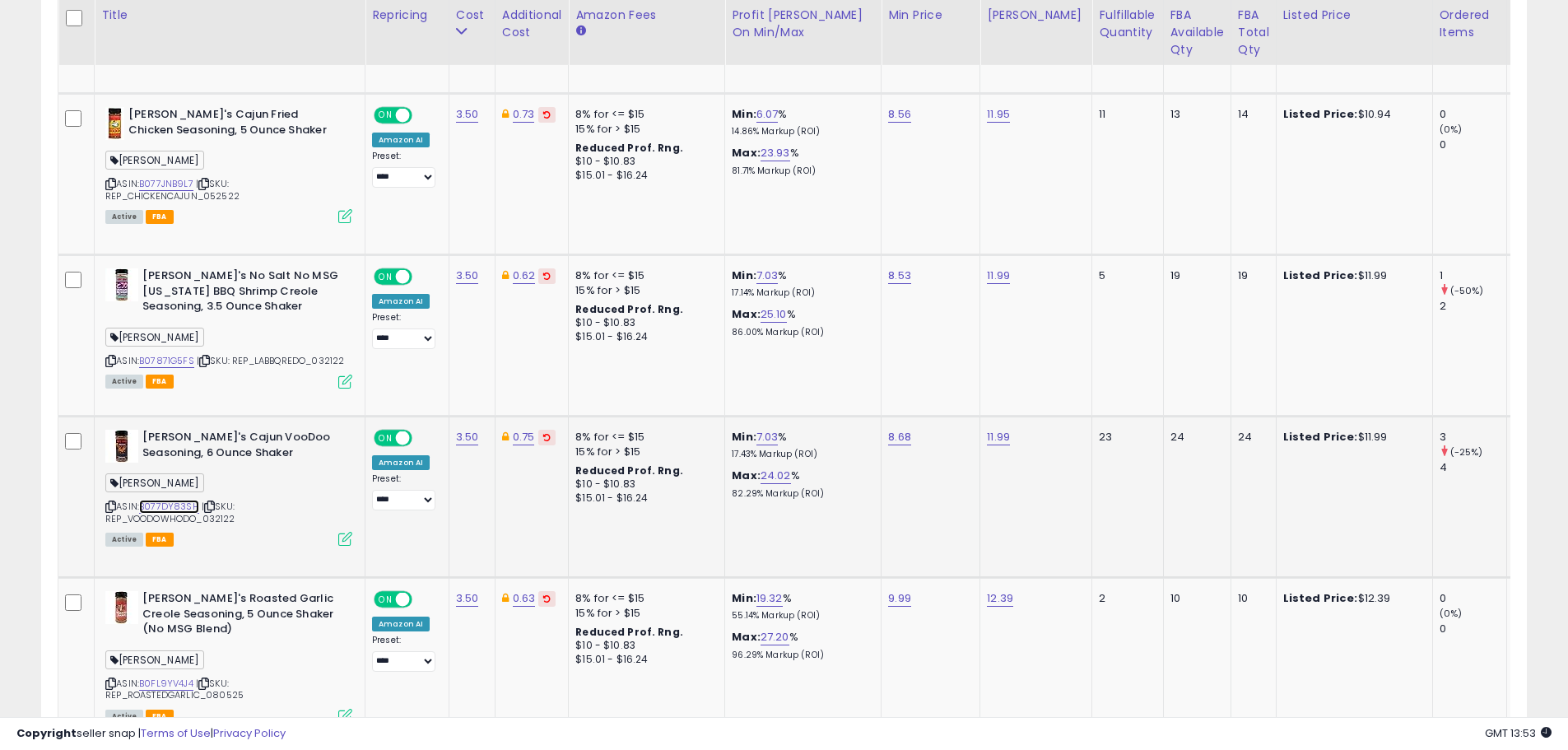
click at [164, 501] on link "B077DY83SH" at bounding box center [169, 507] width 60 height 14
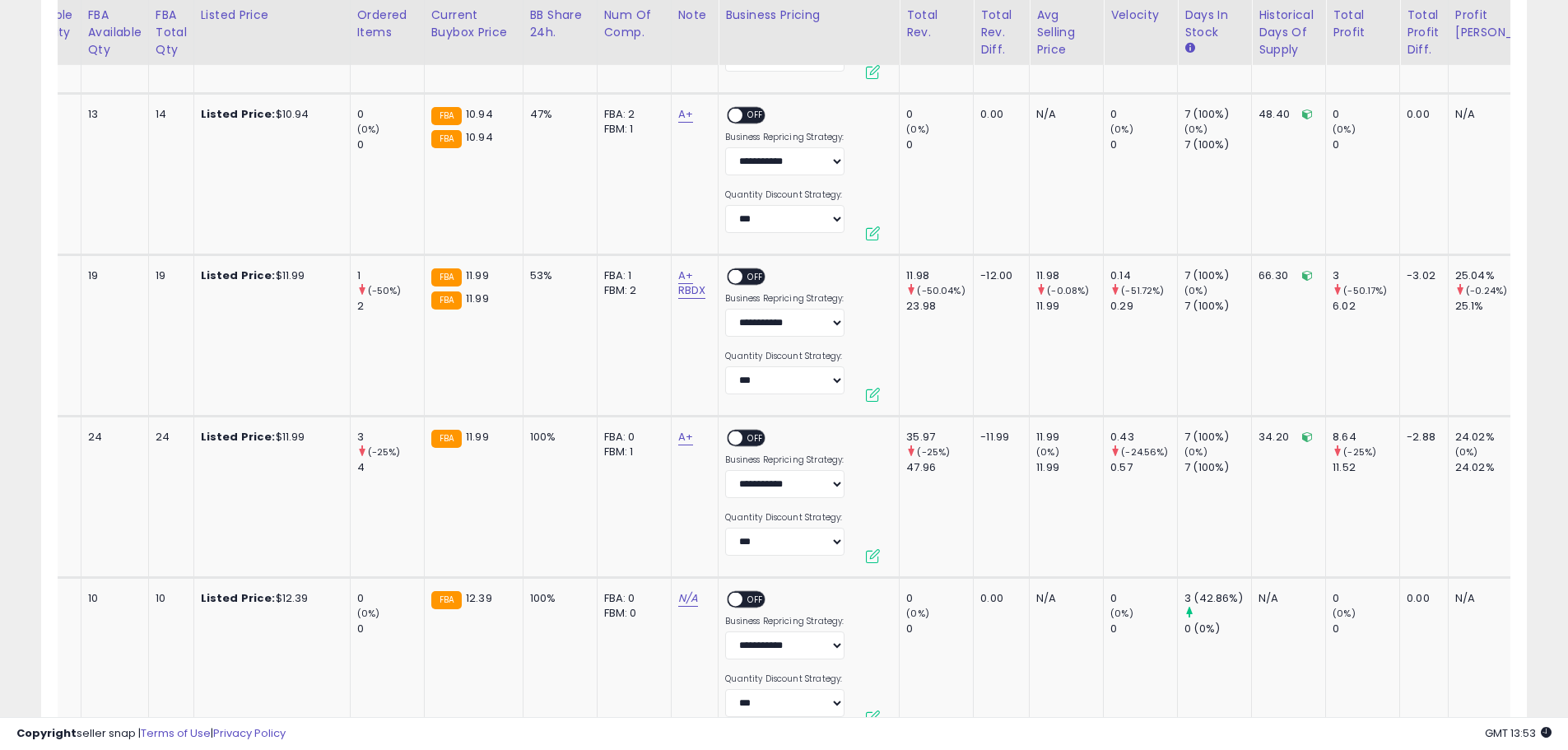
scroll to position [0, 1104]
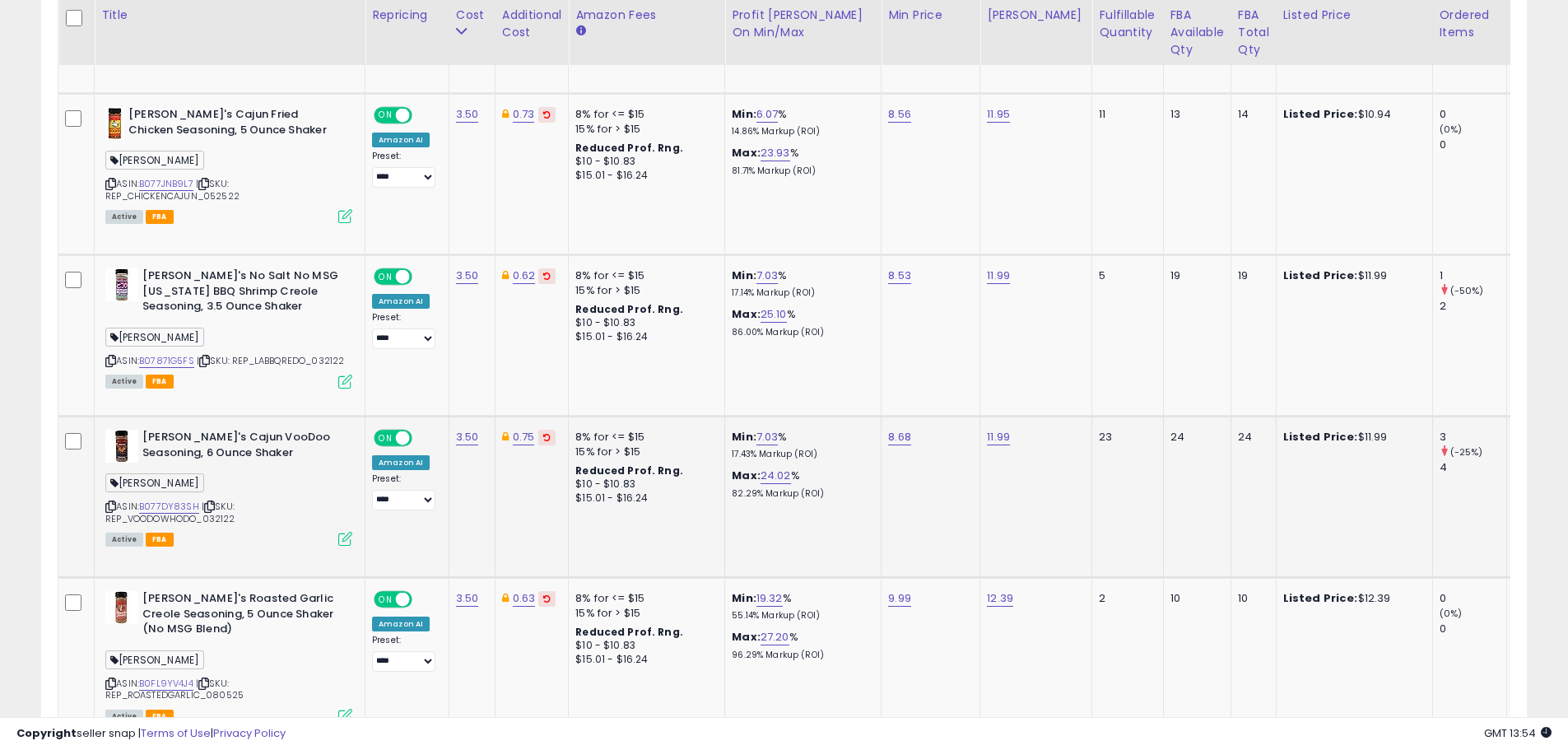
click at [344, 534] on icon at bounding box center [345, 539] width 14 height 14
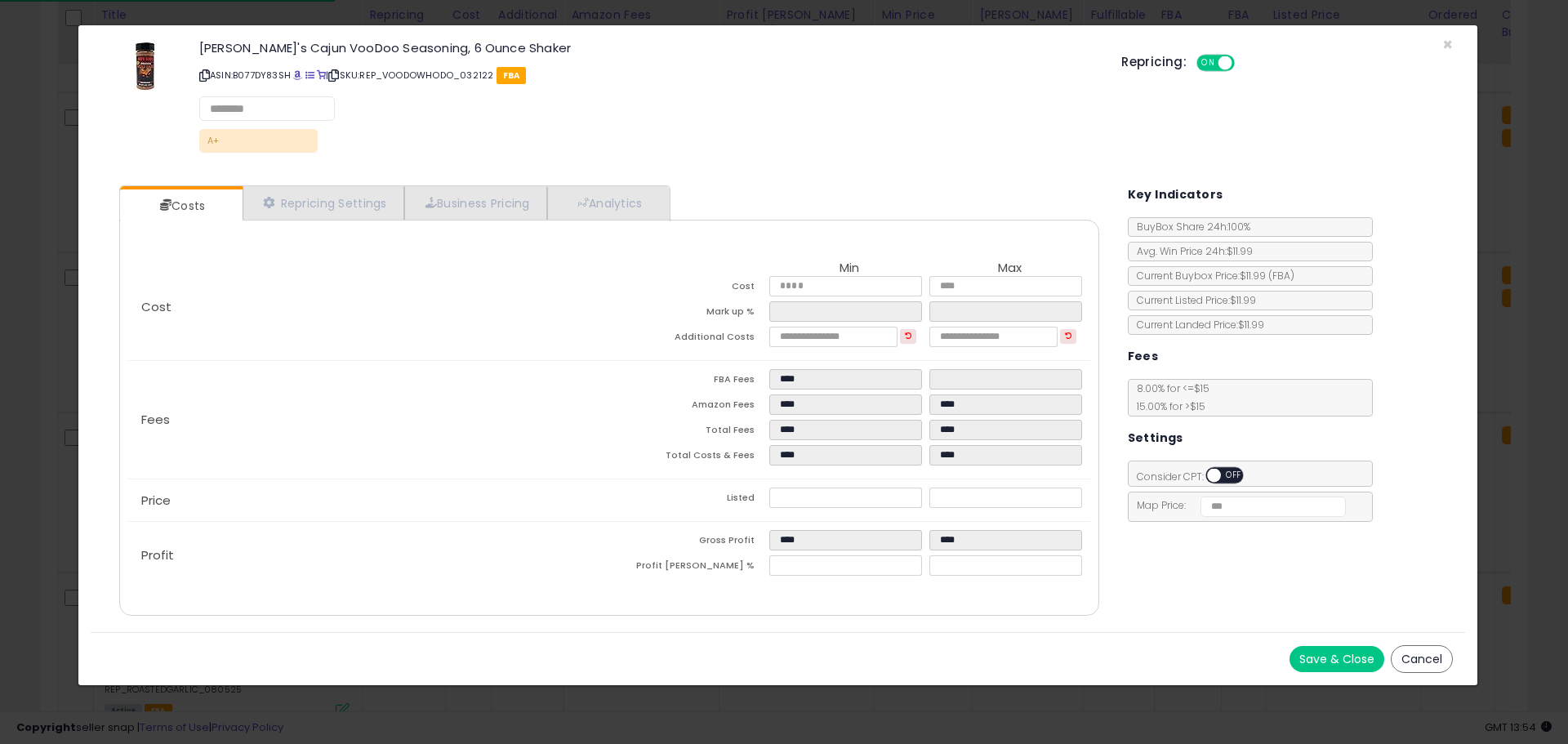
select select "*********"
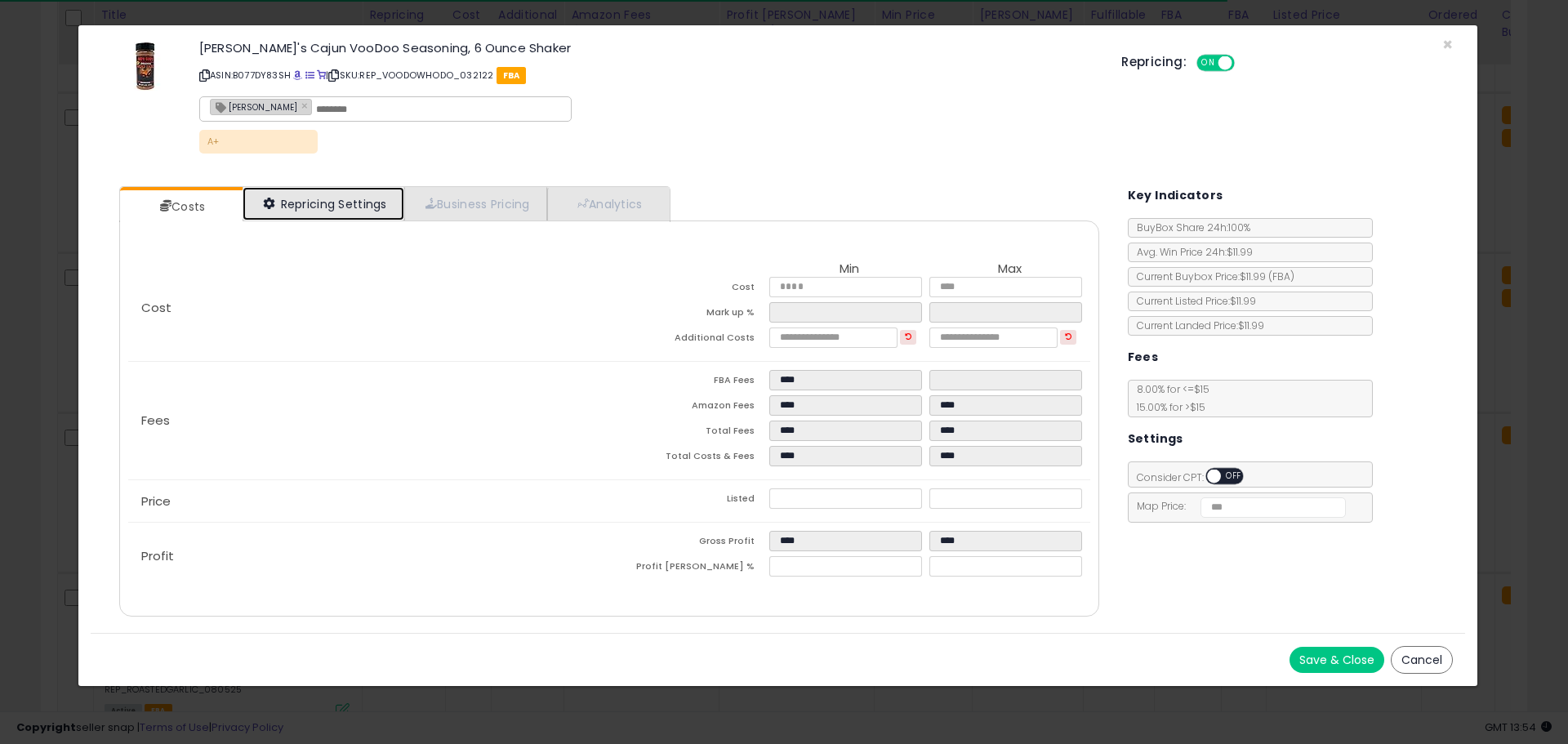
click at [333, 207] on link "Repricing Settings" at bounding box center [323, 204] width 161 height 34
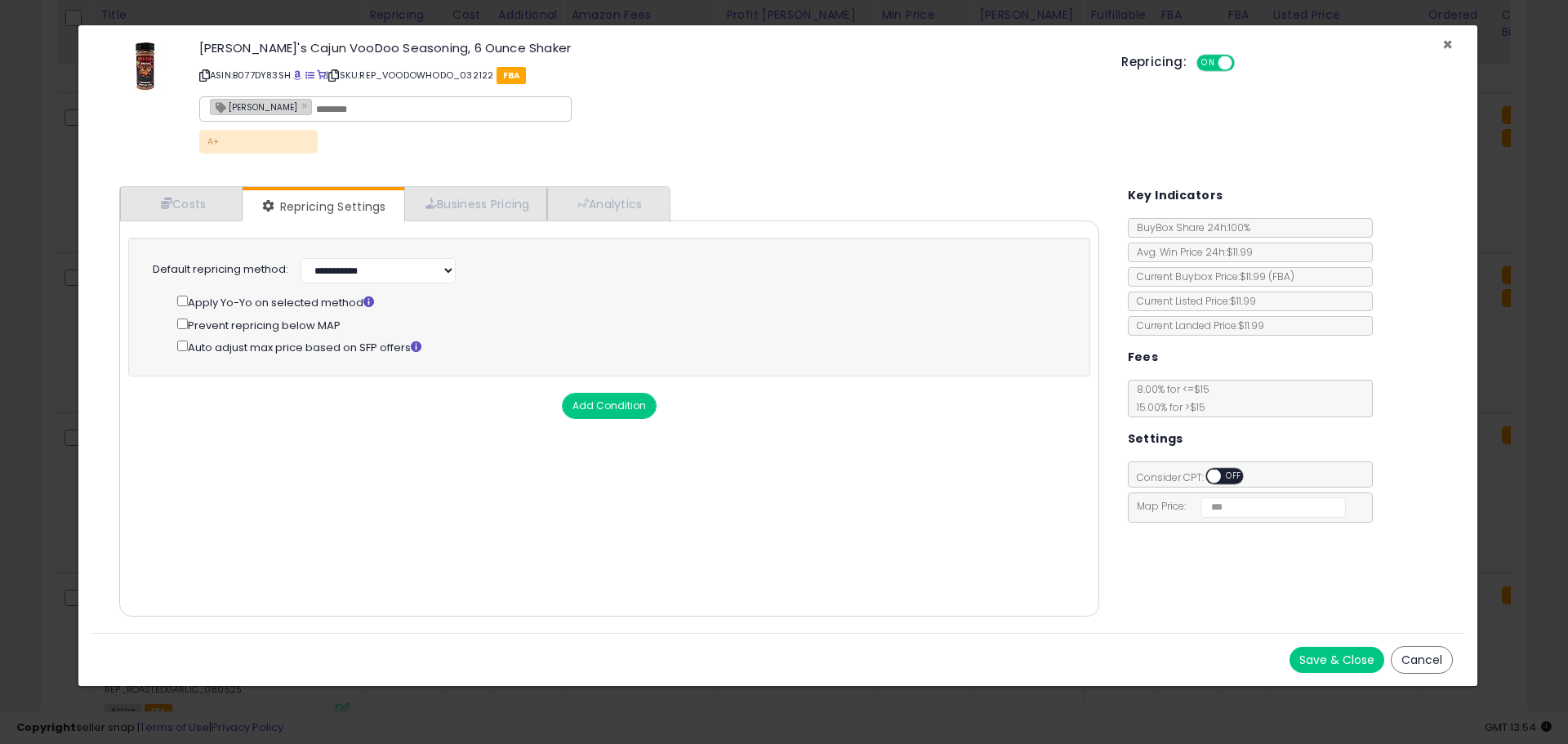
click at [1446, 45] on span "×" at bounding box center [1447, 44] width 10 height 23
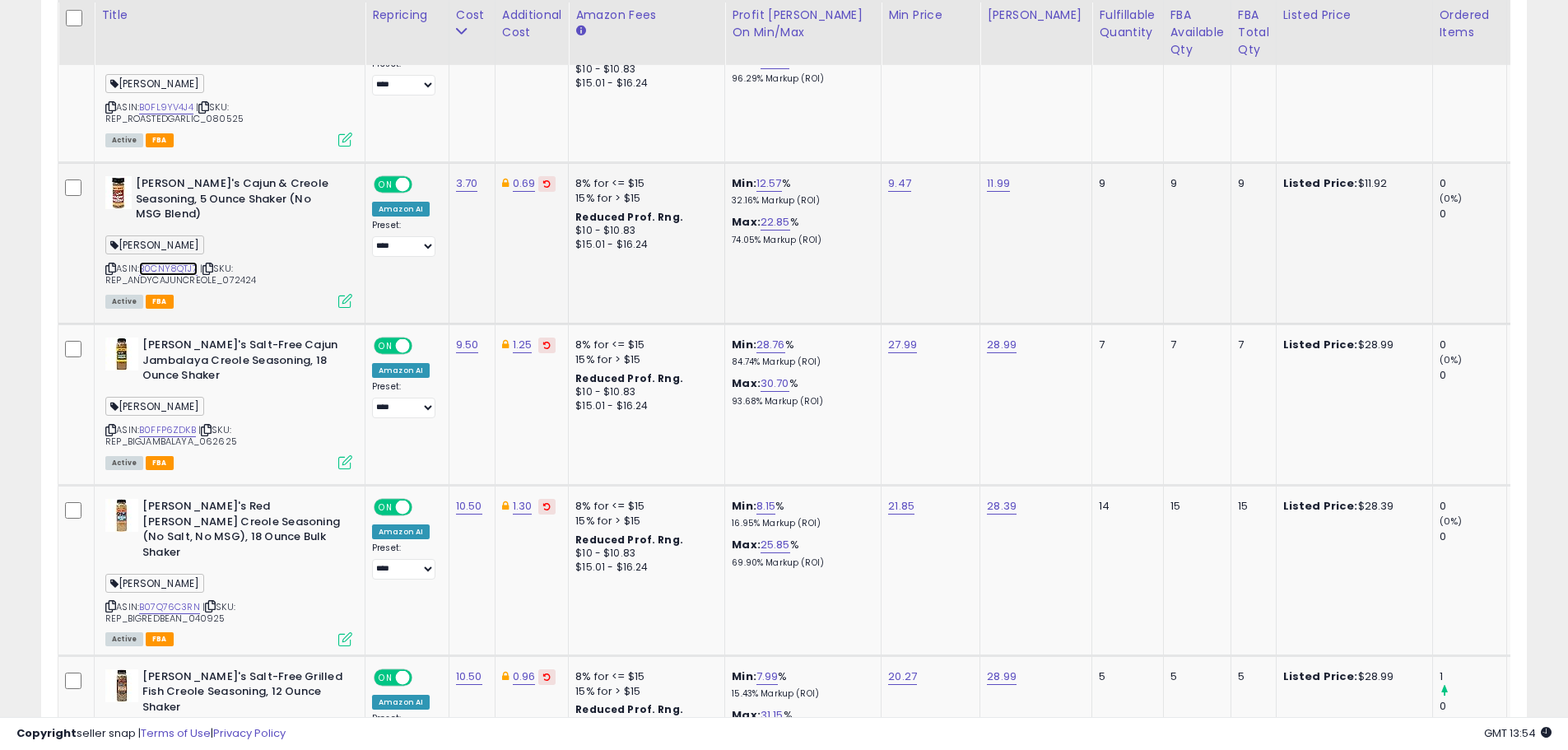
click at [173, 266] on link "B0CNY8QTJ7" at bounding box center [168, 269] width 58 height 14
click at [340, 301] on icon at bounding box center [345, 301] width 14 height 14
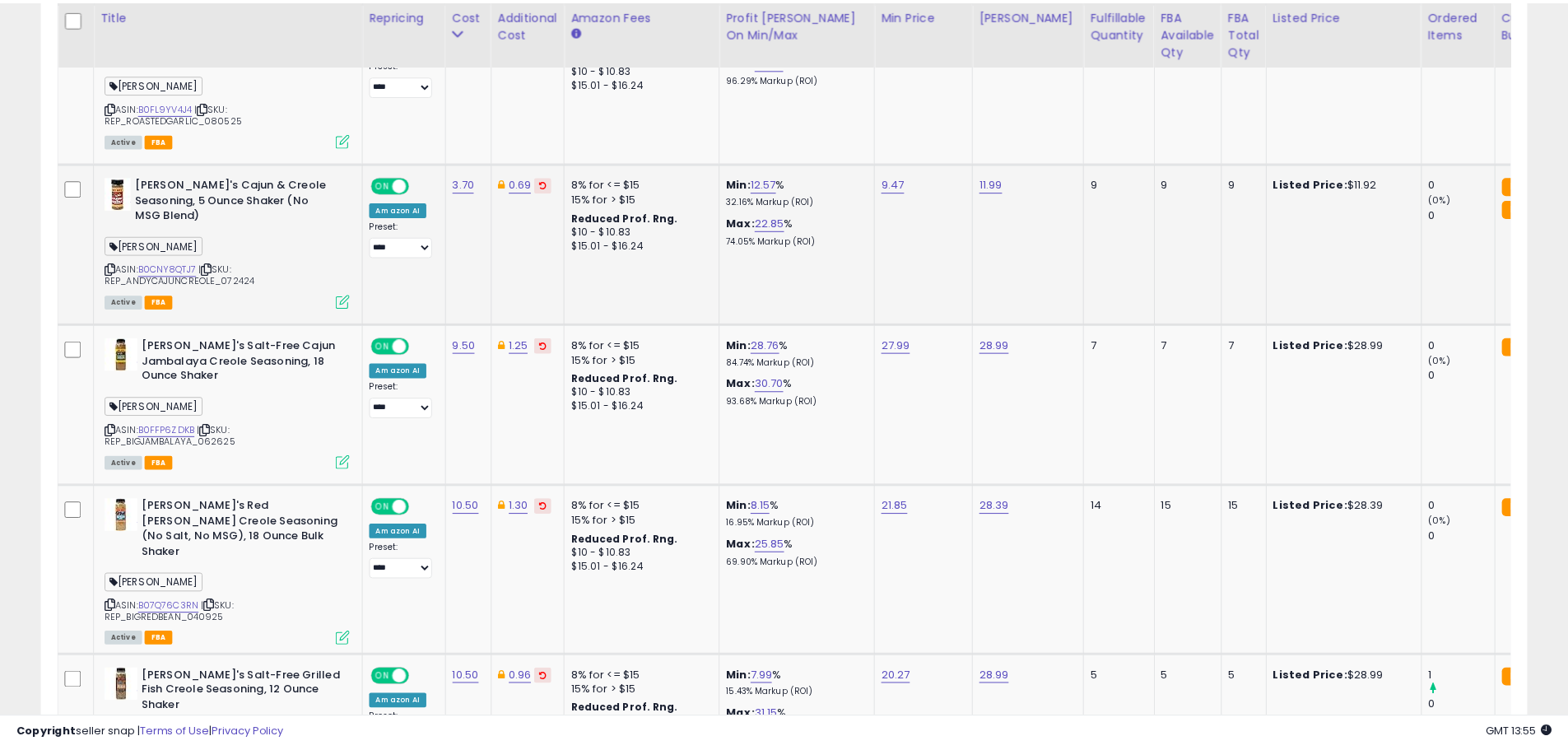
scroll to position [337, 869]
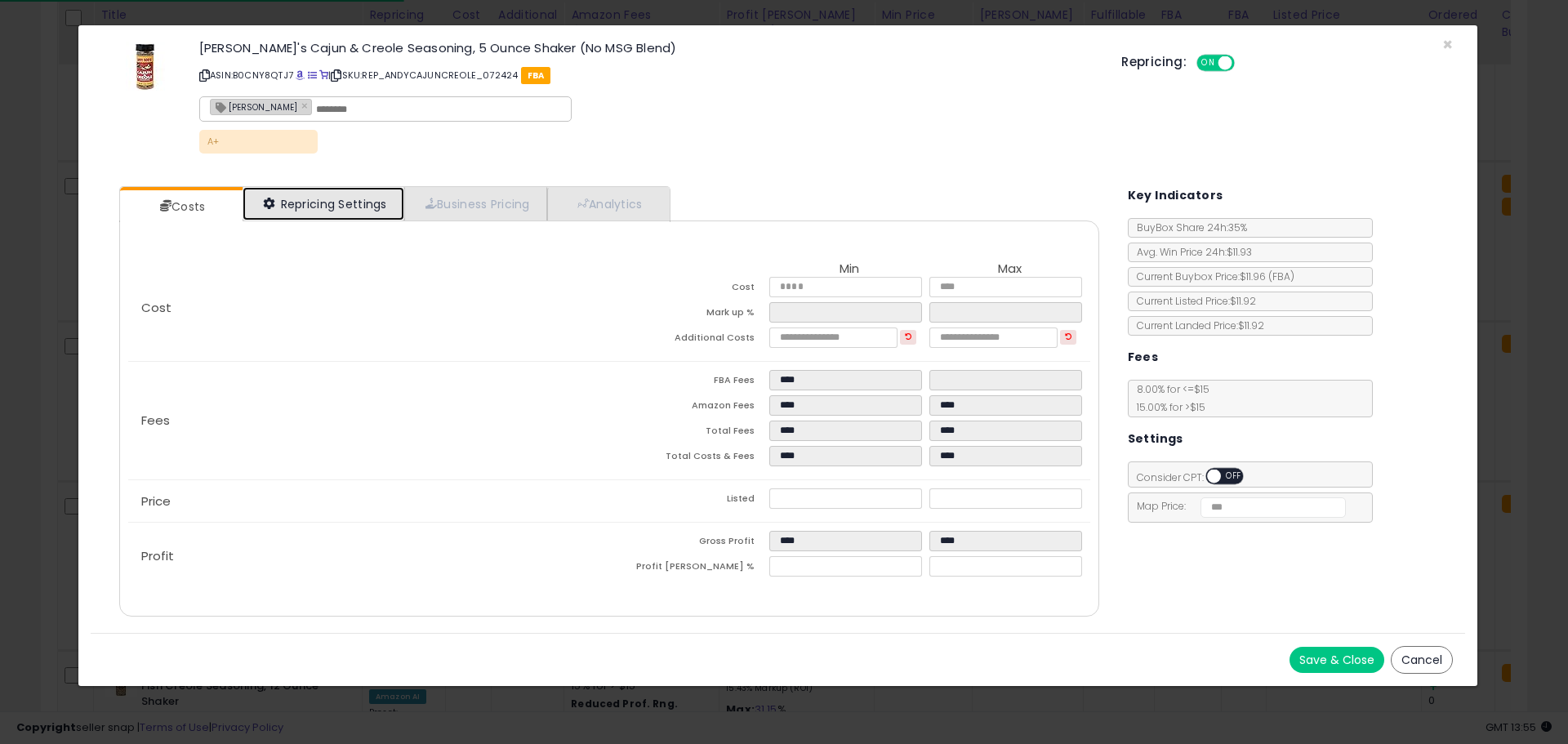
click at [335, 216] on link "Repricing Settings" at bounding box center [323, 204] width 161 height 34
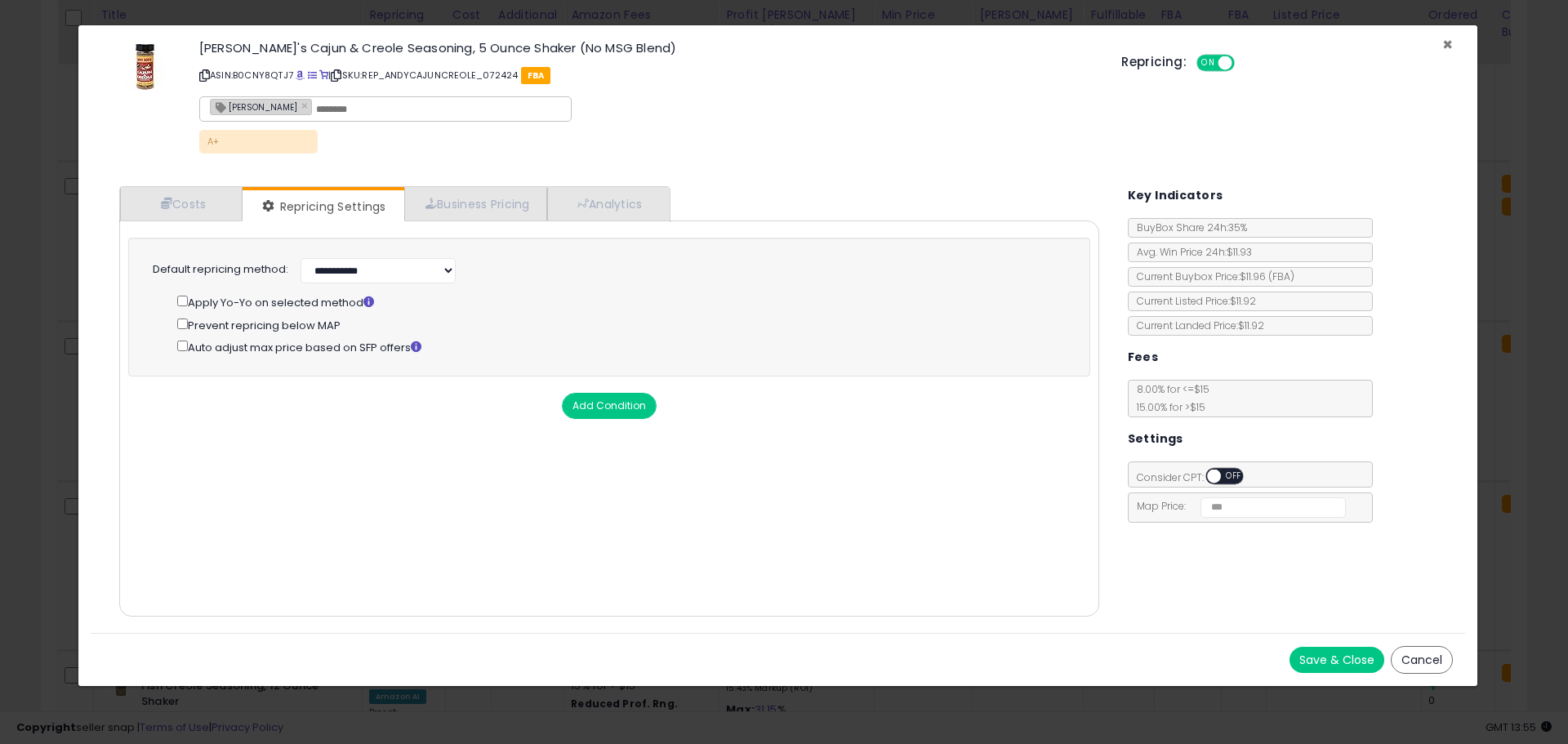
click at [1448, 43] on span "×" at bounding box center [1447, 44] width 10 height 23
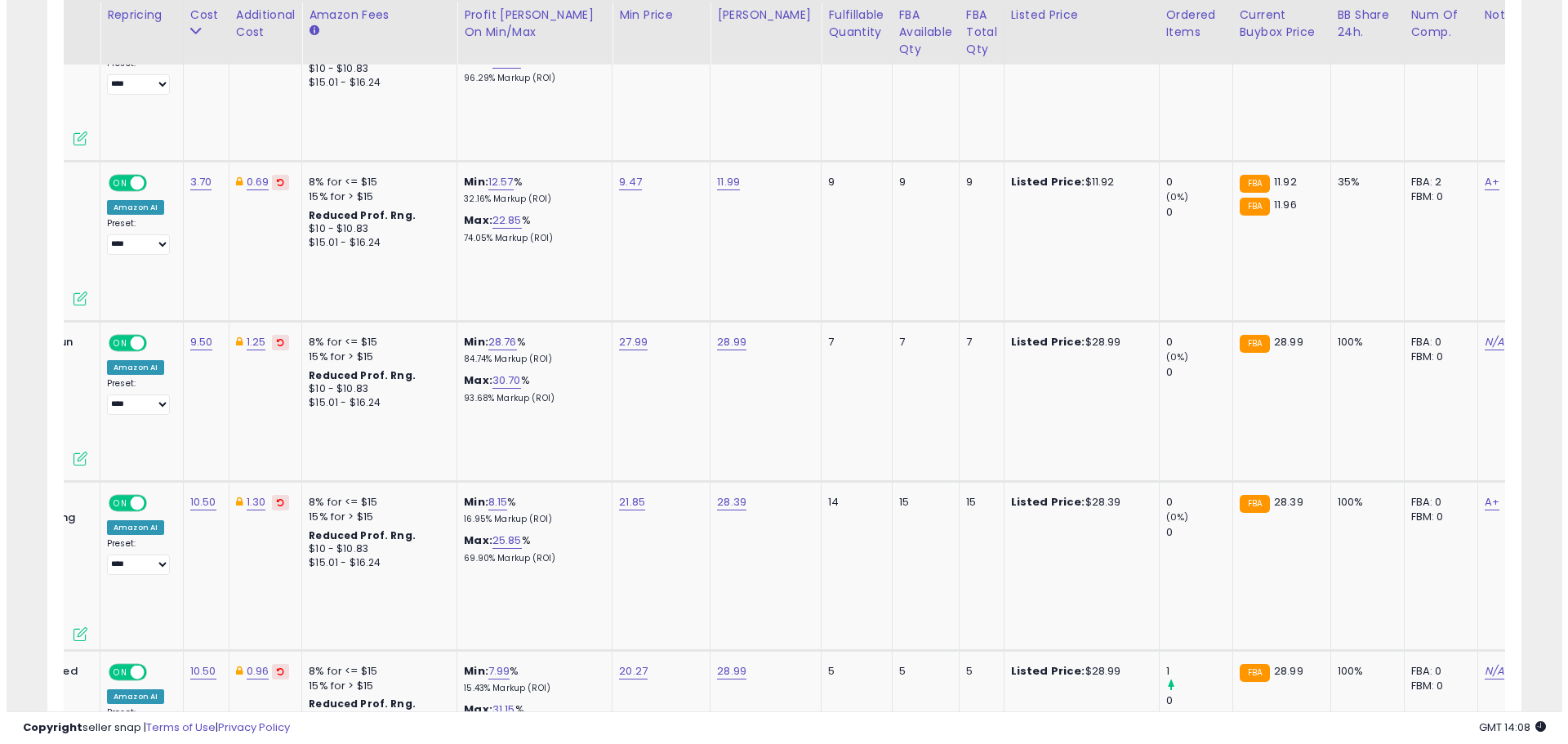
scroll to position [0, 0]
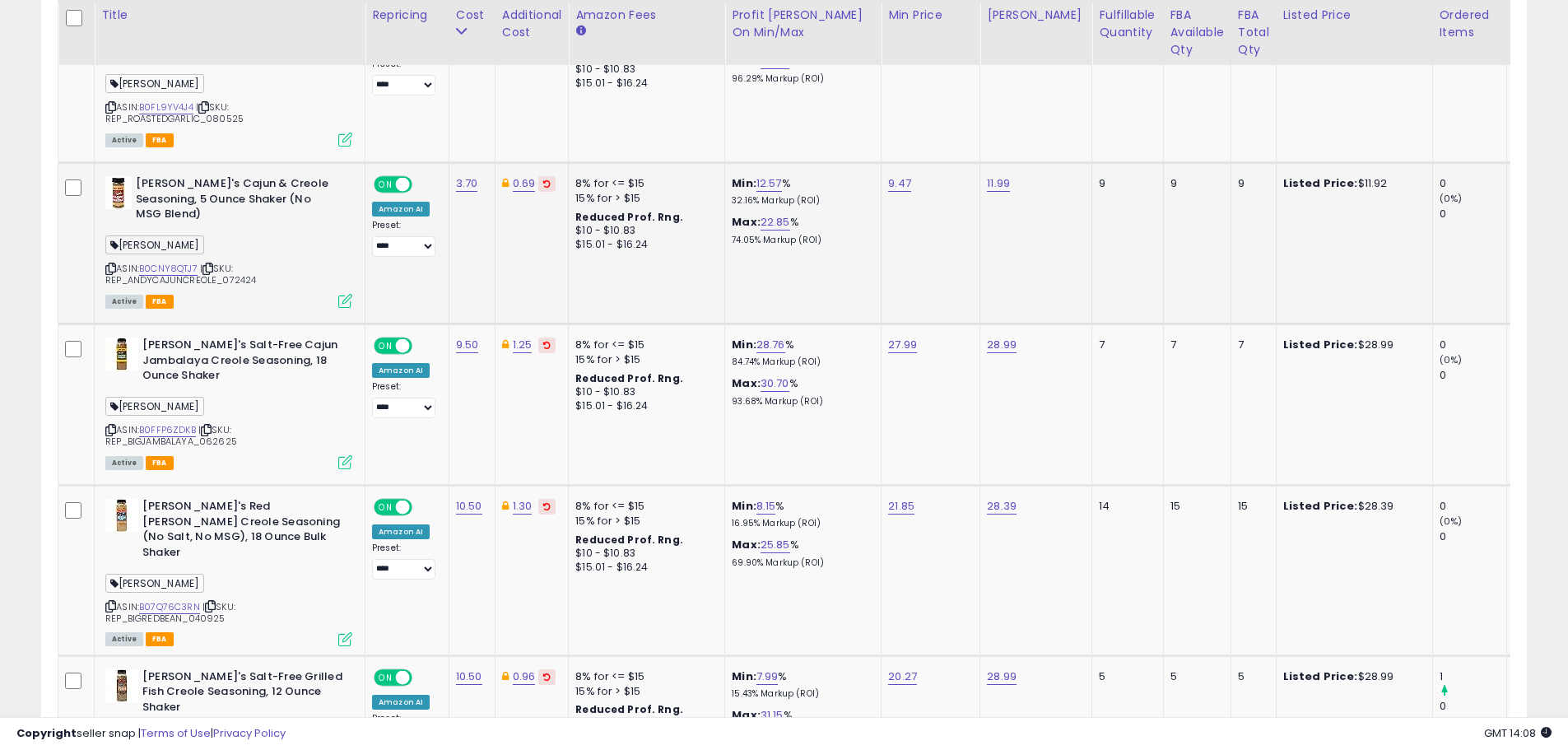
click at [340, 302] on icon at bounding box center [345, 301] width 14 height 14
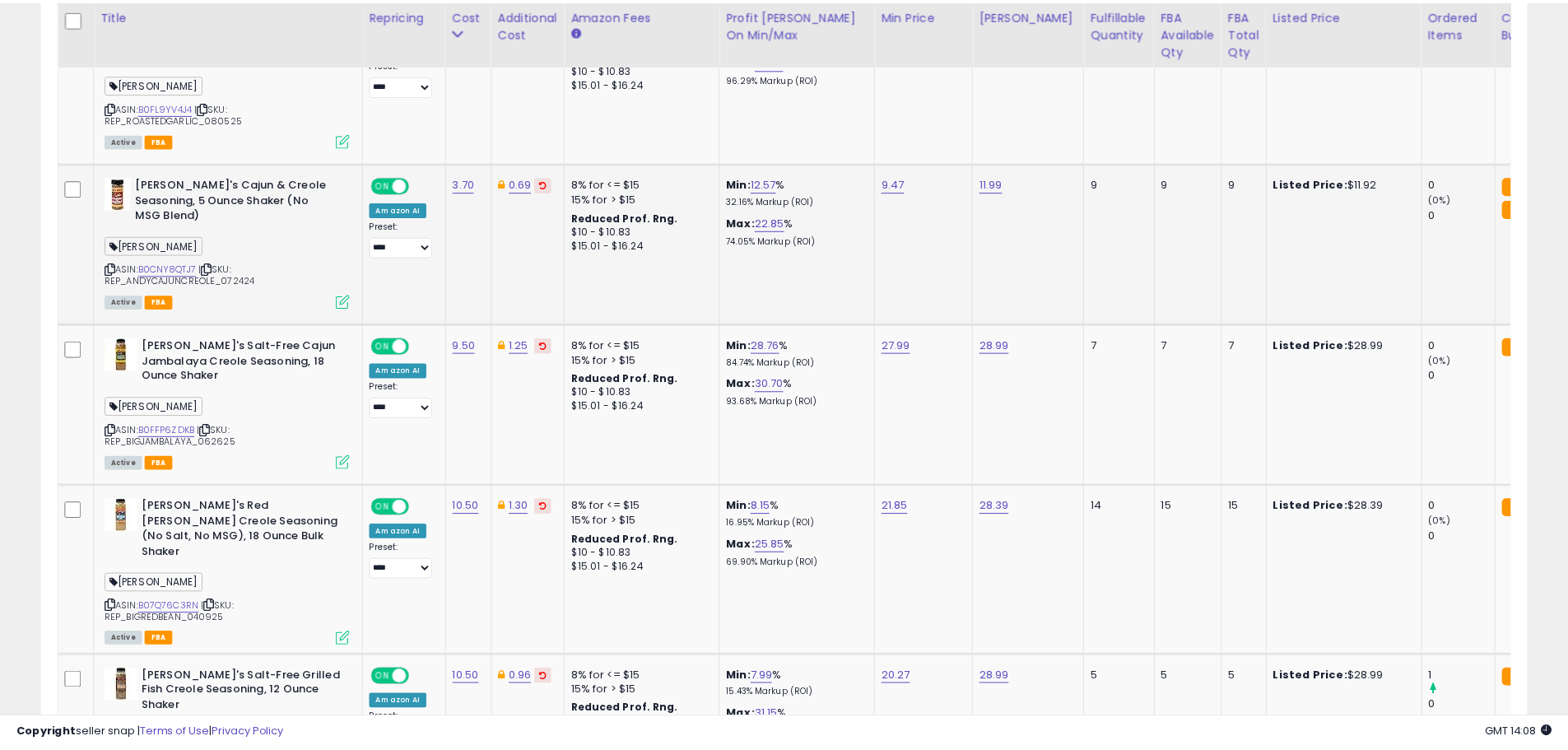
scroll to position [337, 869]
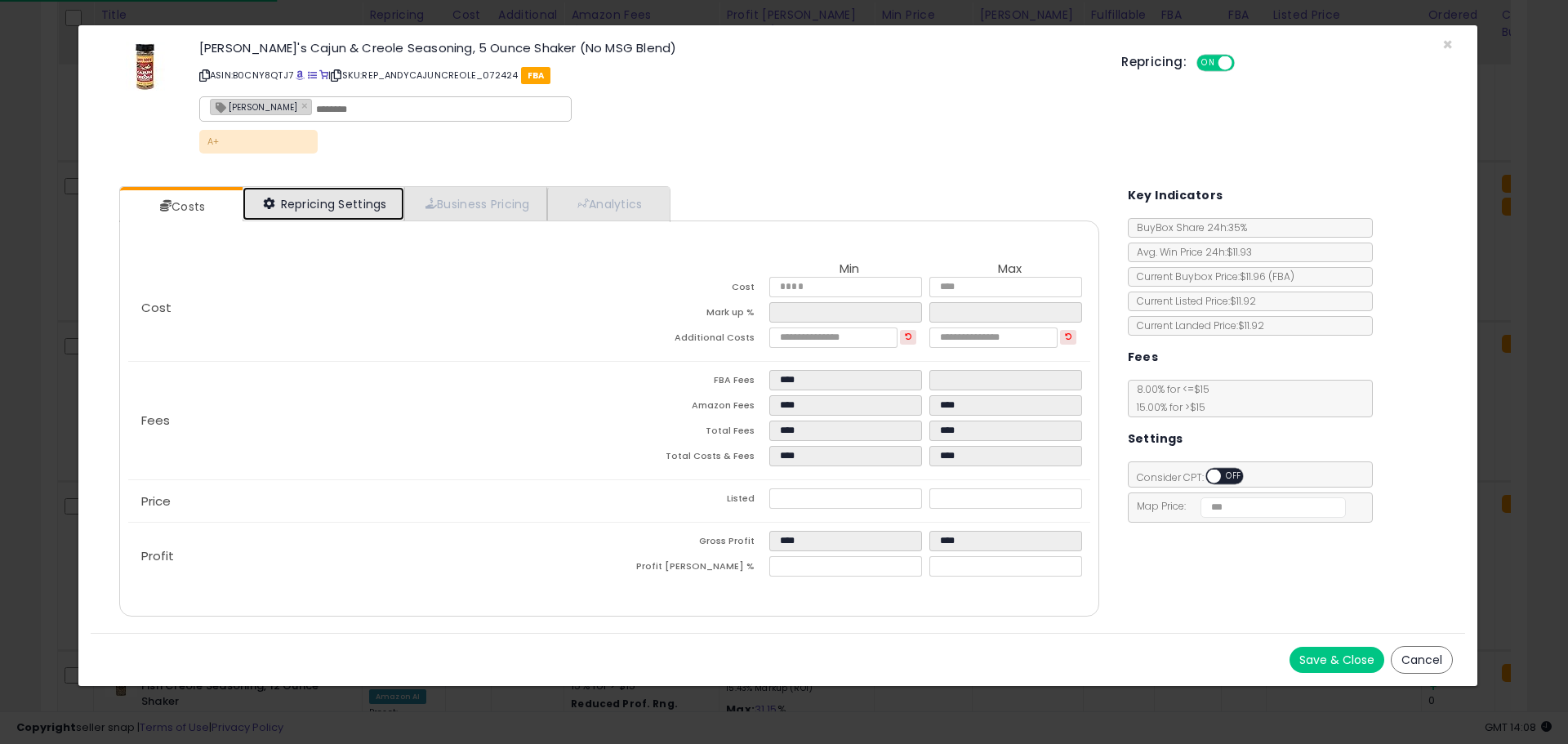
click at [363, 194] on link "Repricing Settings" at bounding box center [323, 204] width 161 height 34
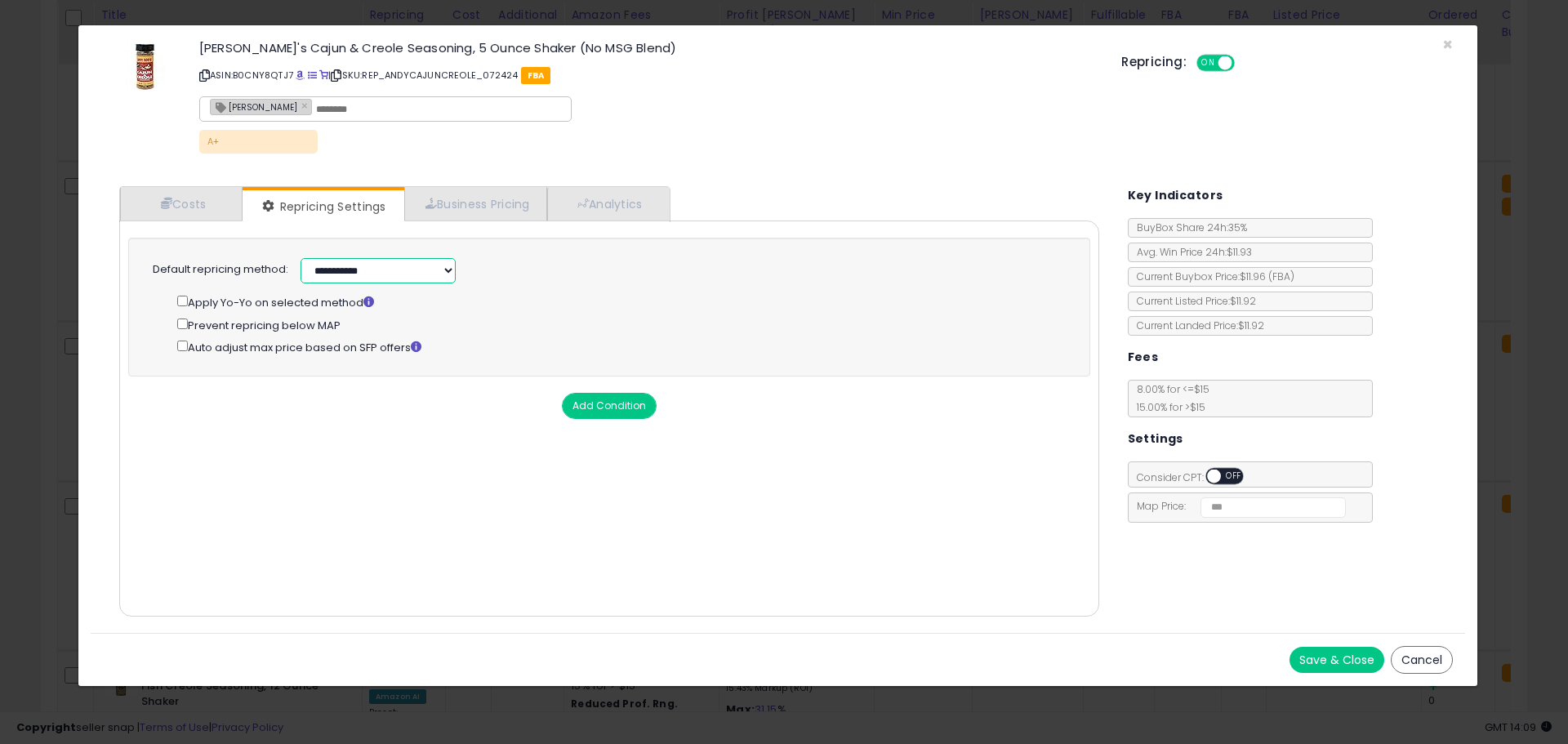
click at [449, 268] on select "**********" at bounding box center [378, 270] width 155 height 25
select select "******"
click at [300, 258] on select "**********" at bounding box center [378, 270] width 155 height 25
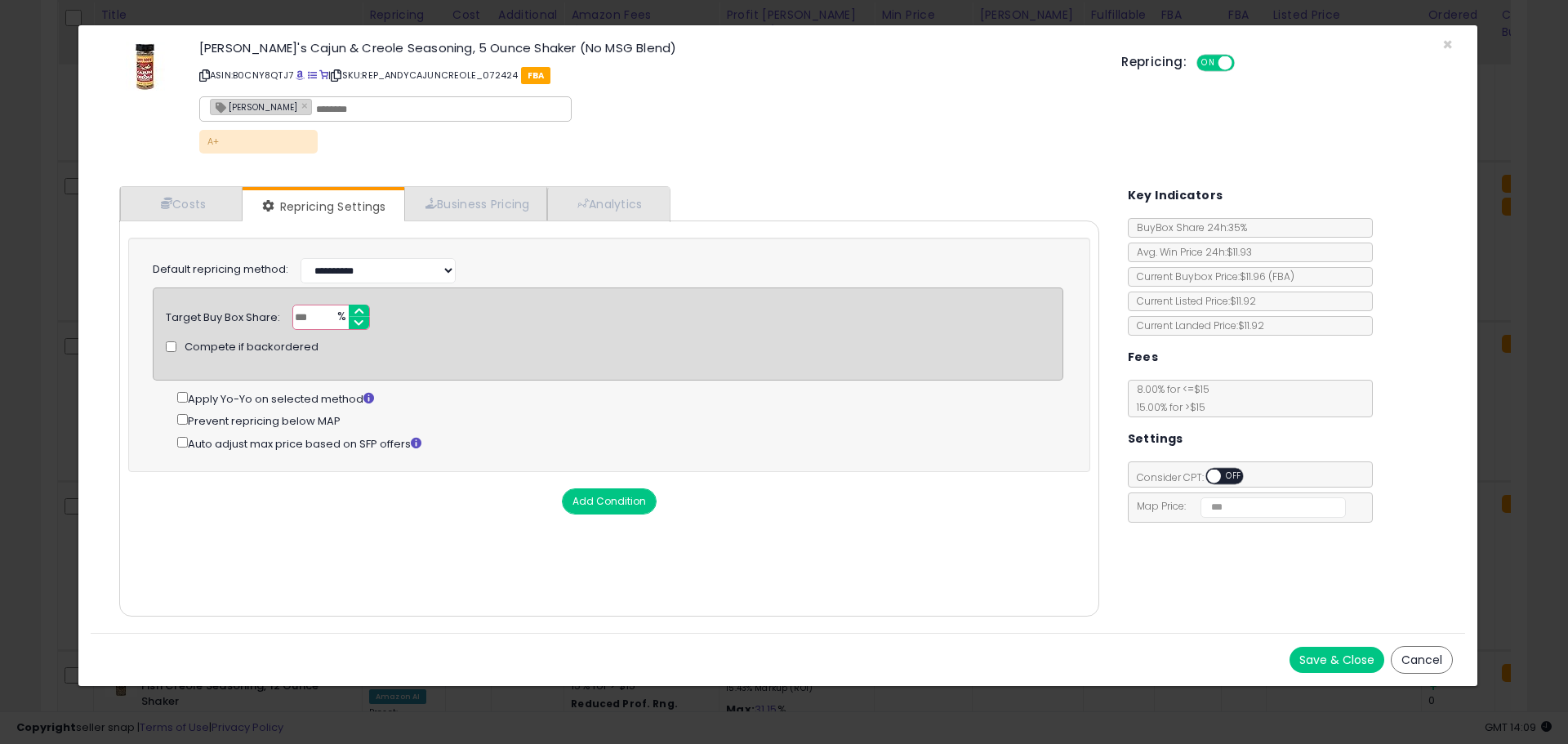
drag, startPoint x: 321, startPoint y: 319, endPoint x: 277, endPoint y: 320, distance: 44.0
click at [284, 320] on div "Target Buy Box Share: *** % Compete if backordered" at bounding box center [608, 317] width 909 height 25
type input "**"
click at [1335, 660] on button "Save & Close" at bounding box center [1337, 660] width 95 height 26
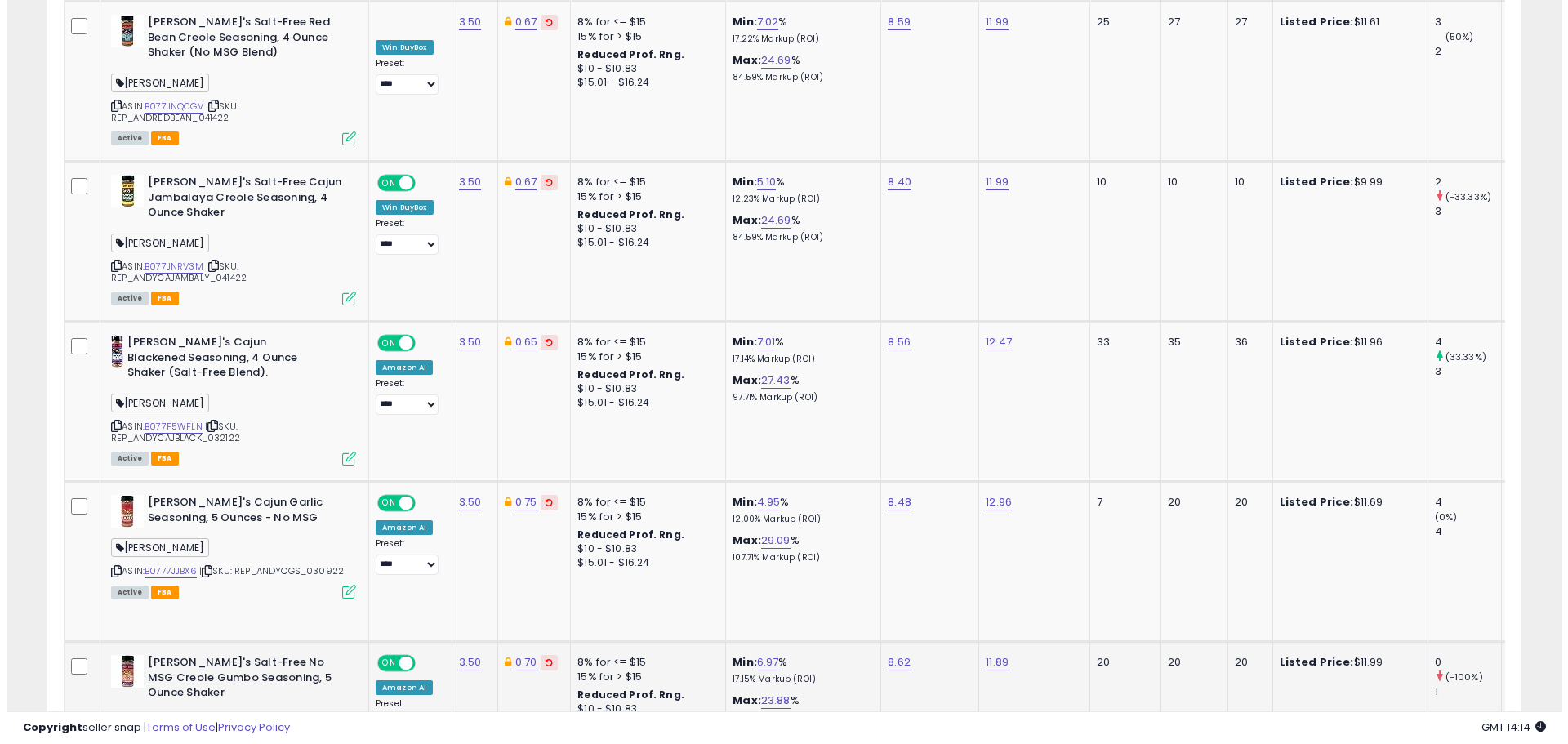
scroll to position [0, 0]
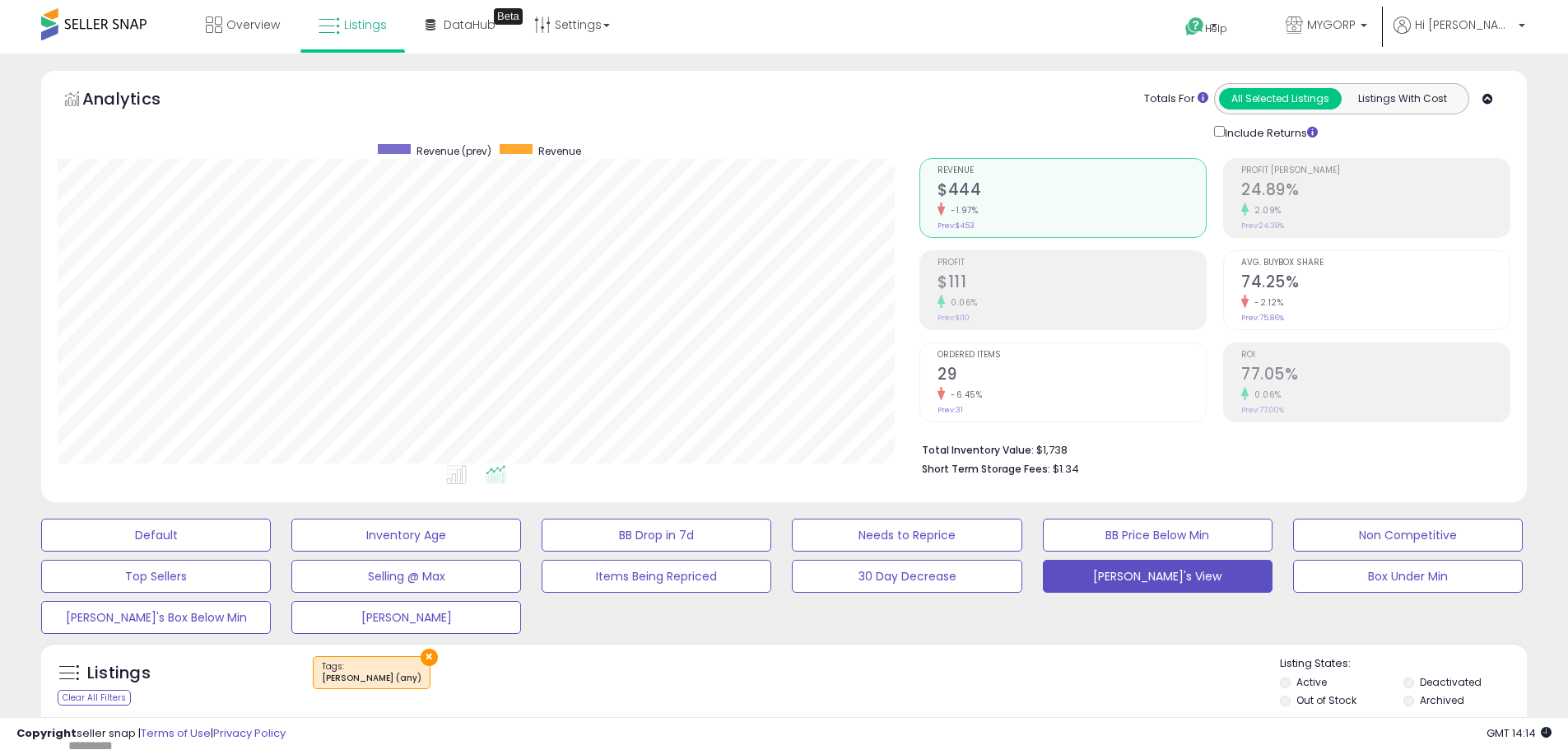
click at [421, 653] on button "×" at bounding box center [429, 657] width 17 height 17
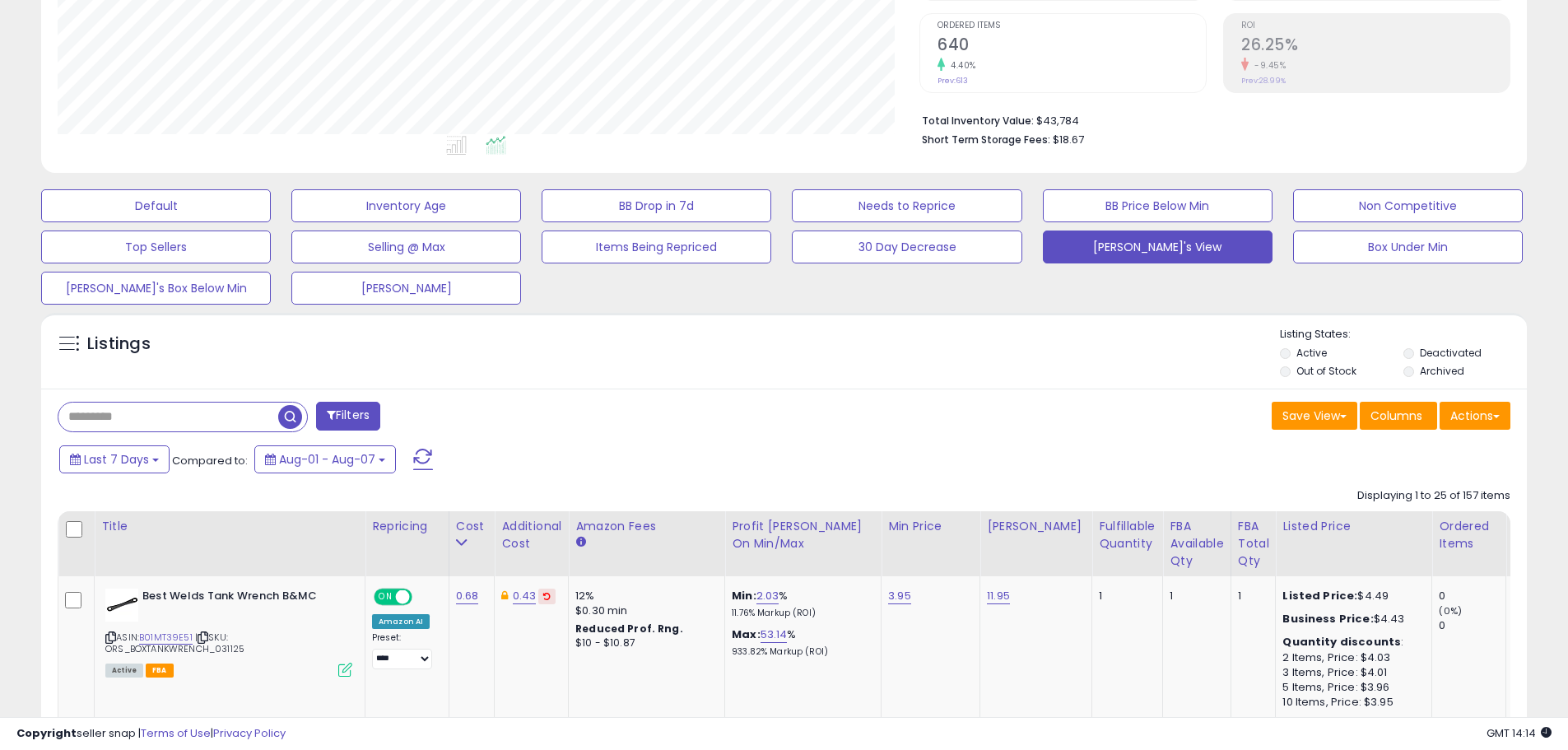
scroll to position [337, 862]
click at [118, 417] on input "text" at bounding box center [168, 416] width 220 height 29
paste input "**********"
type input "**********"
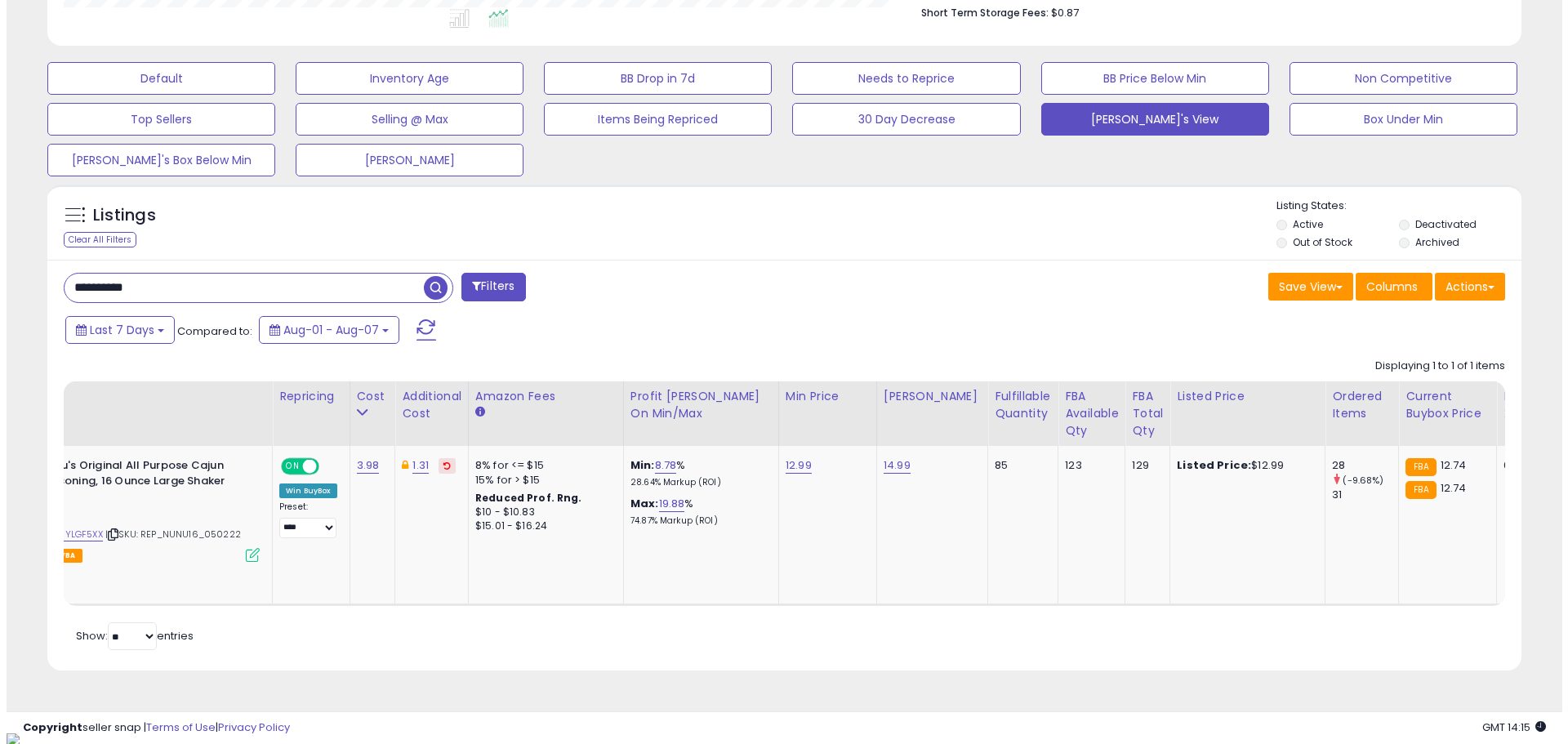
scroll to position [0, 0]
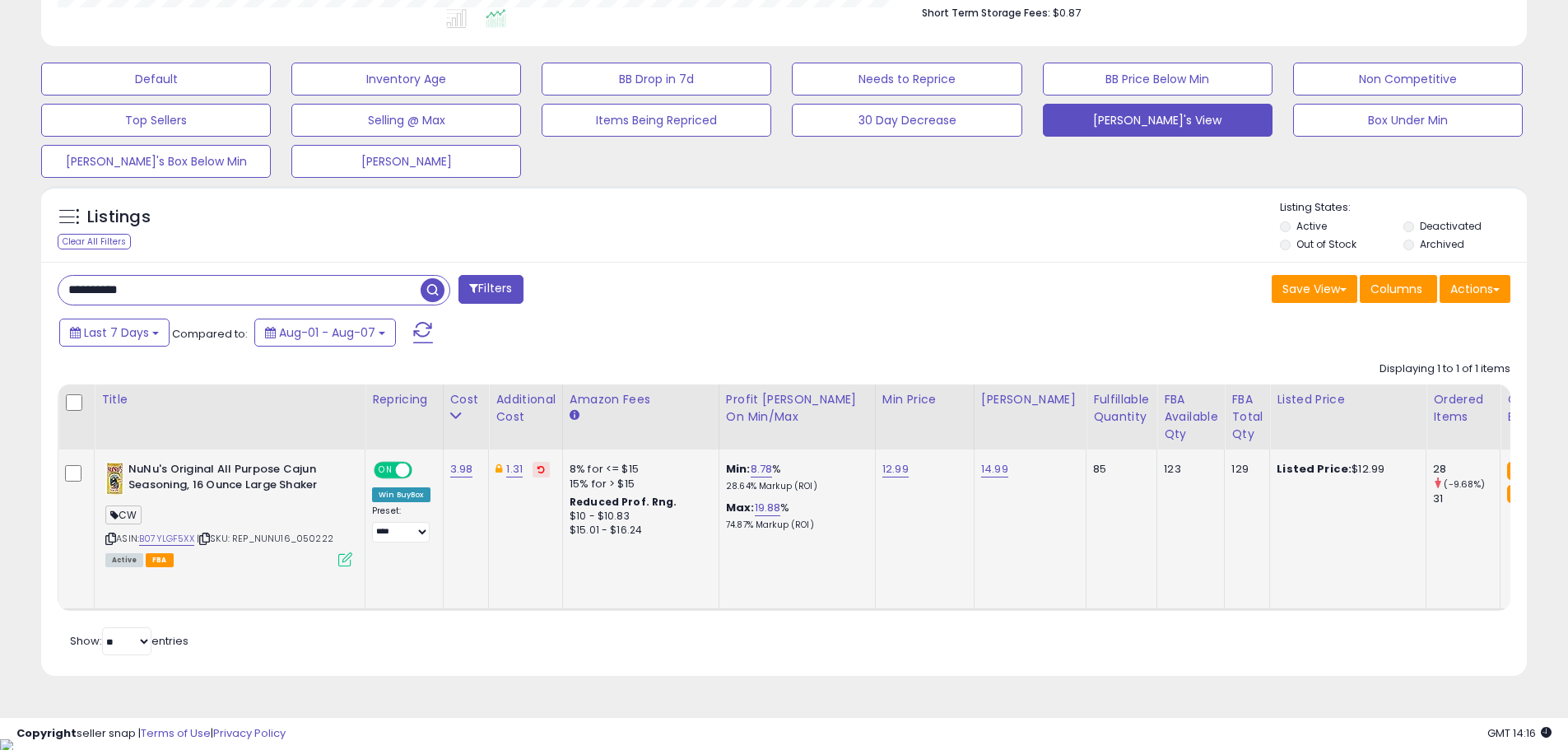
click at [344, 559] on icon at bounding box center [345, 559] width 14 height 14
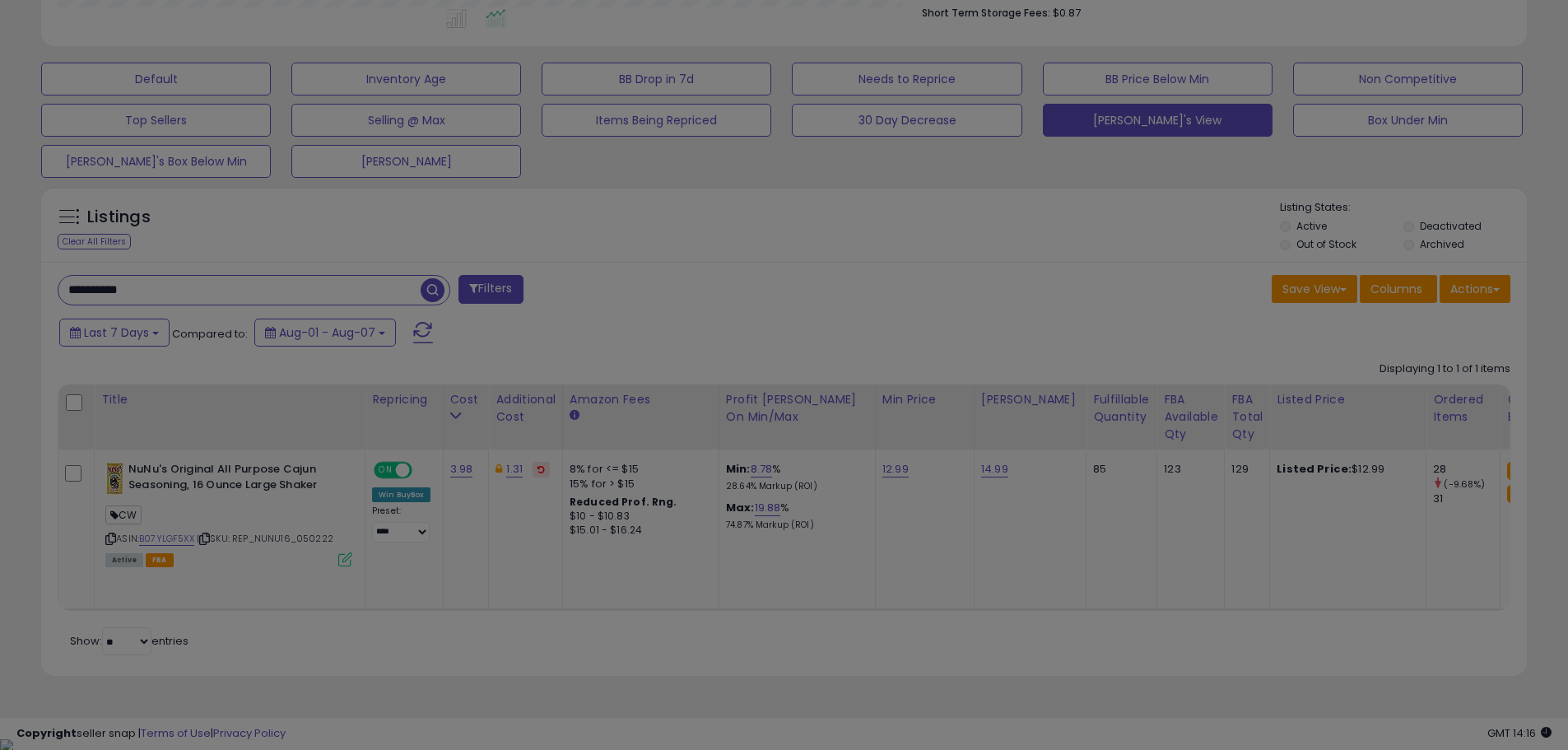
scroll to position [337, 869]
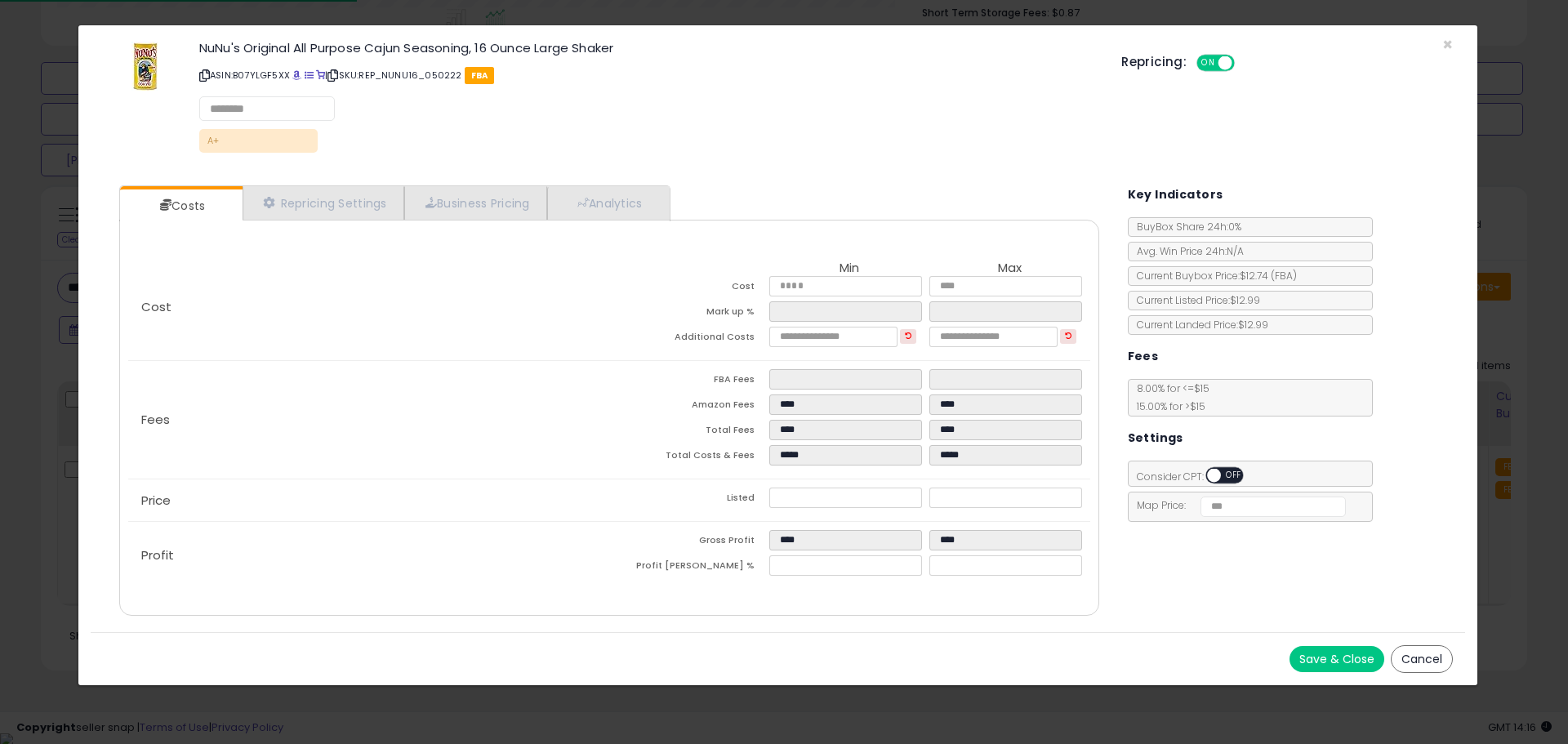
select select "******"
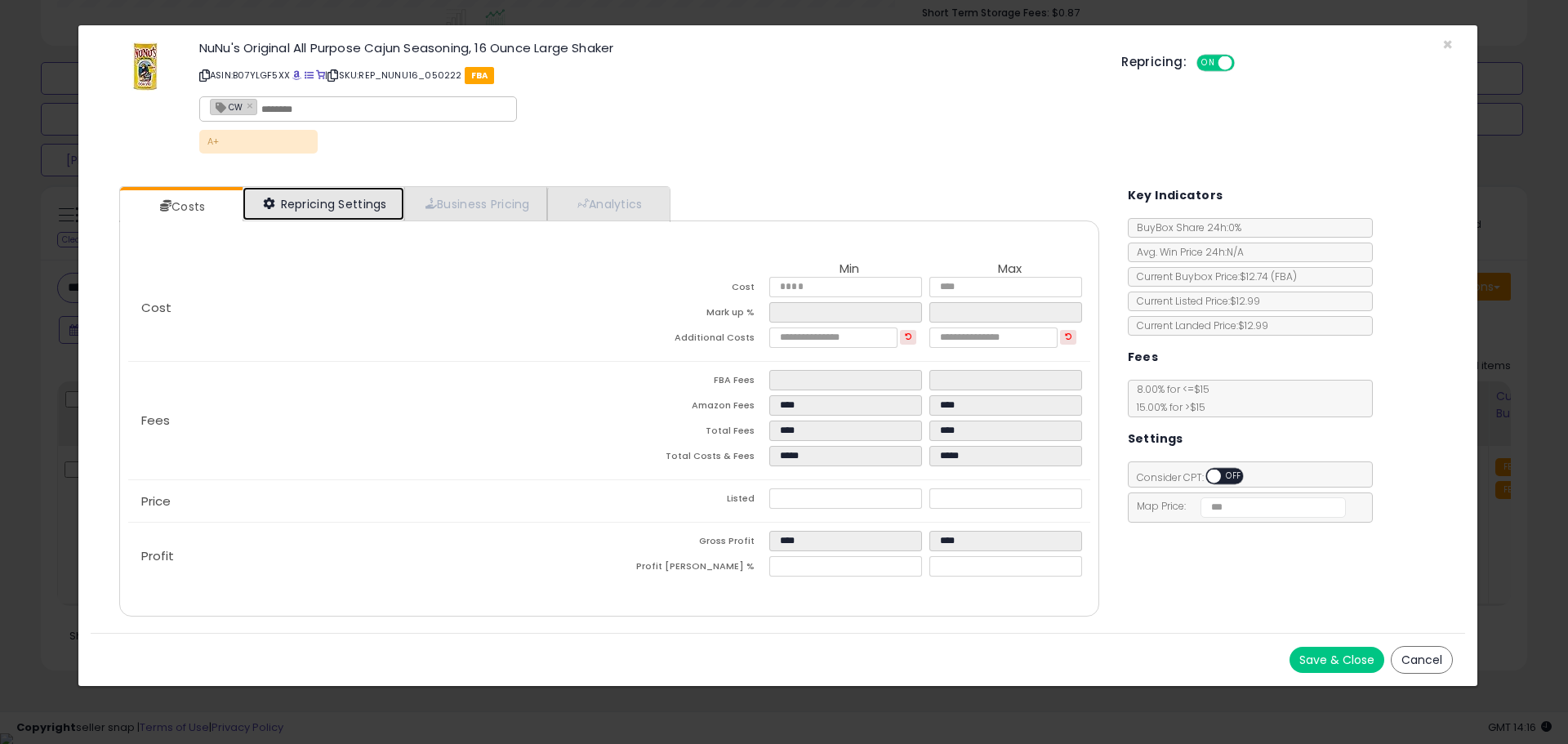
click at [315, 210] on link "Repricing Settings" at bounding box center [323, 204] width 161 height 34
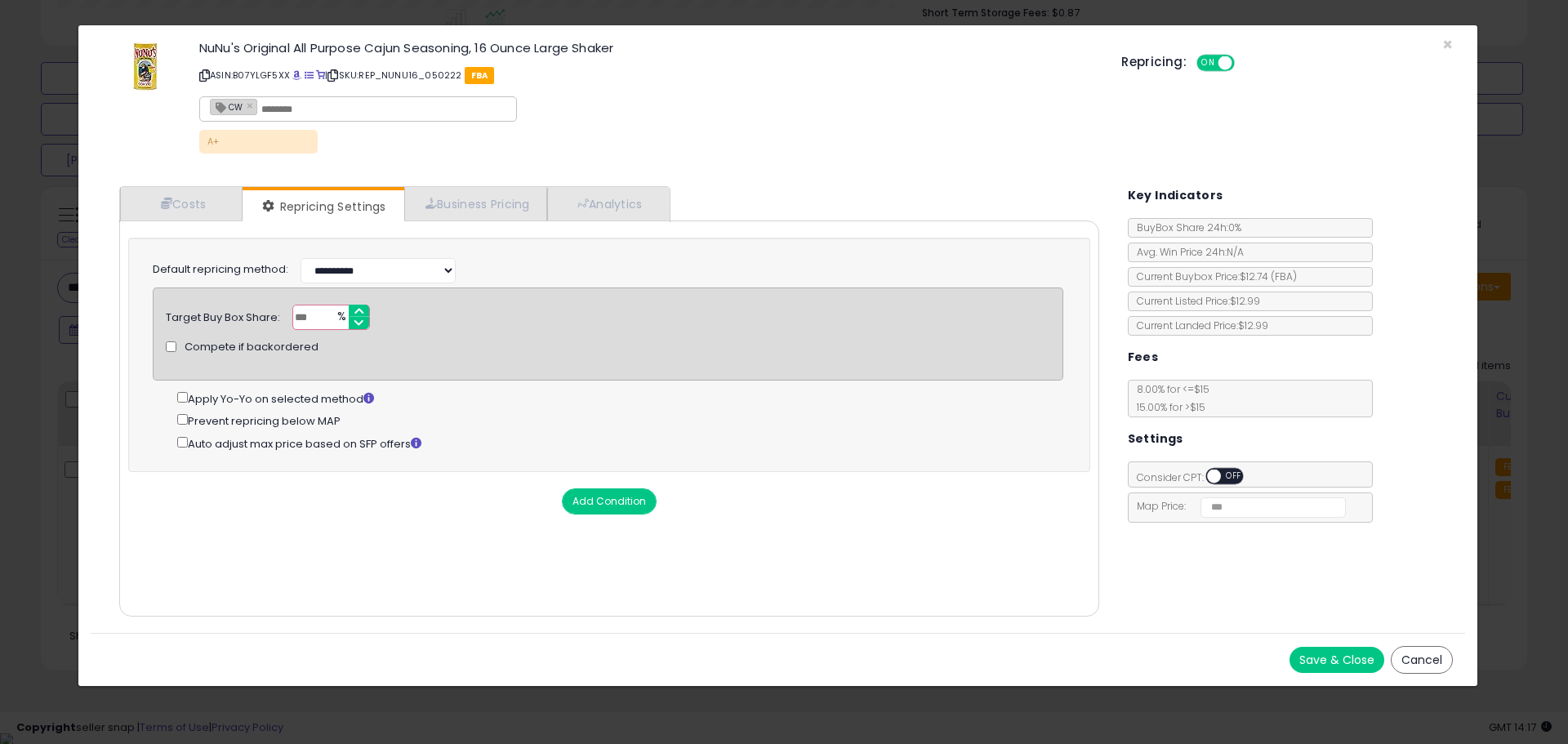
click at [1340, 654] on button "Save & Close" at bounding box center [1337, 660] width 95 height 26
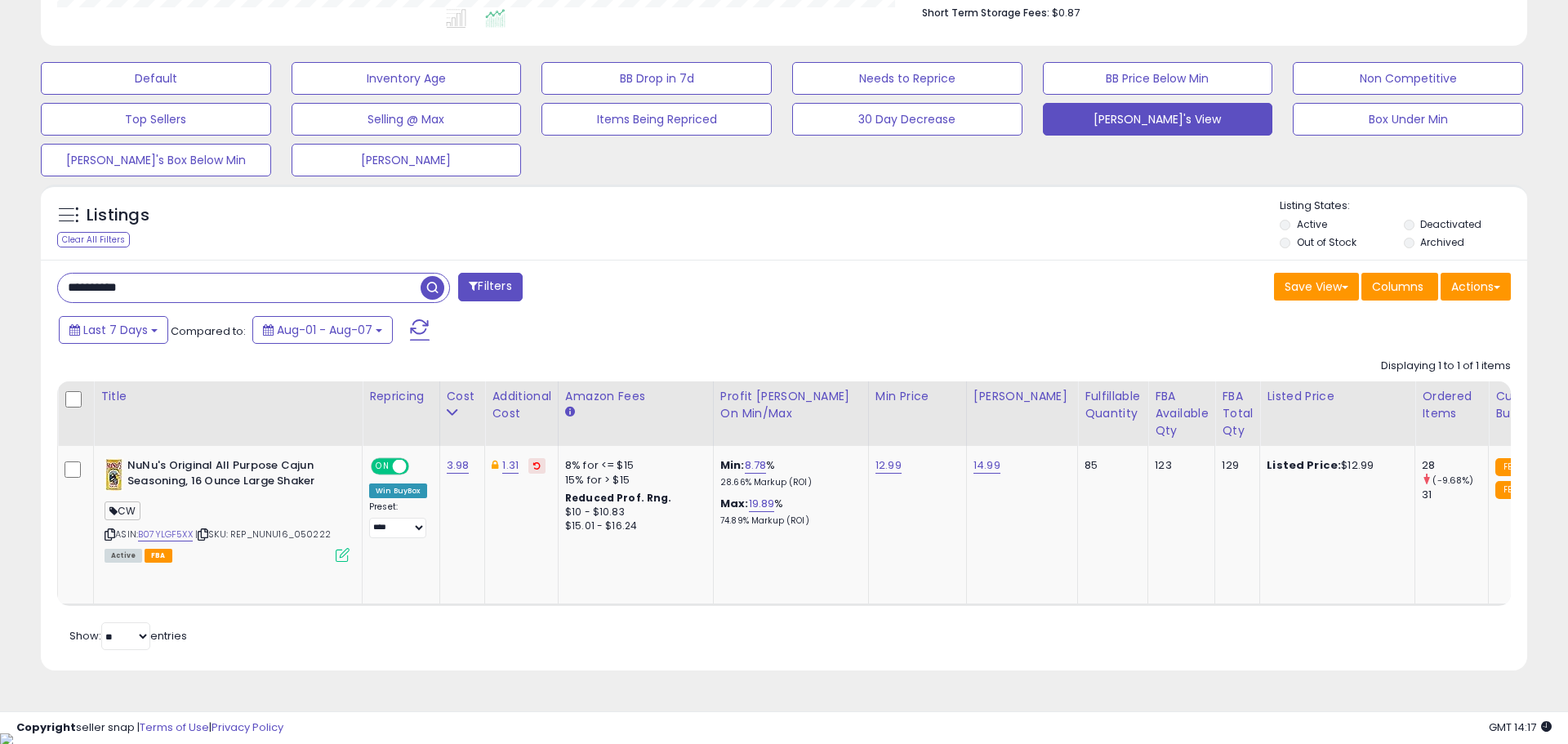
scroll to position [816424, 815810]
click at [892, 462] on link "12.99" at bounding box center [888, 466] width 26 height 17
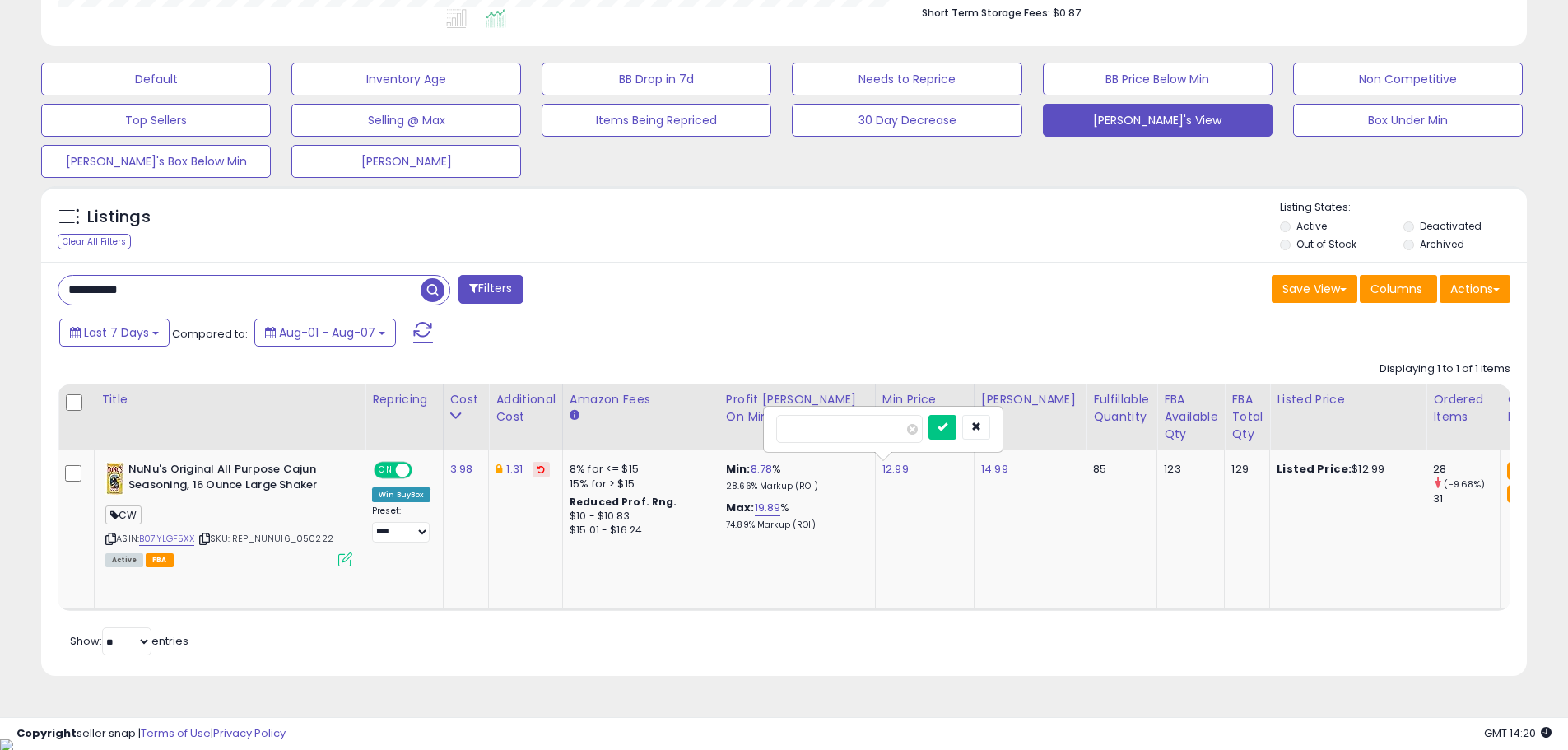
drag, startPoint x: 836, startPoint y: 427, endPoint x: 760, endPoint y: 422, distance: 76.2
click at [763, 422] on div "*****" at bounding box center [883, 430] width 241 height 47
type input "*****"
click at [947, 429] on icon "submit" at bounding box center [942, 427] width 10 height 10
click at [343, 556] on icon at bounding box center [345, 559] width 14 height 14
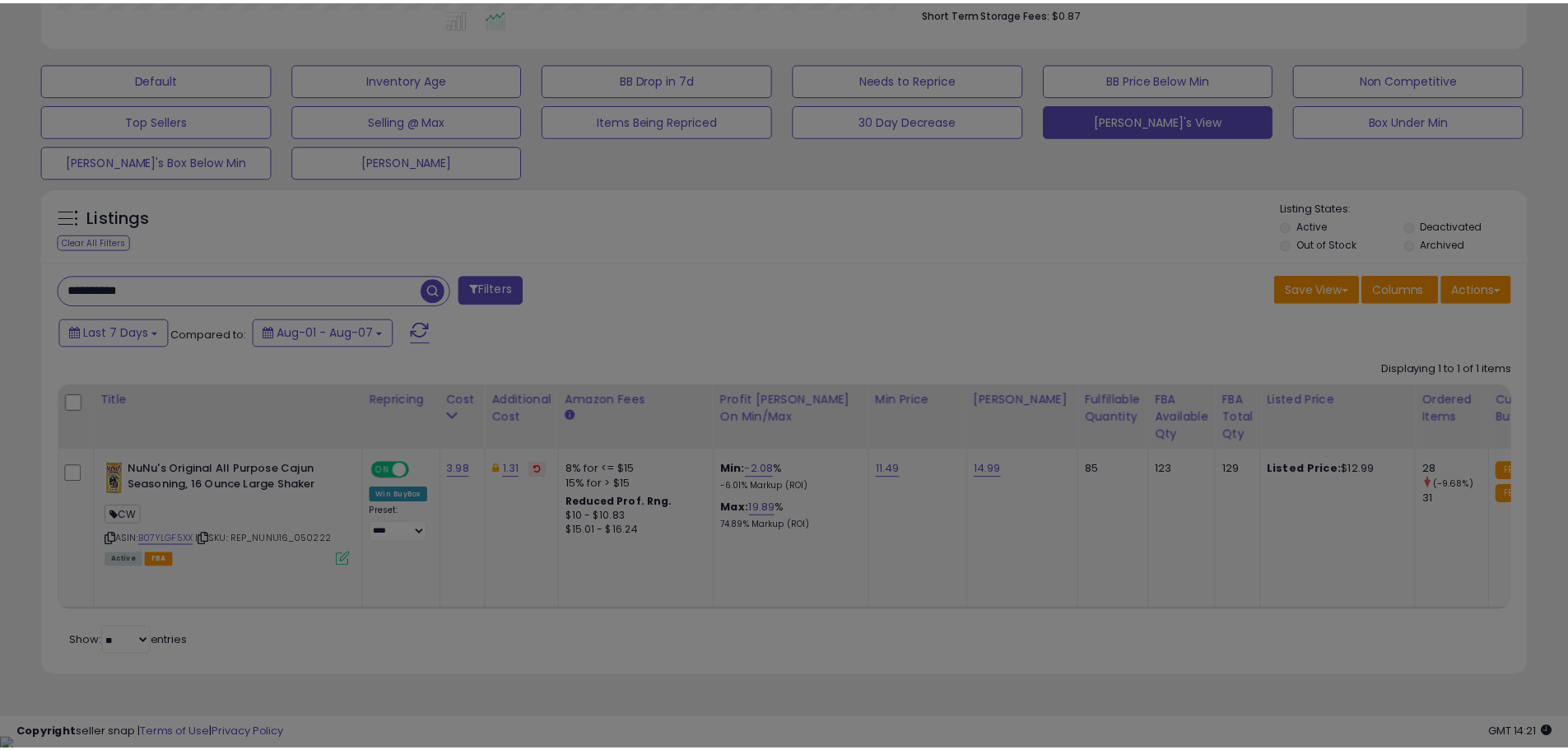
scroll to position [337, 869]
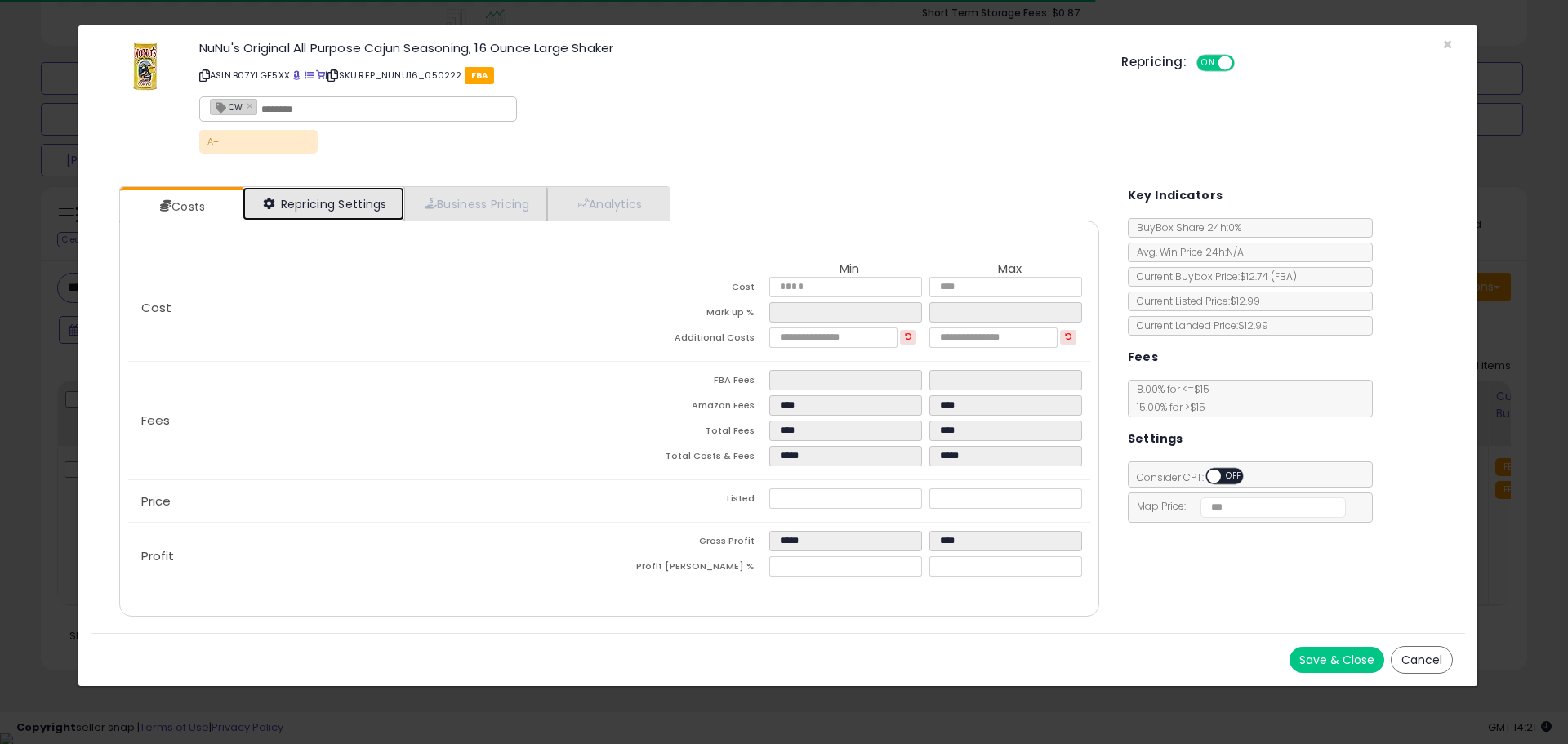
click at [330, 208] on link "Repricing Settings" at bounding box center [323, 204] width 161 height 34
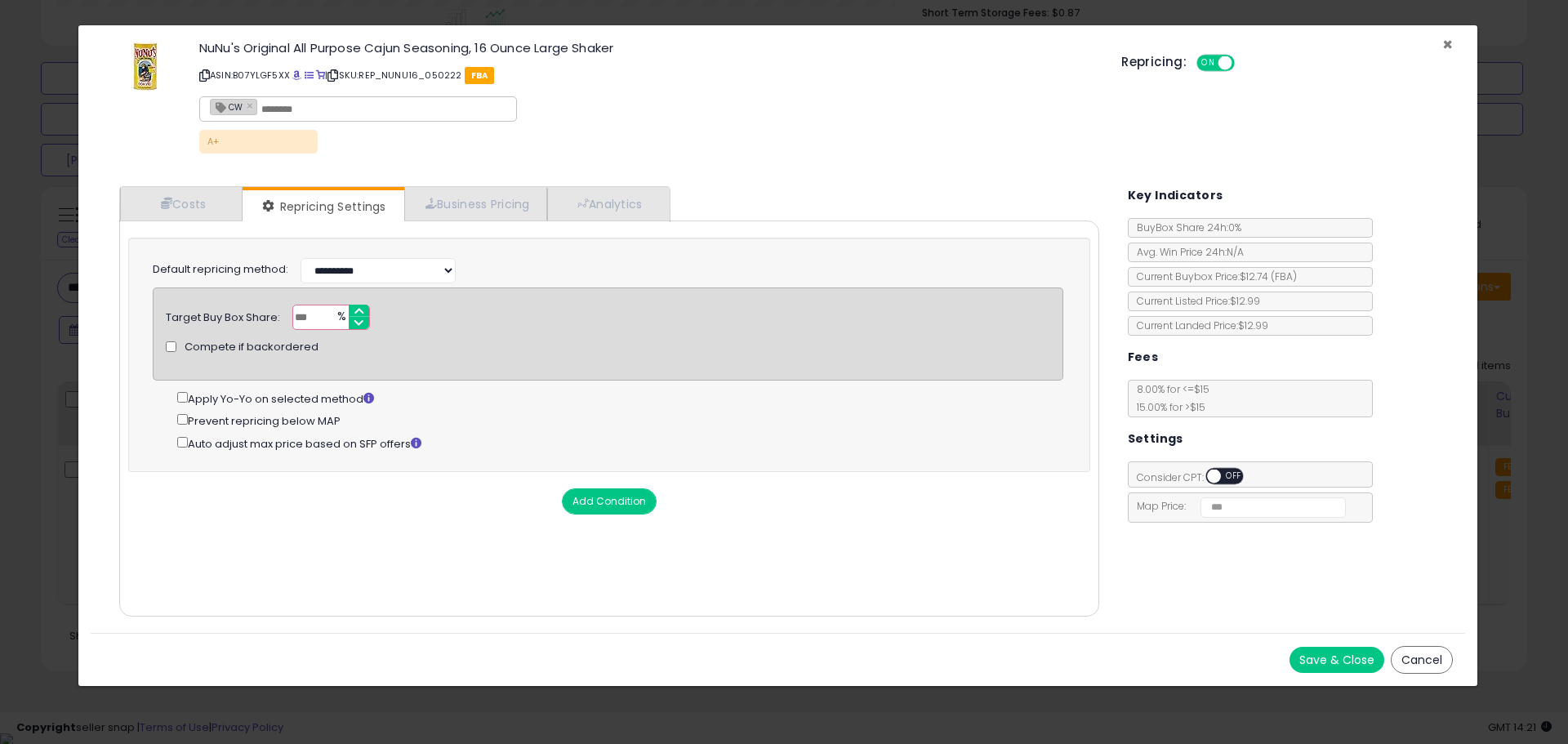
click at [1443, 43] on span "×" at bounding box center [1447, 44] width 10 height 23
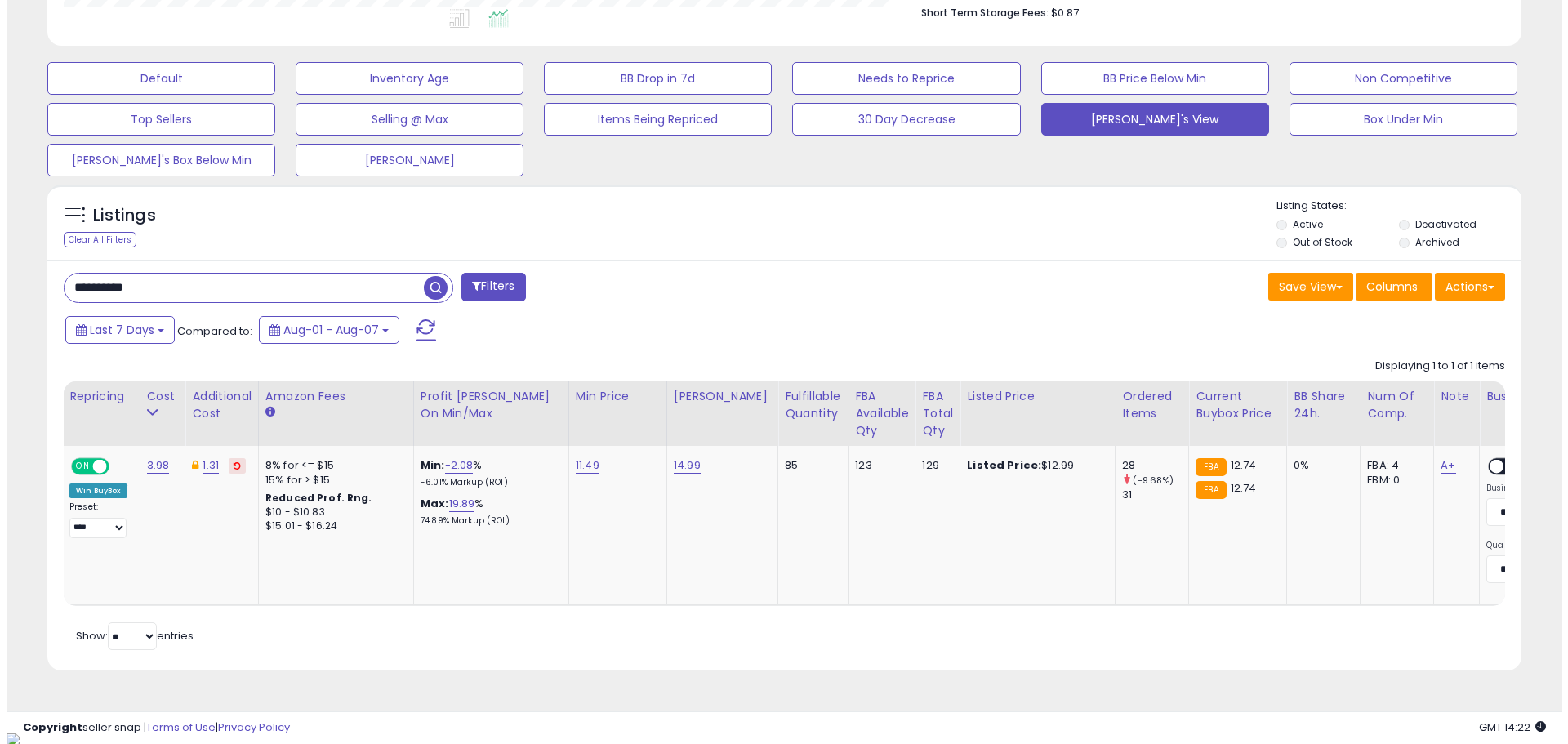
scroll to position [0, 0]
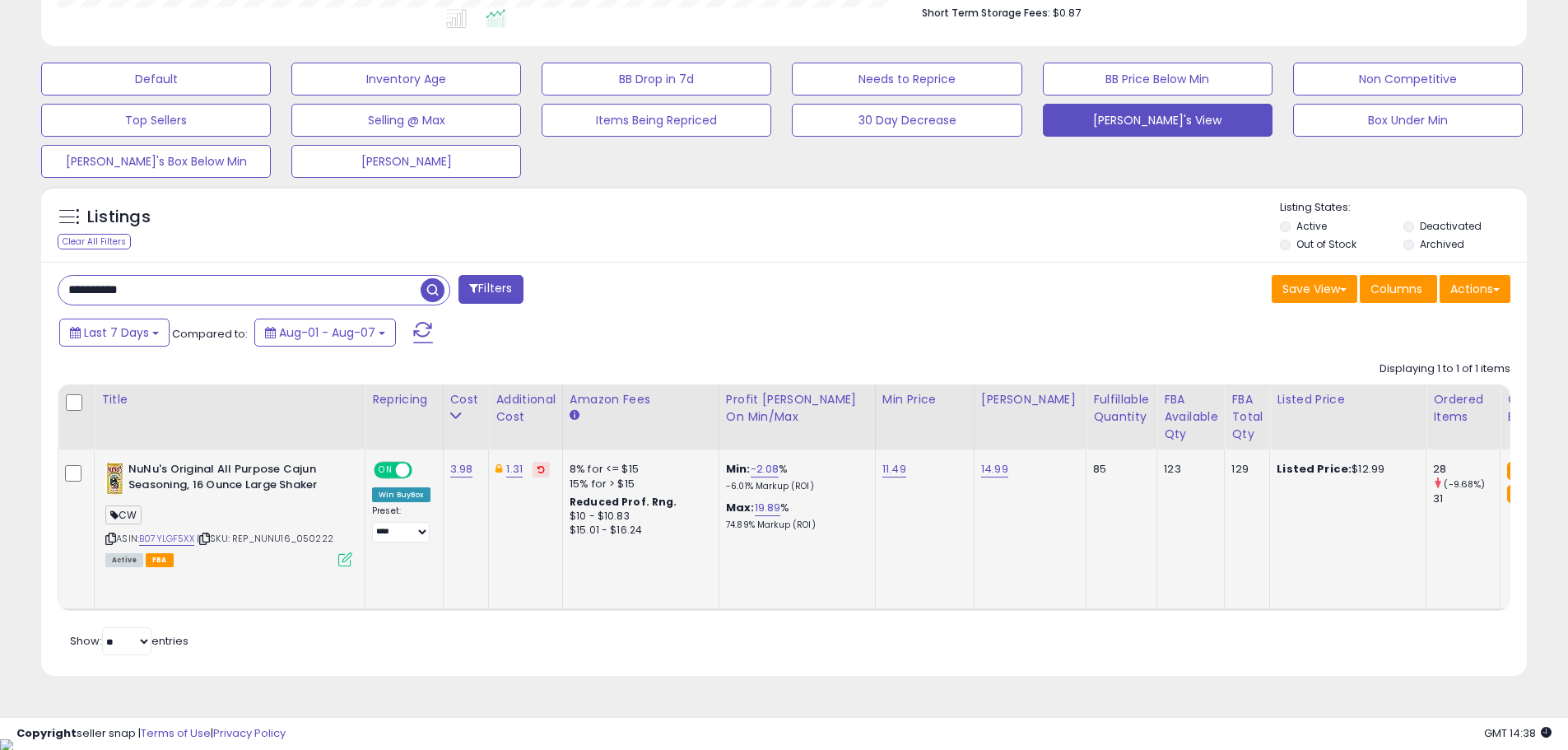
click at [347, 555] on icon at bounding box center [345, 559] width 14 height 14
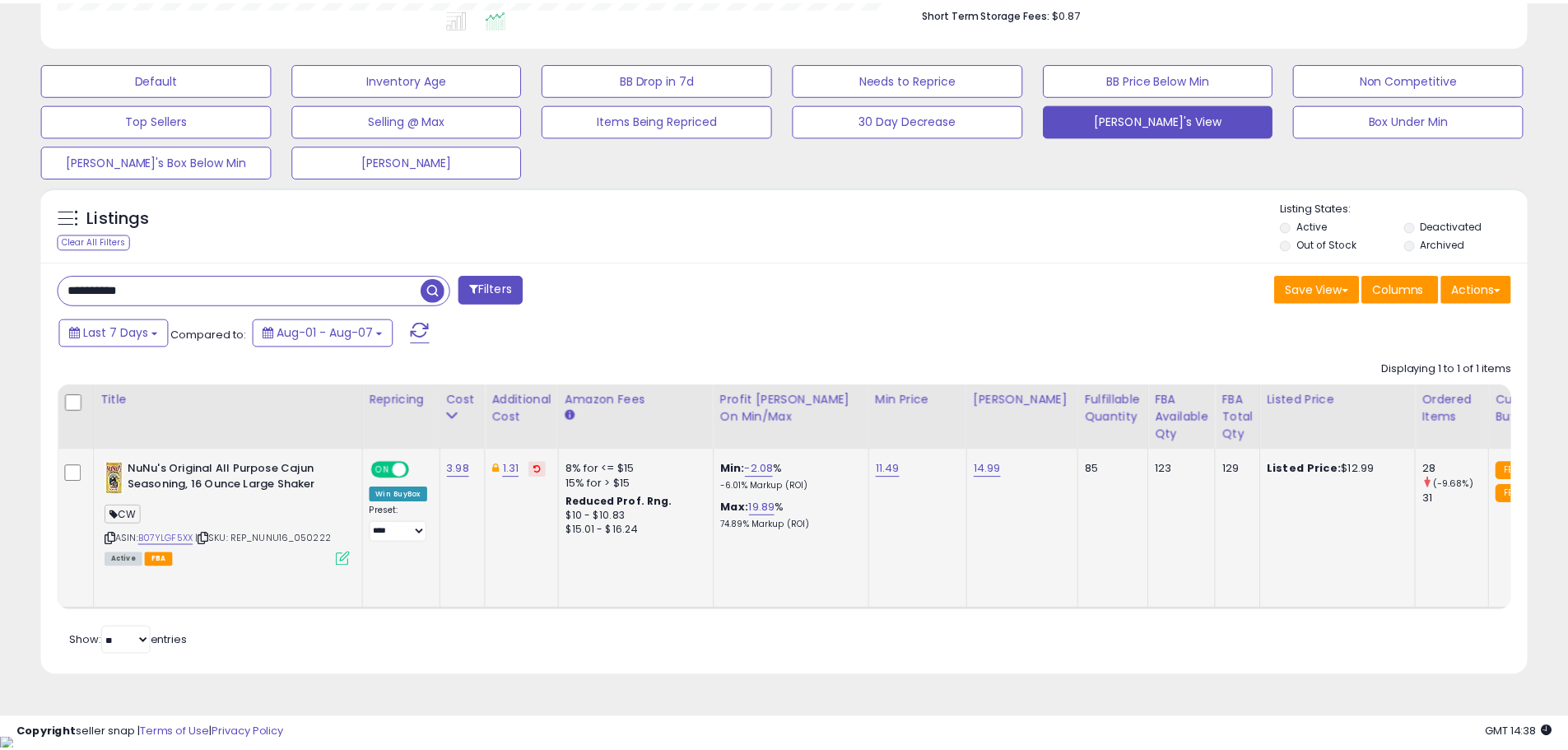
scroll to position [337, 869]
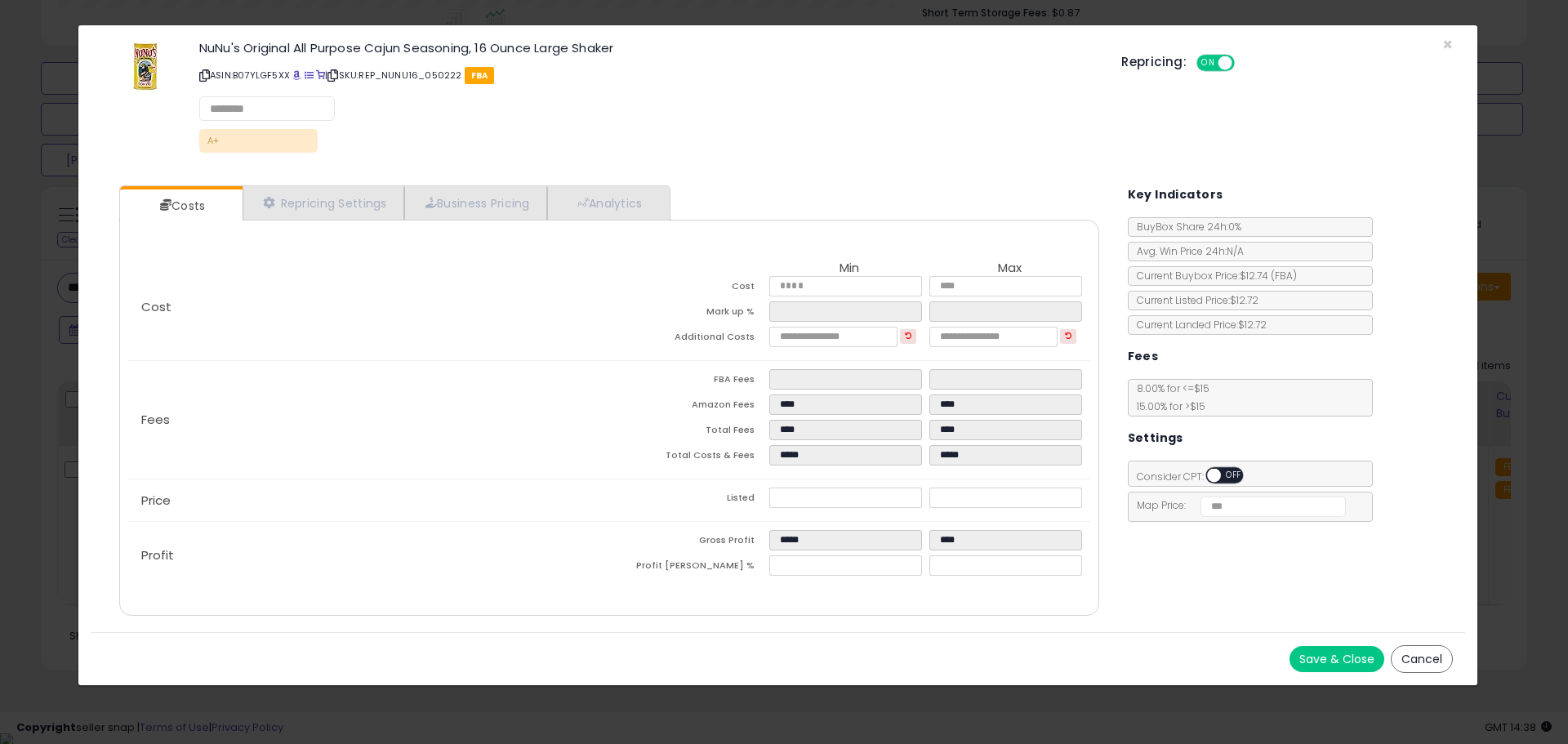
select select "******"
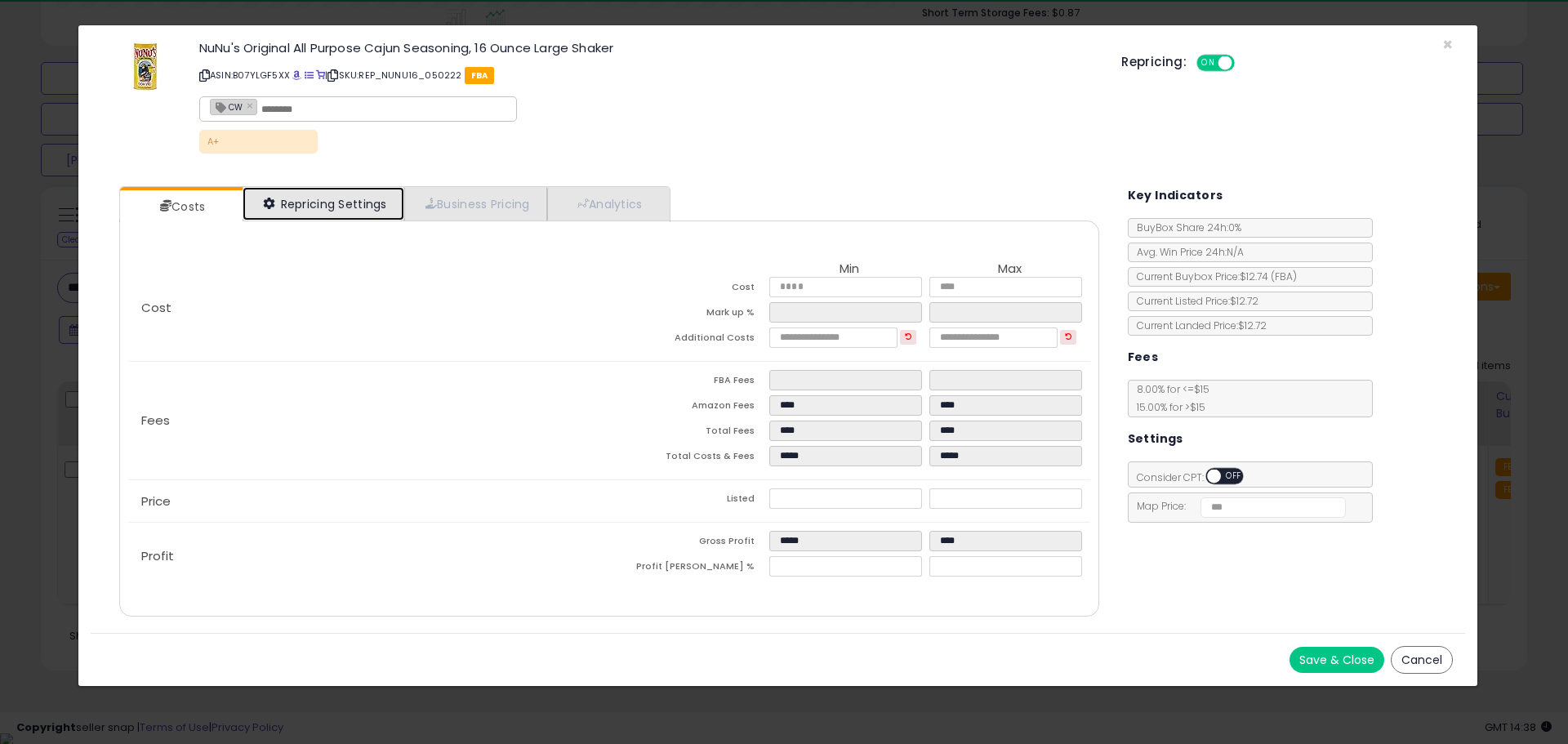
click at [359, 206] on link "Repricing Settings" at bounding box center [323, 204] width 161 height 34
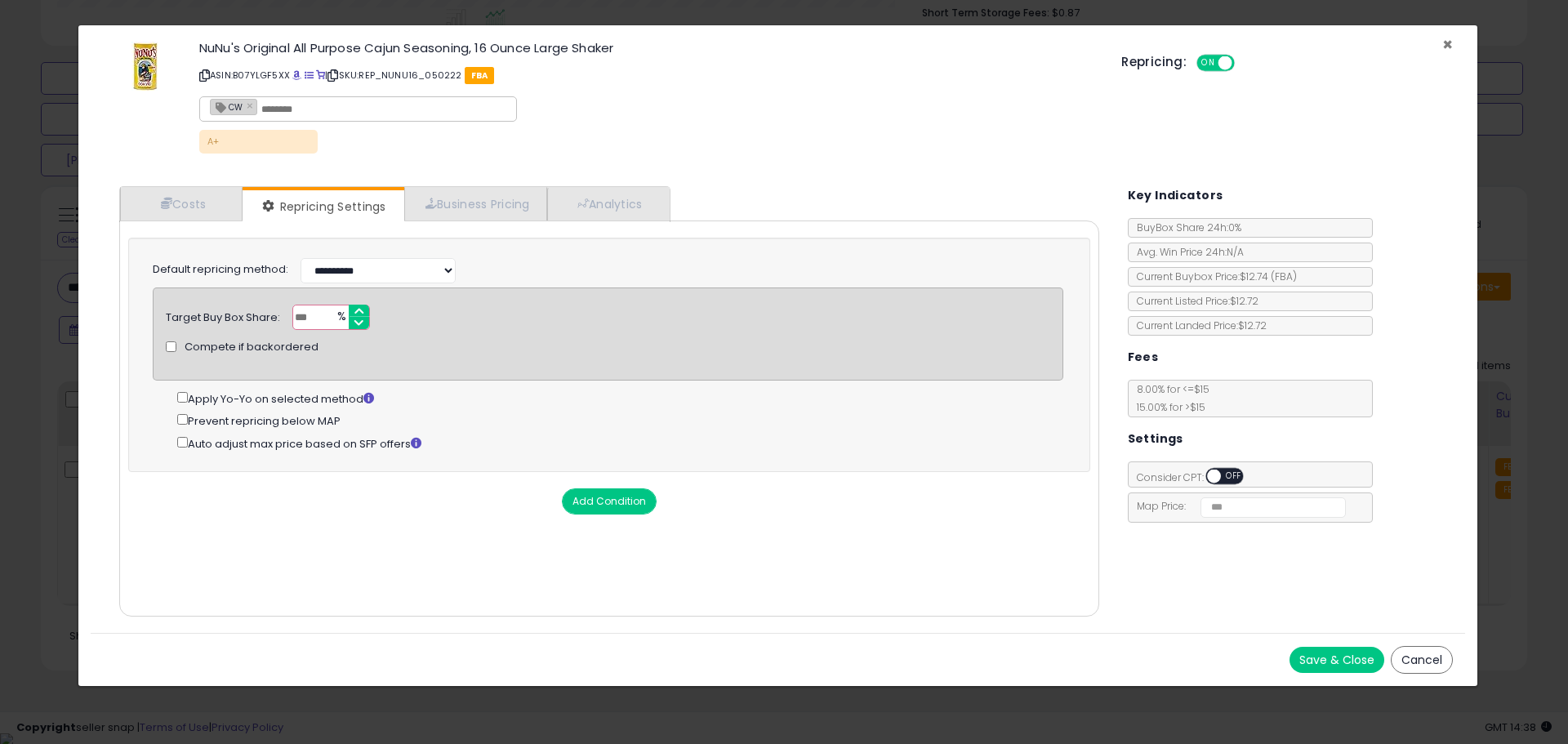
click at [1449, 41] on span "×" at bounding box center [1447, 44] width 10 height 23
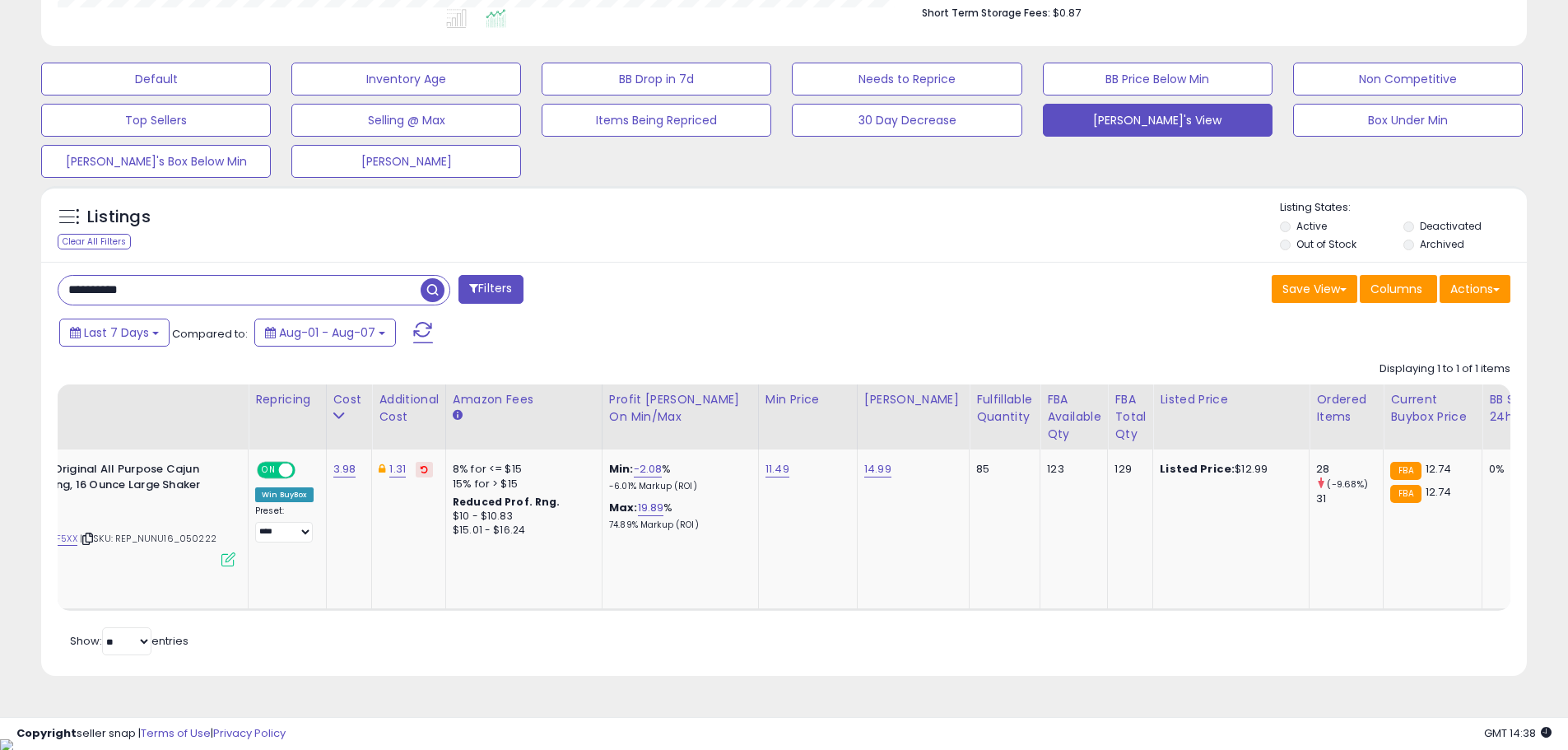
scroll to position [0, 0]
